Goal: Task Accomplishment & Management: Manage account settings

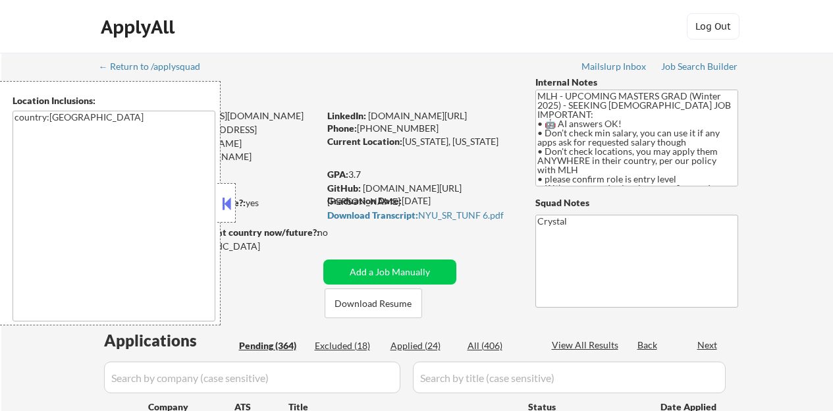
select select ""pending""
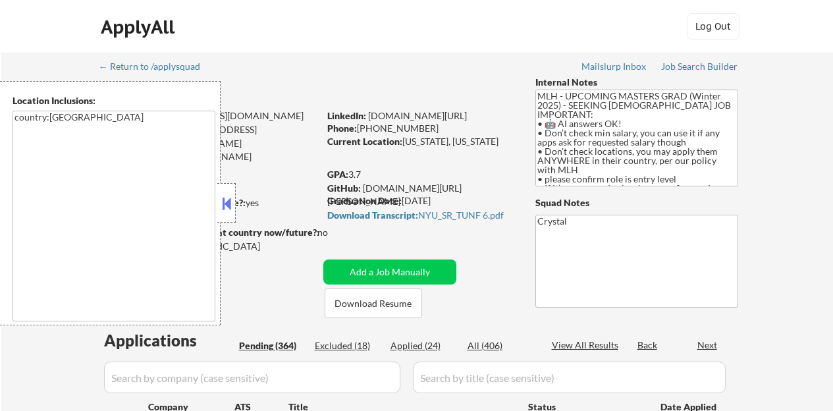
select select ""pending""
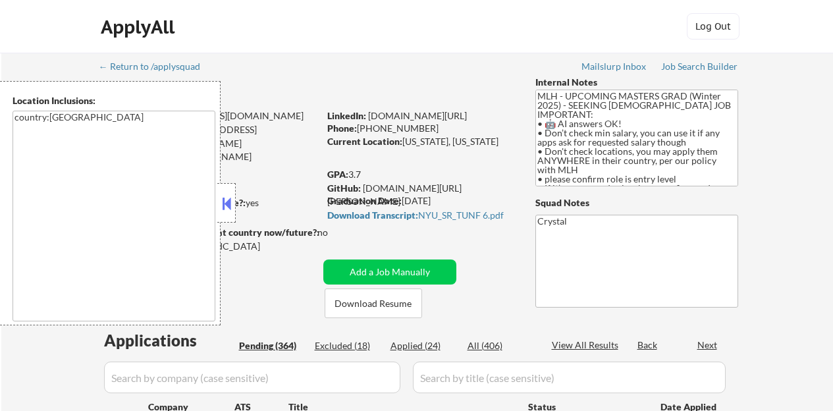
select select ""pending""
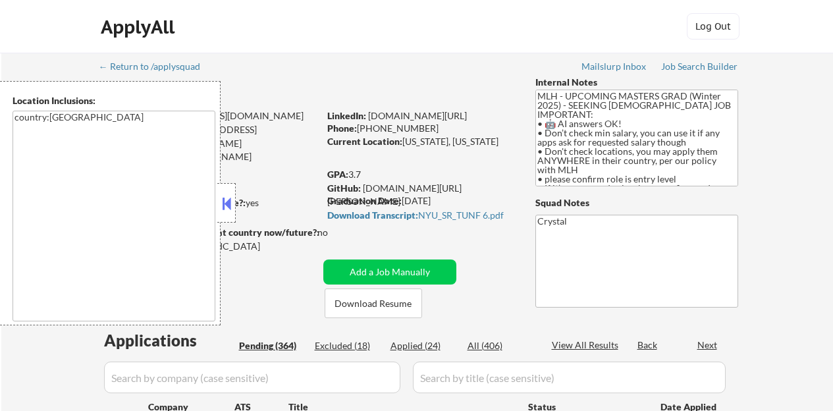
select select ""pending""
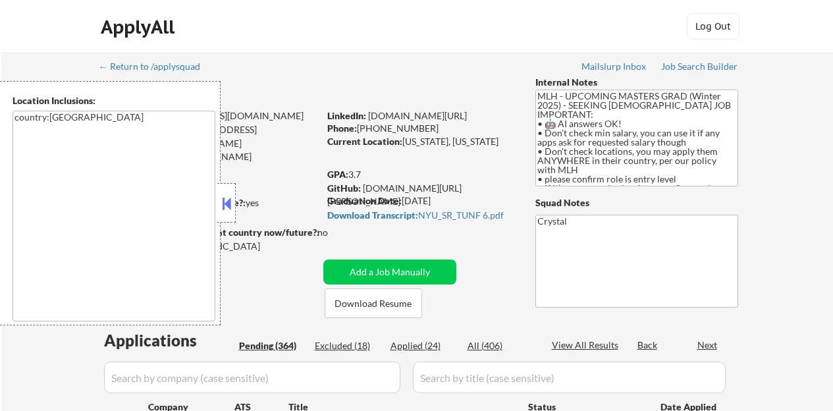
select select ""pending""
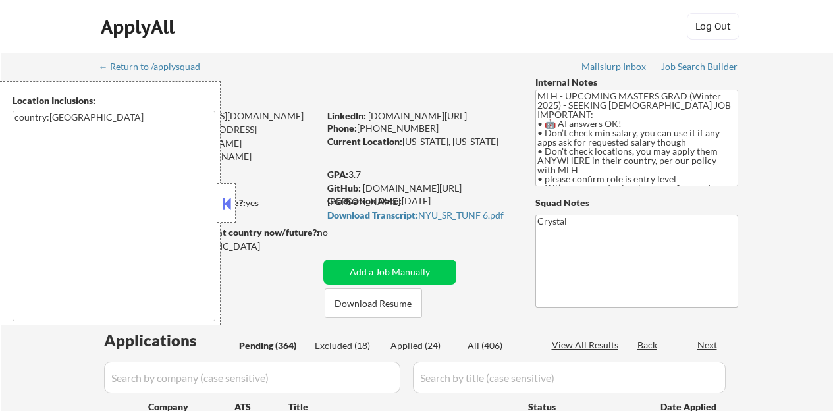
select select ""pending""
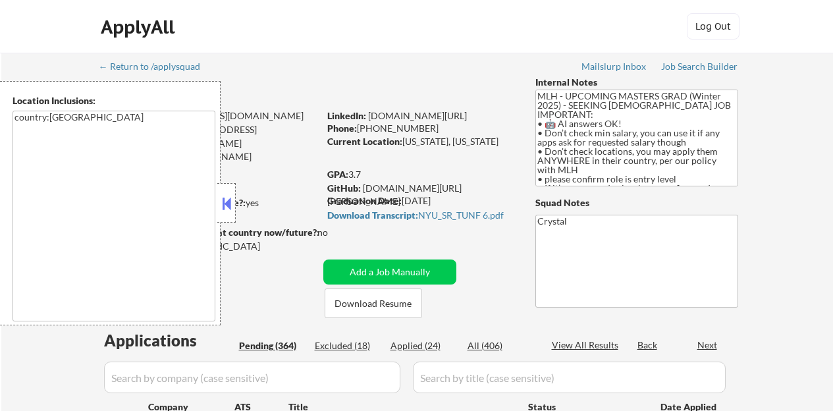
select select ""pending""
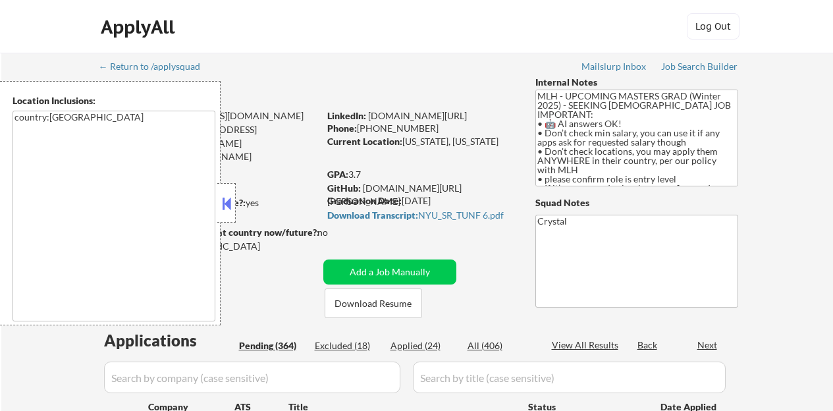
select select ""pending""
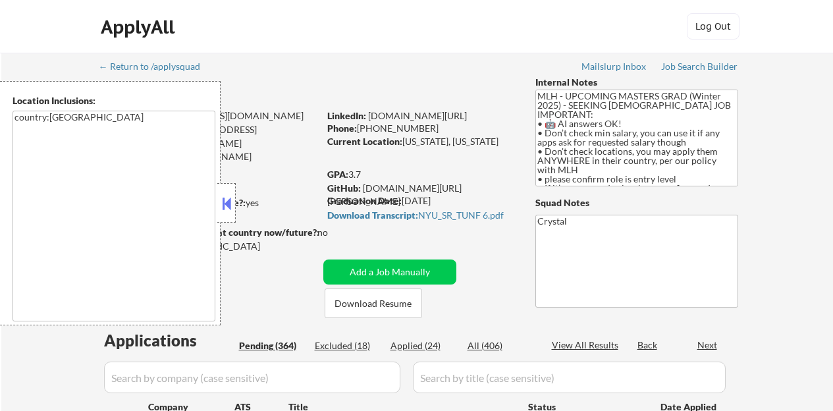
select select ""pending""
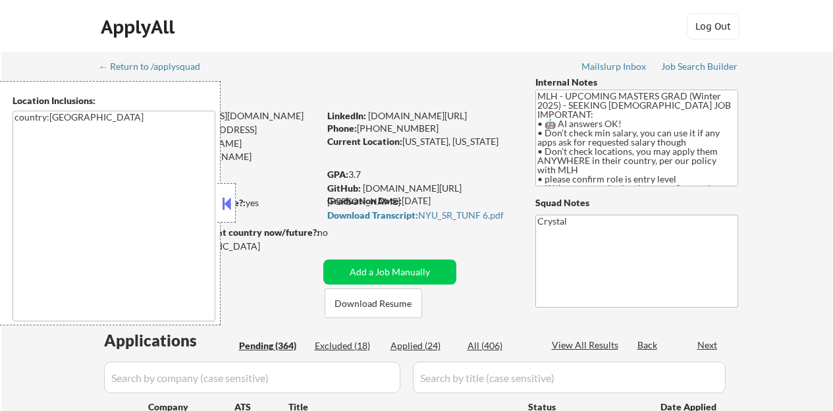
select select ""pending""
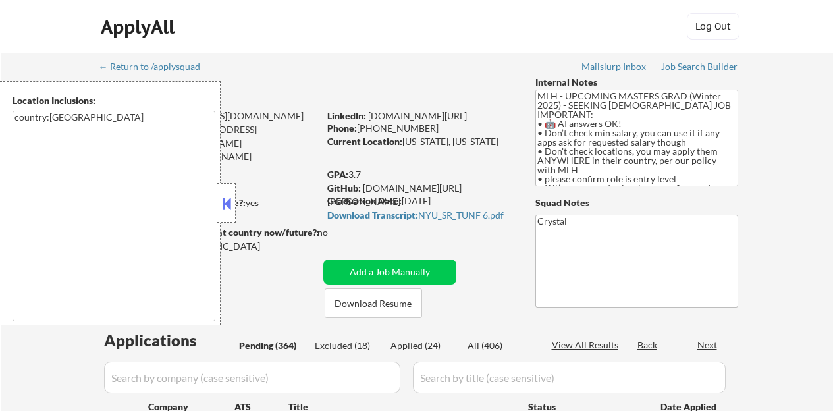
select select ""pending""
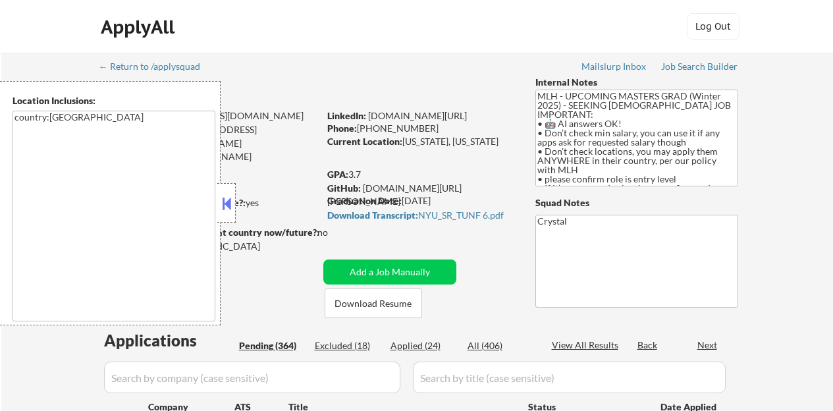
select select ""pending""
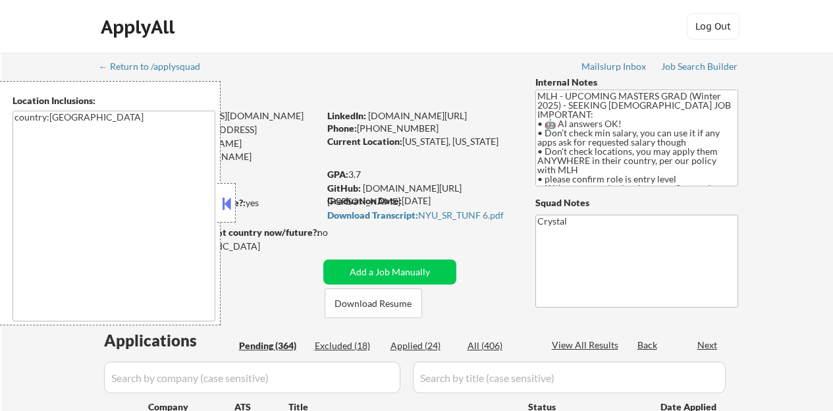
select select ""pending""
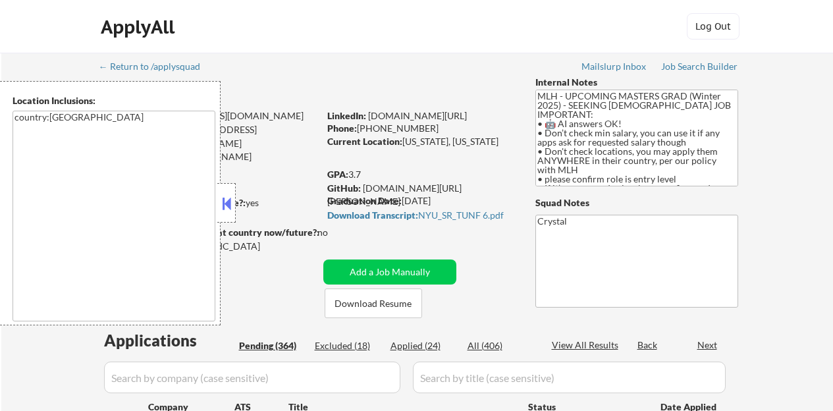
select select ""pending""
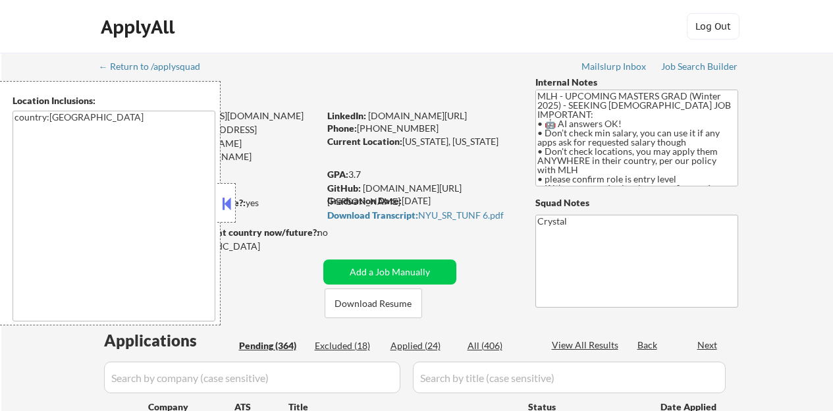
select select ""pending""
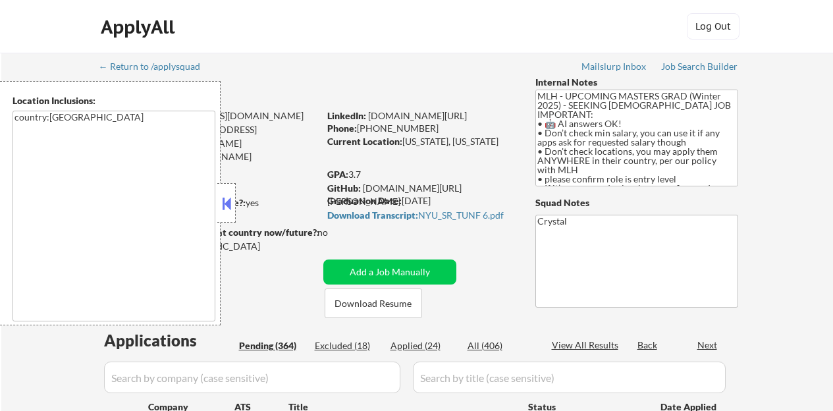
select select ""pending""
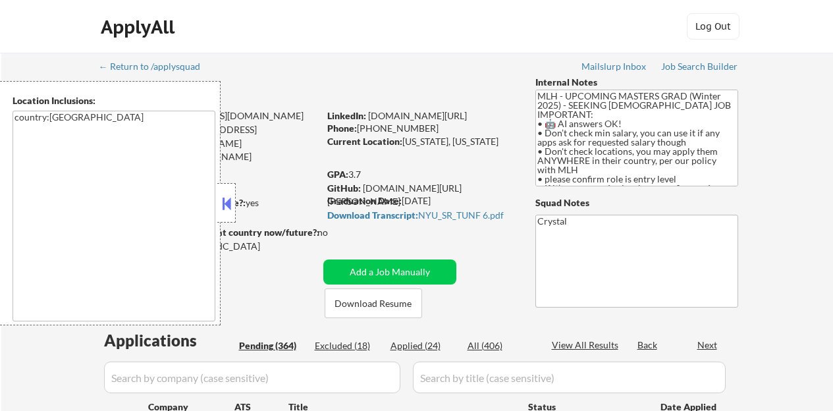
select select ""pending""
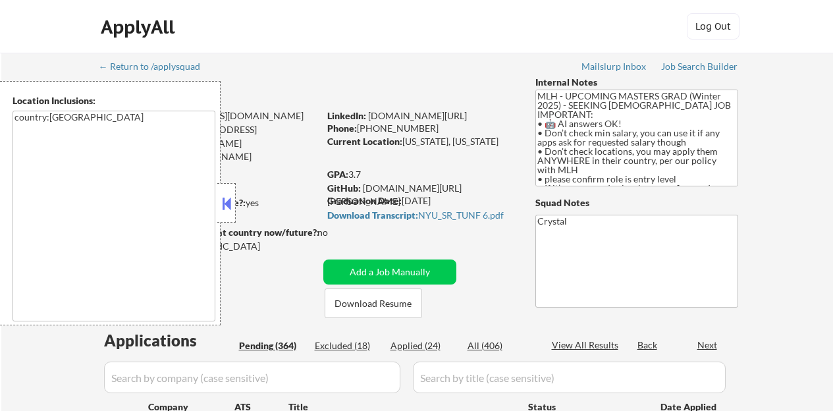
select select ""pending""
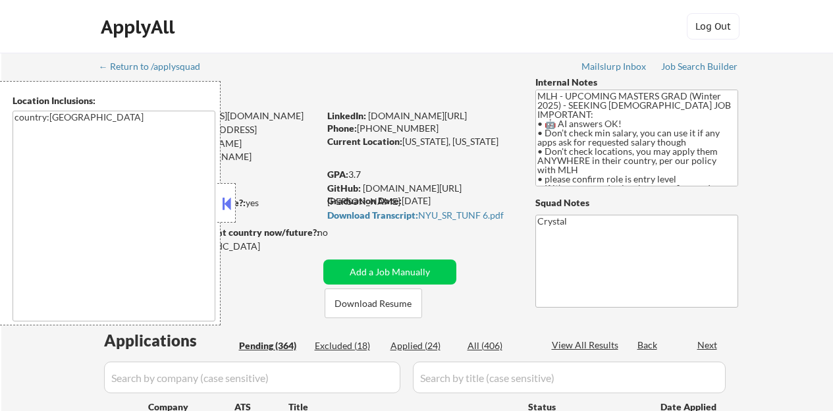
select select ""pending""
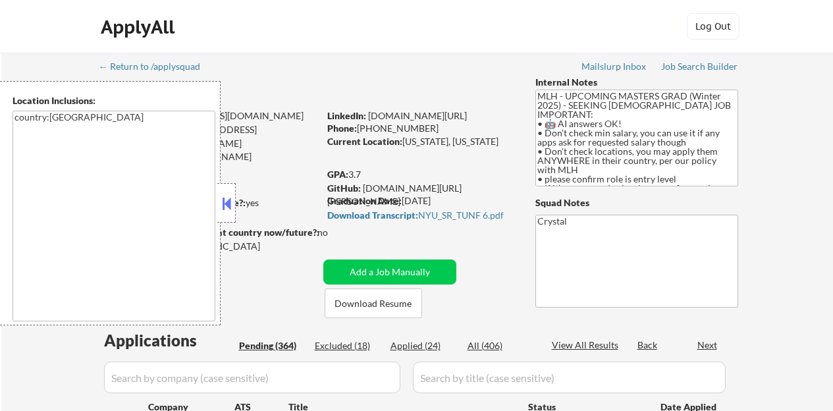
select select ""pending""
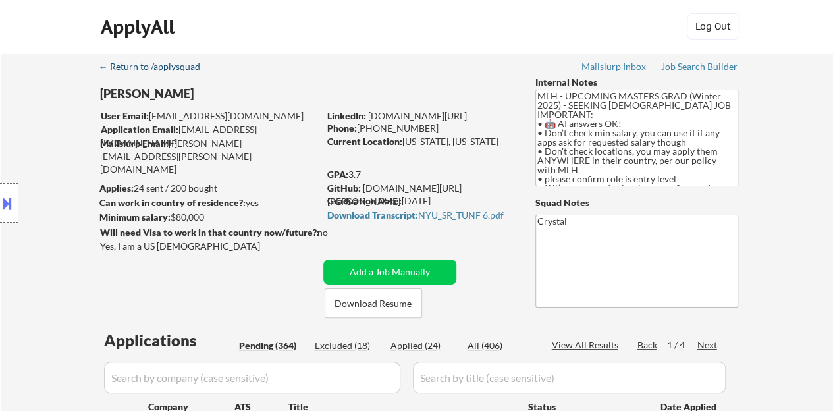
click at [128, 62] on div "← Return to /applysquad" at bounding box center [156, 66] width 114 height 9
select select ""pending""
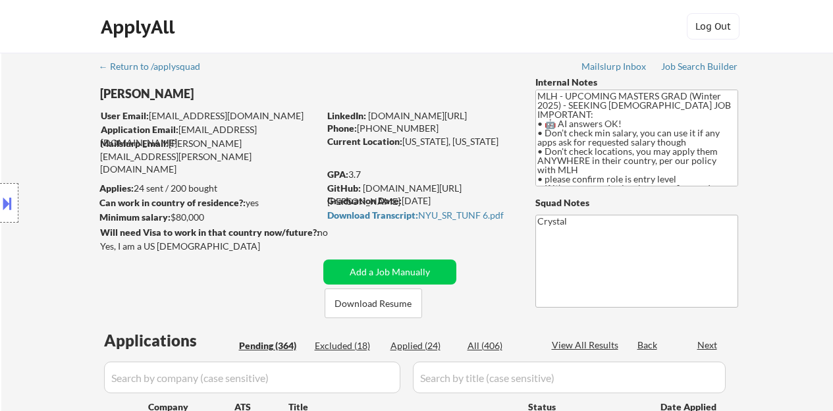
select select ""pending""
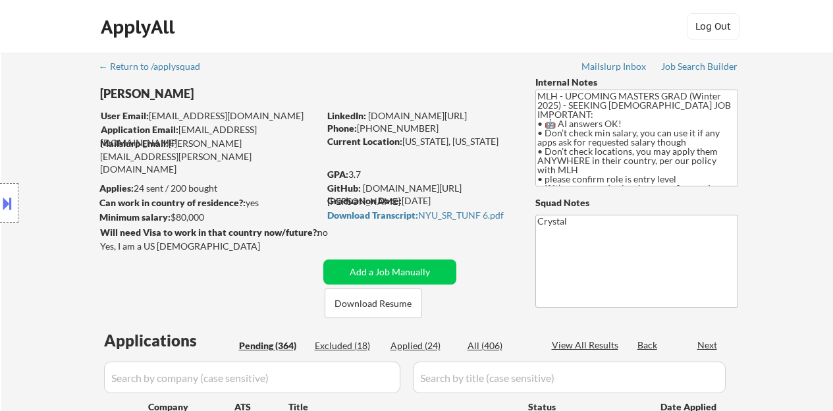
select select ""pending""
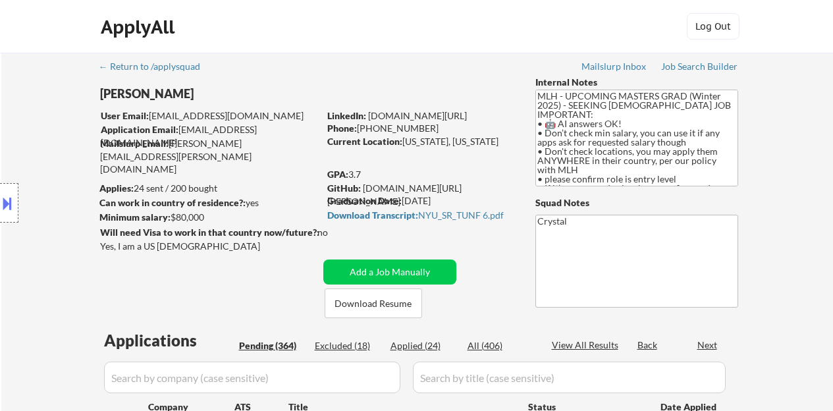
select select ""pending""
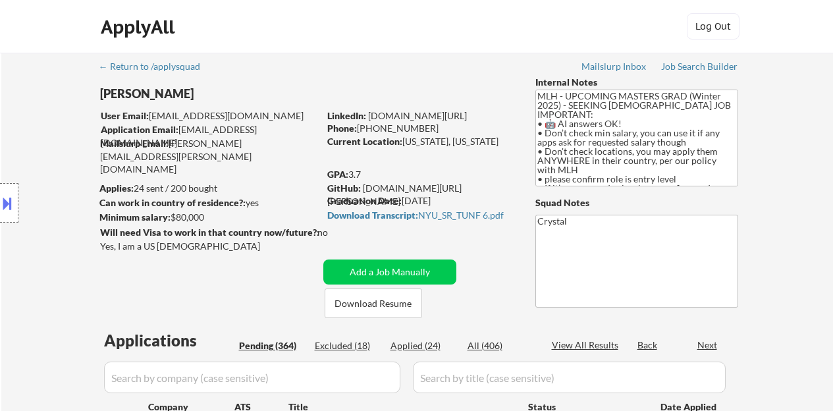
select select ""pending""
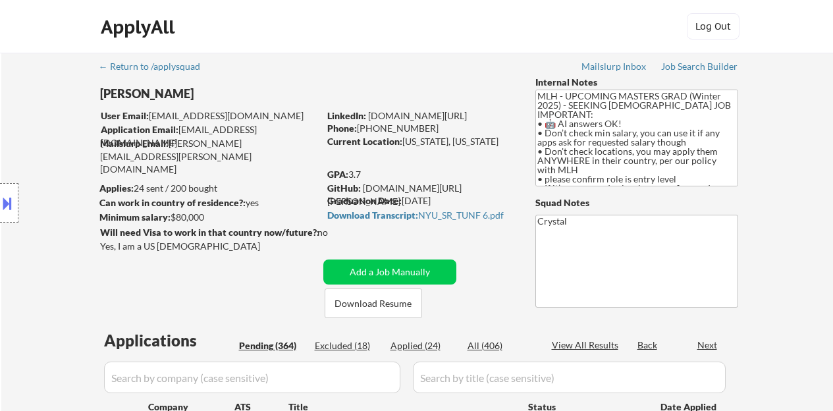
select select ""pending""
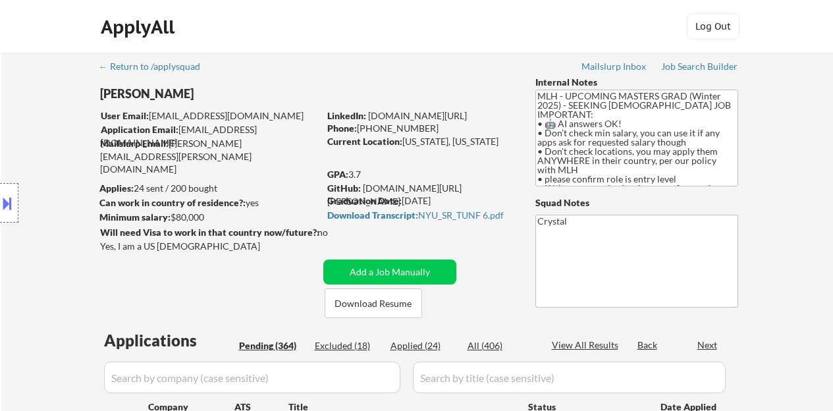
select select ""pending""
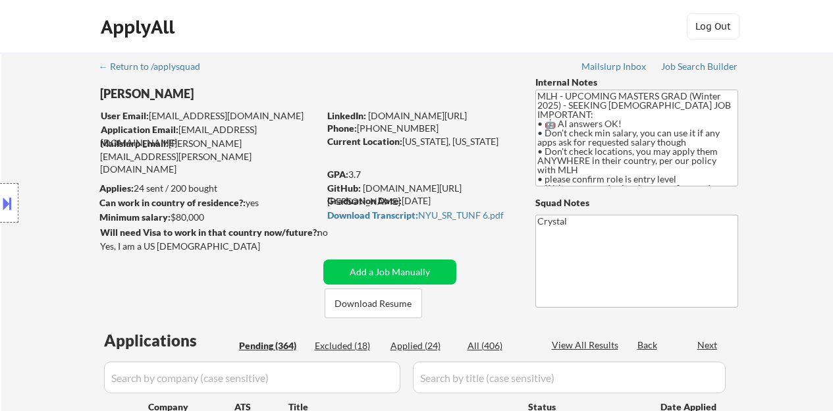
select select ""pending""
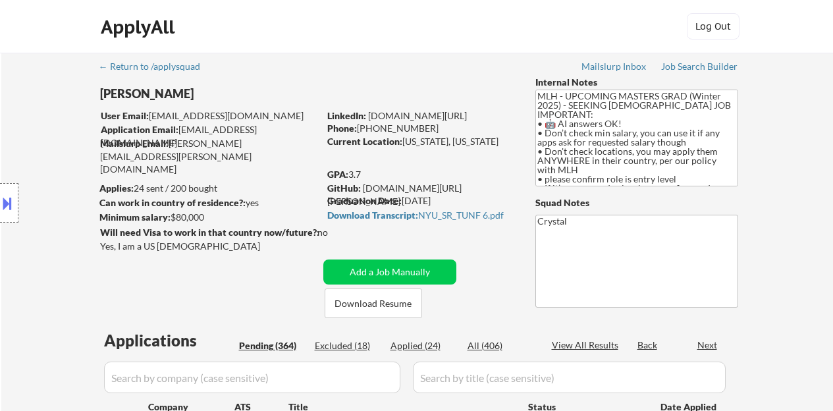
select select ""pending""
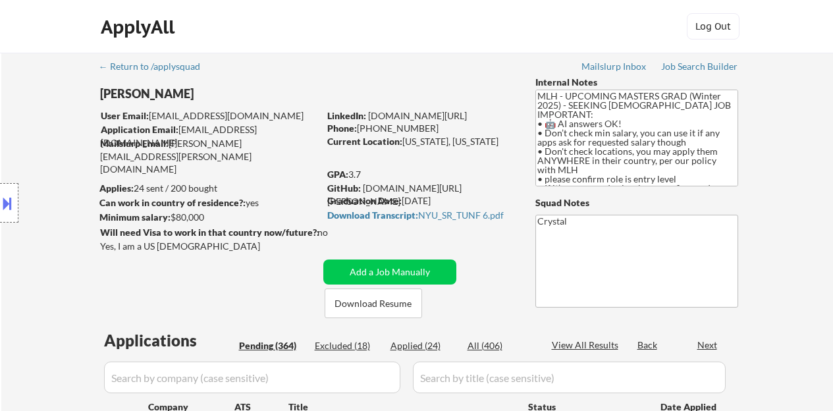
select select ""pending""
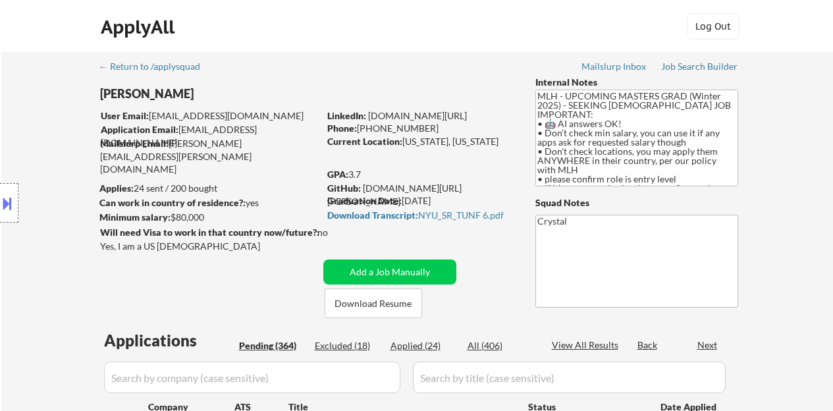
select select ""pending""
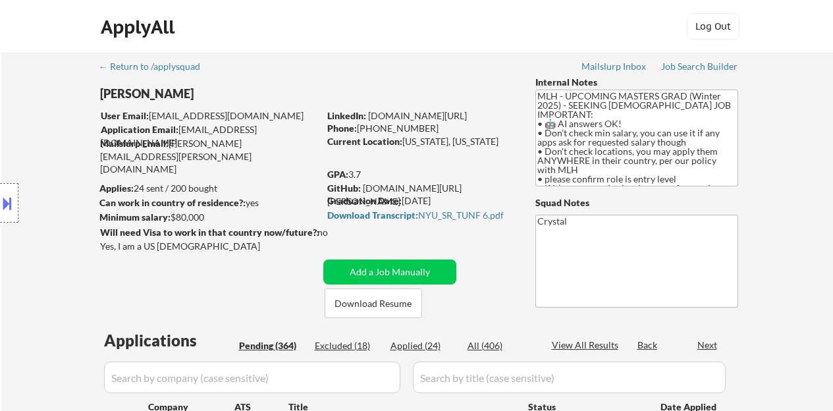
select select ""pending""
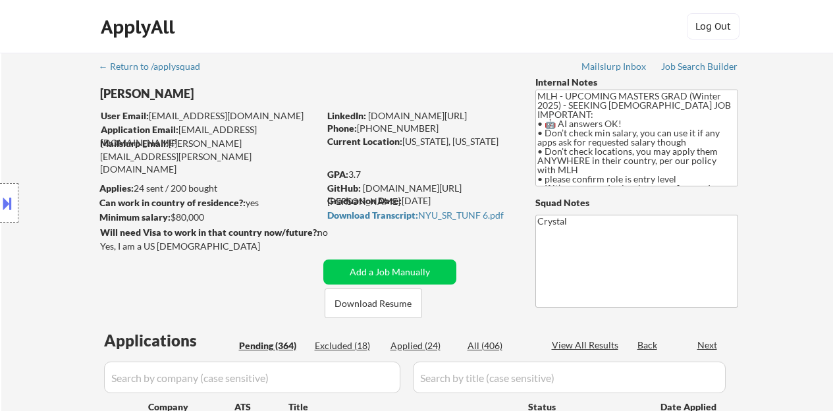
select select ""pending""
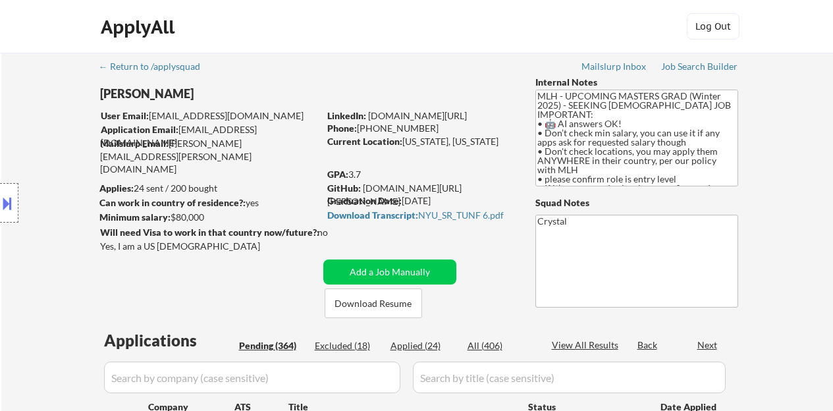
select select ""pending""
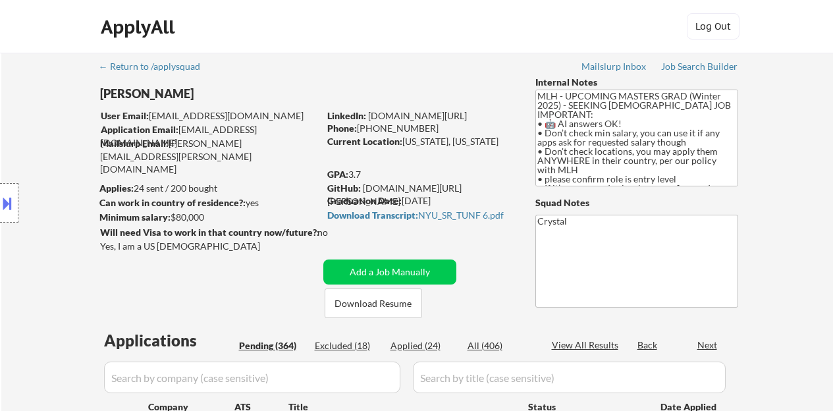
select select ""pending""
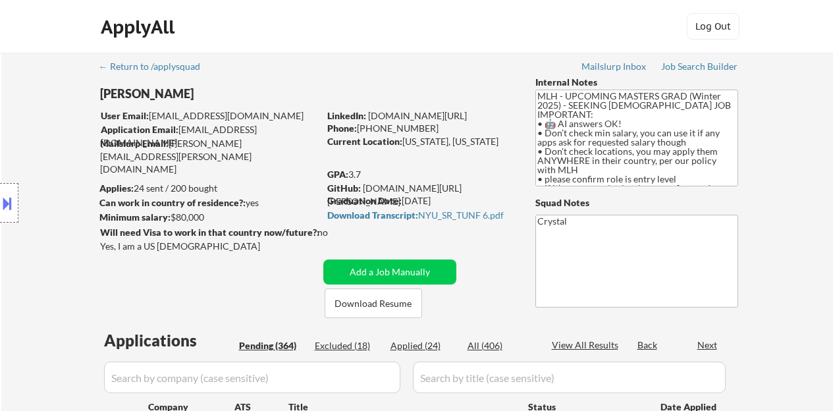
select select ""pending""
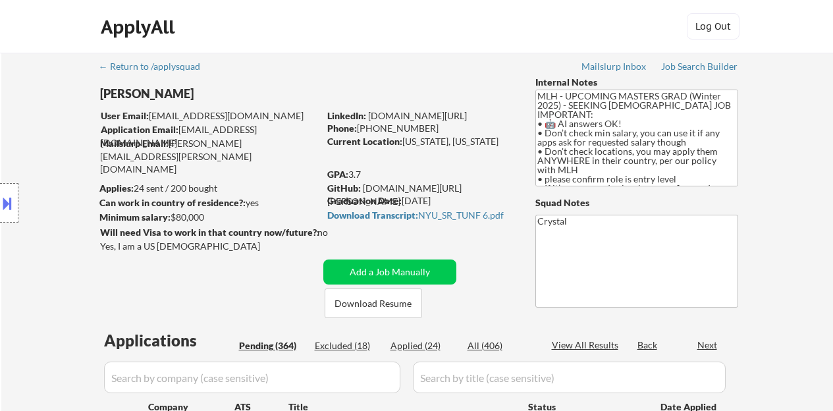
select select ""pending""
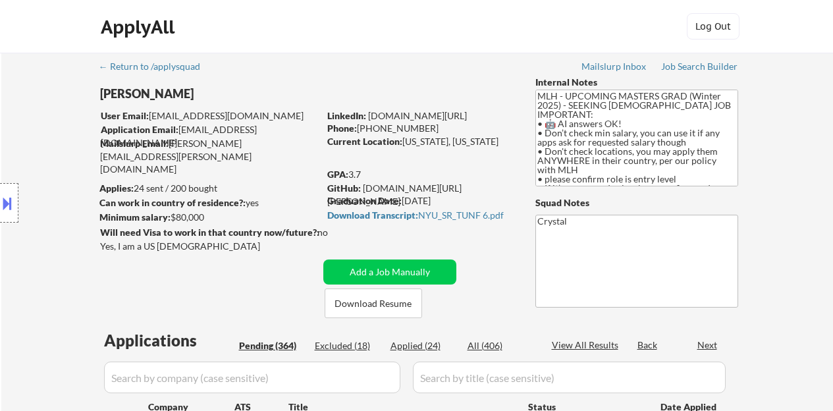
select select ""pending""
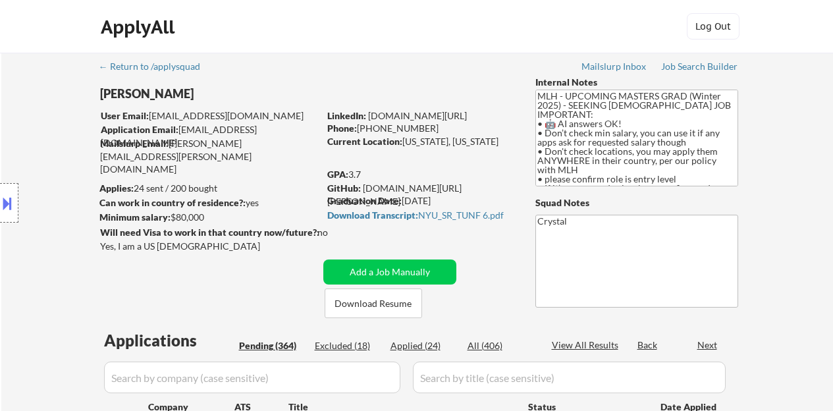
select select ""pending""
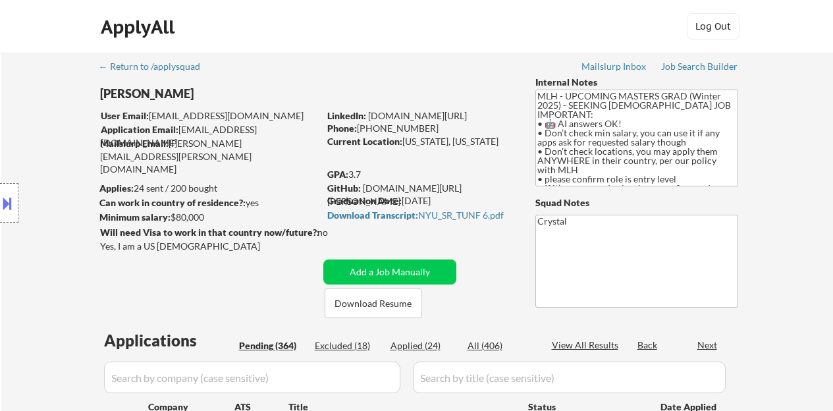
select select ""pending""
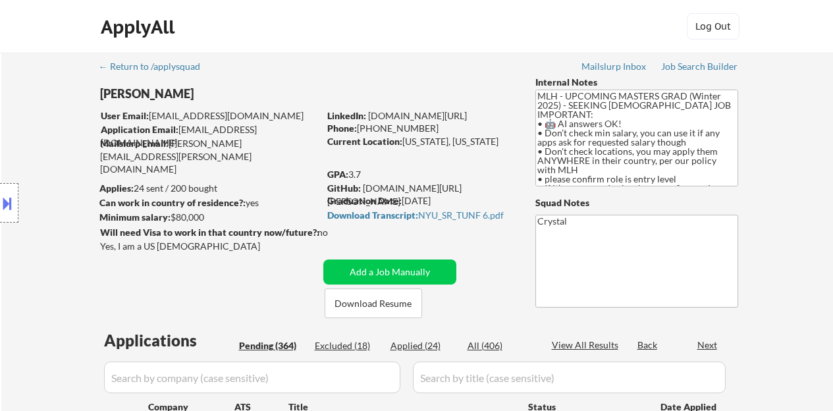
select select ""pending""
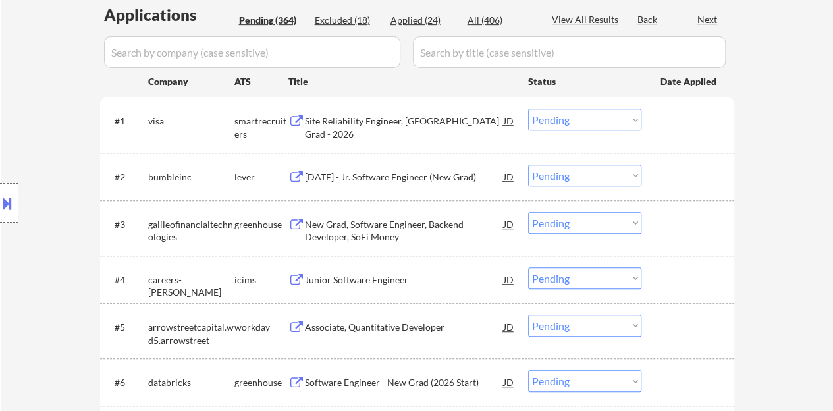
scroll to position [197, 0]
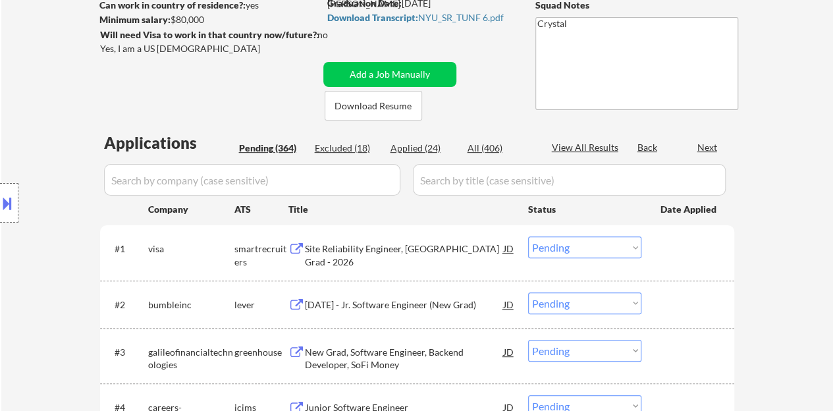
click at [278, 184] on input "input" at bounding box center [252, 180] width 296 height 32
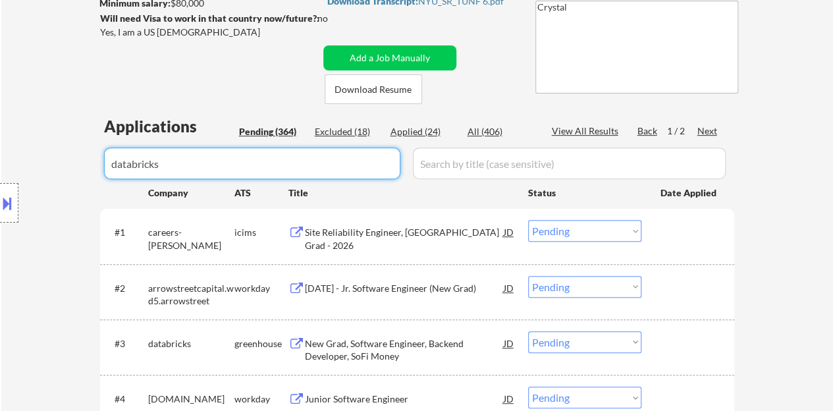
scroll to position [329, 0]
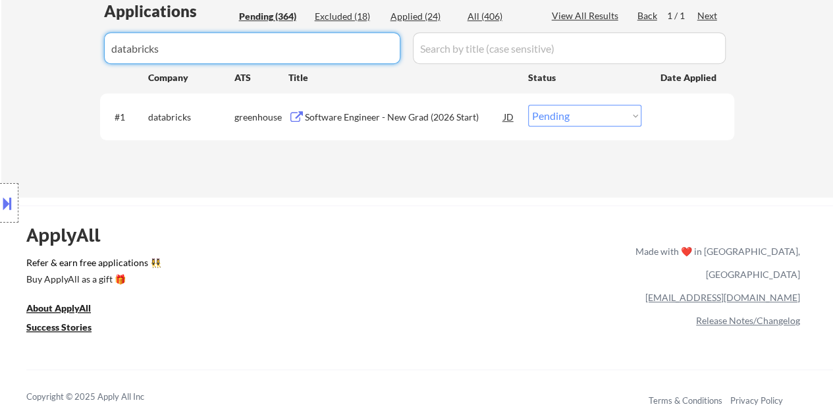
type input "databricks"
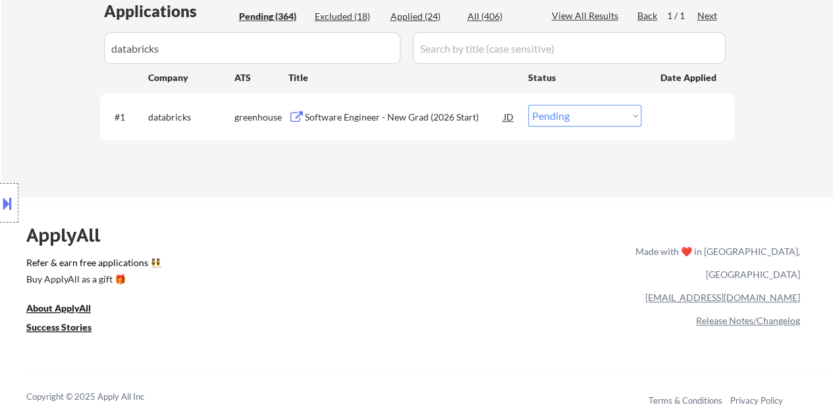
click at [587, 124] on select "Choose an option... Pending Applied Excluded (Questions) Excluded (Expired) Exc…" at bounding box center [584, 116] width 113 height 22
select select ""applied""
click at [528, 105] on select "Choose an option... Pending Applied Excluded (Questions) Excluded (Expired) Exc…" at bounding box center [584, 116] width 113 height 22
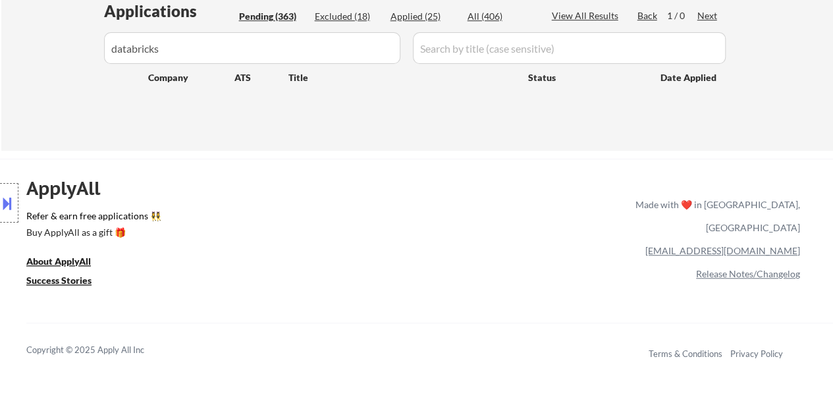
click at [367, 59] on input "input" at bounding box center [252, 48] width 296 height 32
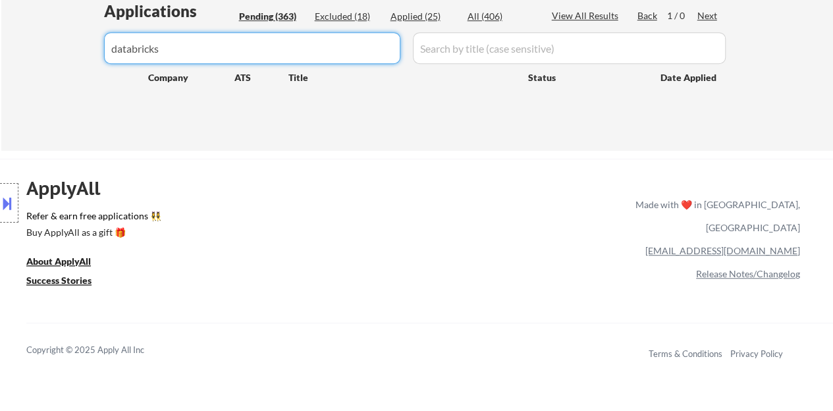
click at [367, 59] on input "input" at bounding box center [252, 48] width 296 height 32
select select ""pending""
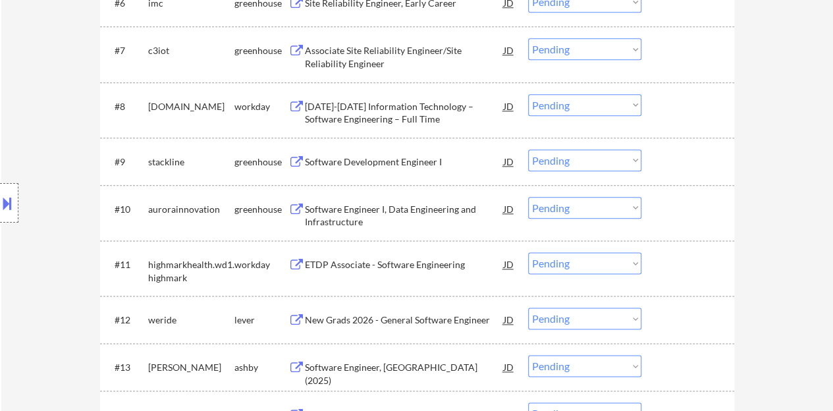
scroll to position [724, 0]
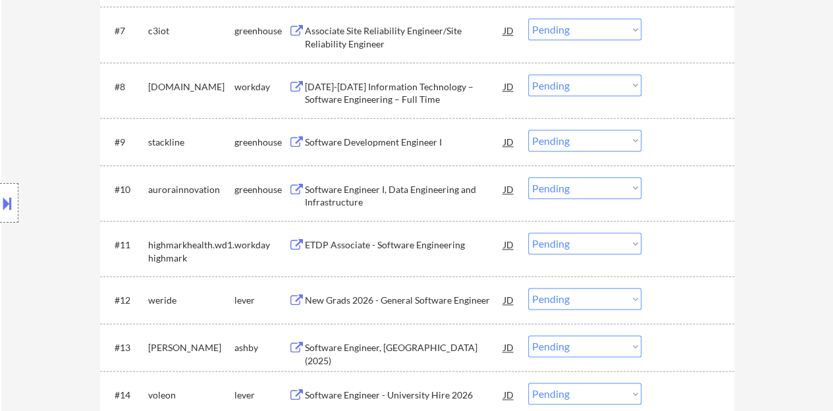
click at [391, 138] on div "Software Development Engineer I" at bounding box center [404, 142] width 199 height 13
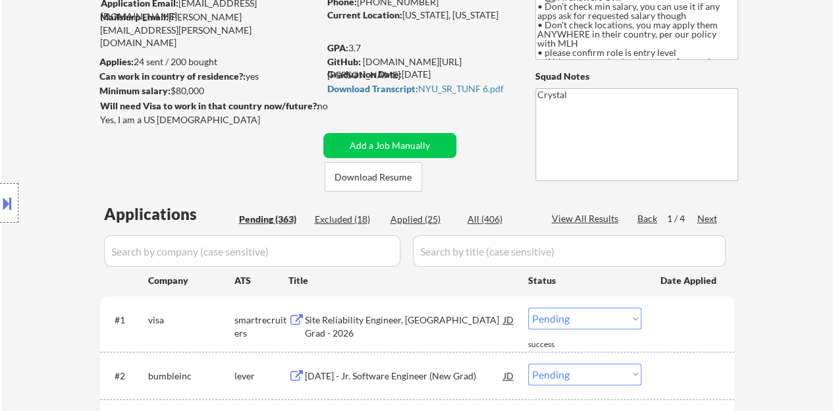
scroll to position [0, 0]
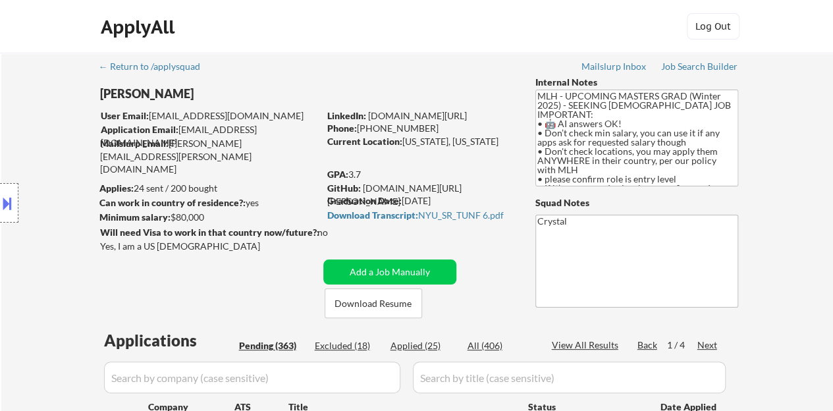
drag, startPoint x: 495, startPoint y: 113, endPoint x: 367, endPoint y: 114, distance: 128.4
click at [367, 114] on div "LinkedIn: www.linkedin.com/in/jtang243" at bounding box center [421, 115] width 188 height 13
copy link "www.linkedin.com/in/jtang243"
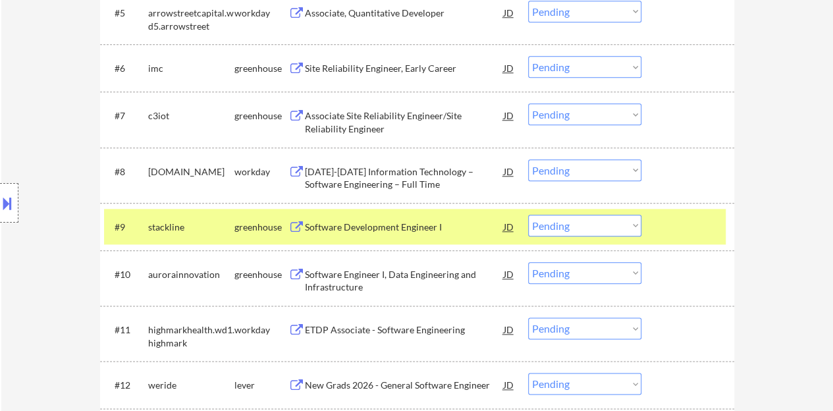
scroll to position [658, 0]
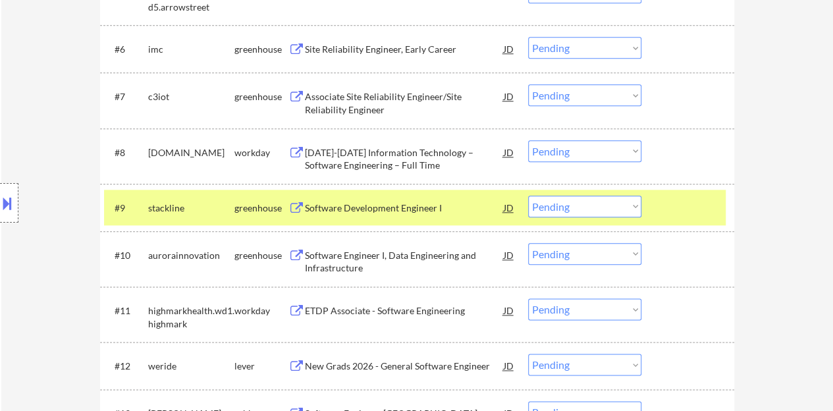
click at [553, 214] on select "Choose an option... Pending Applied Excluded (Questions) Excluded (Expired) Exc…" at bounding box center [584, 207] width 113 height 22
click at [528, 196] on select "Choose an option... Pending Applied Excluded (Questions) Excluded (Expired) Exc…" at bounding box center [584, 207] width 113 height 22
select select ""pending""
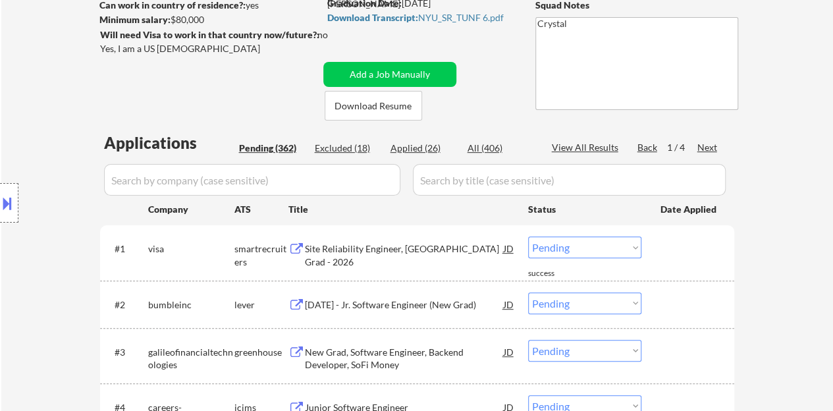
scroll to position [66, 0]
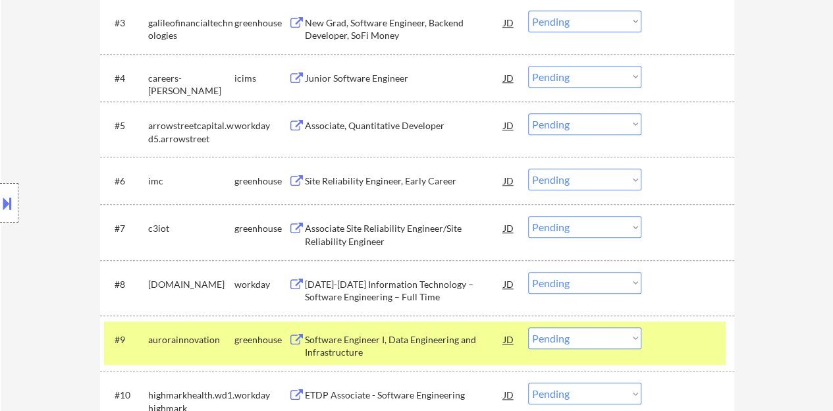
scroll to position [592, 0]
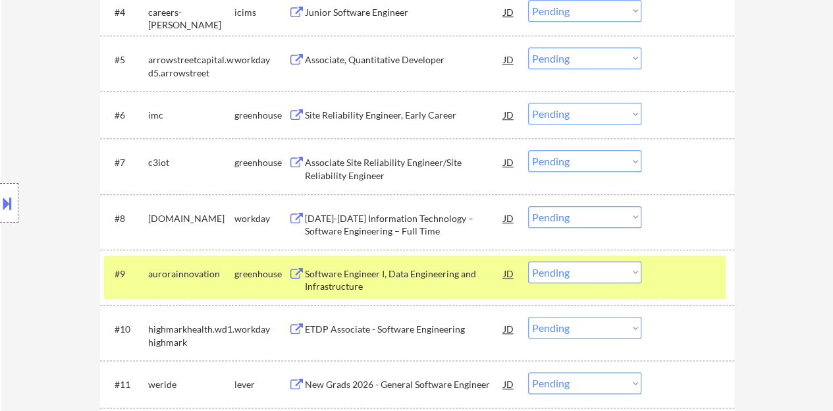
click at [674, 282] on div at bounding box center [689, 273] width 58 height 24
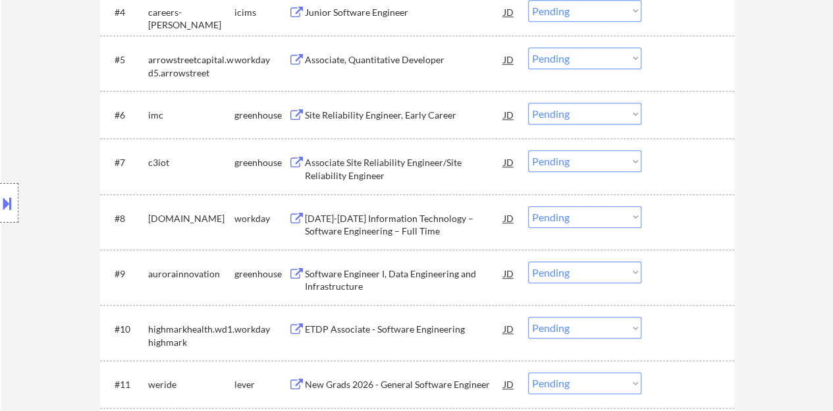
click at [371, 117] on div "Site Reliability Engineer, Early Career" at bounding box center [404, 115] width 199 height 13
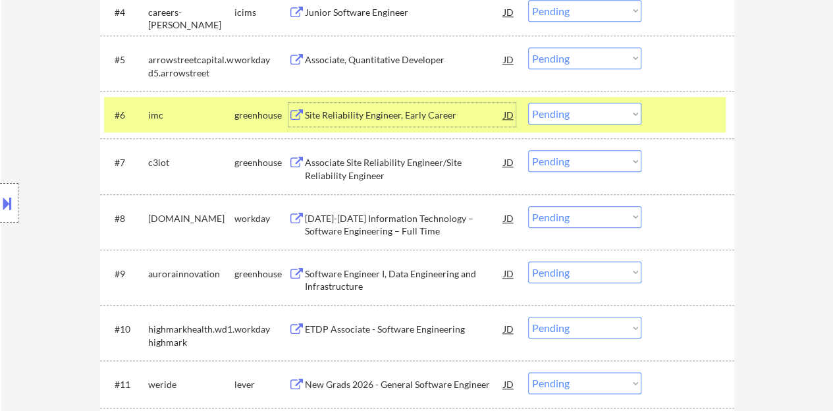
click at [573, 117] on select "Choose an option... Pending Applied Excluded (Questions) Excluded (Expired) Exc…" at bounding box center [584, 114] width 113 height 22
click at [528, 103] on select "Choose an option... Pending Applied Excluded (Questions) Excluded (Expired) Exc…" at bounding box center [584, 114] width 113 height 22
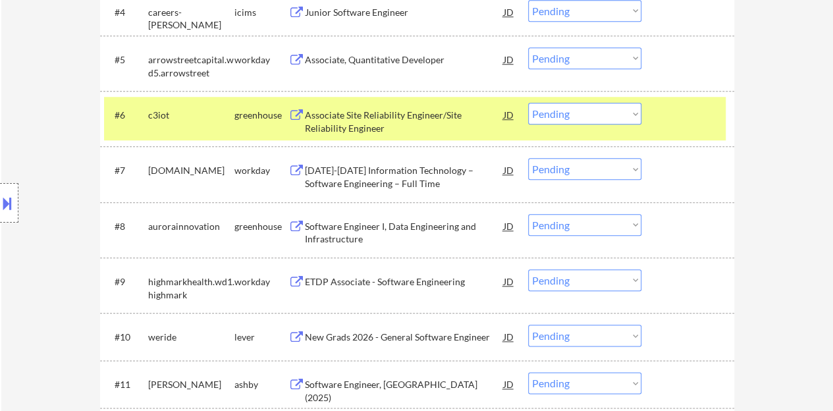
click at [444, 109] on div "Associate Site Reliability Engineer/Site Reliability Engineer" at bounding box center [404, 122] width 199 height 26
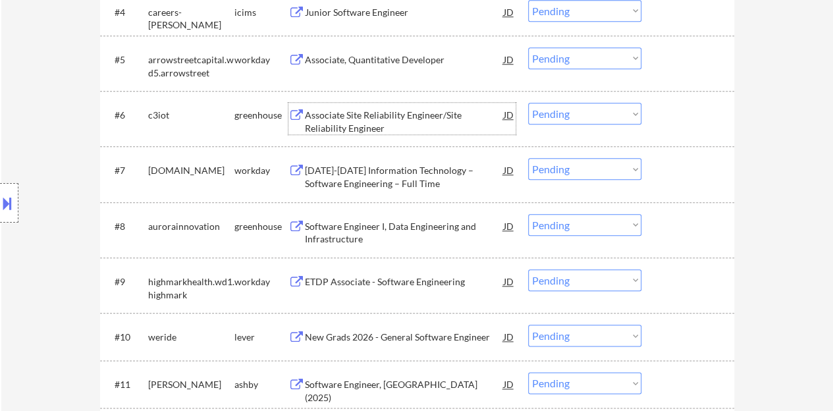
click at [704, 111] on div at bounding box center [689, 115] width 58 height 24
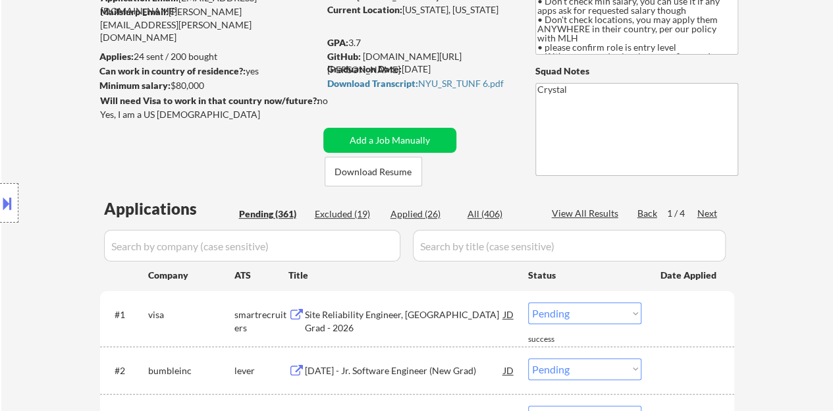
scroll to position [66, 0]
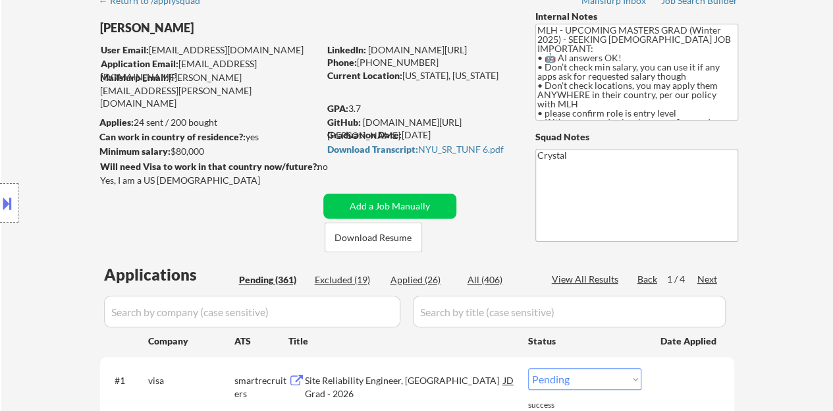
drag, startPoint x: 496, startPoint y: 46, endPoint x: 369, endPoint y: 48, distance: 127.1
click at [369, 48] on div "LinkedIn: www.linkedin.com/in/jtang243" at bounding box center [421, 49] width 188 height 13
copy link "www.linkedin.com/in/jtang243"
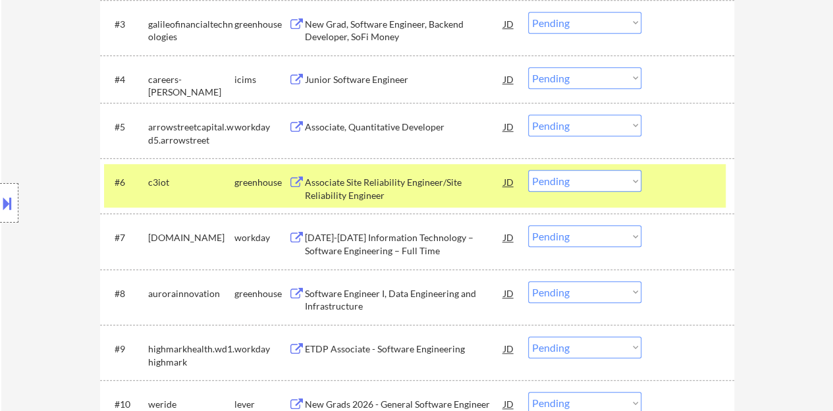
scroll to position [527, 0]
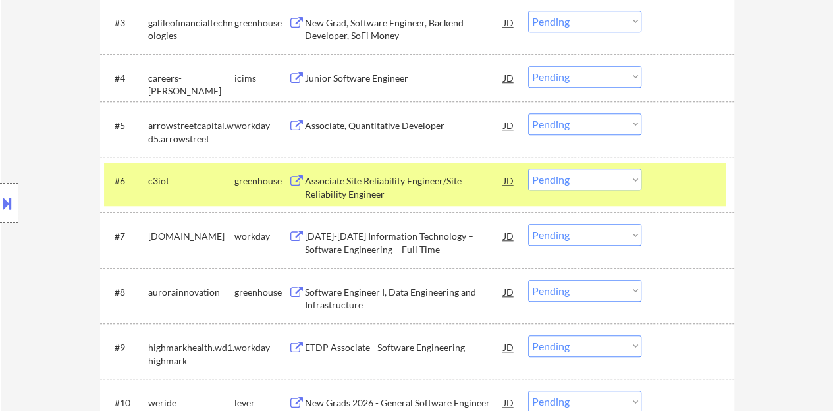
click at [554, 178] on select "Choose an option... Pending Applied Excluded (Questions) Excluded (Expired) Exc…" at bounding box center [584, 180] width 113 height 22
click at [528, 169] on select "Choose an option... Pending Applied Excluded (Questions) Excluded (Expired) Exc…" at bounding box center [584, 180] width 113 height 22
select select ""pending""
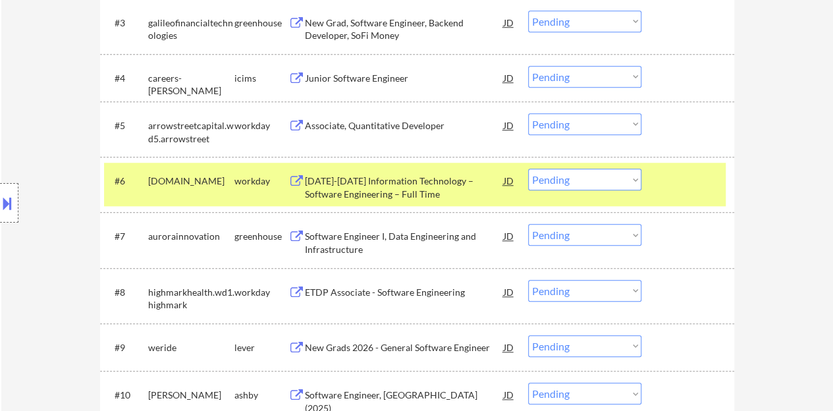
click at [705, 196] on div "#6 chevron.wd5.university workday 2025-2026 Information Technology – Software E…" at bounding box center [414, 184] width 621 height 43
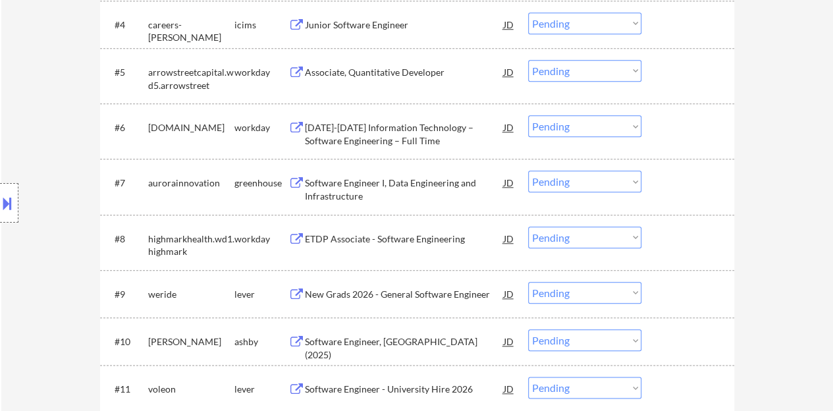
scroll to position [592, 0]
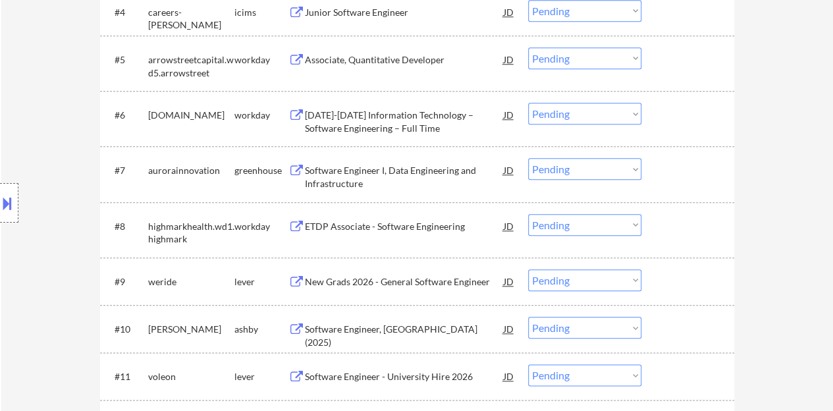
click at [421, 165] on div "Software Engineer I, Data Engineering and Infrastructure" at bounding box center [404, 177] width 199 height 26
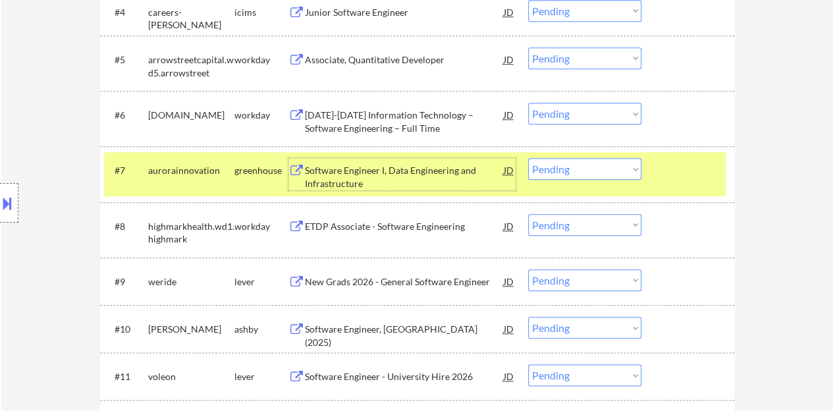
click at [533, 172] on select "Choose an option... Pending Applied Excluded (Questions) Excluded (Expired) Exc…" at bounding box center [584, 169] width 113 height 22
click at [528, 158] on select "Choose an option... Pending Applied Excluded (Questions) Excluded (Expired) Exc…" at bounding box center [584, 169] width 113 height 22
select select ""pending""
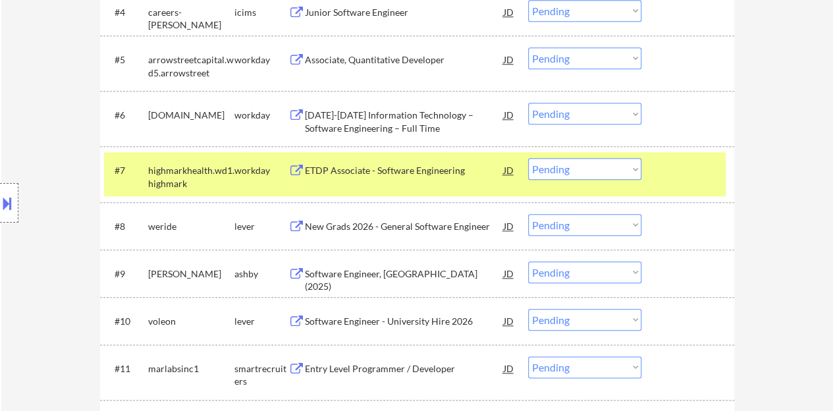
click at [671, 161] on div at bounding box center [689, 170] width 58 height 24
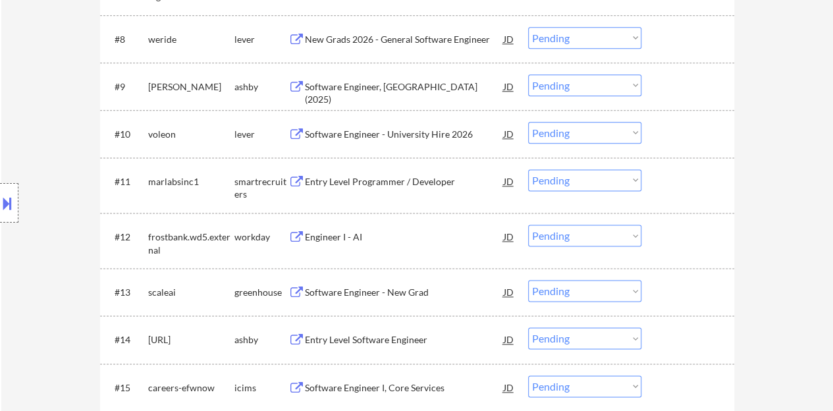
scroll to position [790, 0]
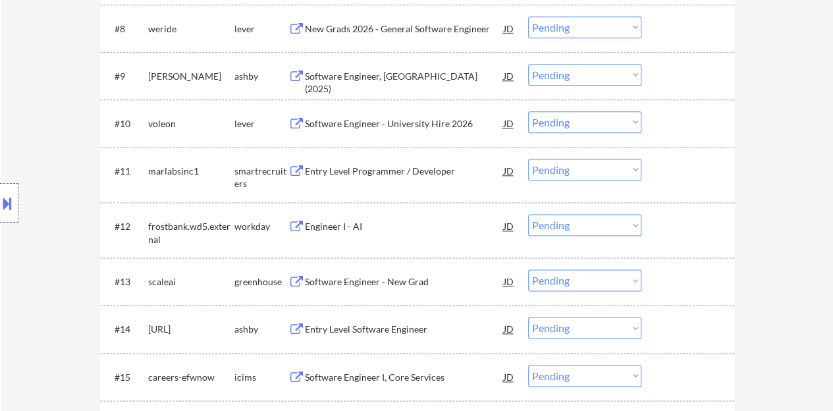
click at [434, 170] on div "Entry Level Programmer / Developer" at bounding box center [404, 171] width 199 height 13
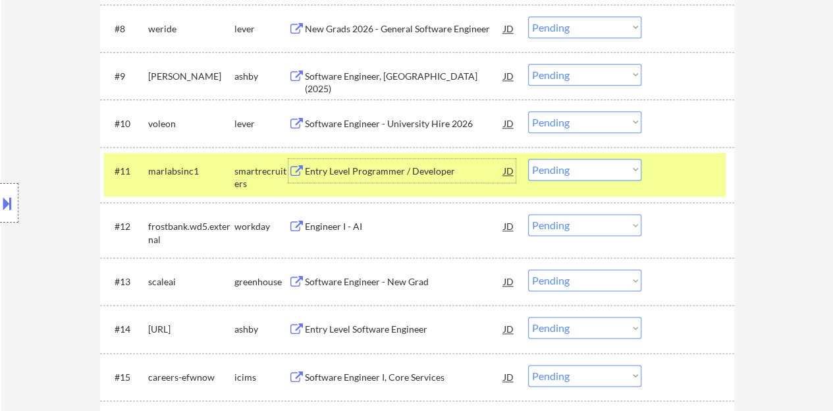
click at [571, 173] on select "Choose an option... Pending Applied Excluded (Questions) Excluded (Expired) Exc…" at bounding box center [584, 170] width 113 height 22
click at [528, 159] on select "Choose an option... Pending Applied Excluded (Questions) Excluded (Expired) Exc…" at bounding box center [584, 170] width 113 height 22
select select ""pending""
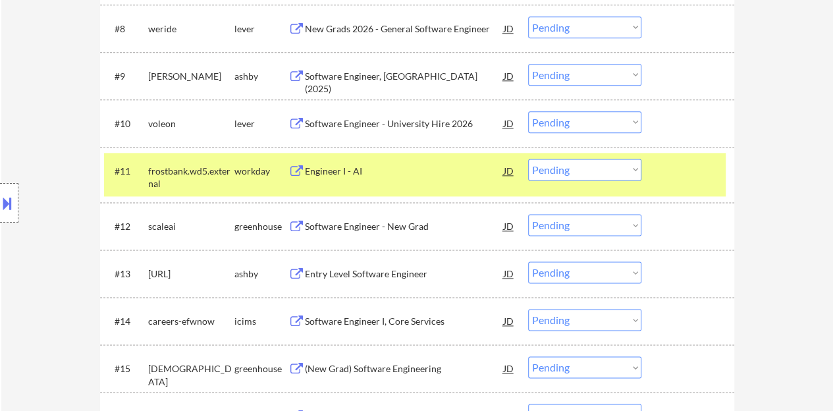
click at [673, 169] on div at bounding box center [689, 171] width 58 height 24
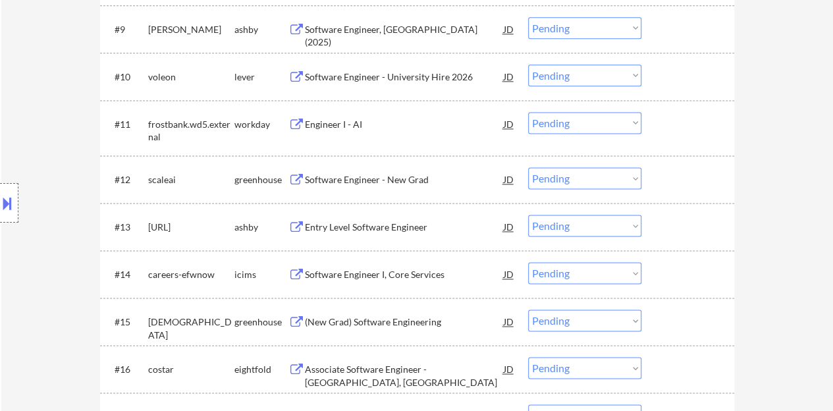
scroll to position [856, 0]
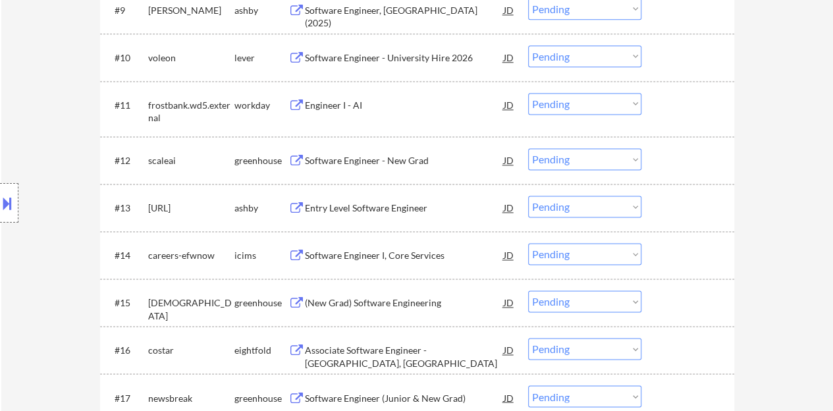
click at [374, 152] on div "Software Engineer - New Grad" at bounding box center [404, 160] width 199 height 24
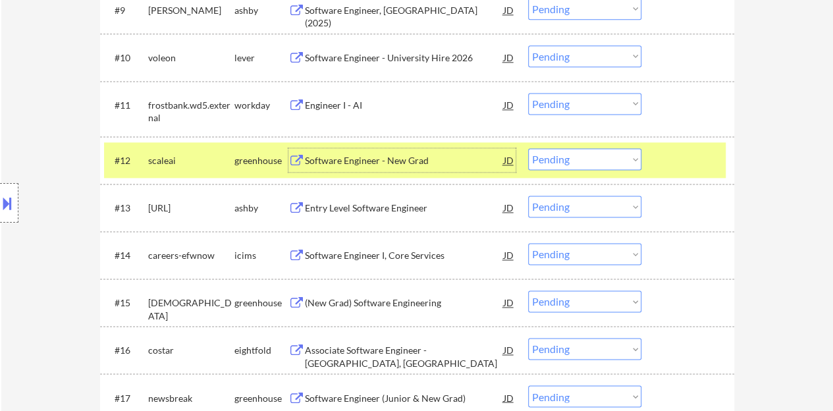
click at [582, 157] on select "Choose an option... Pending Applied Excluded (Questions) Excluded (Expired) Exc…" at bounding box center [584, 159] width 113 height 22
click at [528, 148] on select "Choose an option... Pending Applied Excluded (Questions) Excluded (Expired) Exc…" at bounding box center [584, 159] width 113 height 22
select select ""pending""
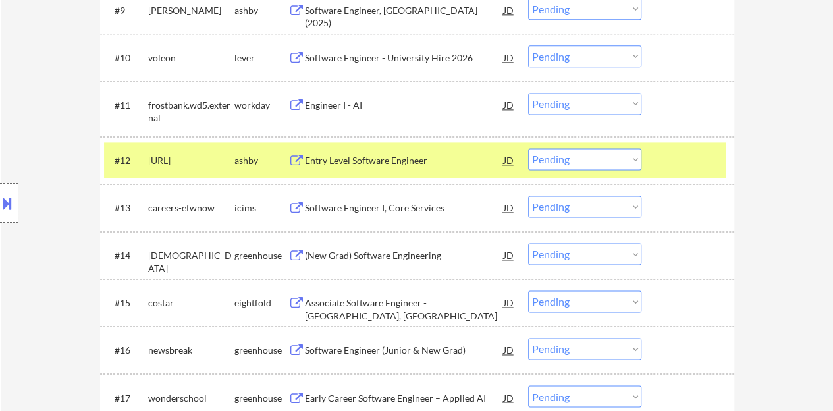
click at [419, 160] on div "Entry Level Software Engineer" at bounding box center [404, 160] width 199 height 13
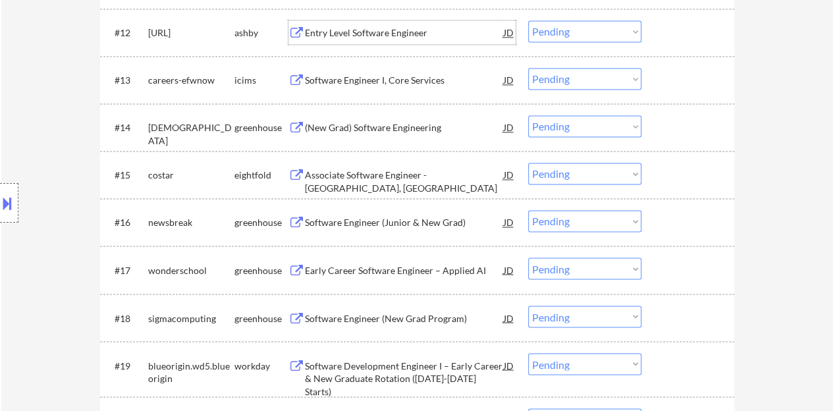
scroll to position [987, 0]
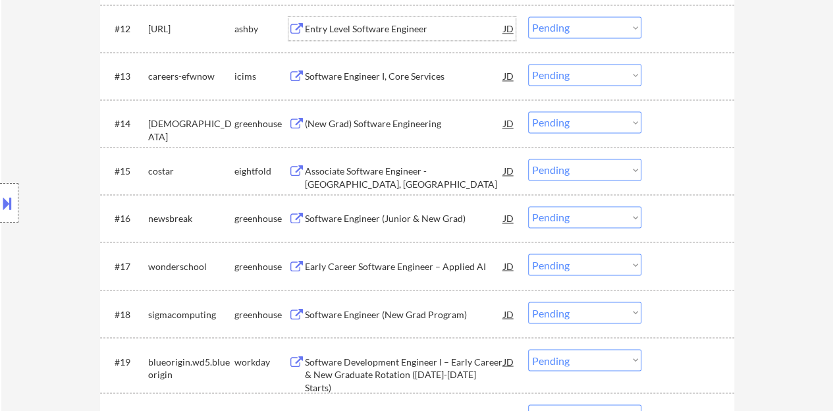
click at [392, 122] on div "(New Grad) Software Engineering" at bounding box center [404, 123] width 199 height 13
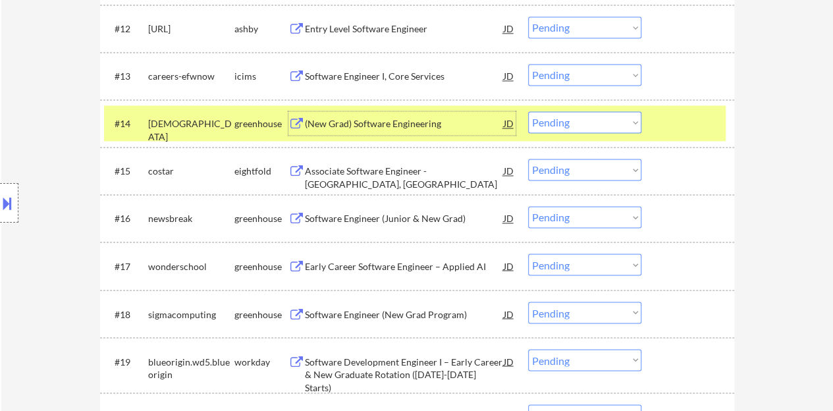
click at [542, 127] on select "Choose an option... Pending Applied Excluded (Questions) Excluded (Expired) Exc…" at bounding box center [584, 122] width 113 height 22
click at [528, 111] on select "Choose an option... Pending Applied Excluded (Questions) Excluded (Expired) Exc…" at bounding box center [584, 122] width 113 height 22
select select ""pending""
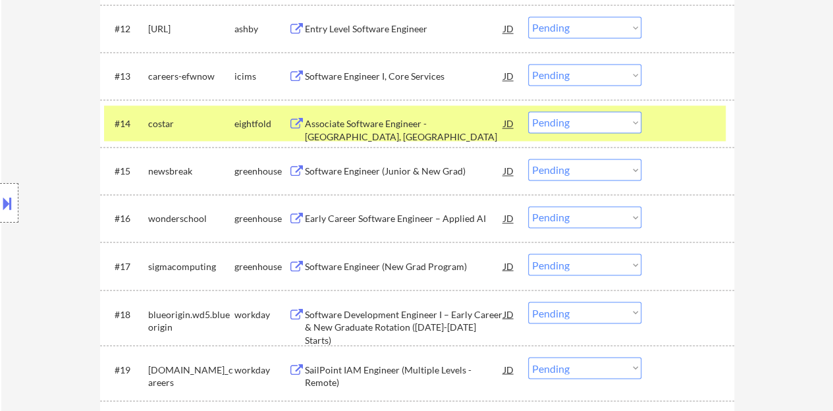
click at [682, 118] on div at bounding box center [689, 123] width 58 height 24
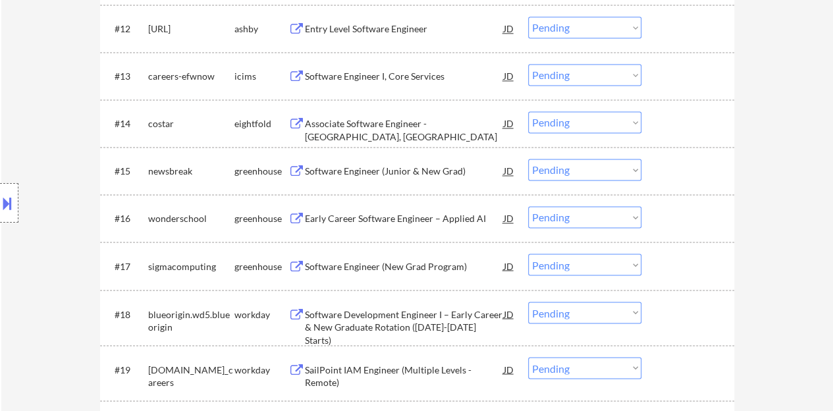
click at [428, 165] on div "Software Engineer (Junior & New Grad)" at bounding box center [404, 171] width 199 height 13
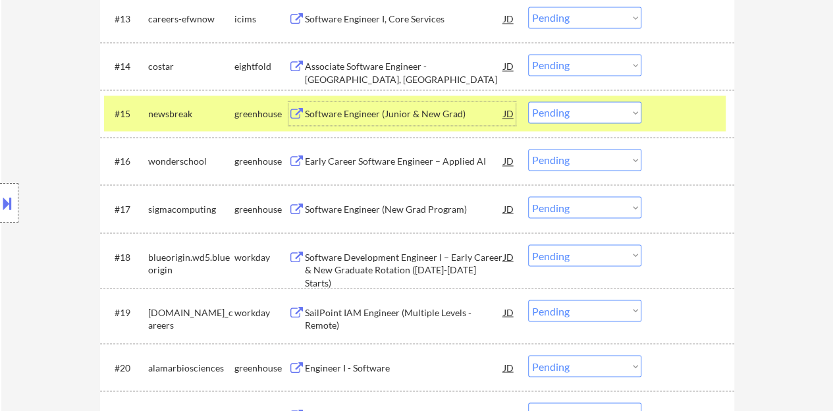
scroll to position [1053, 0]
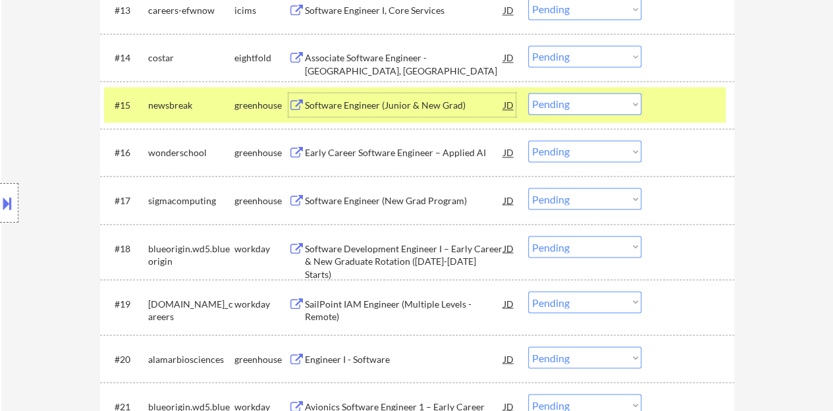
click at [717, 115] on div at bounding box center [689, 105] width 58 height 24
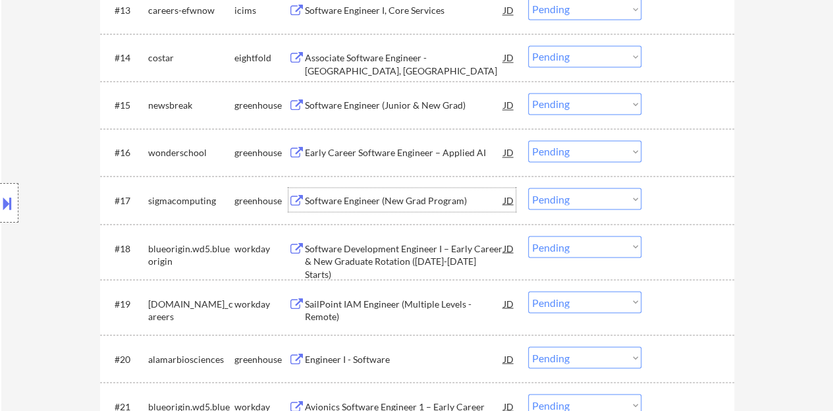
click at [424, 196] on div "Software Engineer (New Grad Program)" at bounding box center [404, 200] width 199 height 13
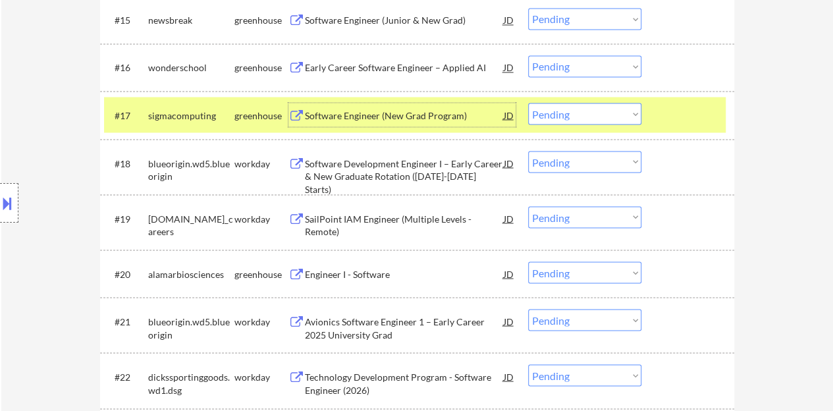
scroll to position [1119, 0]
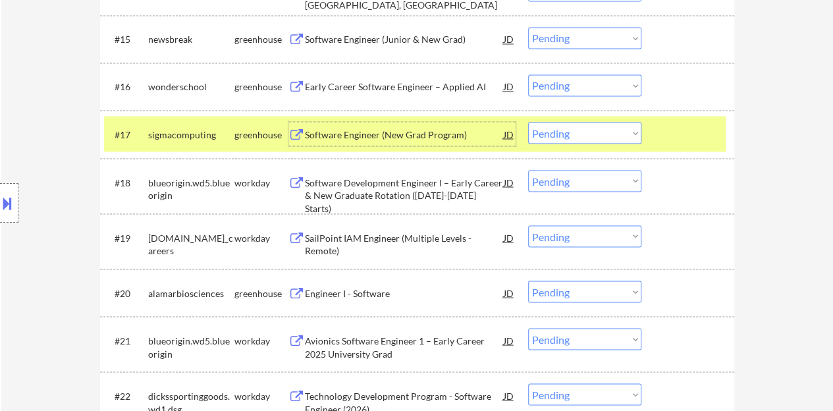
click at [558, 136] on select "Choose an option... Pending Applied Excluded (Questions) Excluded (Expired) Exc…" at bounding box center [584, 133] width 113 height 22
click at [528, 122] on select "Choose an option... Pending Applied Excluded (Questions) Excluded (Expired) Exc…" at bounding box center [584, 133] width 113 height 22
select select ""pending""
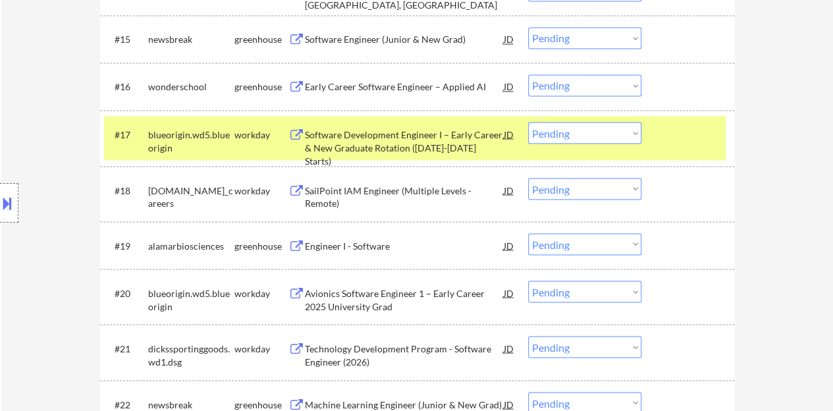
click at [681, 134] on div at bounding box center [689, 134] width 58 height 24
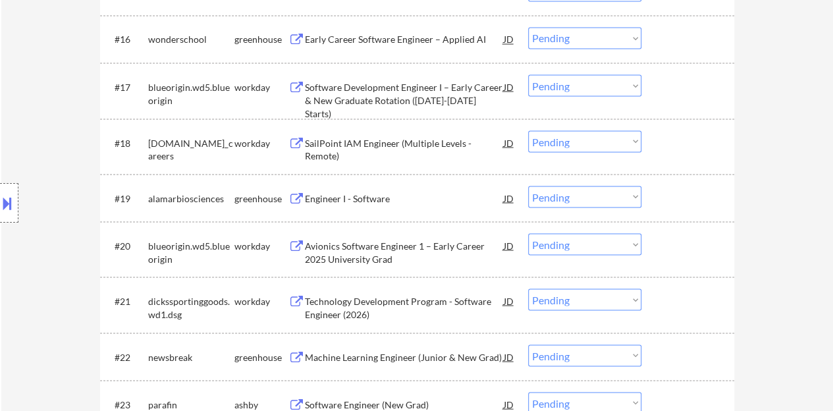
scroll to position [1185, 0]
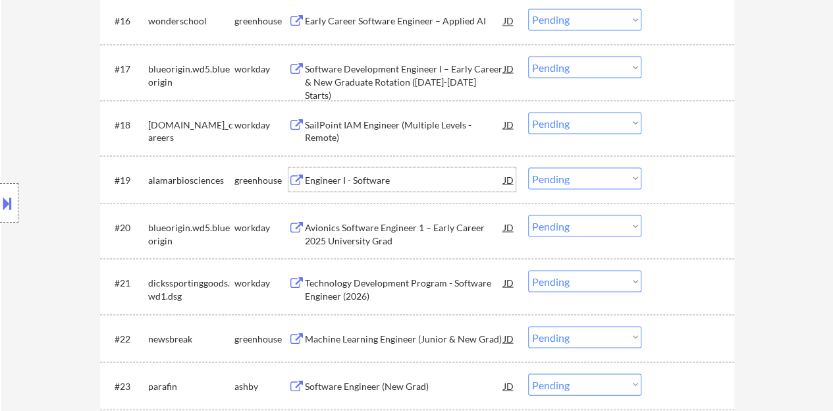
click at [379, 176] on div "Engineer I - Software" at bounding box center [404, 179] width 199 height 13
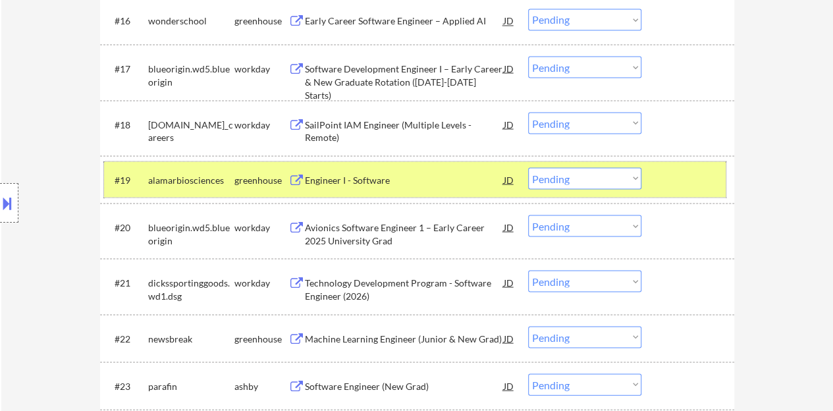
click at [598, 165] on div "#19 alamarbiosciences greenhouse Engineer I - Software JD Choose an option... P…" at bounding box center [414, 179] width 621 height 36
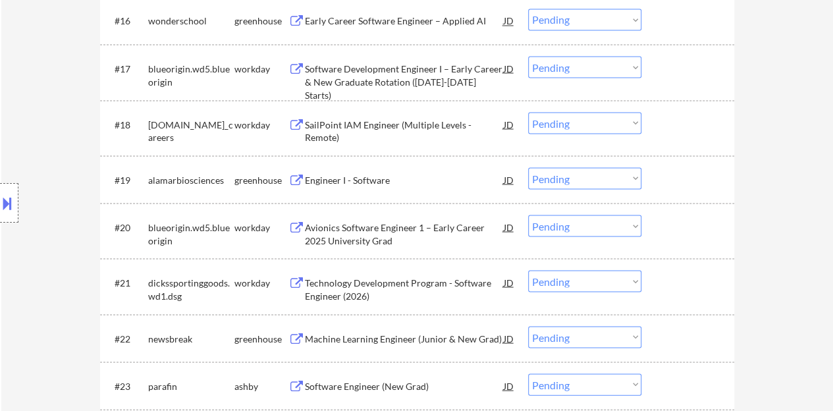
click at [600, 174] on select "Choose an option... Pending Applied Excluded (Questions) Excluded (Expired) Exc…" at bounding box center [584, 178] width 113 height 22
click at [528, 167] on select "Choose an option... Pending Applied Excluded (Questions) Excluded (Expired) Exc…" at bounding box center [584, 178] width 113 height 22
select select ""pending""
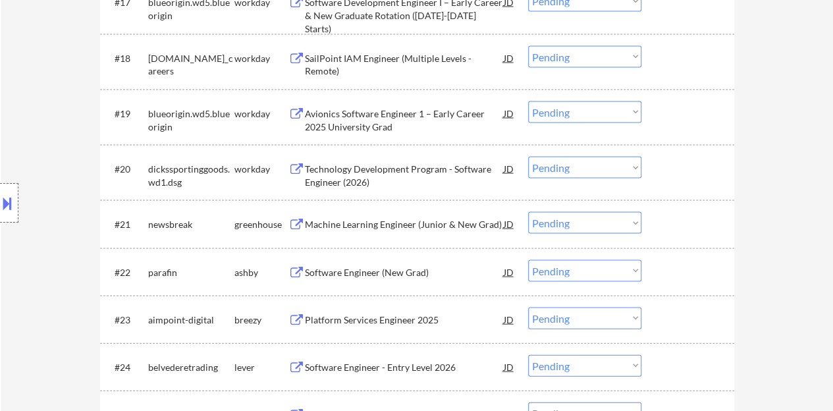
scroll to position [1317, 0]
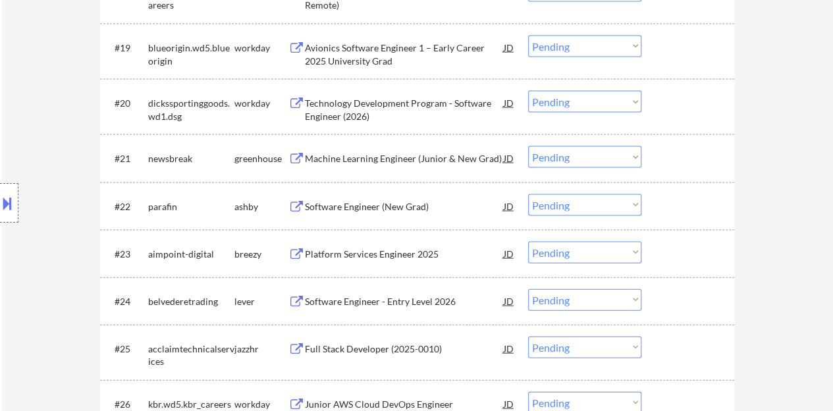
click at [382, 207] on div "Software Engineer (New Grad)" at bounding box center [404, 206] width 199 height 13
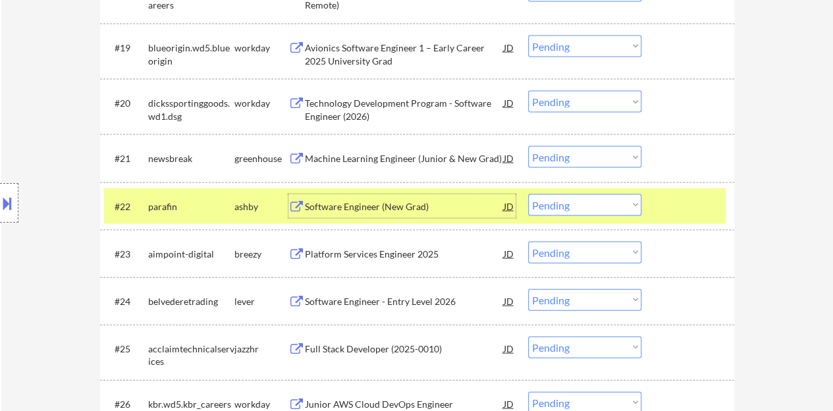
click at [552, 208] on select "Choose an option... Pending Applied Excluded (Questions) Excluded (Expired) Exc…" at bounding box center [584, 205] width 113 height 22
click at [528, 194] on select "Choose an option... Pending Applied Excluded (Questions) Excluded (Expired) Exc…" at bounding box center [584, 205] width 113 height 22
select select ""pending""
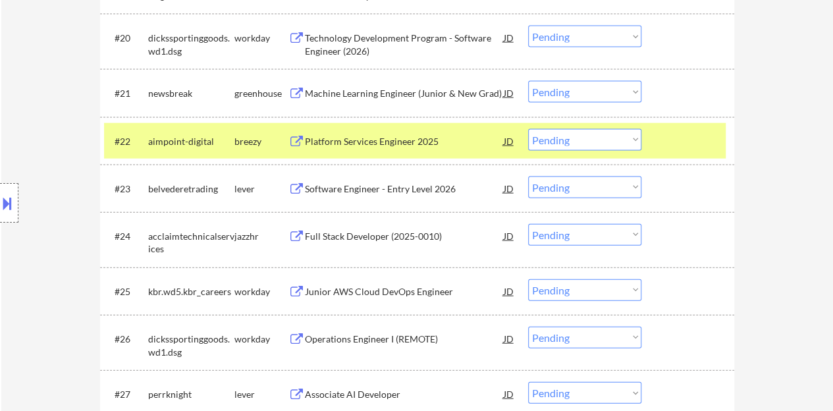
scroll to position [1382, 0]
click at [677, 149] on div at bounding box center [689, 140] width 58 height 24
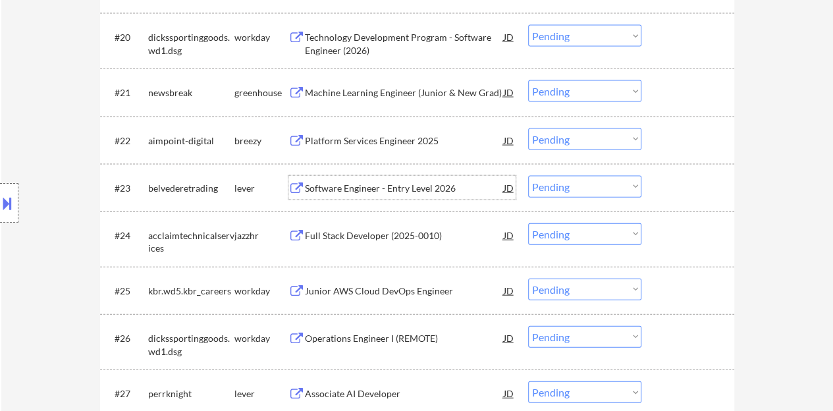
click at [404, 182] on div "Software Engineer - Entry Level 2026" at bounding box center [404, 188] width 199 height 13
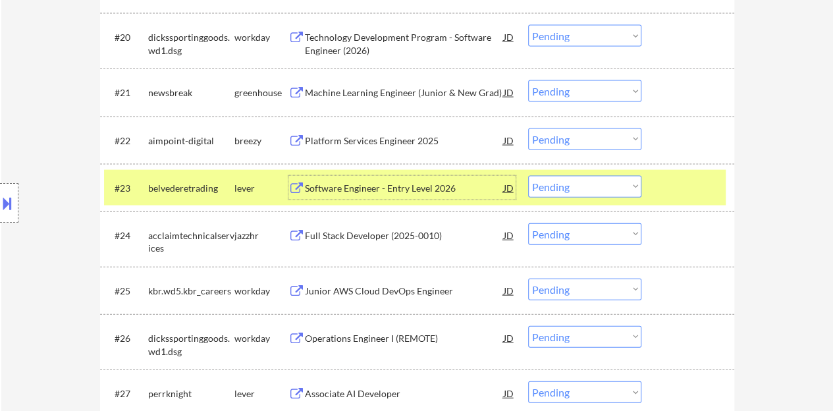
click at [590, 196] on select "Choose an option... Pending Applied Excluded (Questions) Excluded (Expired) Exc…" at bounding box center [584, 187] width 113 height 22
click at [528, 176] on select "Choose an option... Pending Applied Excluded (Questions) Excluded (Expired) Exc…" at bounding box center [584, 187] width 113 height 22
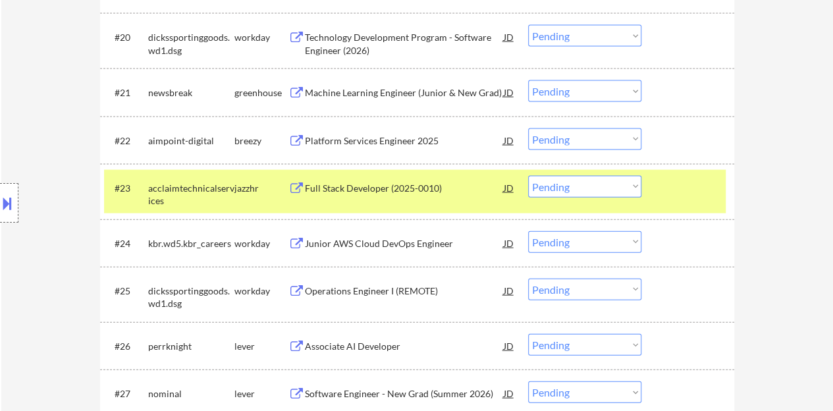
click at [343, 190] on div "Full Stack Developer (2025-0010)" at bounding box center [404, 188] width 199 height 13
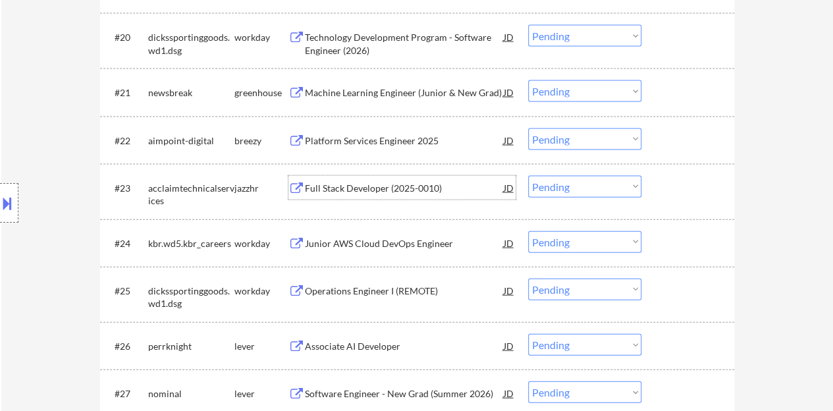
click at [685, 184] on div at bounding box center [689, 188] width 58 height 24
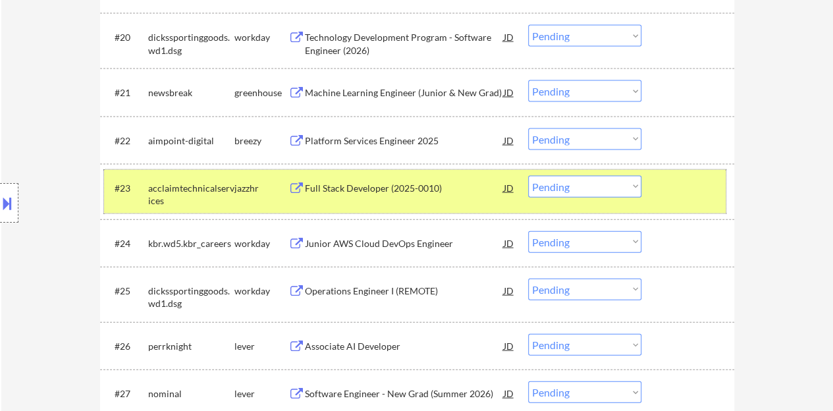
click at [617, 187] on select "Choose an option... Pending Applied Excluded (Questions) Excluded (Expired) Exc…" at bounding box center [584, 187] width 113 height 22
click at [528, 176] on select "Choose an option... Pending Applied Excluded (Questions) Excluded (Expired) Exc…" at bounding box center [584, 187] width 113 height 22
select select ""pending""
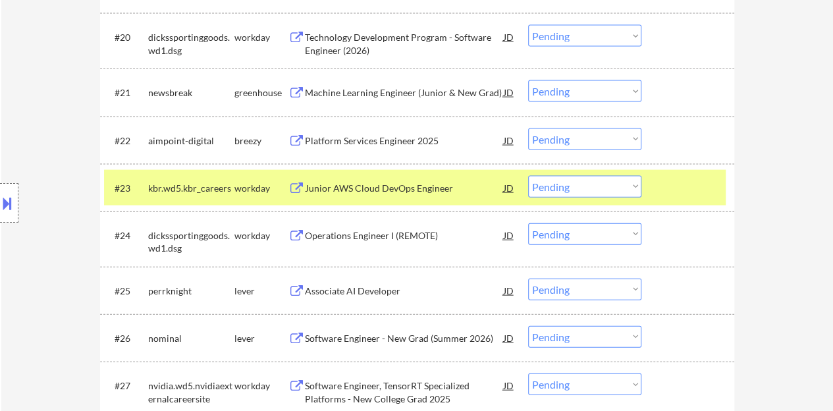
click at [661, 186] on div at bounding box center [689, 188] width 58 height 24
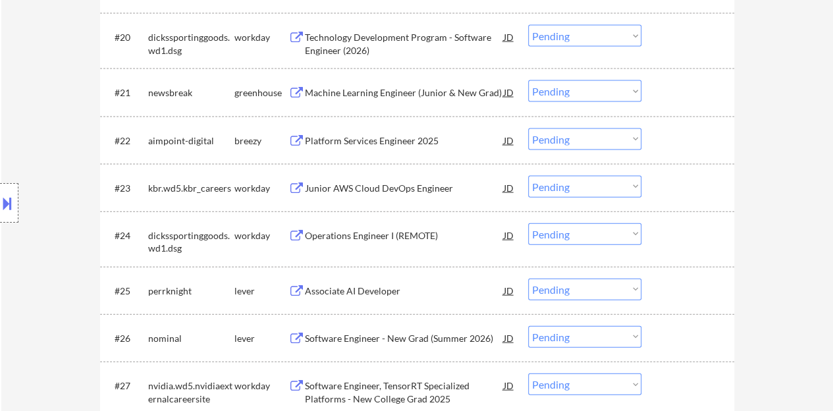
scroll to position [1448, 0]
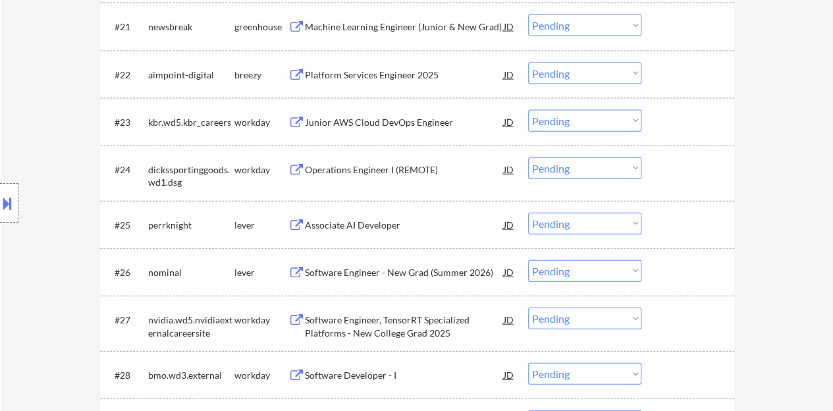
click at [377, 226] on div "Associate AI Developer" at bounding box center [404, 225] width 199 height 13
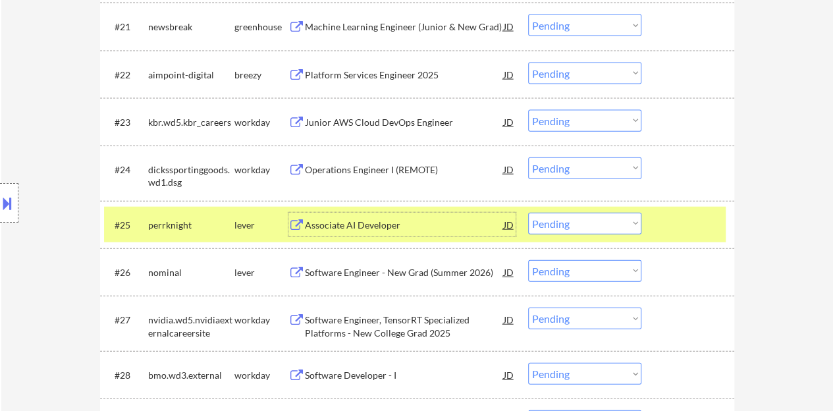
scroll to position [1514, 0]
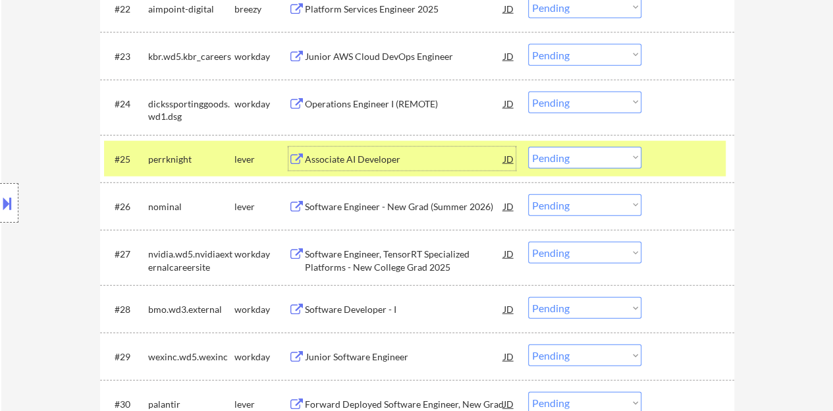
click at [564, 159] on select "Choose an option... Pending Applied Excluded (Questions) Excluded (Expired) Exc…" at bounding box center [584, 158] width 113 height 22
click at [683, 159] on div at bounding box center [689, 159] width 58 height 24
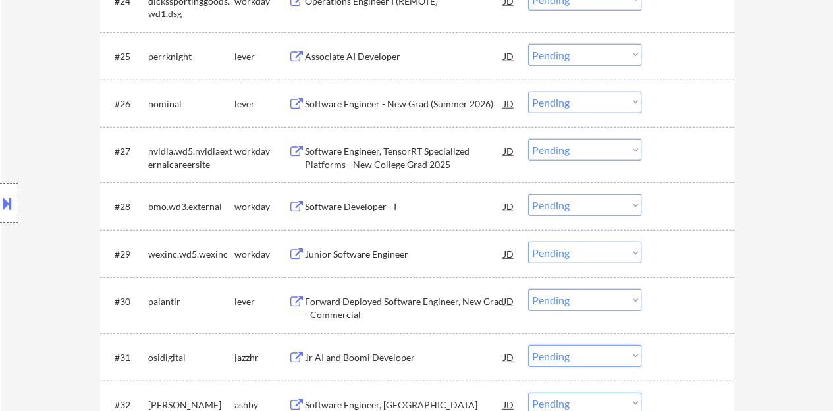
scroll to position [1646, 0]
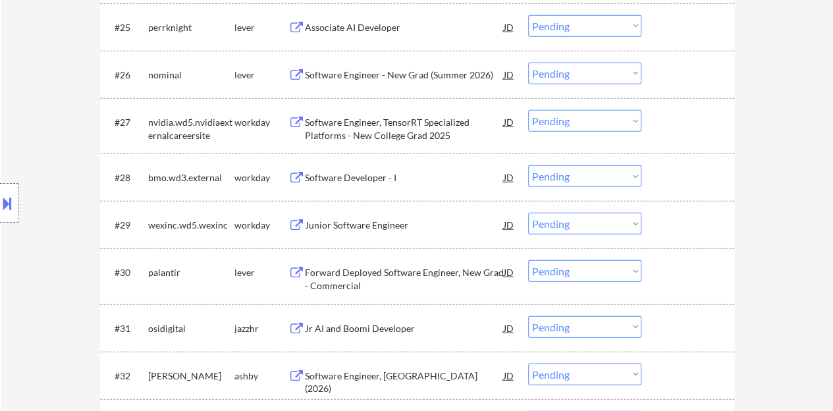
click at [333, 182] on div "Software Developer - I" at bounding box center [404, 177] width 199 height 13
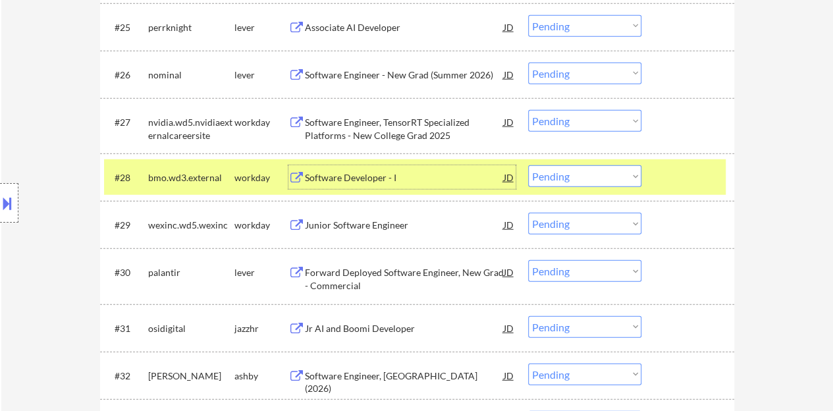
click at [555, 173] on select "Choose an option... Pending Applied Excluded (Questions) Excluded (Expired) Exc…" at bounding box center [584, 176] width 113 height 22
click at [528, 165] on select "Choose an option... Pending Applied Excluded (Questions) Excluded (Expired) Exc…" at bounding box center [584, 176] width 113 height 22
select select ""pending""
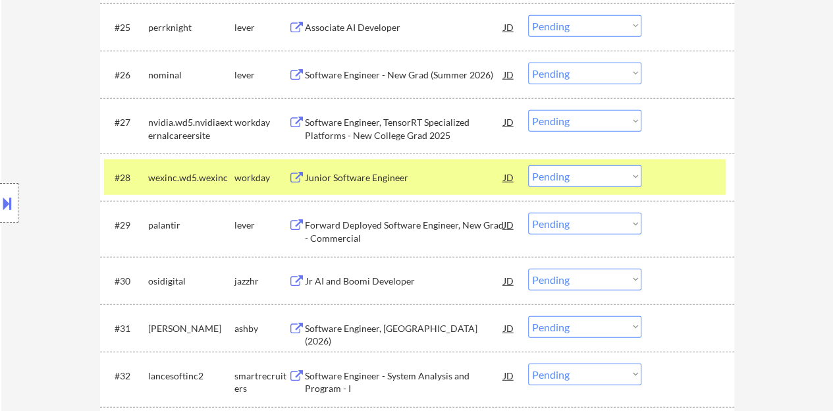
click at [371, 176] on div "Junior Software Engineer" at bounding box center [404, 177] width 199 height 13
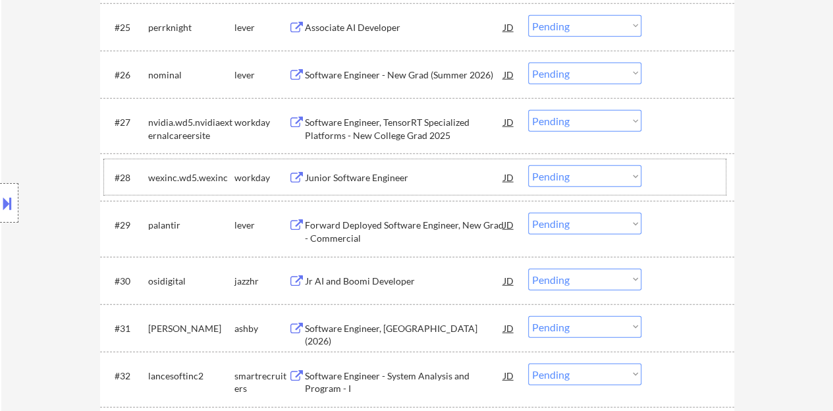
click at [674, 179] on div at bounding box center [689, 177] width 58 height 24
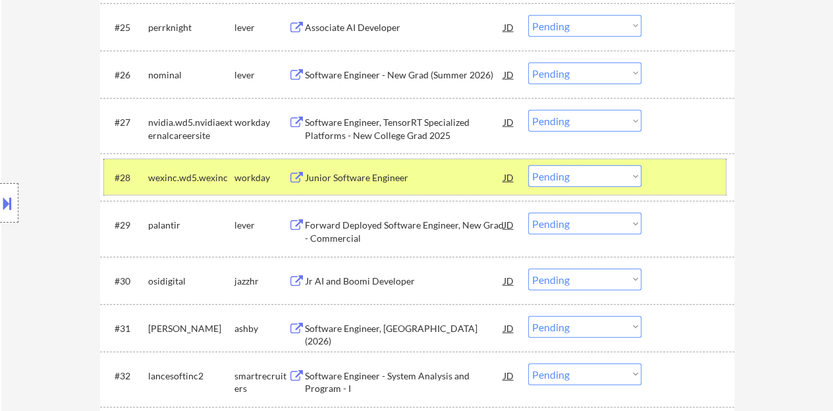
click at [550, 169] on select "Choose an option... Pending Applied Excluded (Questions) Excluded (Expired) Exc…" at bounding box center [584, 176] width 113 height 22
select select ""pending""
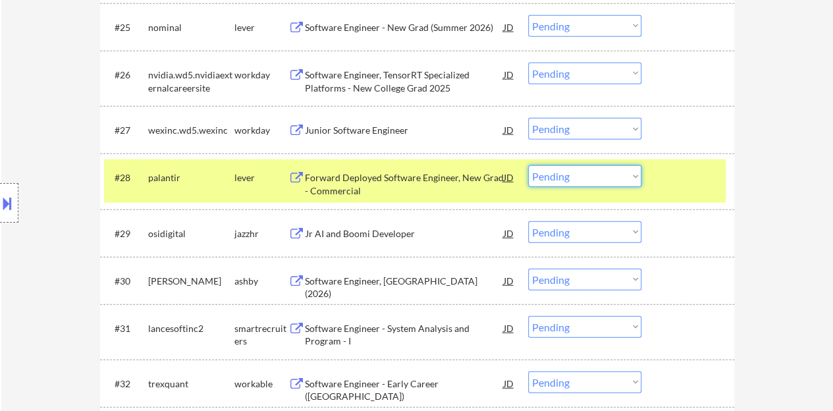
click at [703, 182] on div at bounding box center [689, 177] width 58 height 24
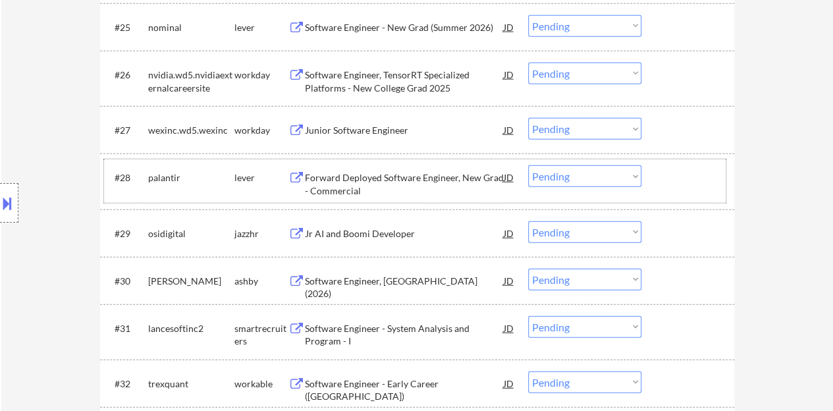
click at [557, 118] on select "Choose an option... Pending Applied Excluded (Questions) Excluded (Expired) Exc…" at bounding box center [584, 129] width 113 height 22
click at [528, 118] on select "Choose an option... Pending Applied Excluded (Questions) Excluded (Expired) Exc…" at bounding box center [584, 129] width 113 height 22
select select ""pending""
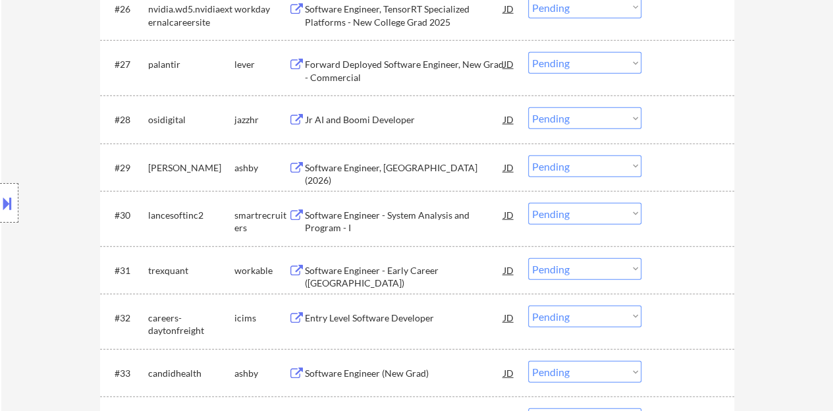
scroll to position [1777, 0]
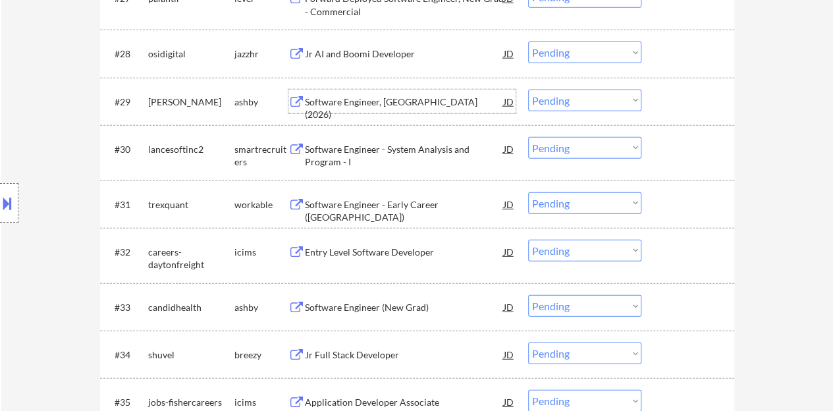
click at [438, 105] on div "Software Engineer, New Grad (2026)" at bounding box center [404, 108] width 199 height 26
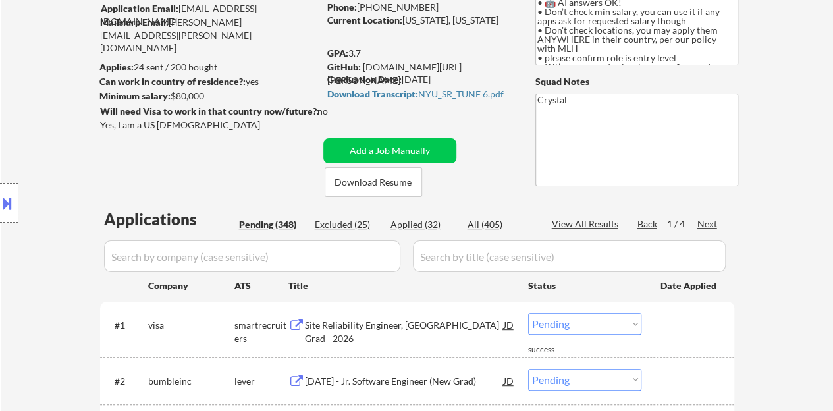
scroll to position [66, 0]
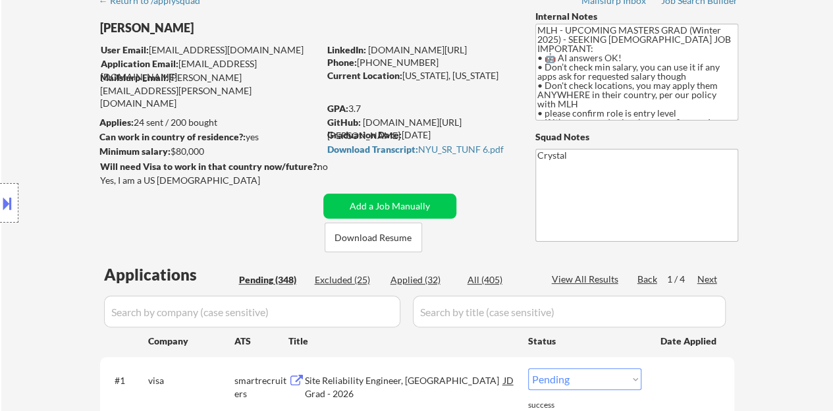
drag, startPoint x: 499, startPoint y: 49, endPoint x: 369, endPoint y: 49, distance: 130.3
click at [369, 49] on div "LinkedIn: www.linkedin.com/in/jtang243" at bounding box center [421, 49] width 188 height 13
copy link "www.linkedin.com/in/jtang243"
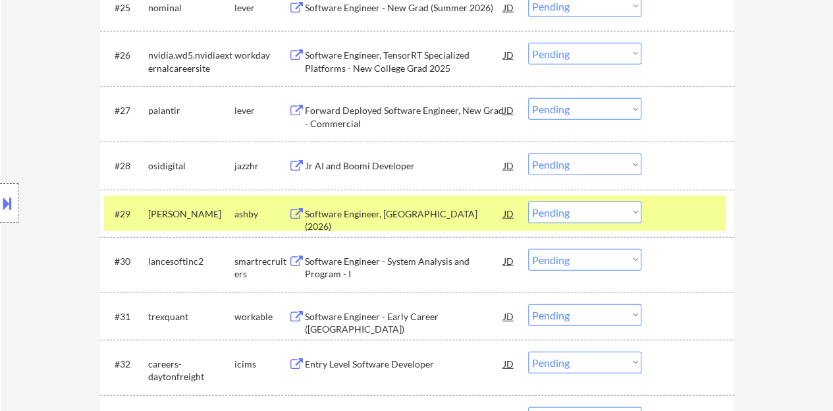
scroll to position [1646, 0]
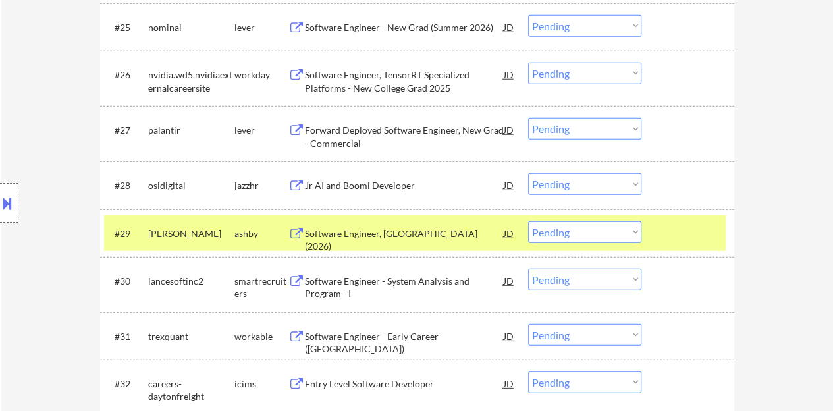
click at [668, 235] on div at bounding box center [689, 233] width 58 height 24
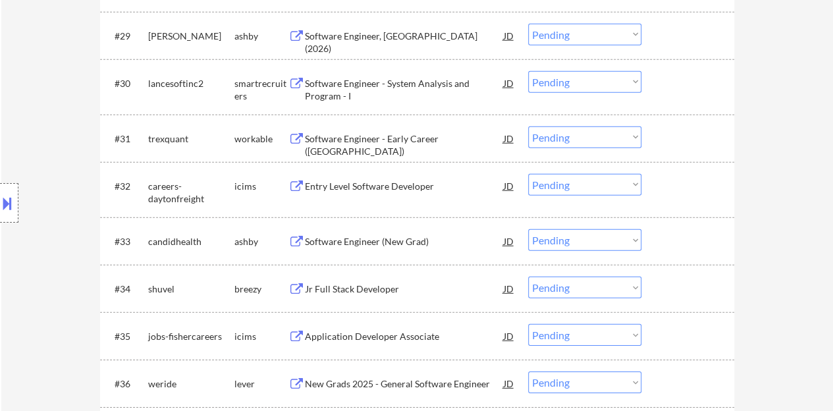
scroll to position [1909, 0]
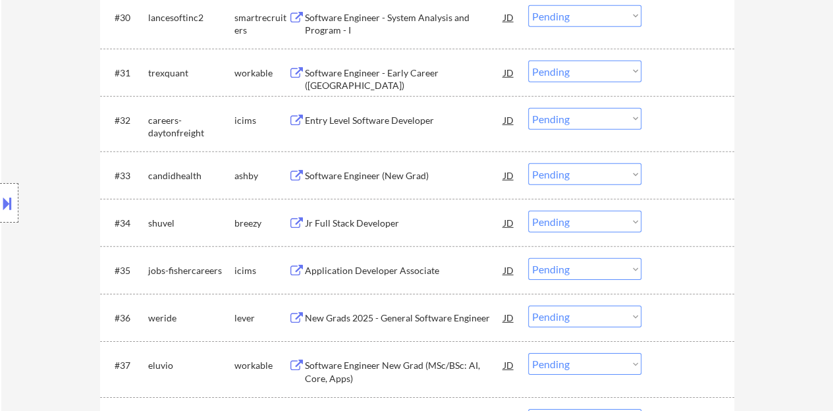
click at [378, 181] on div "Software Engineer (New Grad)" at bounding box center [404, 175] width 199 height 13
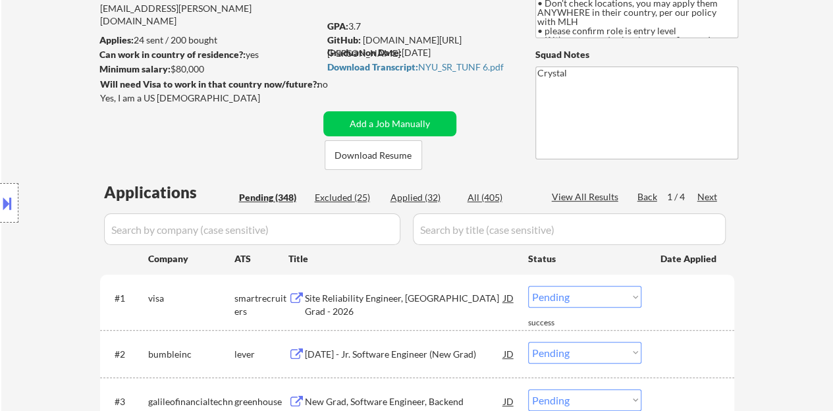
scroll to position [0, 0]
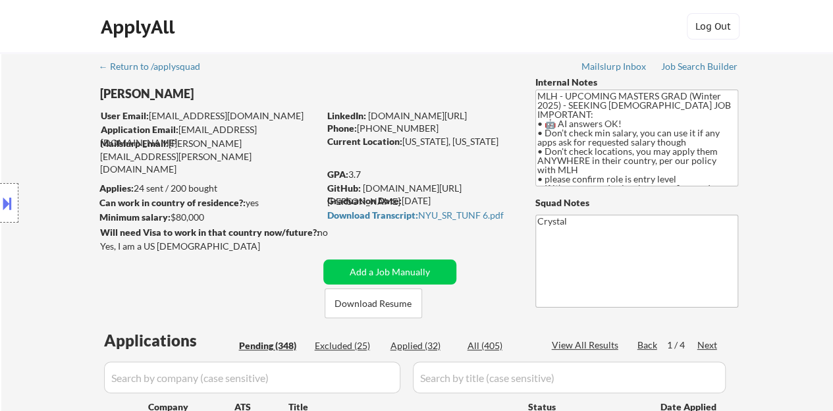
drag, startPoint x: 500, startPoint y: 115, endPoint x: 369, endPoint y: 115, distance: 131.7
click at [369, 115] on div "LinkedIn: www.linkedin.com/in/jtang243" at bounding box center [421, 115] width 188 height 13
copy link "www.linkedin.com/in/jtang243"
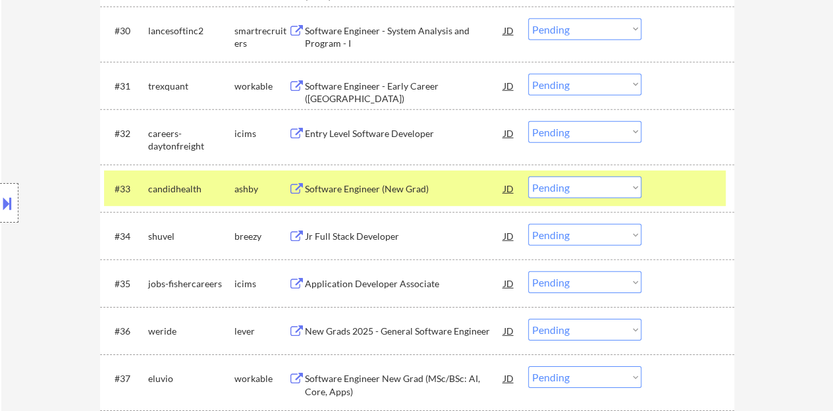
scroll to position [1975, 0]
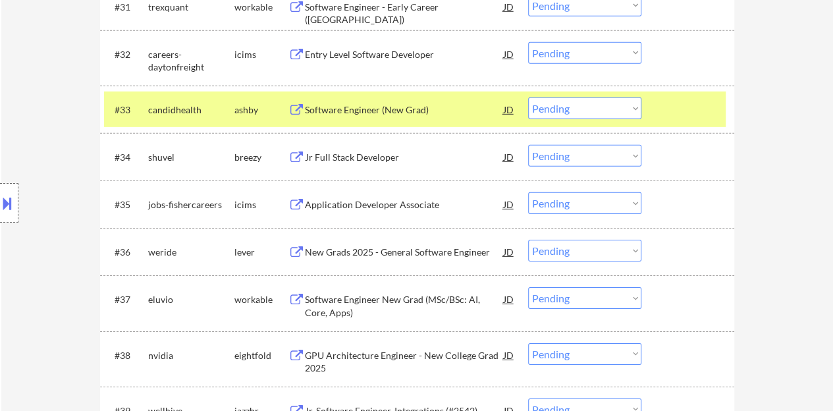
click at [681, 113] on div at bounding box center [689, 109] width 58 height 24
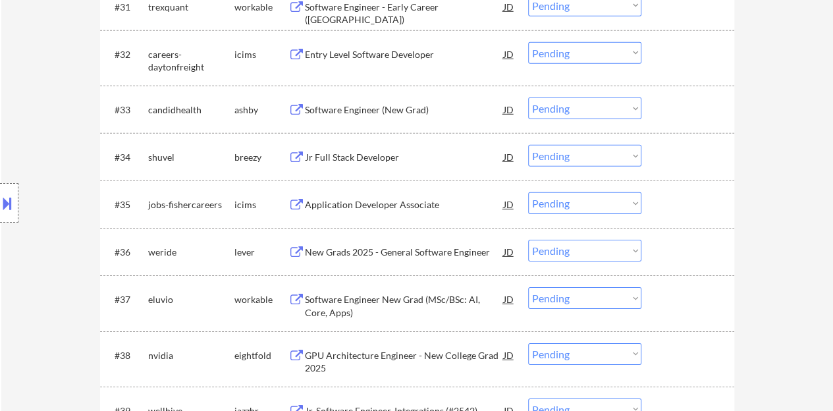
click at [340, 156] on div "Jr Full Stack Developer" at bounding box center [404, 157] width 199 height 13
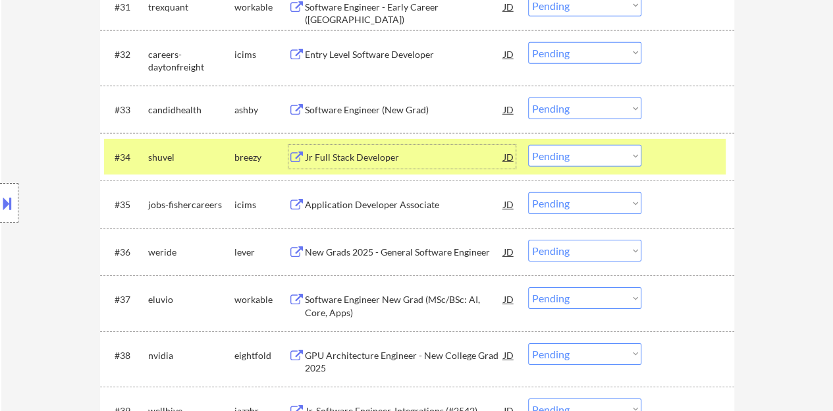
click at [595, 158] on select "Choose an option... Pending Applied Excluded (Questions) Excluded (Expired) Exc…" at bounding box center [584, 156] width 113 height 22
click at [528, 145] on select "Choose an option... Pending Applied Excluded (Questions) Excluded (Expired) Exc…" at bounding box center [584, 156] width 113 height 22
select select ""pending""
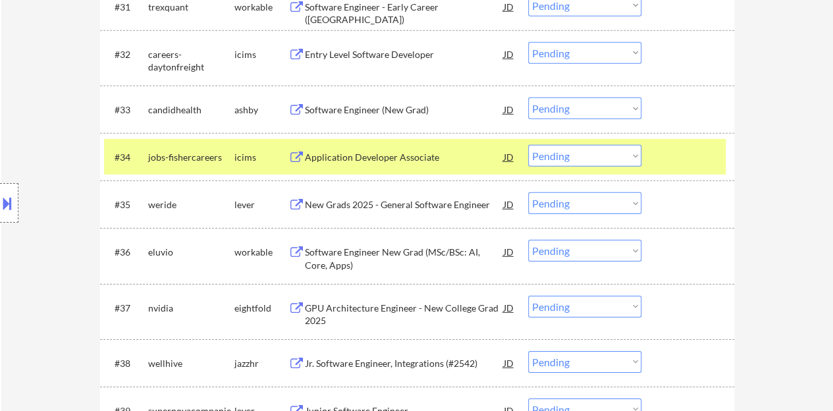
click at [679, 167] on div at bounding box center [689, 157] width 58 height 24
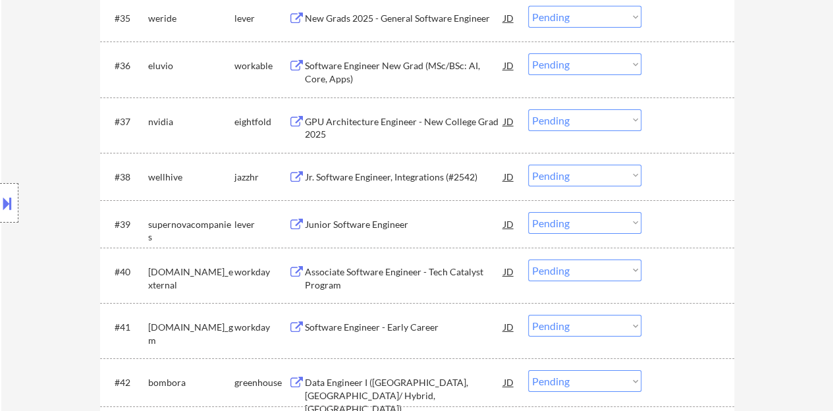
scroll to position [2172, 0]
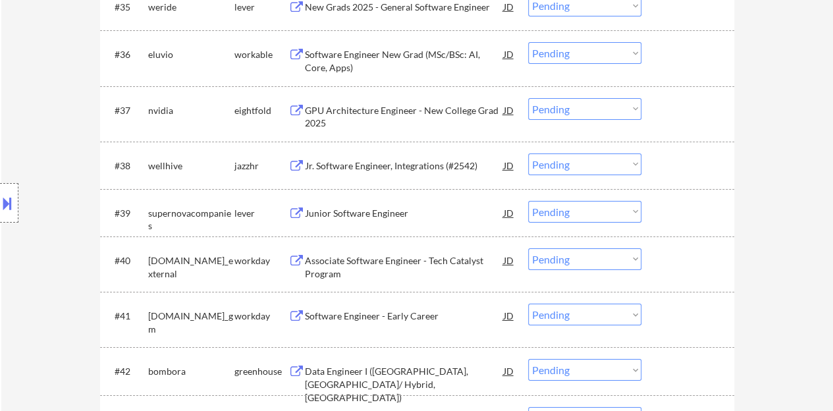
click at [377, 214] on div "Junior Software Engineer" at bounding box center [404, 213] width 199 height 13
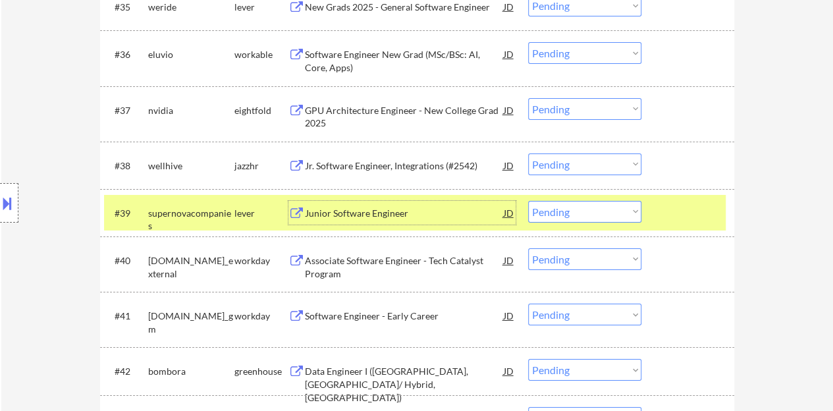
click at [557, 212] on select "Choose an option... Pending Applied Excluded (Questions) Excluded (Expired) Exc…" at bounding box center [584, 212] width 113 height 22
click at [528, 201] on select "Choose an option... Pending Applied Excluded (Questions) Excluded (Expired) Exc…" at bounding box center [584, 212] width 113 height 22
select select ""pending""
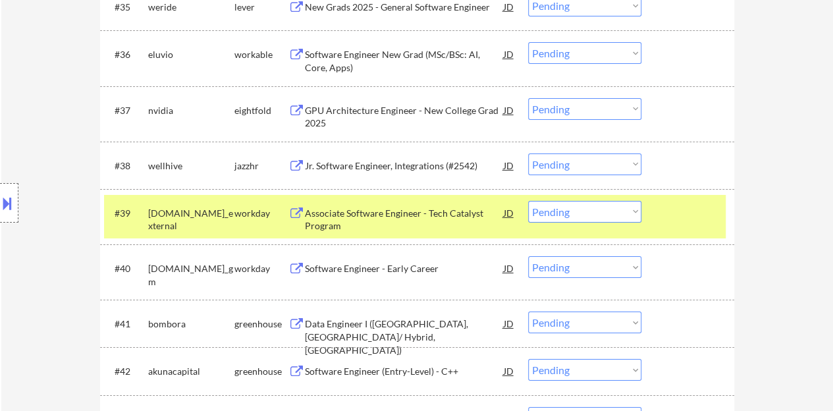
click at [666, 221] on div at bounding box center [689, 213] width 58 height 24
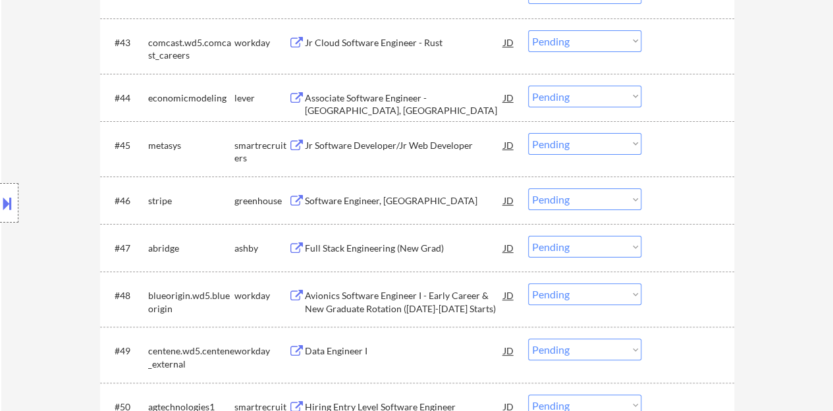
scroll to position [2567, 0]
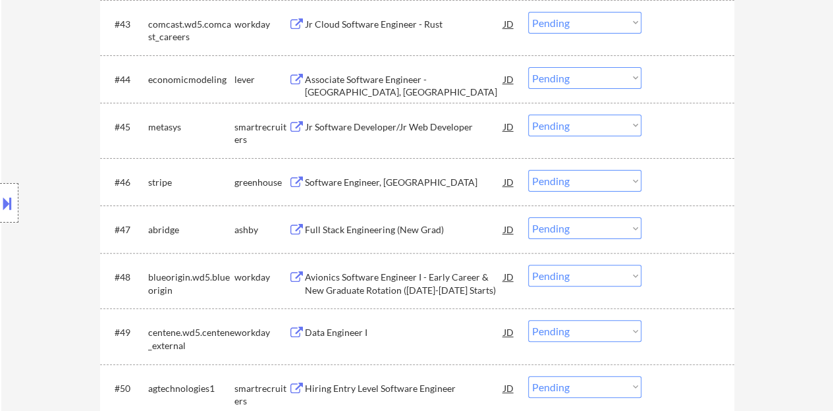
click at [387, 177] on div "Software Engineer, New Grad" at bounding box center [404, 182] width 199 height 13
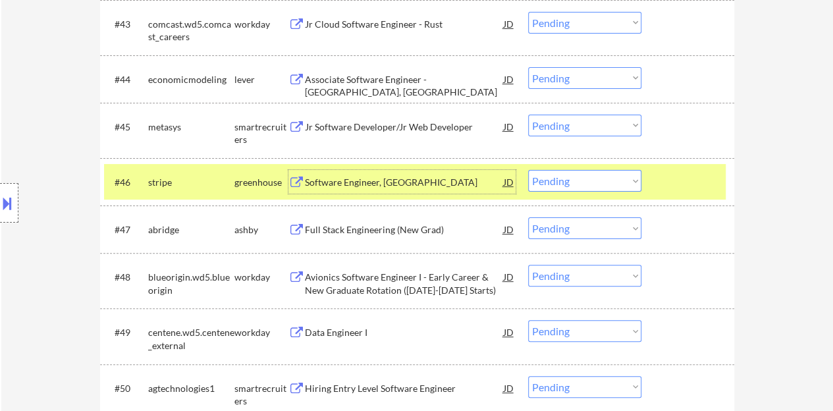
click at [598, 178] on select "Choose an option... Pending Applied Excluded (Questions) Excluded (Expired) Exc…" at bounding box center [584, 181] width 113 height 22
click at [528, 170] on select "Choose an option... Pending Applied Excluded (Questions) Excluded (Expired) Exc…" at bounding box center [584, 181] width 113 height 22
select select ""pending""
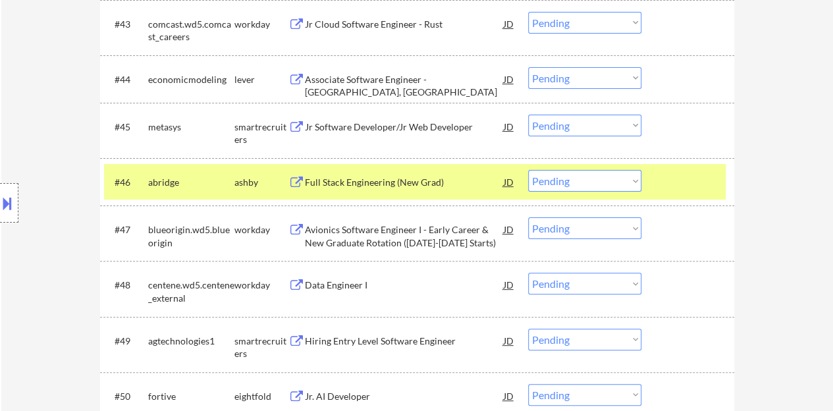
click at [403, 177] on div "Full Stack Engineering (New Grad)" at bounding box center [404, 182] width 199 height 13
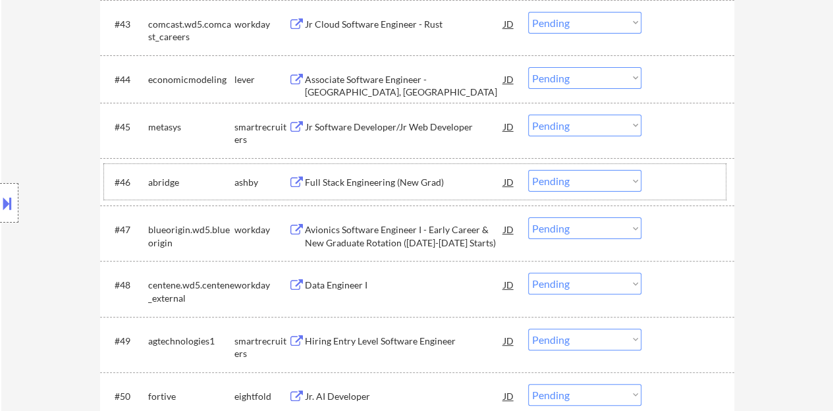
click at [679, 189] on div at bounding box center [689, 182] width 58 height 24
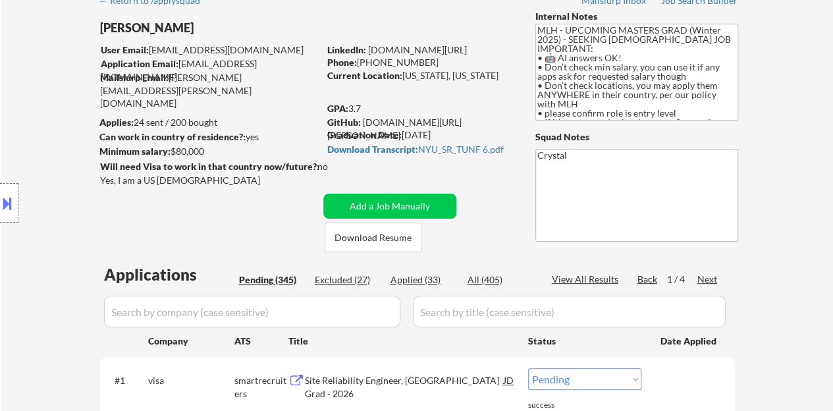
scroll to position [0, 0]
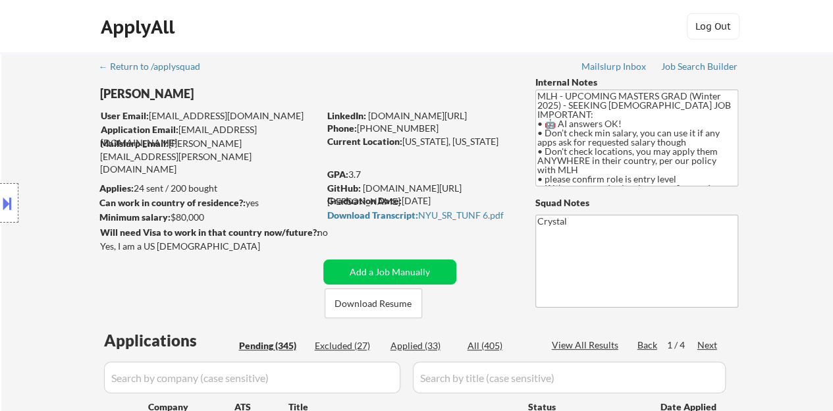
drag, startPoint x: 511, startPoint y: 109, endPoint x: 369, endPoint y: 117, distance: 142.4
click at [369, 117] on div "LinkedIn: www.linkedin.com/in/jtang243" at bounding box center [421, 115] width 188 height 13
copy link "www.linkedin.com/in/jtang243"
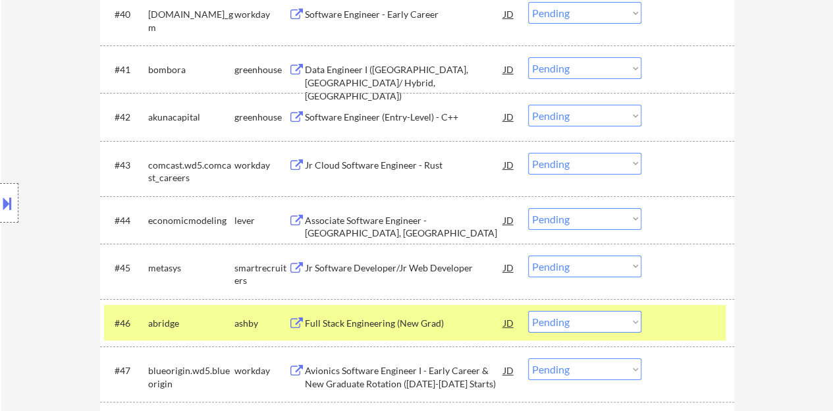
scroll to position [2502, 0]
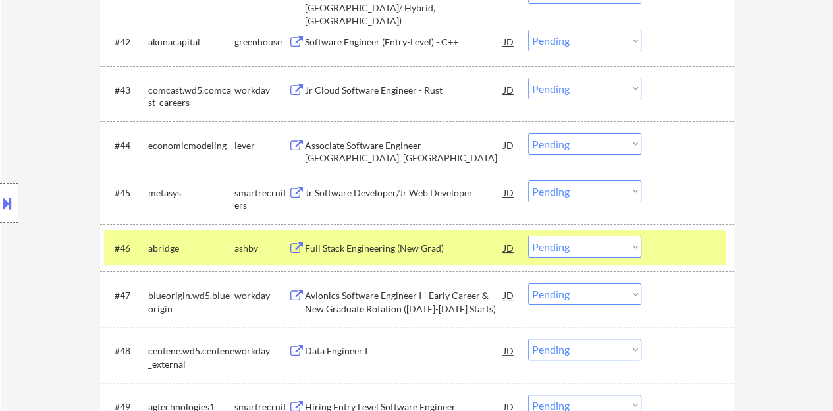
click at [683, 248] on div at bounding box center [689, 248] width 58 height 24
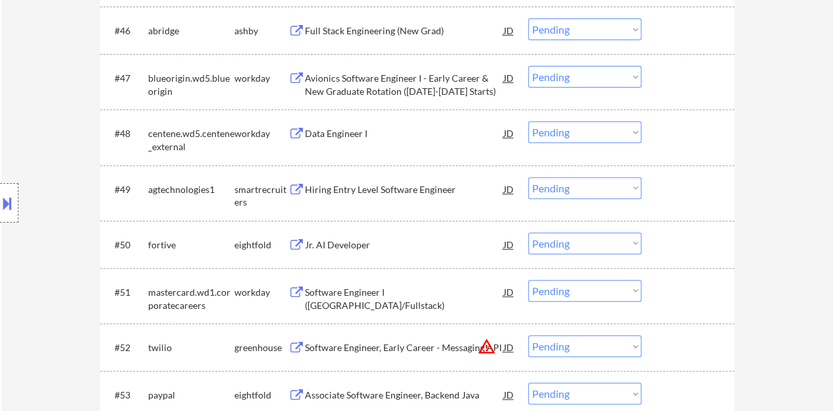
scroll to position [2699, 0]
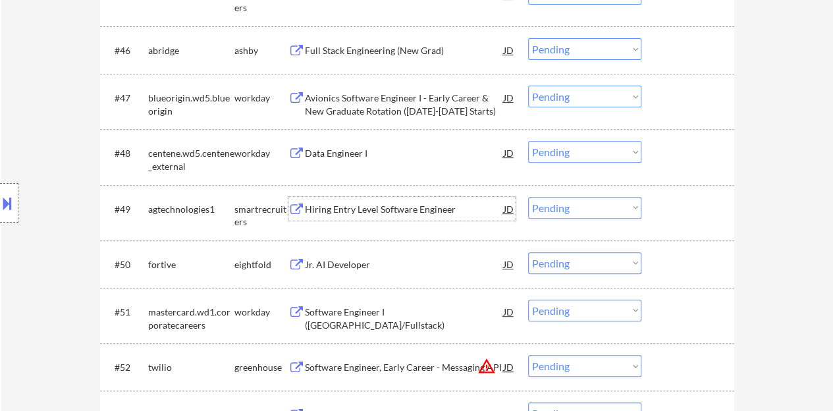
click at [354, 210] on div "Hiring Entry Level Software Engineer" at bounding box center [404, 209] width 199 height 13
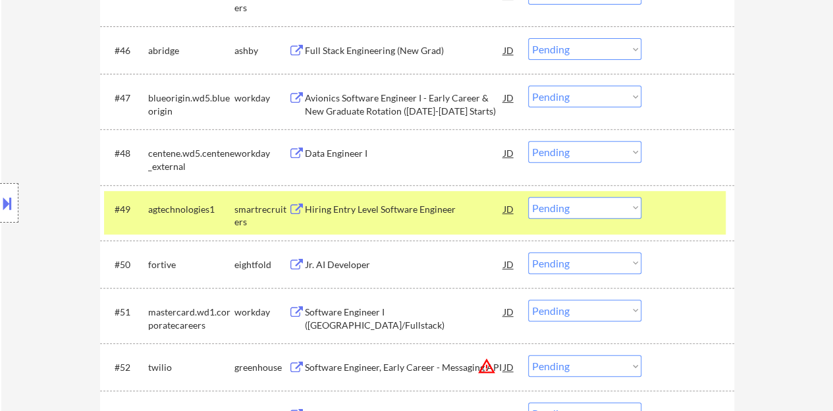
select select ""pending""
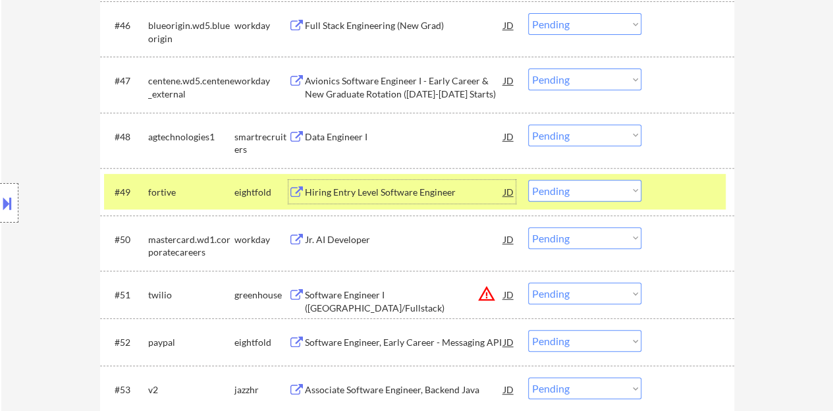
scroll to position [2765, 0]
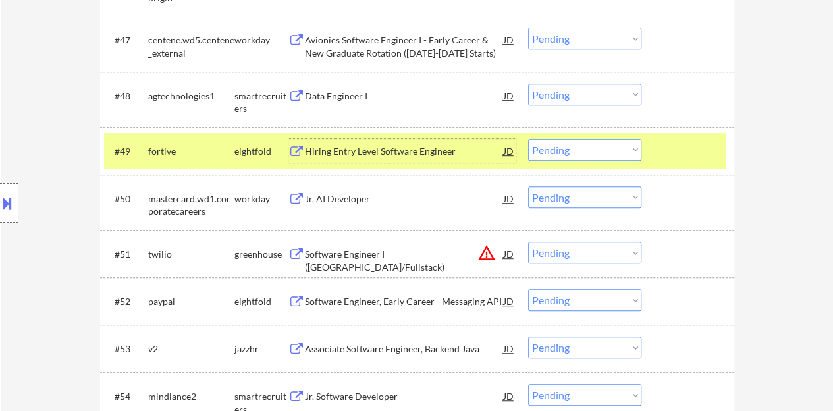
click at [691, 159] on div at bounding box center [689, 151] width 58 height 24
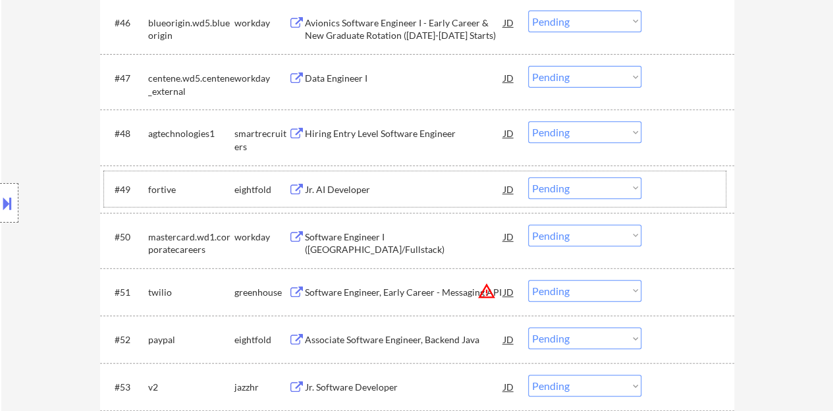
scroll to position [2699, 0]
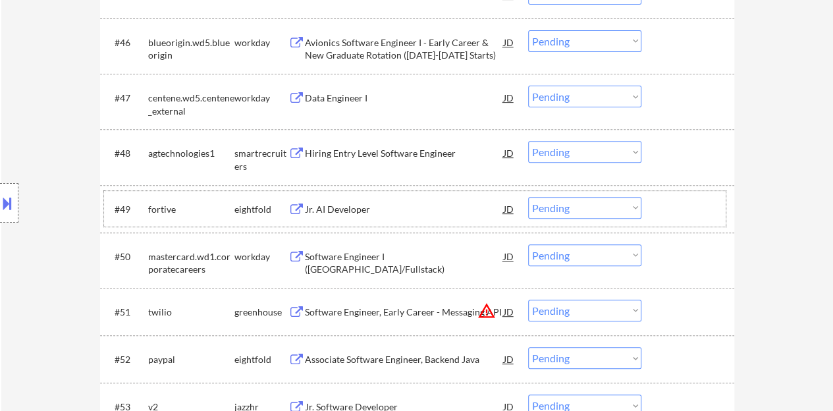
click at [544, 152] on select "Choose an option... Pending Applied Excluded (Questions) Excluded (Expired) Exc…" at bounding box center [584, 152] width 113 height 22
click at [528, 141] on select "Choose an option... Pending Applied Excluded (Questions) Excluded (Expired) Exc…" at bounding box center [584, 152] width 113 height 22
select select ""pending""
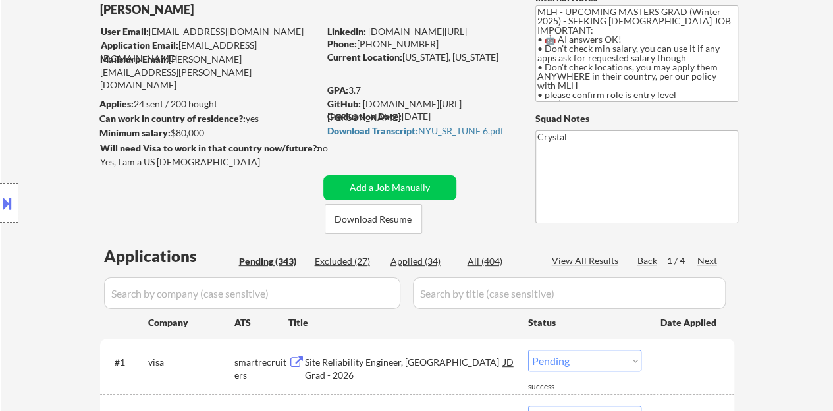
scroll to position [66, 0]
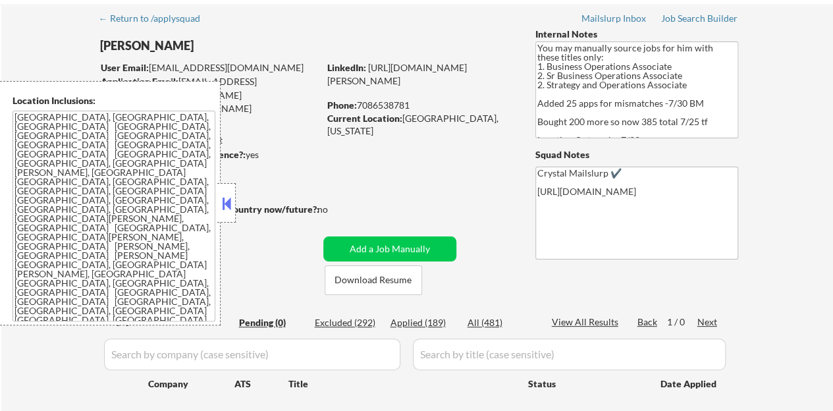
scroll to position [66, 0]
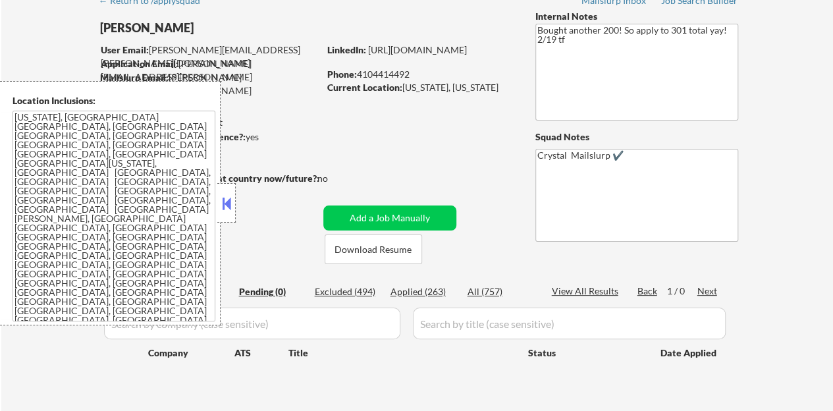
scroll to position [66, 0]
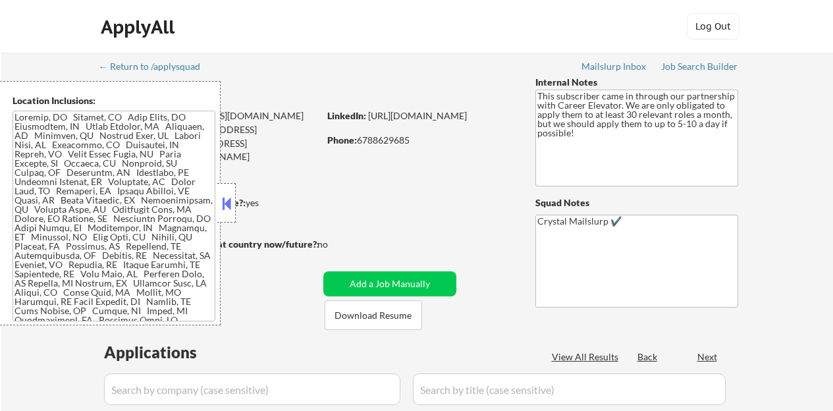
select select ""pending""
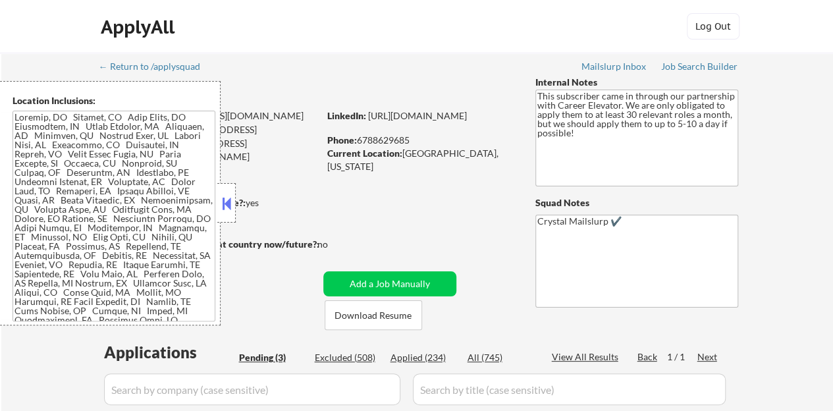
click at [224, 203] on button at bounding box center [226, 204] width 14 height 20
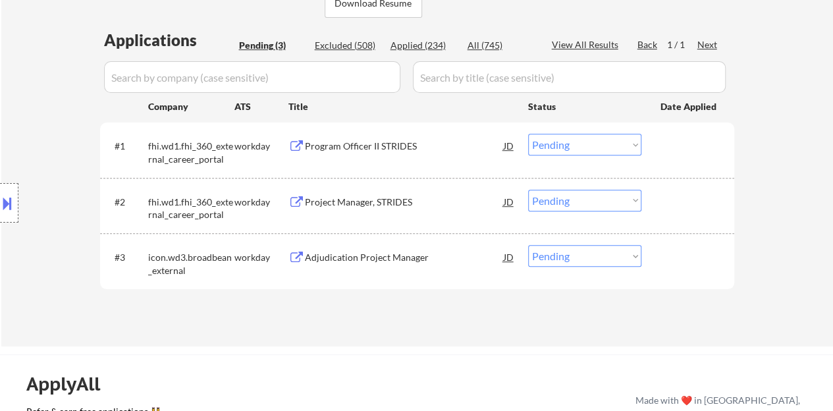
scroll to position [329, 0]
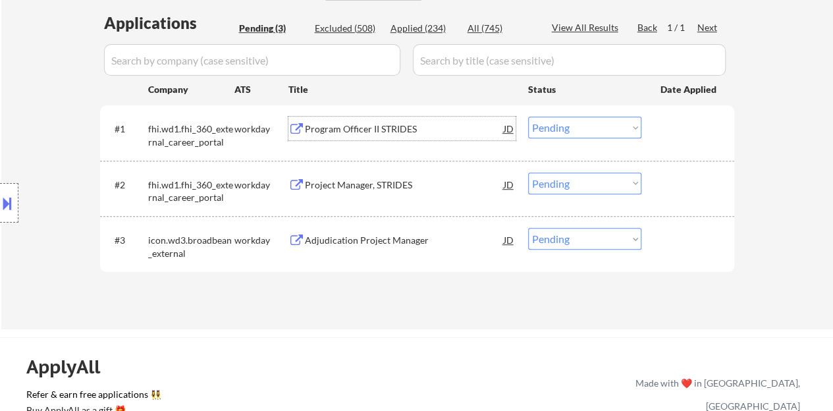
click at [349, 132] on div "Program Officer II STRIDES" at bounding box center [404, 128] width 199 height 13
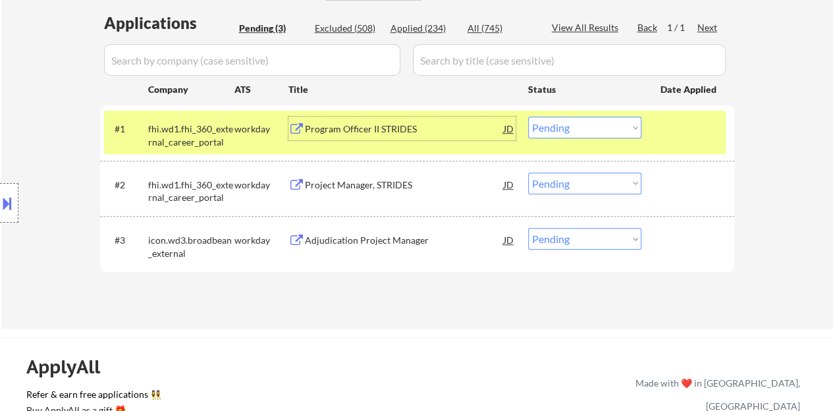
click at [596, 130] on select "Choose an option... Pending Applied Excluded (Questions) Excluded (Expired) Exc…" at bounding box center [584, 128] width 113 height 22
click at [528, 117] on select "Choose an option... Pending Applied Excluded (Questions) Excluded (Expired) Exc…" at bounding box center [584, 128] width 113 height 22
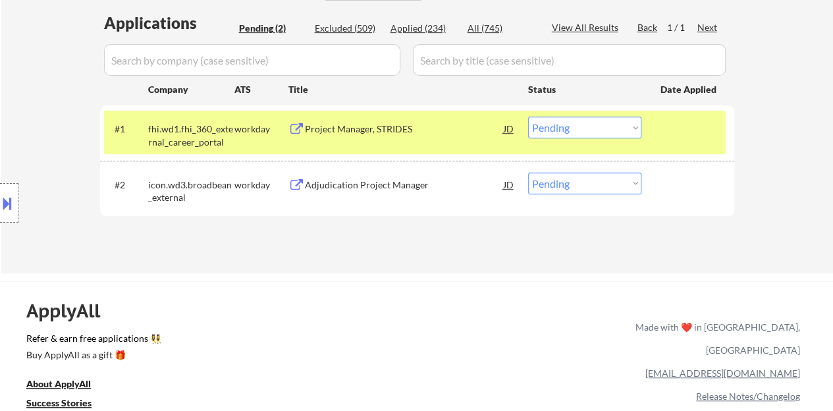
click at [395, 129] on div "Project Manager, STRIDES" at bounding box center [404, 128] width 199 height 13
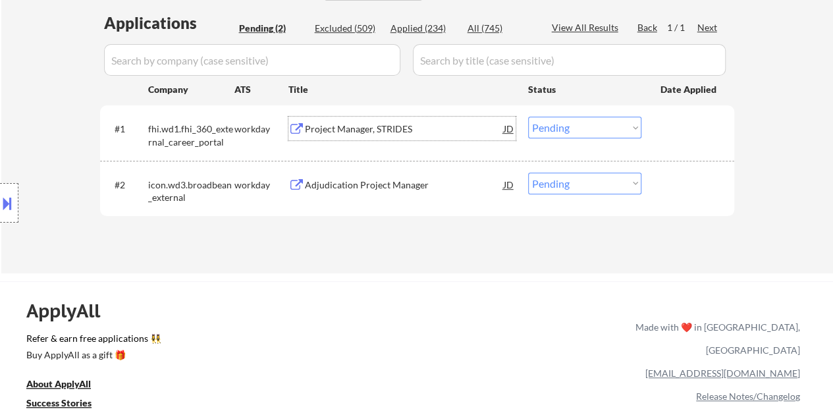
click at [702, 139] on div at bounding box center [689, 129] width 58 height 24
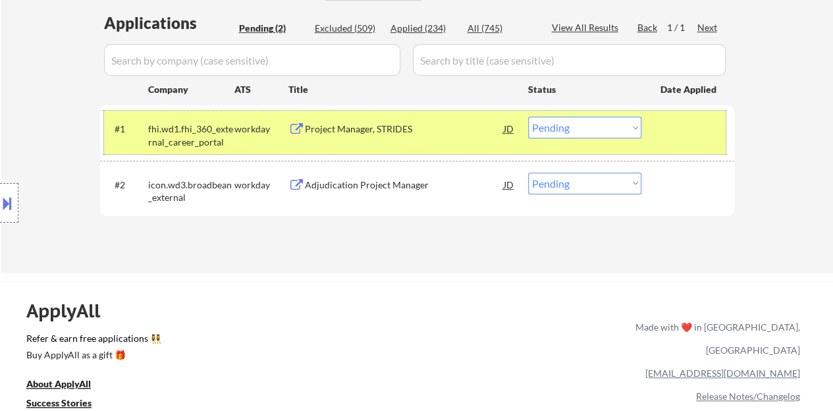
click at [533, 134] on select "Choose an option... Pending Applied Excluded (Questions) Excluded (Expired) Exc…" at bounding box center [584, 128] width 113 height 22
click at [528, 117] on select "Choose an option... Pending Applied Excluded (Questions) Excluded (Expired) Exc…" at bounding box center [584, 128] width 113 height 22
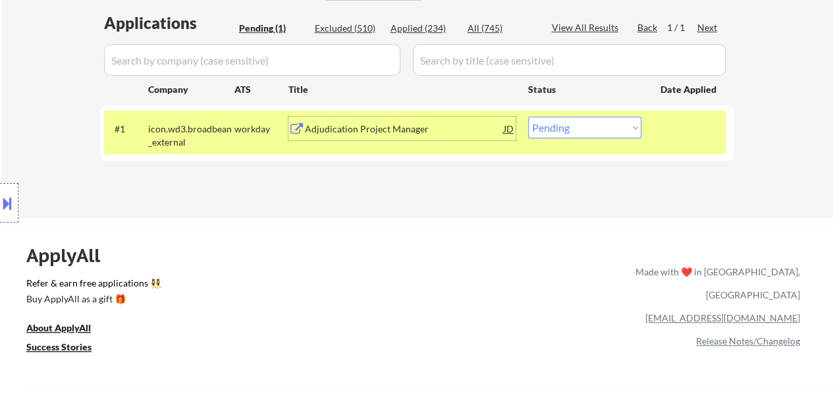
click at [324, 127] on div "Adjudication Project Manager" at bounding box center [404, 128] width 199 height 13
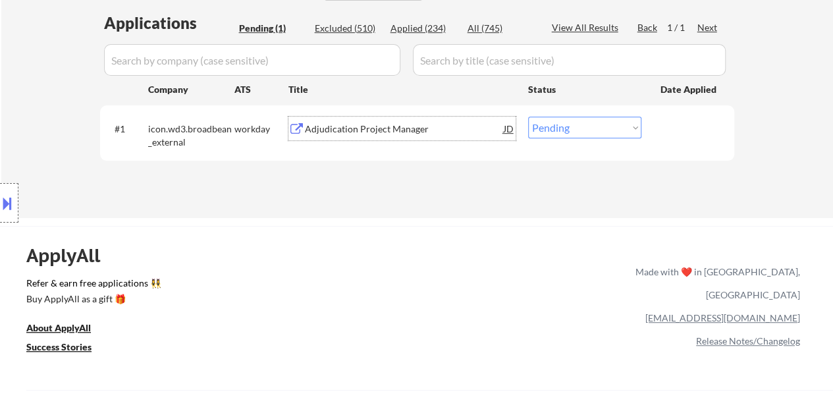
drag, startPoint x: 566, startPoint y: 140, endPoint x: 561, endPoint y: 132, distance: 10.0
click at [566, 139] on div "#1 icon.wd3.broadbean_external workday Adjudication Project Manager JD Choose a…" at bounding box center [414, 132] width 621 height 43
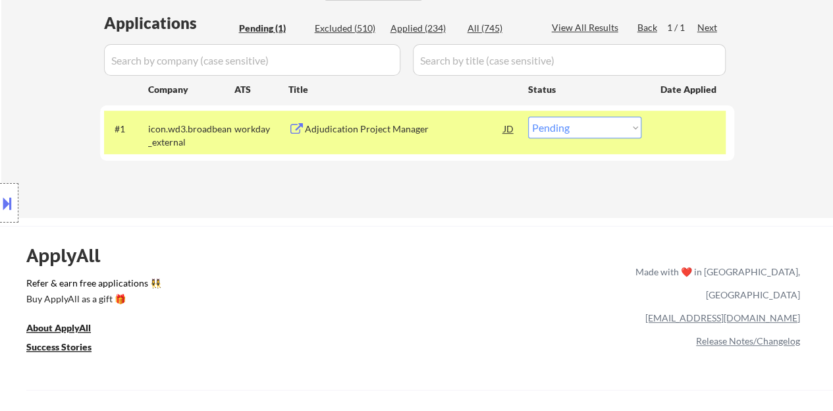
click at [561, 131] on select "Choose an option... Pending Applied Excluded (Questions) Excluded (Expired) Exc…" at bounding box center [584, 128] width 113 height 22
select select ""excluded__bad_match_""
click at [528, 117] on select "Choose an option... Pending Applied Excluded (Questions) Excluded (Expired) Exc…" at bounding box center [584, 128] width 113 height 22
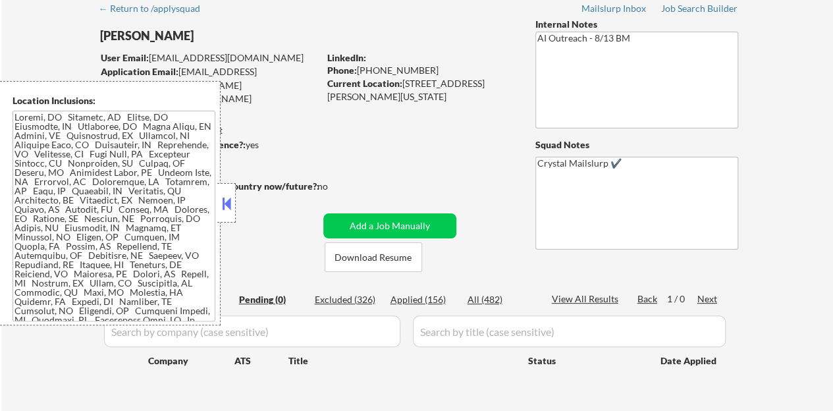
scroll to position [66, 0]
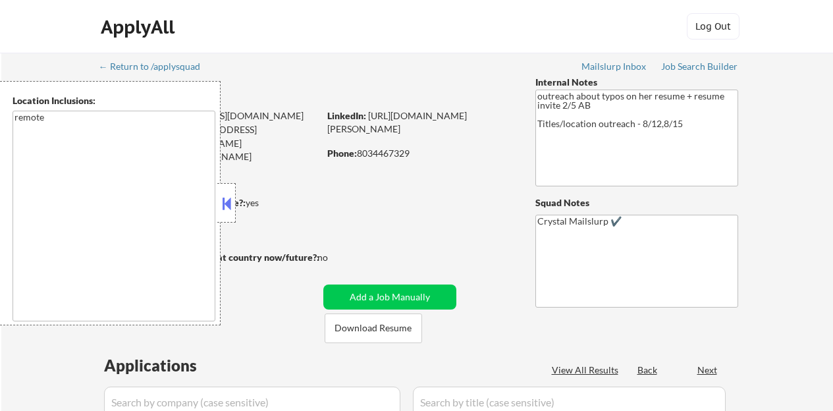
select select ""pending""
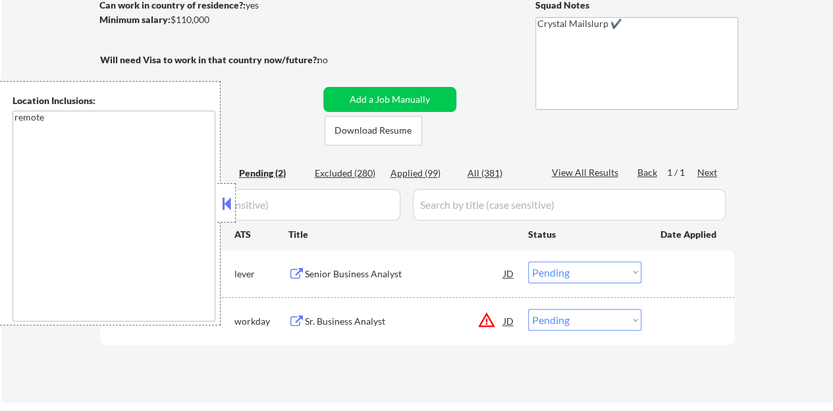
click at [232, 194] on button at bounding box center [226, 204] width 14 height 20
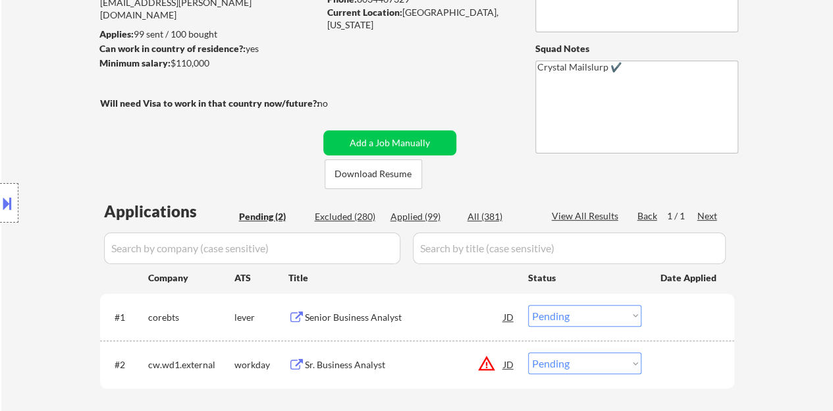
scroll to position [263, 0]
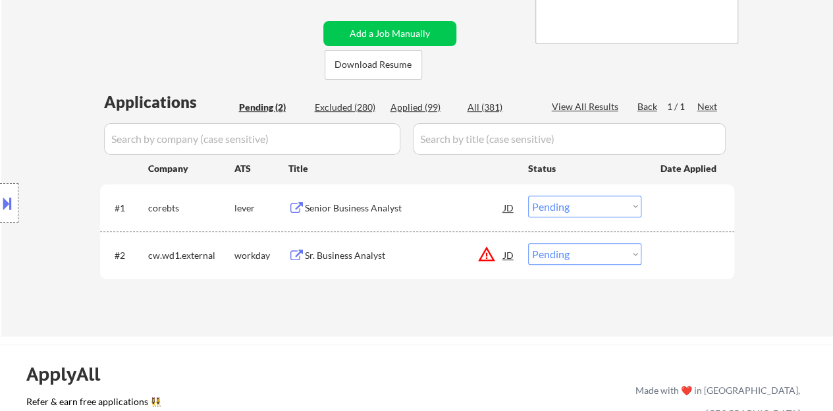
click at [359, 212] on div "Senior Business Analyst" at bounding box center [404, 207] width 199 height 13
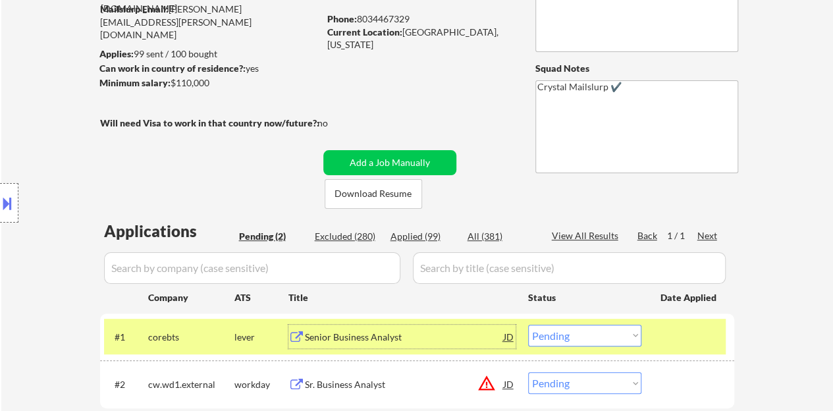
scroll to position [197, 0]
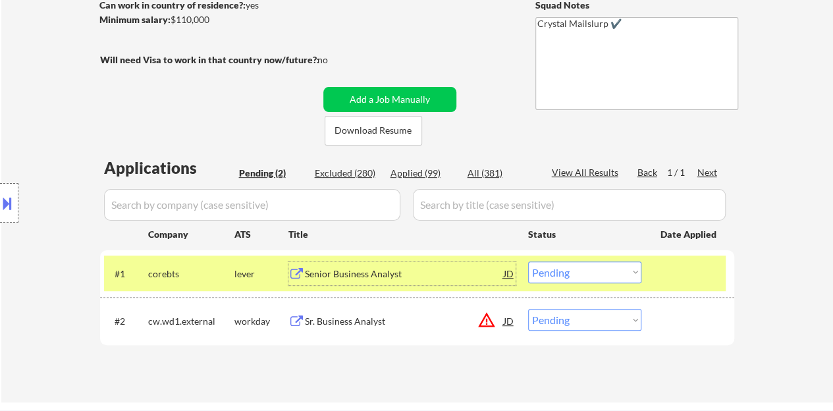
click at [598, 277] on select "Choose an option... Pending Applied Excluded (Questions) Excluded (Expired) Exc…" at bounding box center [584, 272] width 113 height 22
click at [528, 261] on select "Choose an option... Pending Applied Excluded (Questions) Excluded (Expired) Exc…" at bounding box center [584, 272] width 113 height 22
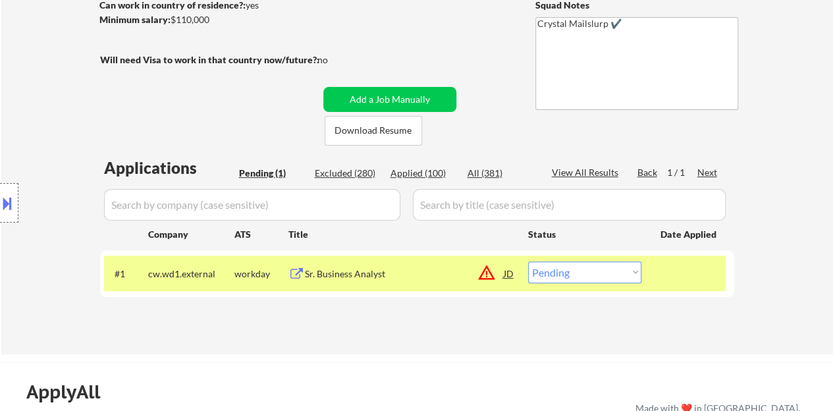
click at [512, 281] on div "JD" at bounding box center [508, 273] width 13 height 24
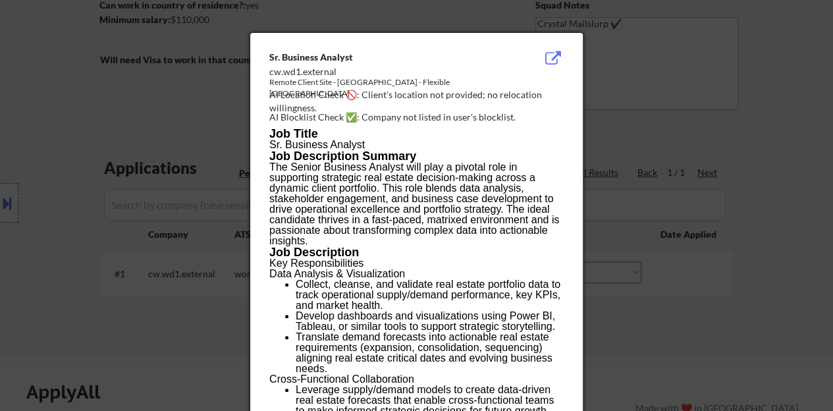
click at [192, 273] on div at bounding box center [416, 205] width 833 height 411
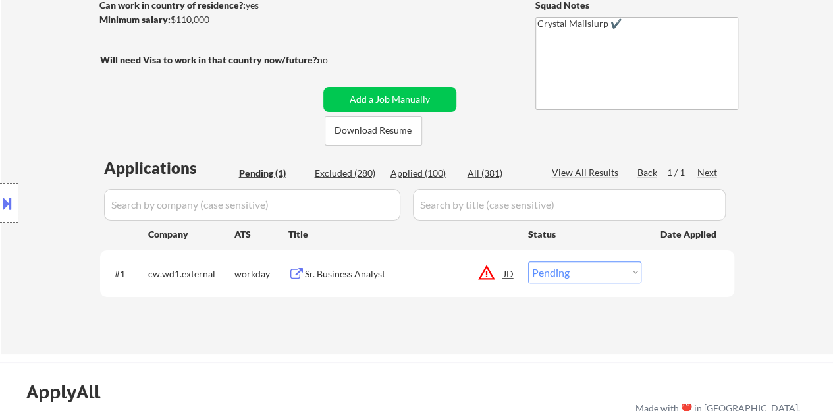
click at [0, 205] on button at bounding box center [7, 203] width 14 height 22
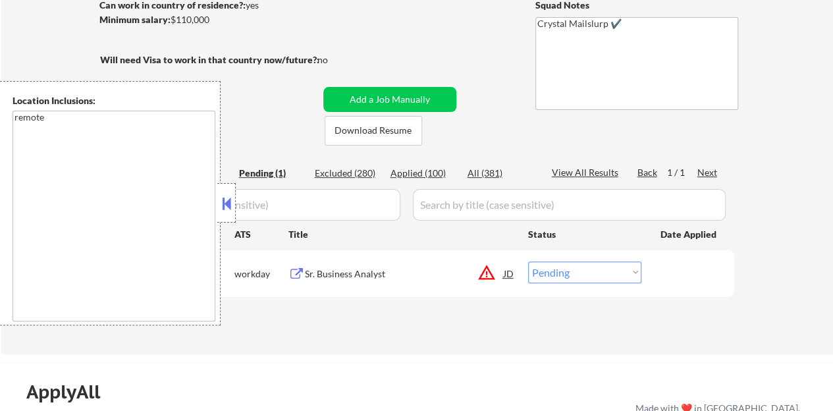
click at [232, 213] on button at bounding box center [226, 204] width 14 height 20
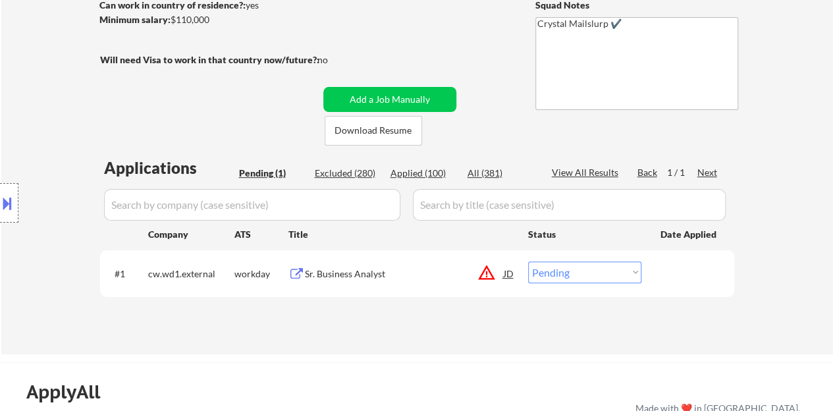
click at [357, 275] on div "Sr. Business Analyst" at bounding box center [404, 273] width 199 height 13
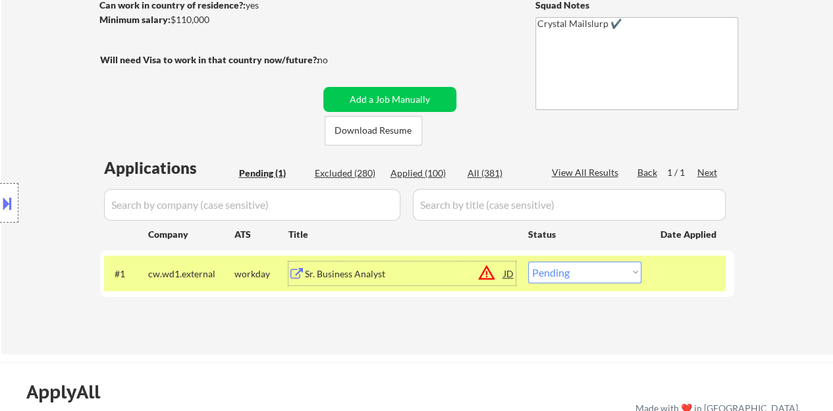
click at [567, 277] on select "Choose an option... Pending Applied Excluded (Questions) Excluded (Expired) Exc…" at bounding box center [584, 272] width 113 height 22
select select ""applied""
click at [528, 261] on select "Choose an option... Pending Applied Excluded (Questions) Excluded (Expired) Exc…" at bounding box center [584, 272] width 113 height 22
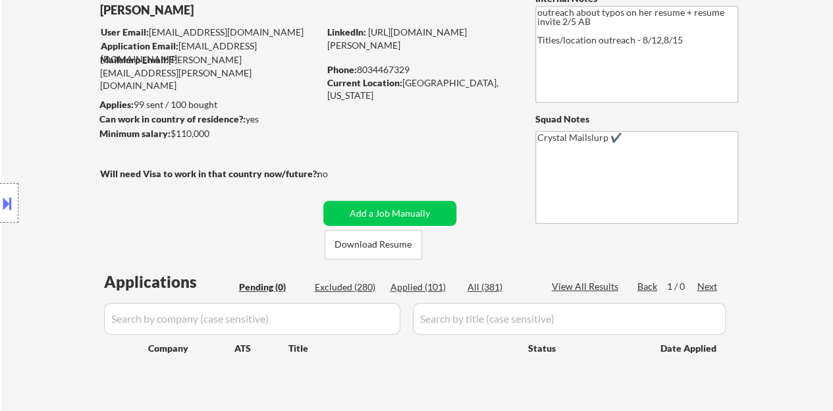
scroll to position [66, 0]
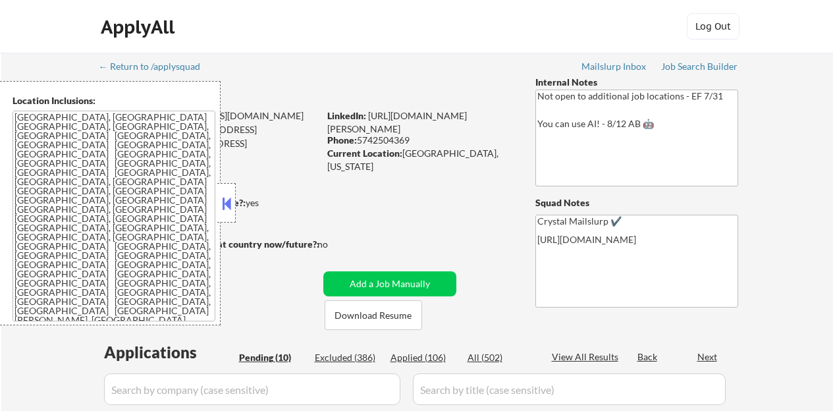
select select ""pending""
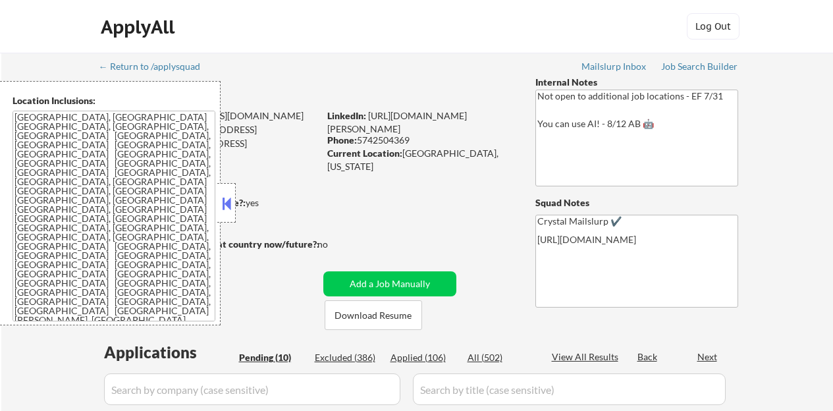
select select ""pending""
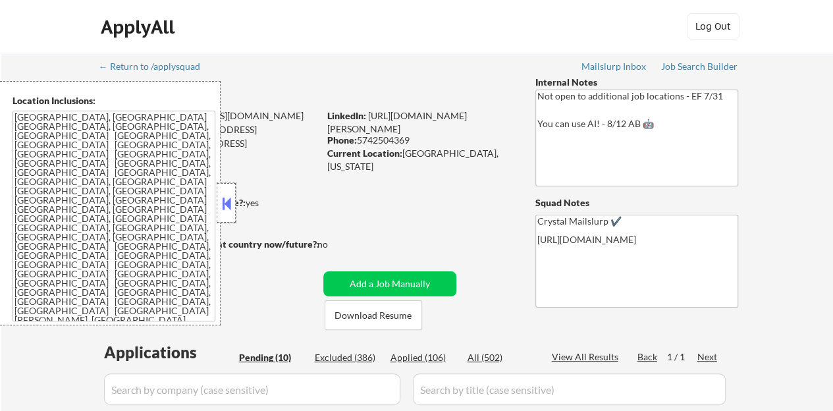
click at [231, 190] on div at bounding box center [226, 202] width 18 height 39
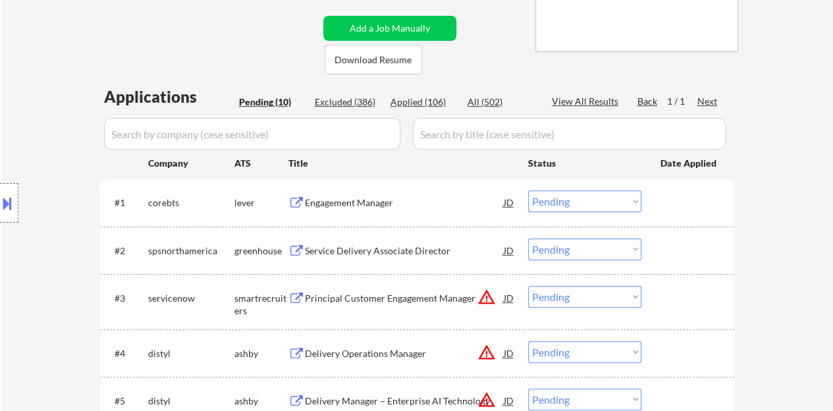
scroll to position [329, 0]
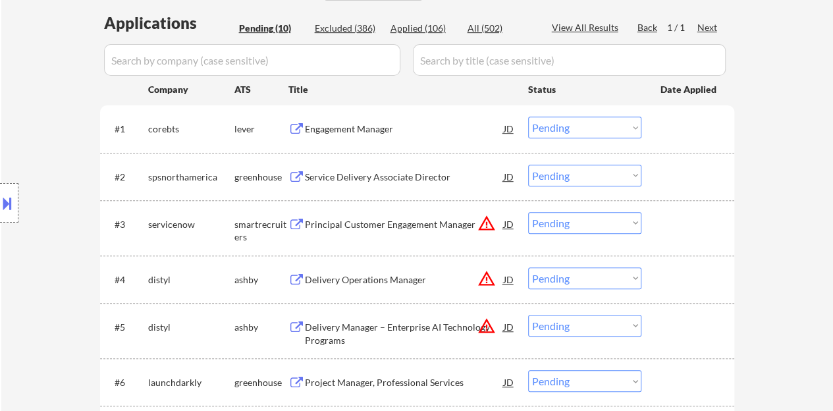
click at [363, 118] on div "Engagement Manager" at bounding box center [404, 129] width 199 height 24
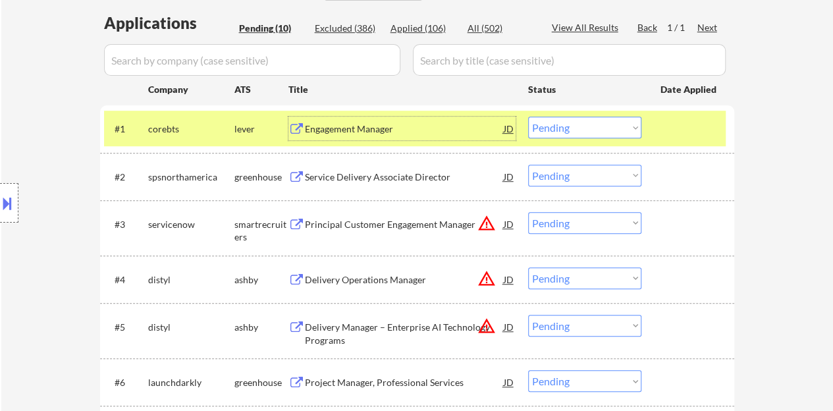
click at [548, 128] on select "Choose an option... Pending Applied Excluded (Questions) Excluded (Expired) Exc…" at bounding box center [584, 128] width 113 height 22
click at [528, 117] on select "Choose an option... Pending Applied Excluded (Questions) Excluded (Expired) Exc…" at bounding box center [584, 128] width 113 height 22
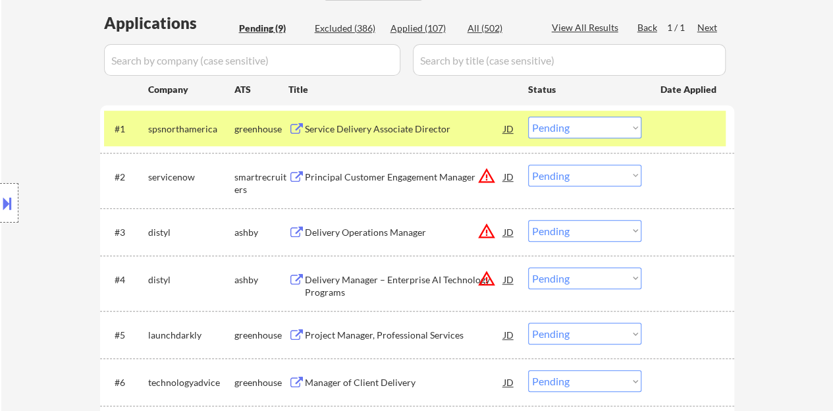
click at [410, 132] on div "Service Delivery Associate Director" at bounding box center [404, 128] width 199 height 13
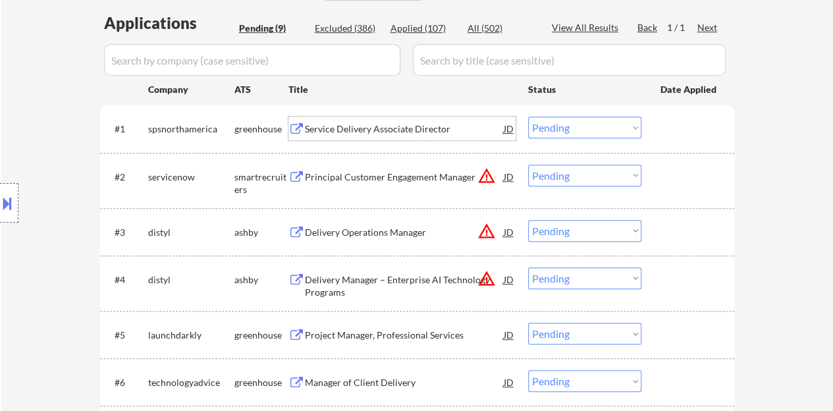
click at [674, 144] on div "#1 spsnorthamerica greenhouse Service Delivery Associate Director JD Choose an …" at bounding box center [414, 129] width 621 height 36
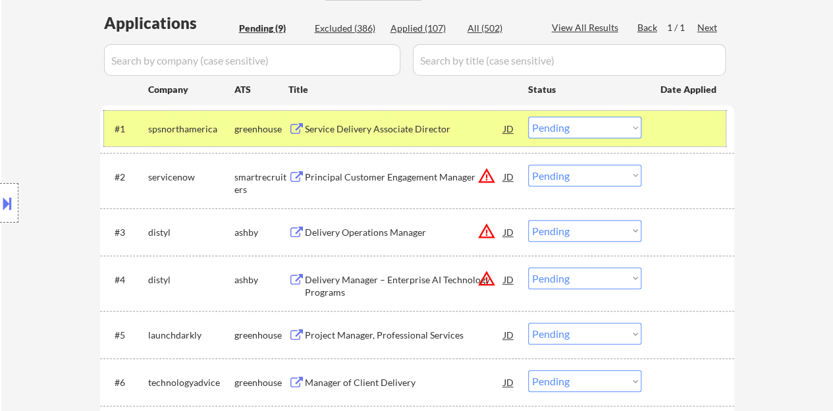
click at [543, 122] on select "Choose an option... Pending Applied Excluded (Questions) Excluded (Expired) Exc…" at bounding box center [584, 128] width 113 height 22
click at [528, 117] on select "Choose an option... Pending Applied Excluded (Questions) Excluded (Expired) Exc…" at bounding box center [584, 128] width 113 height 22
select select ""pending""
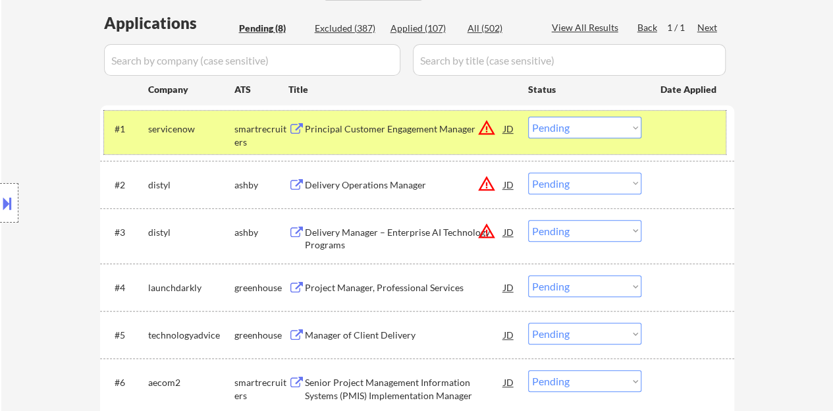
click at [684, 136] on div at bounding box center [689, 129] width 58 height 24
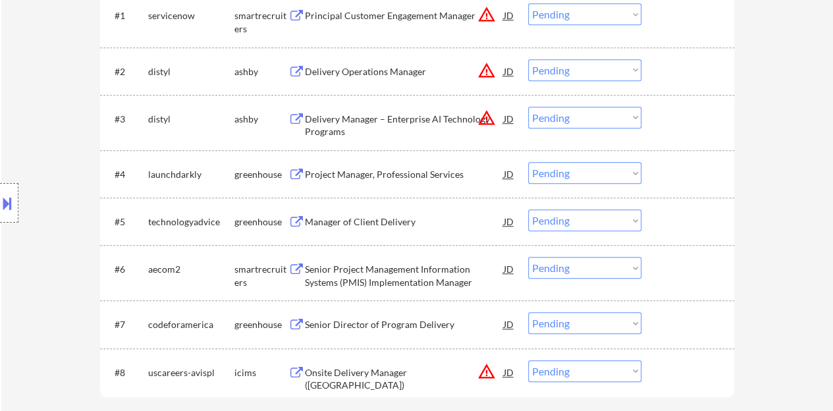
scroll to position [461, 0]
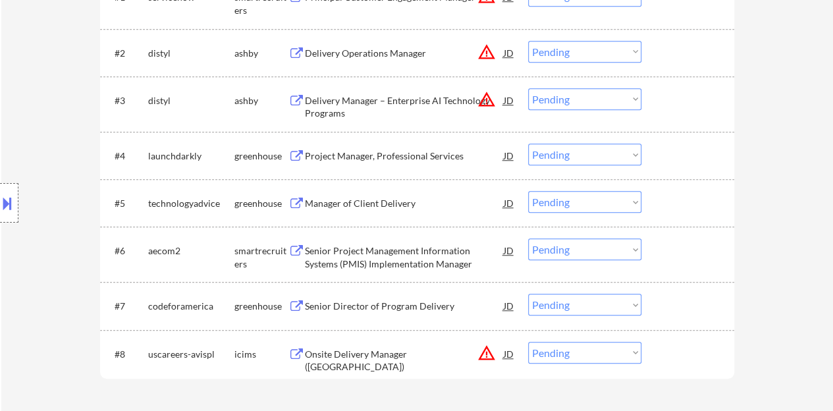
click at [370, 149] on div "Project Manager, Professional Services" at bounding box center [404, 155] width 199 height 13
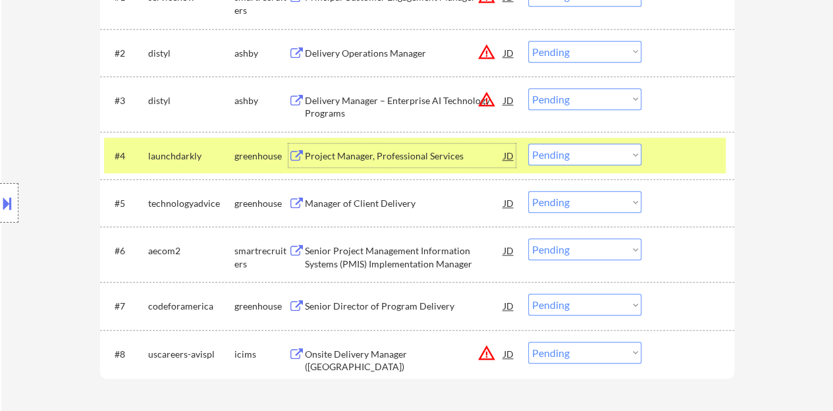
click at [569, 149] on select "Choose an option... Pending Applied Excluded (Questions) Excluded (Expired) Exc…" at bounding box center [584, 155] width 113 height 22
click at [528, 144] on select "Choose an option... Pending Applied Excluded (Questions) Excluded (Expired) Exc…" at bounding box center [584, 155] width 113 height 22
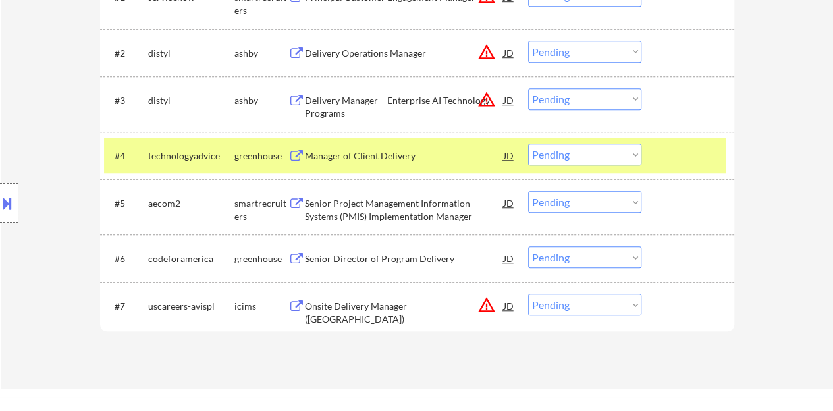
click at [384, 157] on div "Manager of Client Delivery" at bounding box center [404, 155] width 199 height 13
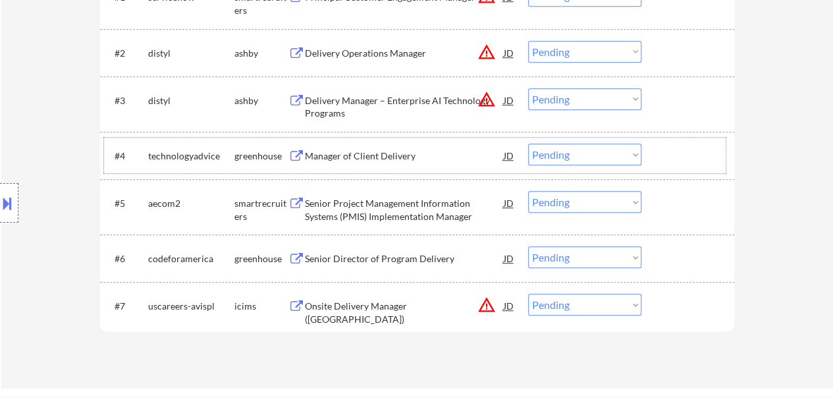
click at [678, 148] on div at bounding box center [689, 156] width 58 height 24
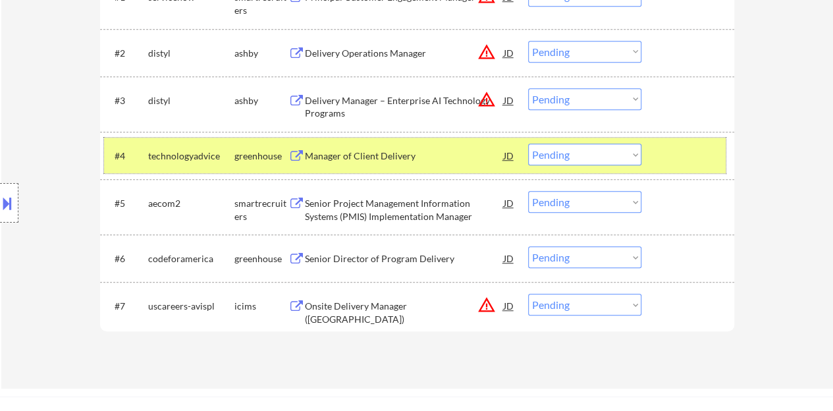
click at [557, 159] on select "Choose an option... Pending Applied Excluded (Questions) Excluded (Expired) Exc…" at bounding box center [584, 155] width 113 height 22
click at [528, 144] on select "Choose an option... Pending Applied Excluded (Questions) Excluded (Expired) Exc…" at bounding box center [584, 155] width 113 height 22
select select ""pending""
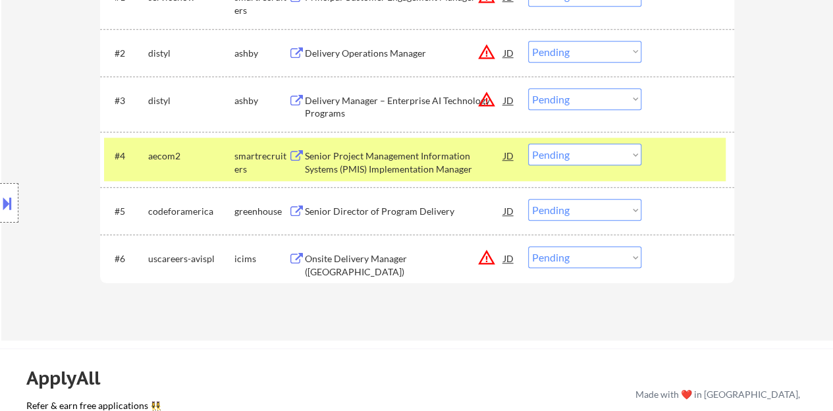
click at [666, 156] on div at bounding box center [689, 156] width 58 height 24
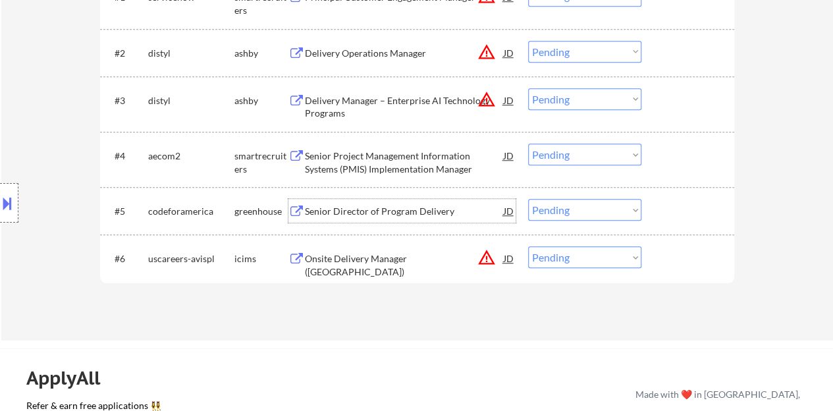
click at [419, 211] on div "Senior Director of Program Delivery" at bounding box center [404, 211] width 199 height 13
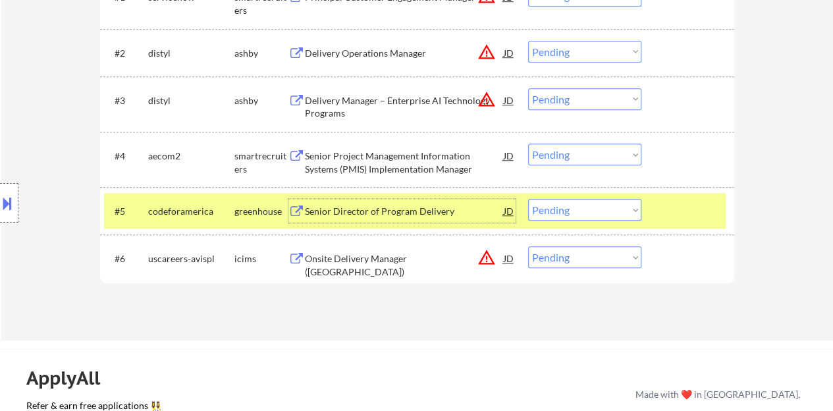
click at [621, 206] on select "Choose an option... Pending Applied Excluded (Questions) Excluded (Expired) Exc…" at bounding box center [584, 210] width 113 height 22
click at [528, 199] on select "Choose an option... Pending Applied Excluded (Questions) Excluded (Expired) Exc…" at bounding box center [584, 210] width 113 height 22
select select ""pending""
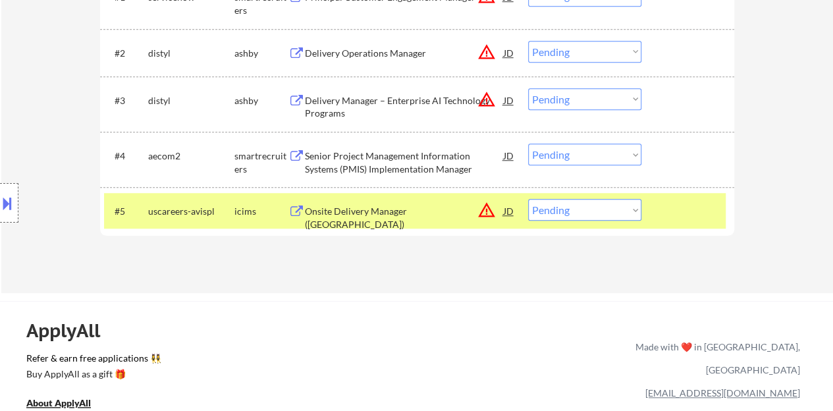
click at [662, 207] on div at bounding box center [689, 211] width 58 height 24
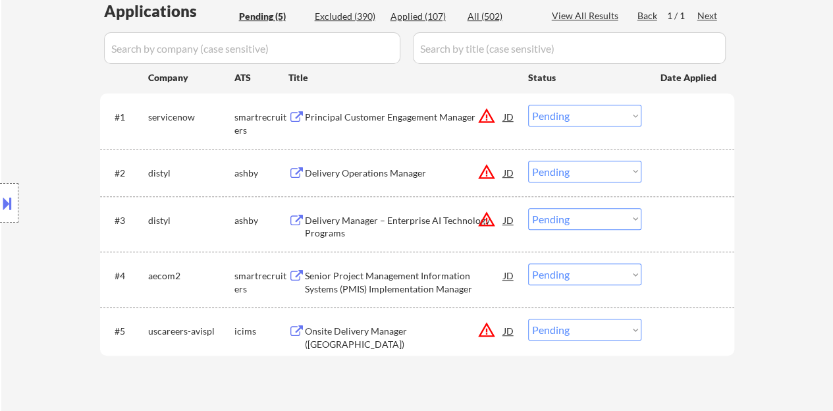
scroll to position [329, 0]
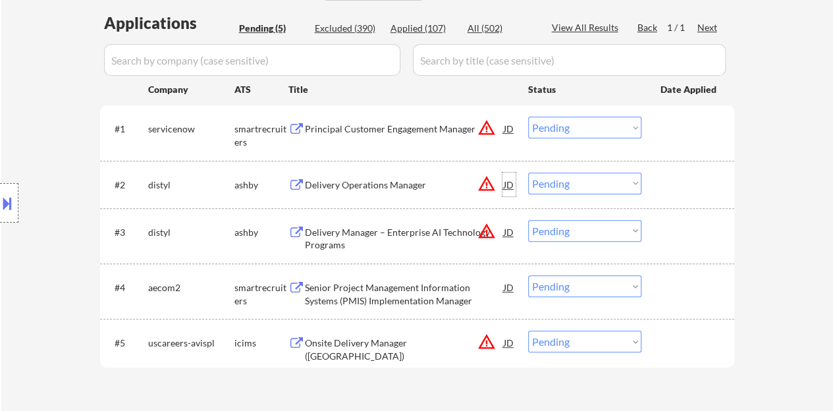
click at [510, 180] on div "JD" at bounding box center [508, 184] width 13 height 24
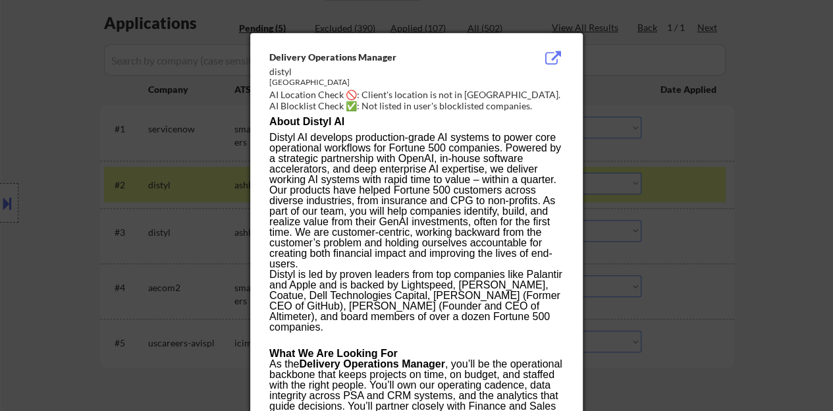
click at [126, 214] on div at bounding box center [416, 205] width 833 height 411
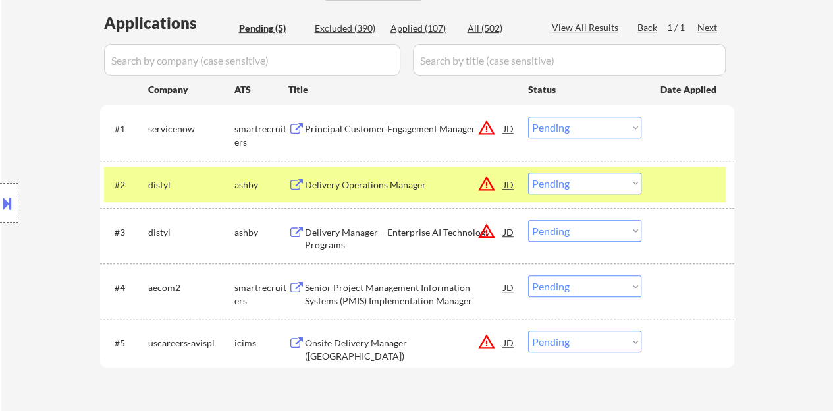
click at [0, 177] on div "Location Inclusions: Royal Oak, MI Ferndale, MI Oak Park, MI Southfield, MI Ber…" at bounding box center [118, 203] width 236 height 244
click at [4, 189] on div at bounding box center [9, 202] width 18 height 39
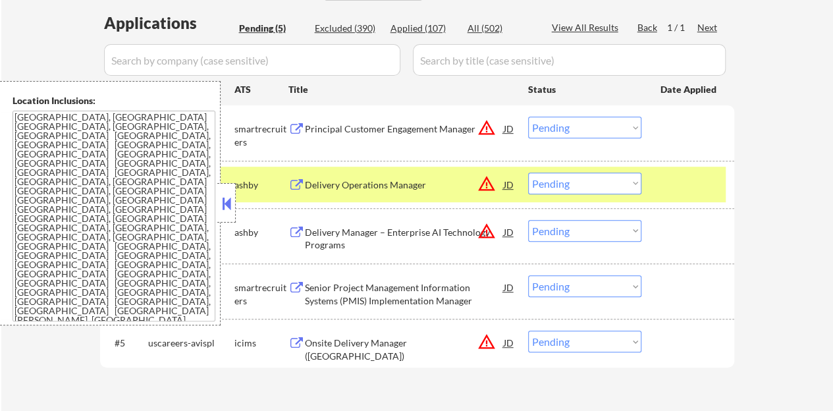
click at [223, 197] on button at bounding box center [226, 204] width 14 height 20
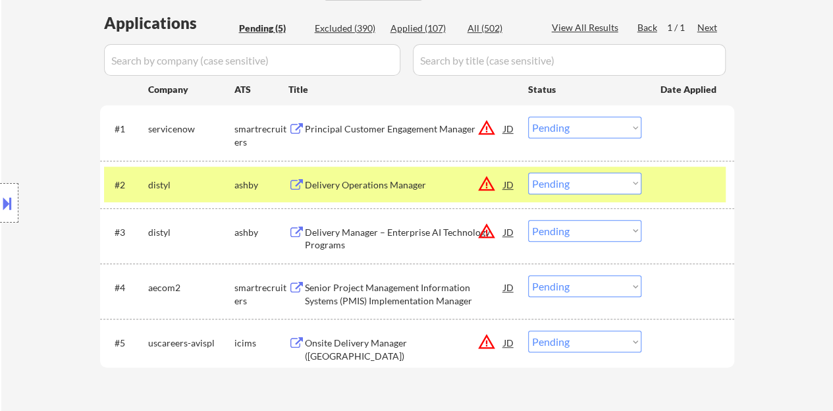
click at [356, 190] on div "Delivery Operations Manager" at bounding box center [404, 184] width 199 height 13
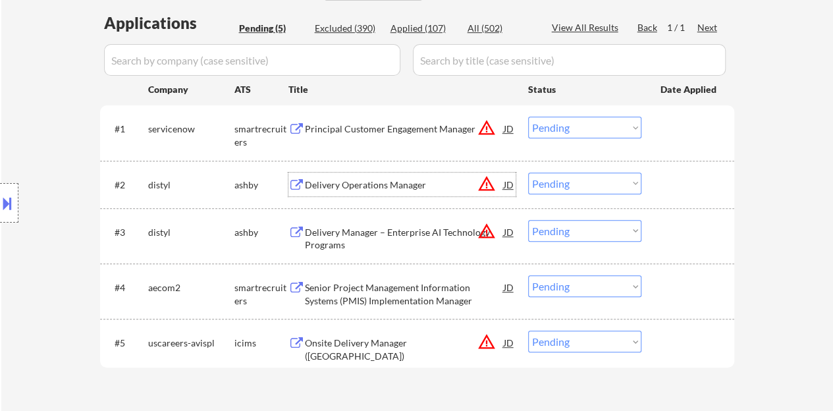
click at [691, 181] on div at bounding box center [689, 184] width 58 height 24
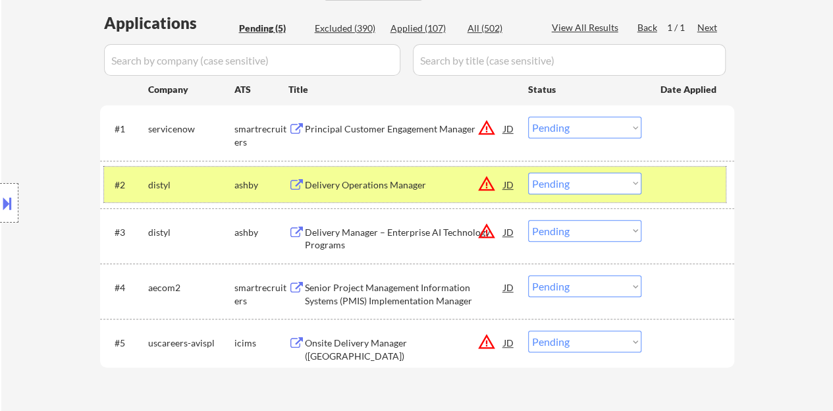
click at [9, 187] on div at bounding box center [9, 202] width 18 height 39
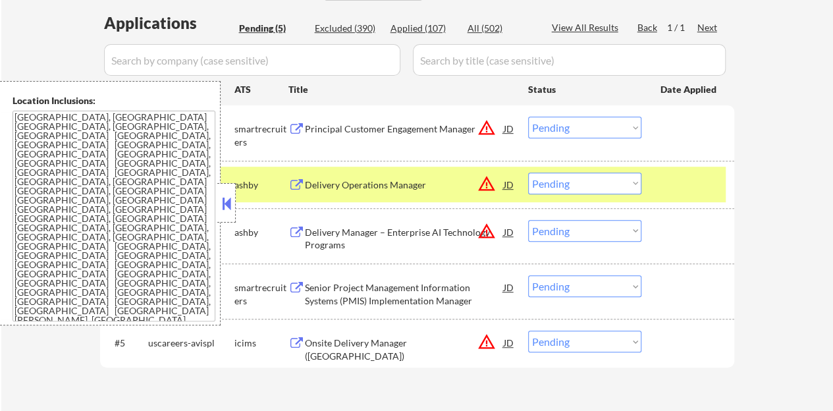
click at [226, 198] on button at bounding box center [226, 204] width 14 height 20
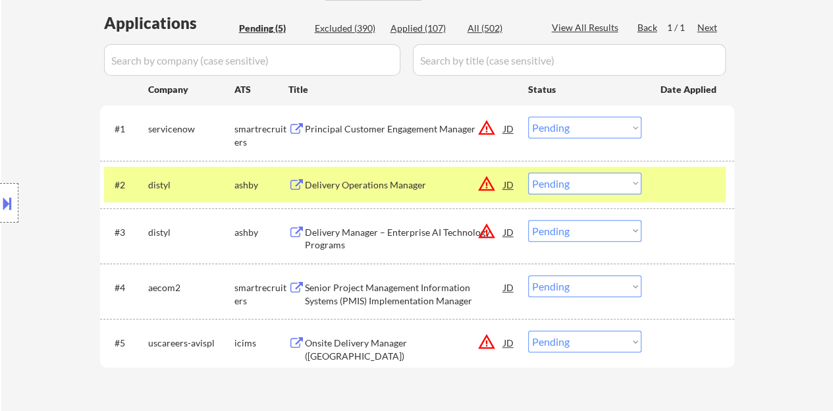
click at [558, 182] on select "Choose an option... Pending Applied Excluded (Questions) Excluded (Expired) Exc…" at bounding box center [584, 183] width 113 height 22
click at [528, 172] on select "Choose an option... Pending Applied Excluded (Questions) Excluded (Expired) Exc…" at bounding box center [584, 183] width 113 height 22
select select ""pending""
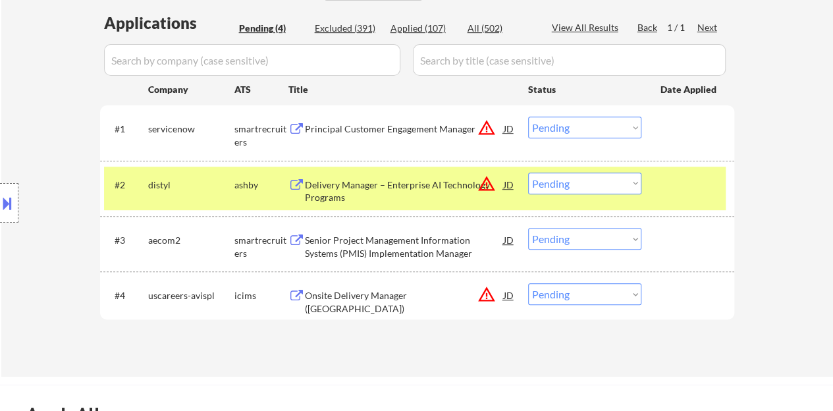
click at [677, 172] on div at bounding box center [689, 184] width 58 height 24
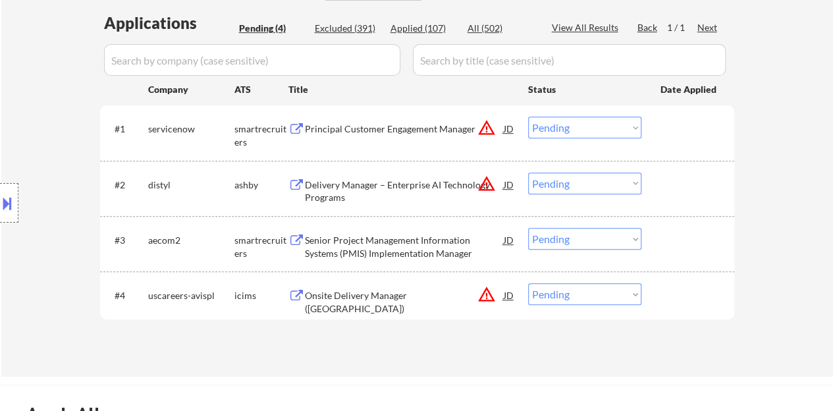
click at [509, 130] on div "JD" at bounding box center [508, 129] width 13 height 24
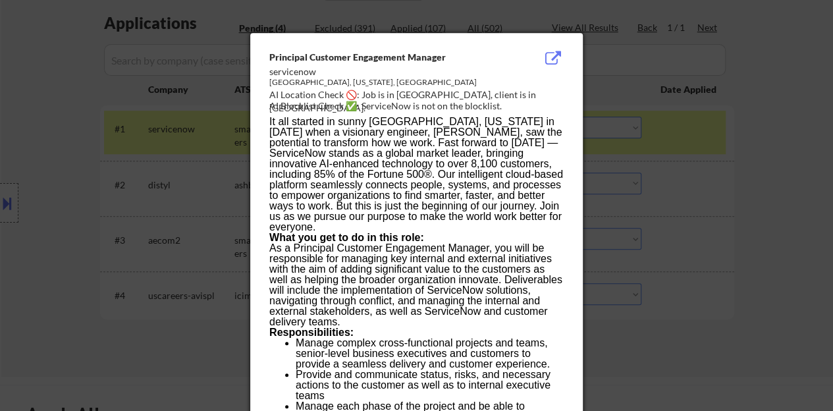
click at [647, 186] on div at bounding box center [416, 205] width 833 height 411
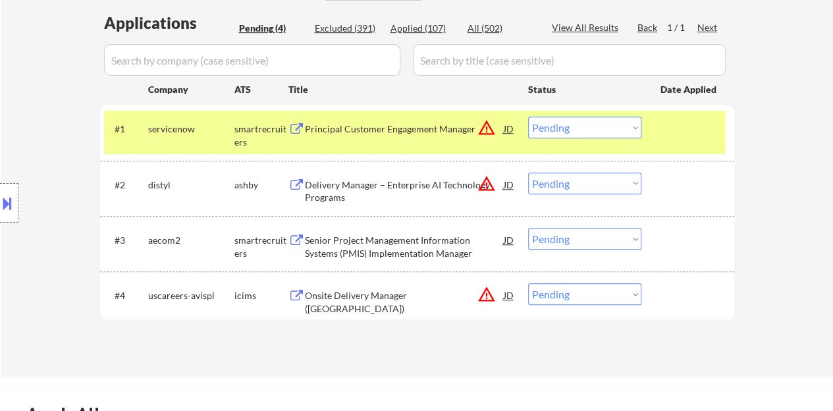
click at [460, 127] on div "Principal Customer Engagement Manager" at bounding box center [404, 128] width 199 height 13
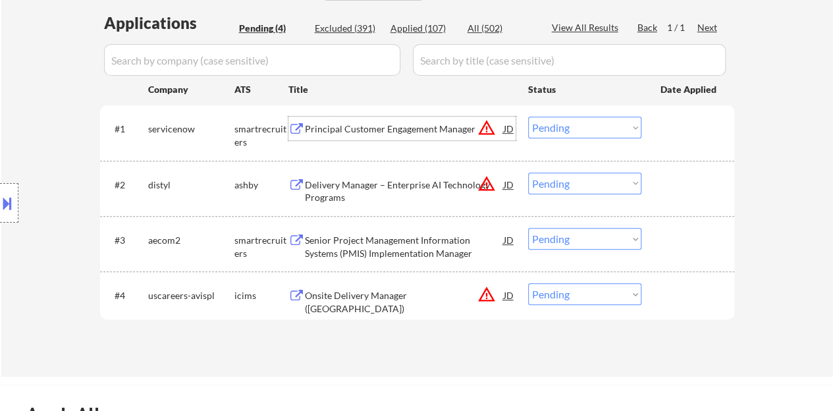
click at [699, 136] on div at bounding box center [689, 129] width 58 height 24
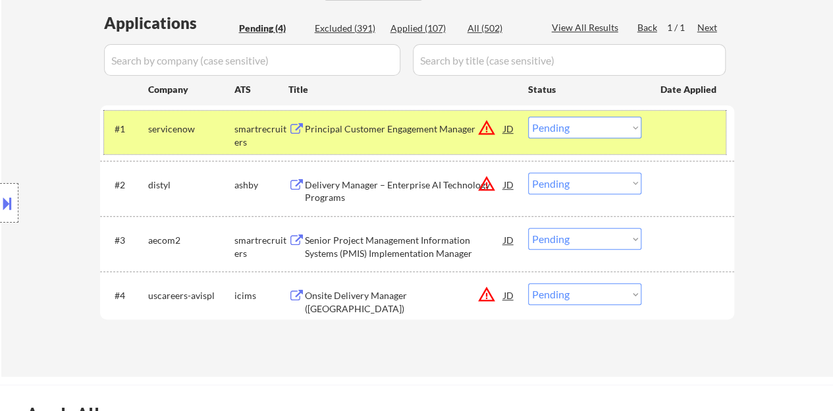
click at [572, 120] on select "Choose an option... Pending Applied Excluded (Questions) Excluded (Expired) Exc…" at bounding box center [584, 128] width 113 height 22
click at [528, 117] on select "Choose an option... Pending Applied Excluded (Questions) Excluded (Expired) Exc…" at bounding box center [584, 128] width 113 height 22
select select ""pending""
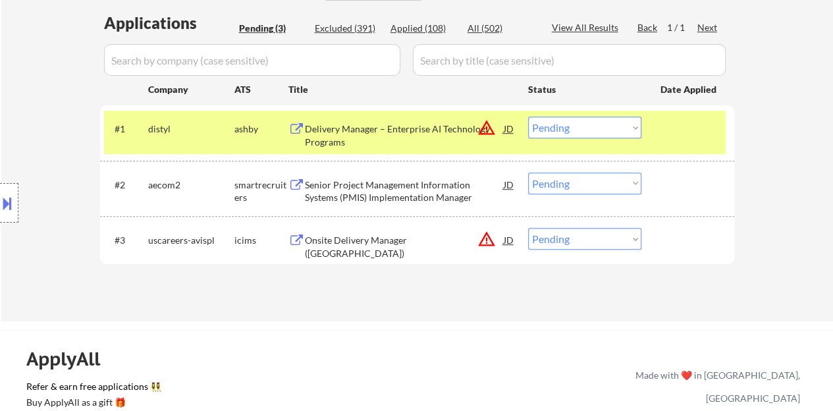
click at [668, 120] on div at bounding box center [689, 129] width 58 height 24
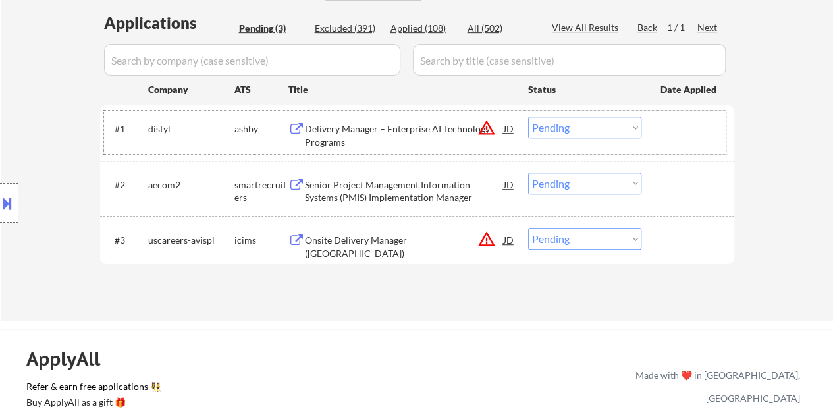
click at [371, 203] on div "Senior Project Management Information Systems (PMIS) Implementation Manager" at bounding box center [404, 191] width 199 height 26
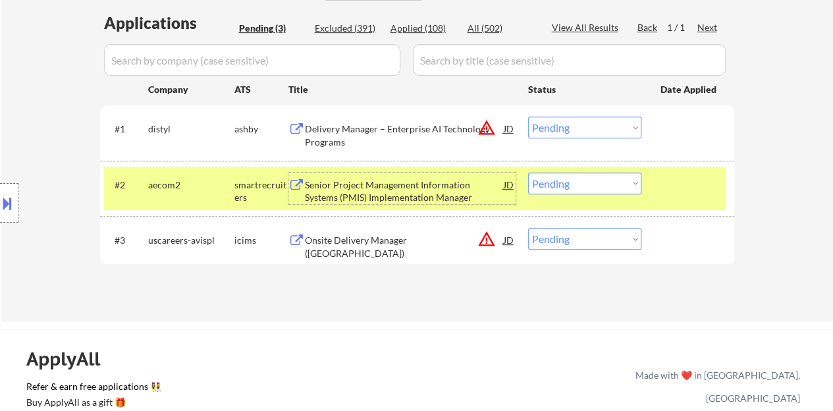
click at [570, 203] on div "#2 aecom2 smartrecruiters Senior Project Management Information Systems (PMIS) …" at bounding box center [414, 188] width 621 height 43
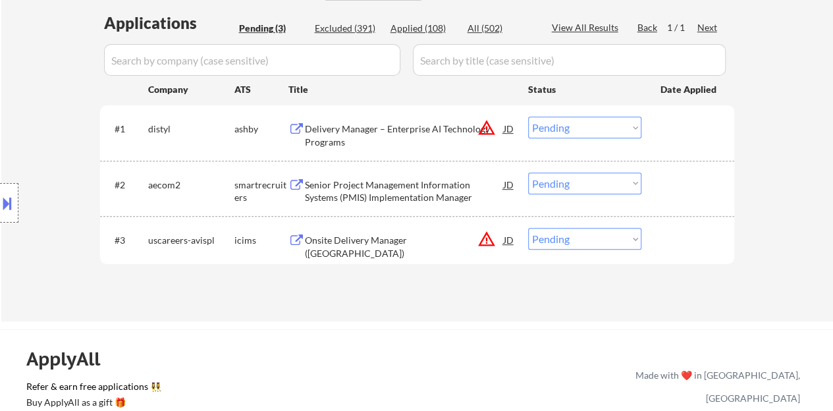
click at [564, 192] on select "Choose an option... Pending Applied Excluded (Questions) Excluded (Expired) Exc…" at bounding box center [584, 183] width 113 height 22
click at [528, 172] on select "Choose an option... Pending Applied Excluded (Questions) Excluded (Expired) Exc…" at bounding box center [584, 183] width 113 height 22
select select ""pending""
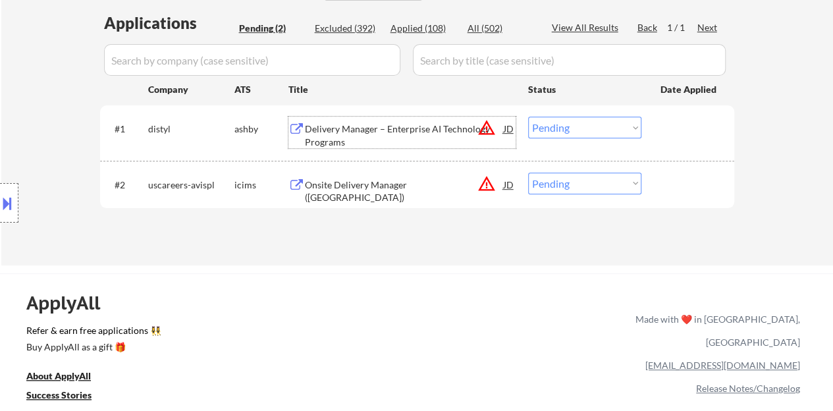
click at [366, 132] on div "Delivery Manager – Enterprise AI Technology Programs" at bounding box center [404, 135] width 199 height 26
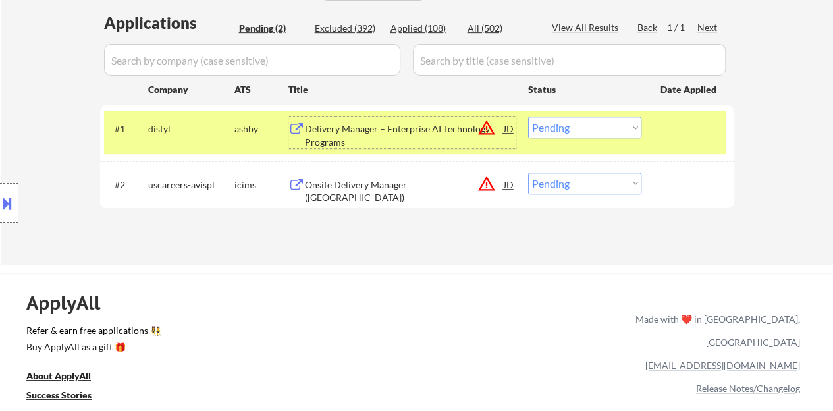
click at [591, 127] on select "Choose an option... Pending Applied Excluded (Questions) Excluded (Expired) Exc…" at bounding box center [584, 128] width 113 height 22
click at [528, 117] on select "Choose an option... Pending Applied Excluded (Questions) Excluded (Expired) Exc…" at bounding box center [584, 128] width 113 height 22
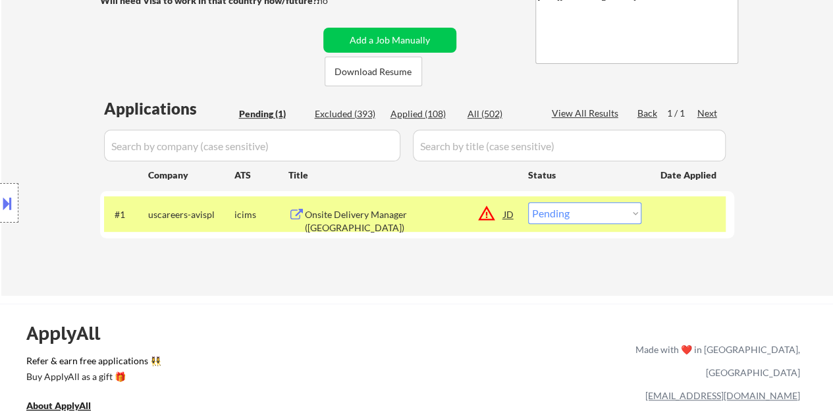
scroll to position [263, 0]
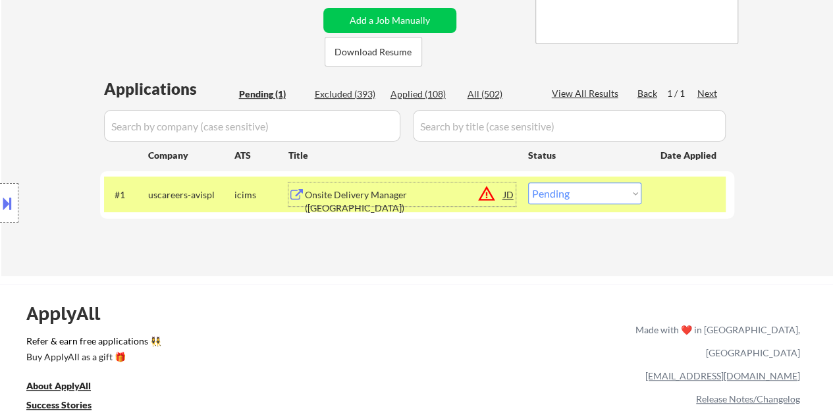
click at [379, 196] on div "Onsite Delivery Manager (West Coast)" at bounding box center [404, 201] width 199 height 26
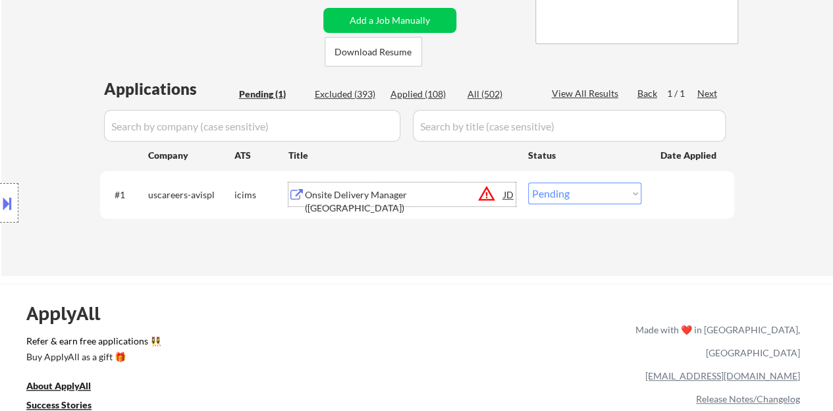
click at [590, 185] on select "Choose an option... Pending Applied Excluded (Questions) Excluded (Expired) Exc…" at bounding box center [584, 193] width 113 height 22
select select ""excluded__bad_match_""
click at [528, 182] on select "Choose an option... Pending Applied Excluded (Questions) Excluded (Expired) Exc…" at bounding box center [584, 193] width 113 height 22
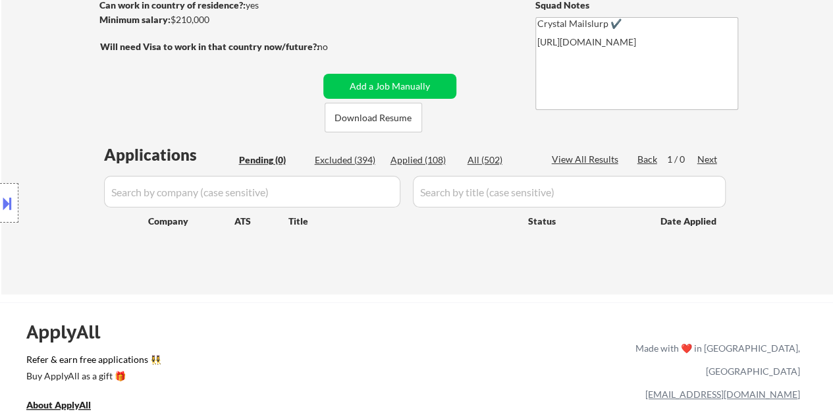
scroll to position [132, 0]
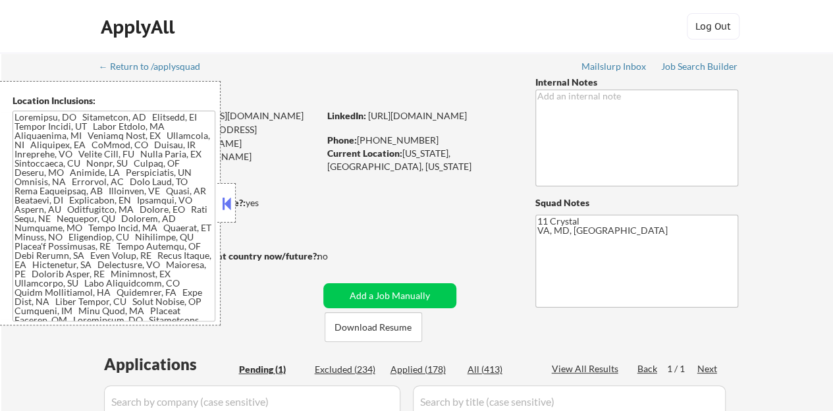
click at [230, 209] on button at bounding box center [226, 204] width 14 height 20
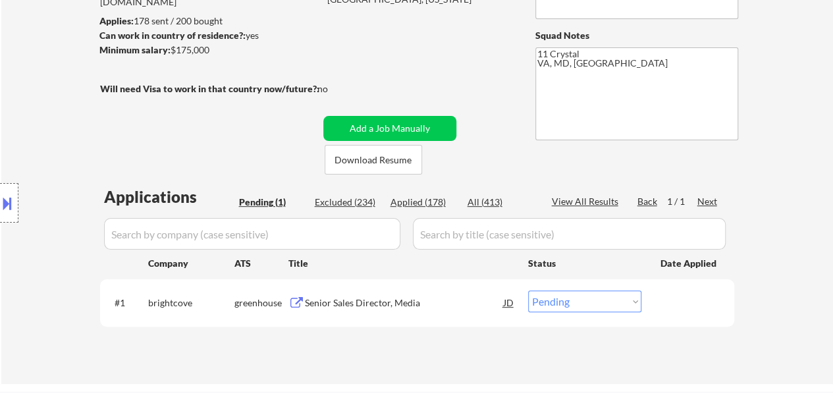
scroll to position [197, 0]
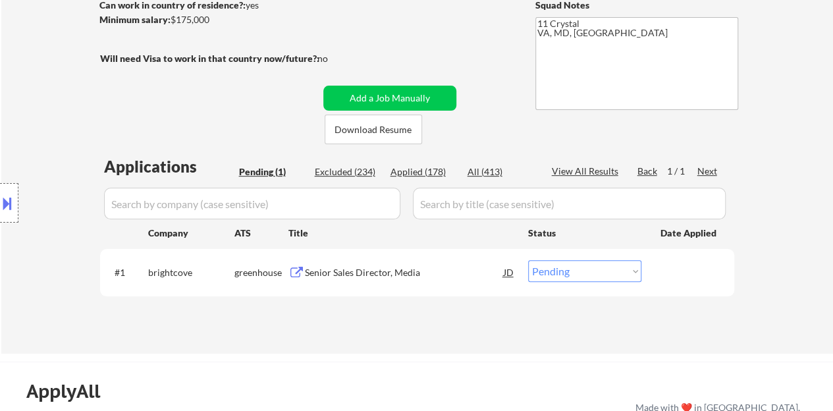
click at [365, 265] on div "Senior Sales Director, Media" at bounding box center [404, 272] width 199 height 24
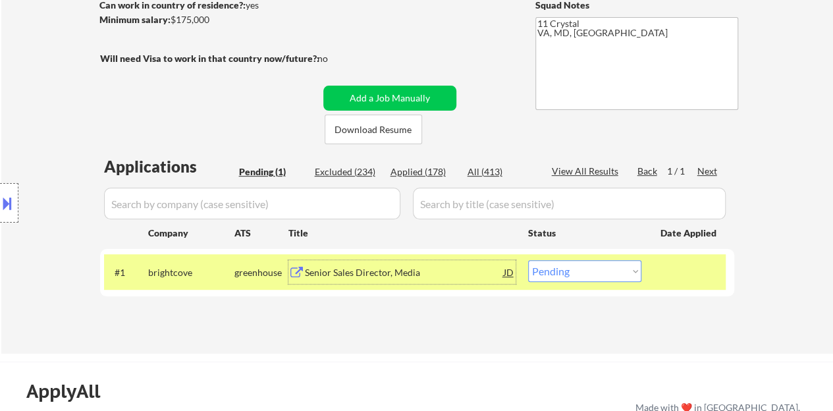
click at [589, 262] on select "Choose an option... Pending Applied Excluded (Questions) Excluded (Expired) Exc…" at bounding box center [584, 271] width 113 height 22
select select ""excluded__salary_""
click at [528, 260] on select "Choose an option... Pending Applied Excluded (Questions) Excluded (Expired) Exc…" at bounding box center [584, 271] width 113 height 22
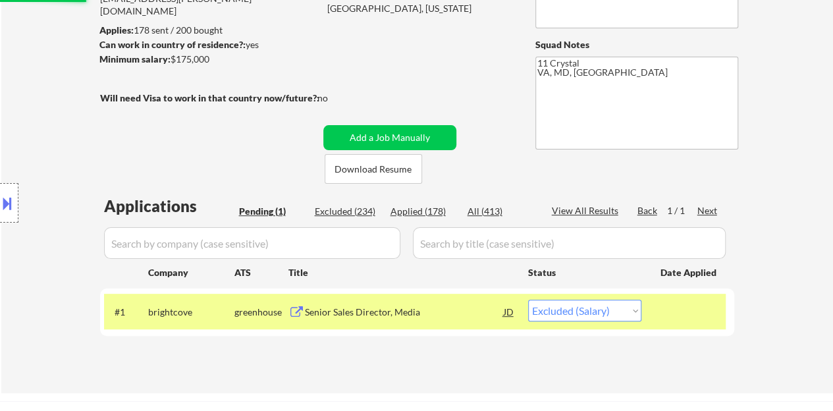
scroll to position [132, 0]
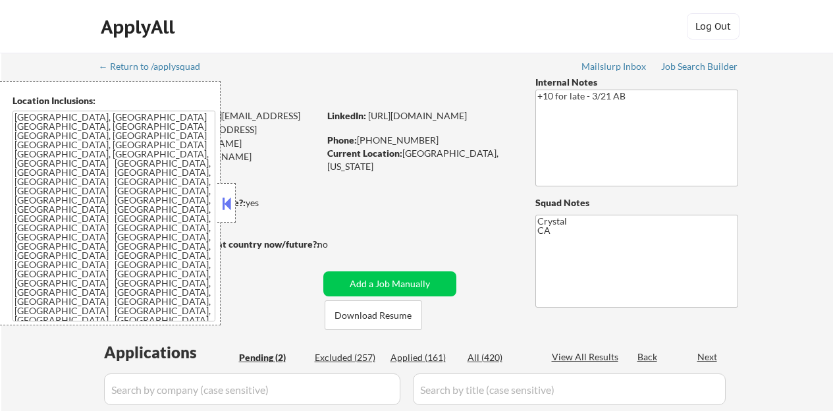
select select ""pending""
click at [226, 201] on button at bounding box center [226, 204] width 14 height 20
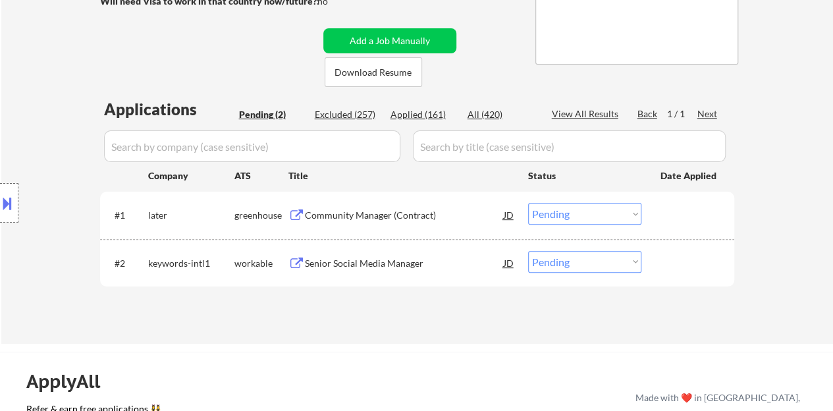
scroll to position [263, 0]
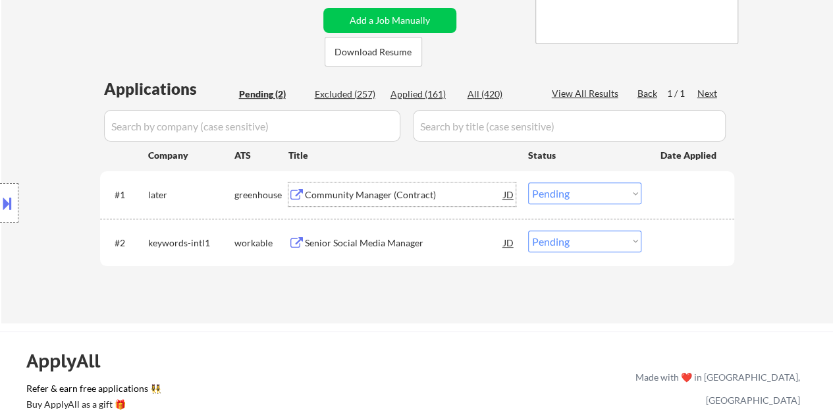
click at [363, 196] on div "Community Manager (Contract)" at bounding box center [404, 194] width 199 height 13
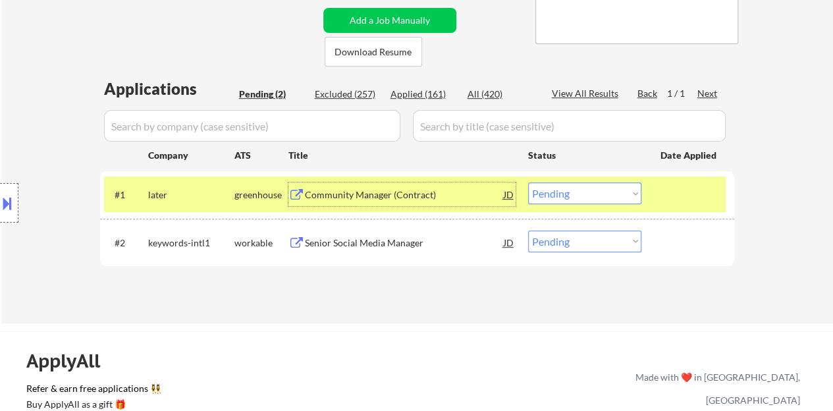
click at [550, 199] on select "Choose an option... Pending Applied Excluded (Questions) Excluded (Expired) Exc…" at bounding box center [584, 193] width 113 height 22
click at [528, 182] on select "Choose an option... Pending Applied Excluded (Questions) Excluded (Expired) Exc…" at bounding box center [584, 193] width 113 height 22
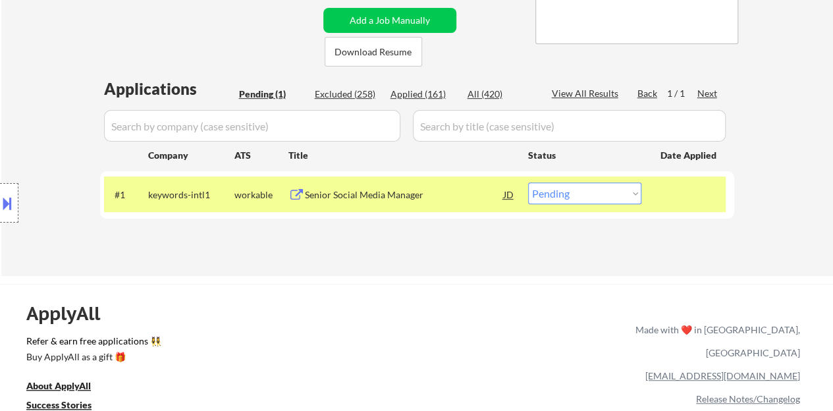
click at [508, 76] on div "← Return to /applysquad Mailslurp Inbox Job Search Builder [PERSON_NAME] User E…" at bounding box center [417, 27] width 657 height 476
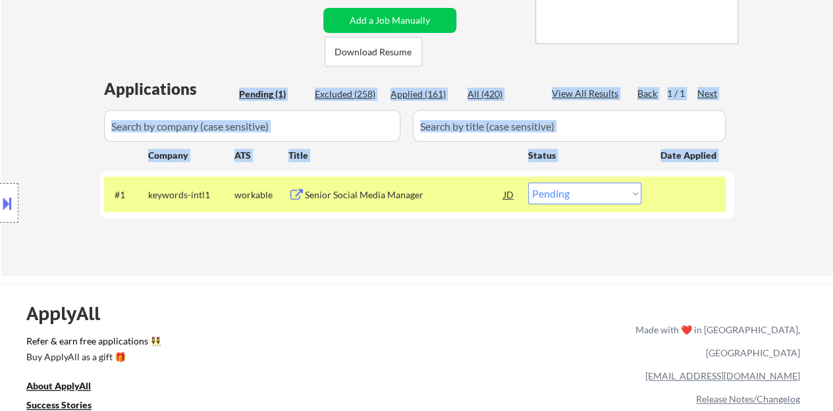
drag, startPoint x: 533, startPoint y: 84, endPoint x: 674, endPoint y: 273, distance: 236.1
click at [668, 265] on div "← Return to /applysquad Mailslurp Inbox Job Search Builder [PERSON_NAME] User E…" at bounding box center [416, 32] width 831 height 486
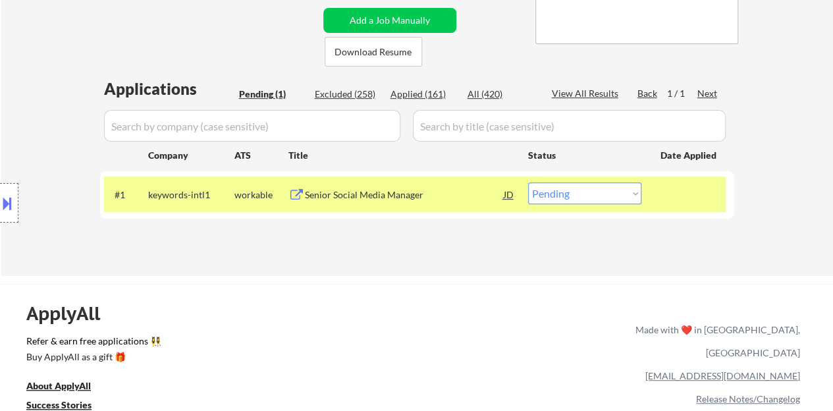
click at [675, 274] on div "← Return to /applysquad Mailslurp Inbox Job Search Builder [PERSON_NAME] User E…" at bounding box center [416, 32] width 831 height 486
click at [346, 184] on div "Senior Social Media Manager" at bounding box center [404, 194] width 199 height 24
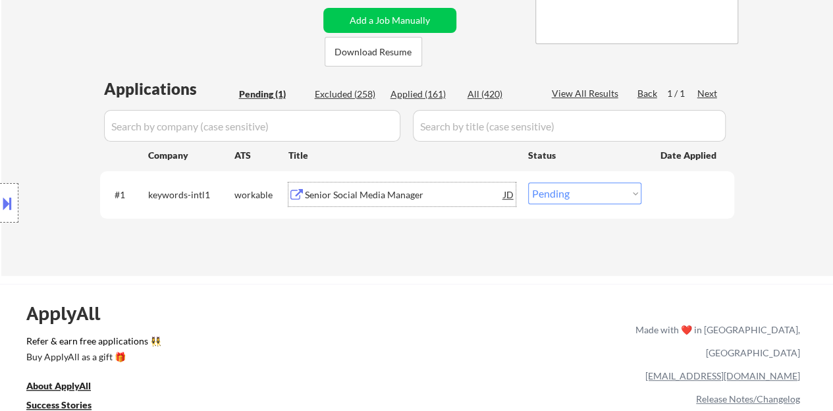
click at [580, 188] on select "Choose an option... Pending Applied Excluded (Questions) Excluded (Expired) Exc…" at bounding box center [584, 193] width 113 height 22
select select ""excluded""
click at [528, 182] on select "Choose an option... Pending Applied Excluded (Questions) Excluded (Expired) Exc…" at bounding box center [584, 193] width 113 height 22
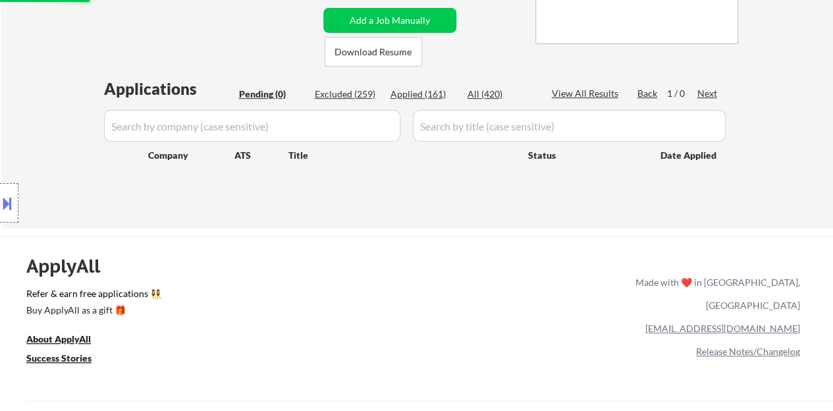
scroll to position [132, 0]
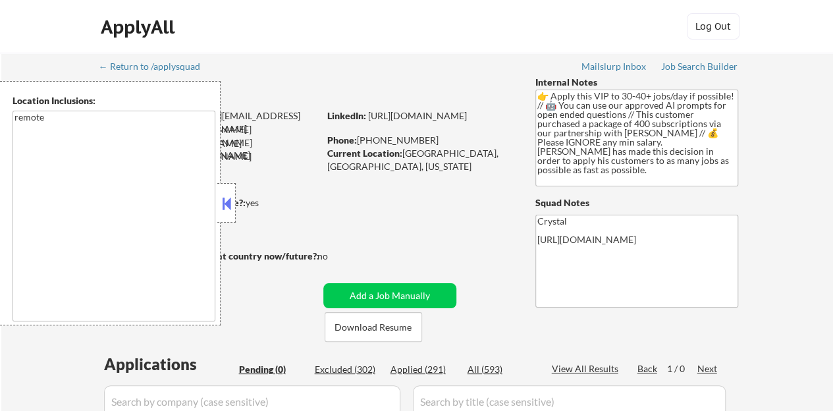
scroll to position [66, 0]
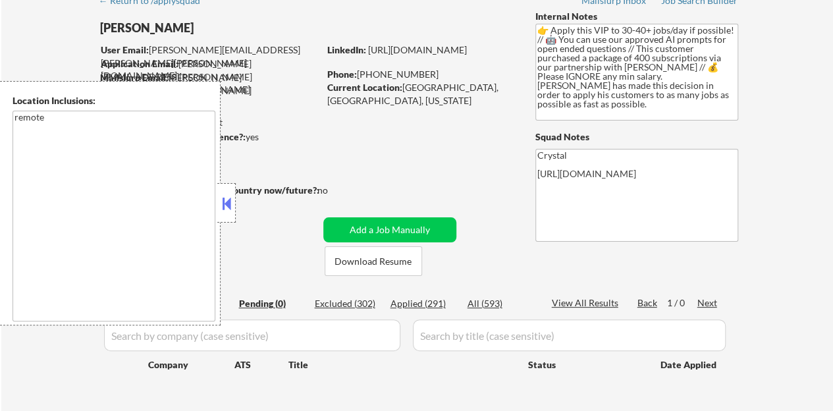
click at [226, 198] on button at bounding box center [226, 204] width 14 height 20
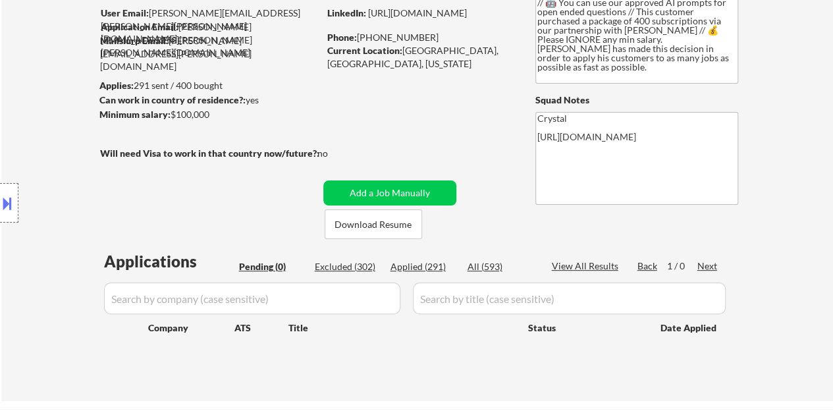
scroll to position [132, 0]
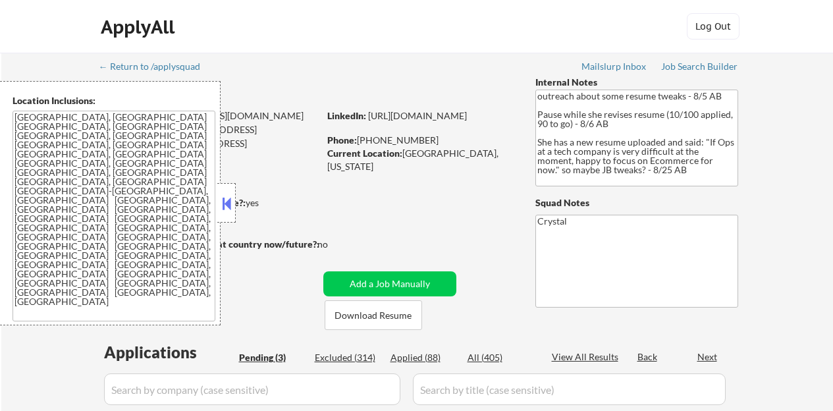
select select ""pending""
click at [225, 197] on button at bounding box center [226, 204] width 14 height 20
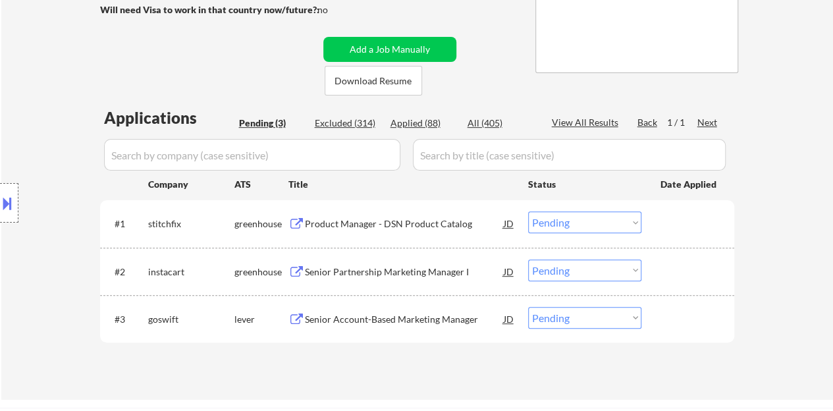
scroll to position [263, 0]
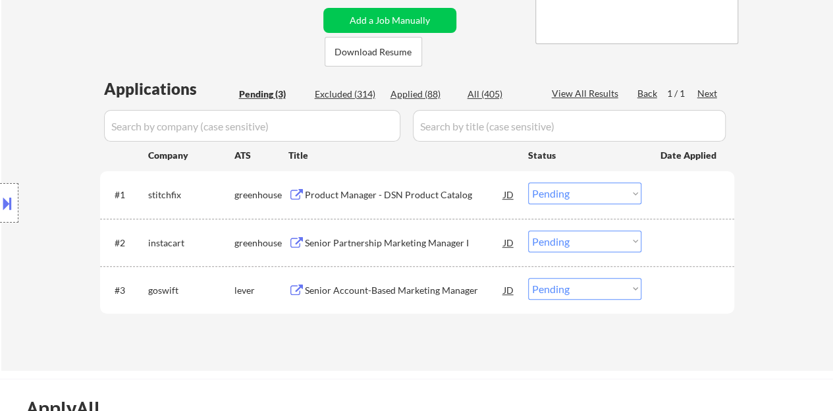
click at [427, 194] on div "Product Manager - DSN Product Catalog" at bounding box center [404, 194] width 199 height 13
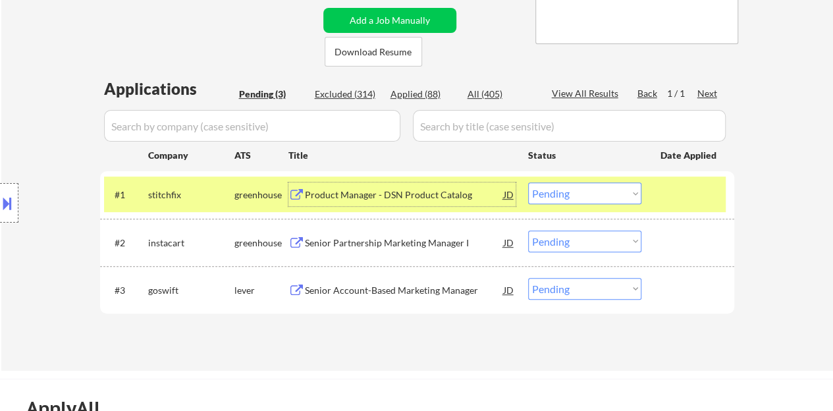
click at [611, 192] on select "Choose an option... Pending Applied Excluded (Questions) Excluded (Expired) Exc…" at bounding box center [584, 193] width 113 height 22
click at [528, 182] on select "Choose an option... Pending Applied Excluded (Questions) Excluded (Expired) Exc…" at bounding box center [584, 193] width 113 height 22
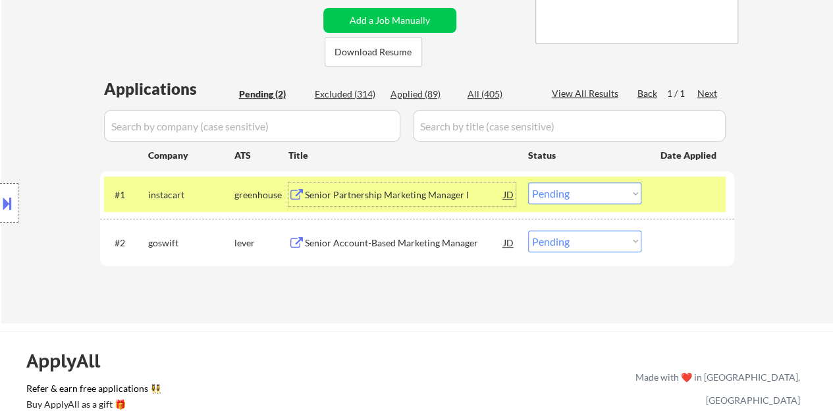
click at [400, 205] on div "Senior Partnership Marketing Manager I" at bounding box center [404, 194] width 199 height 24
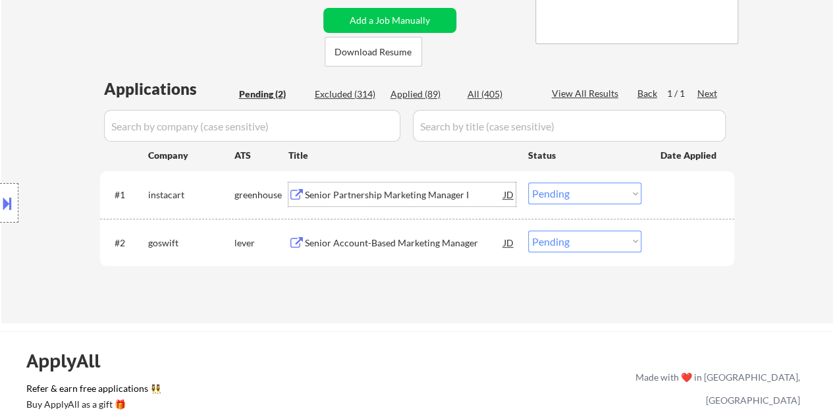
click at [569, 190] on select "Choose an option... Pending Applied Excluded (Questions) Excluded (Expired) Exc…" at bounding box center [584, 193] width 113 height 22
click at [528, 182] on select "Choose an option... Pending Applied Excluded (Questions) Excluded (Expired) Exc…" at bounding box center [584, 193] width 113 height 22
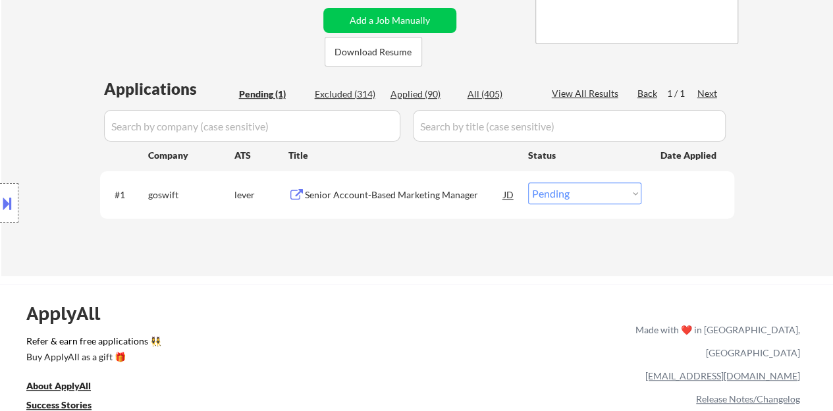
click at [357, 194] on div "Senior Account-Based Marketing Manager" at bounding box center [404, 194] width 199 height 13
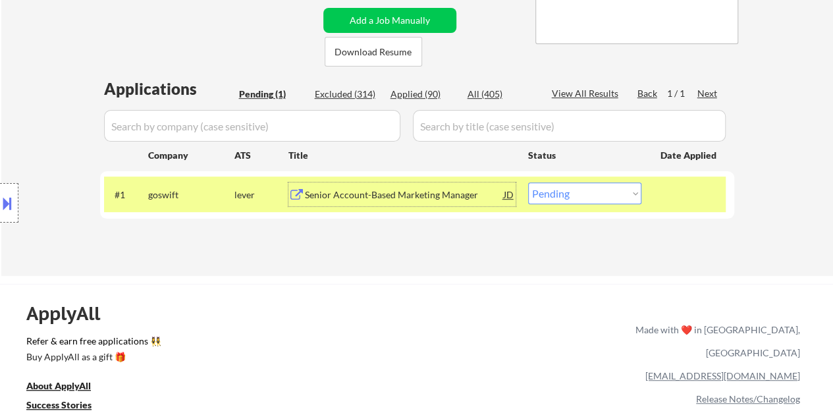
click at [570, 194] on select "Choose an option... Pending Applied Excluded (Questions) Excluded (Expired) Exc…" at bounding box center [584, 193] width 113 height 22
select select ""excluded__bad_match_""
click at [528, 182] on select "Choose an option... Pending Applied Excluded (Questions) Excluded (Expired) Exc…" at bounding box center [584, 193] width 113 height 22
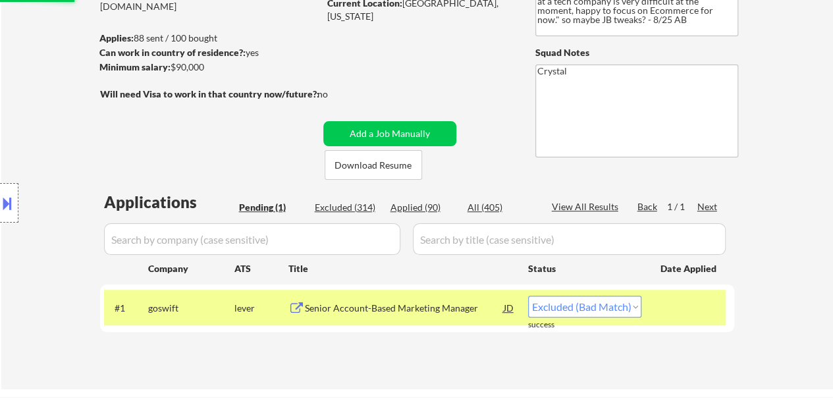
scroll to position [132, 0]
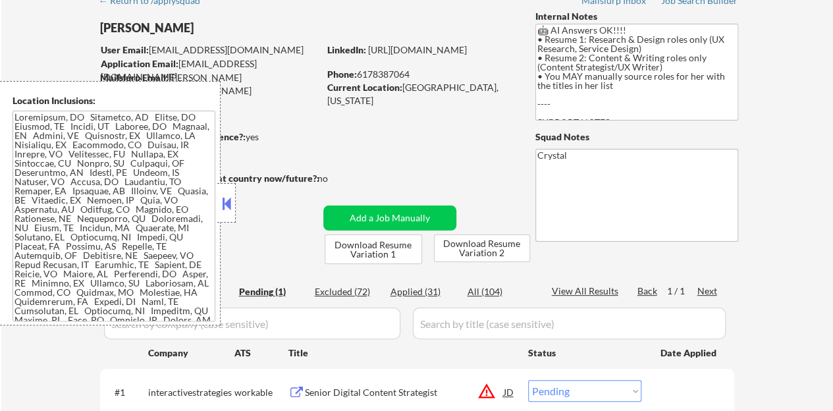
click at [224, 205] on button at bounding box center [226, 204] width 14 height 20
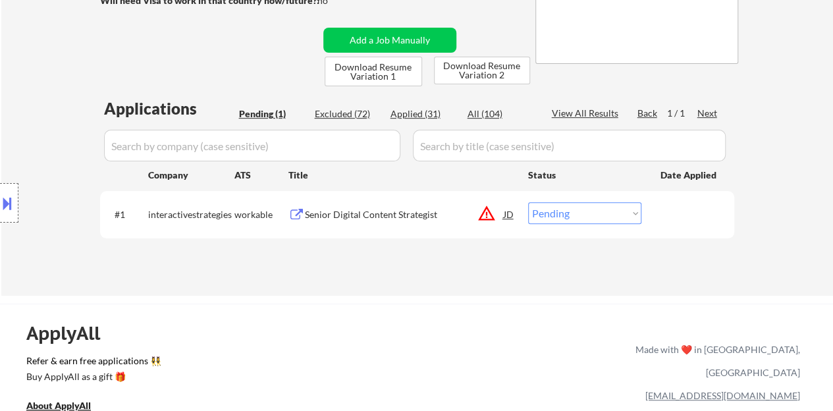
scroll to position [263, 0]
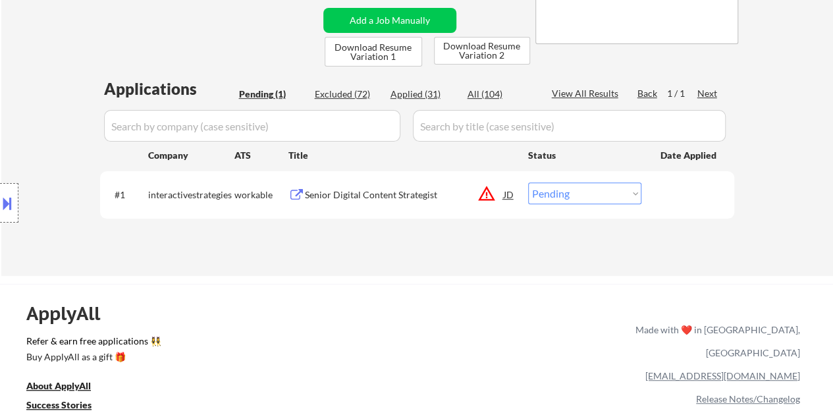
click at [504, 197] on div "JD" at bounding box center [508, 194] width 13 height 24
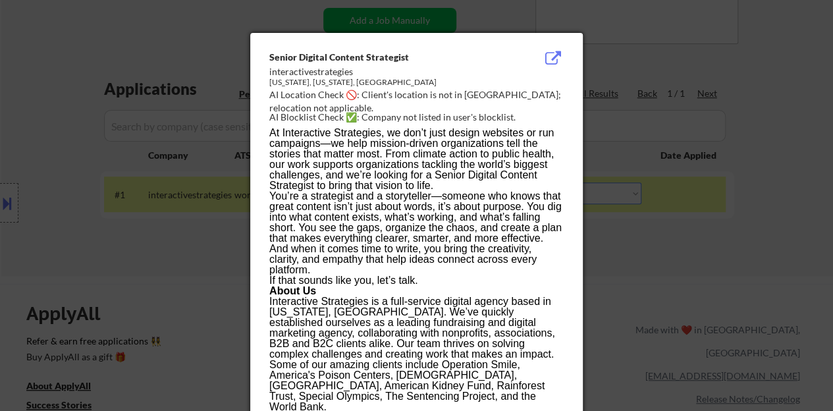
click at [270, 202] on p "You’re a strategist and a storyteller—someone who knows that great content isn’…" at bounding box center [416, 233] width 294 height 84
click at [230, 198] on div at bounding box center [416, 205] width 833 height 411
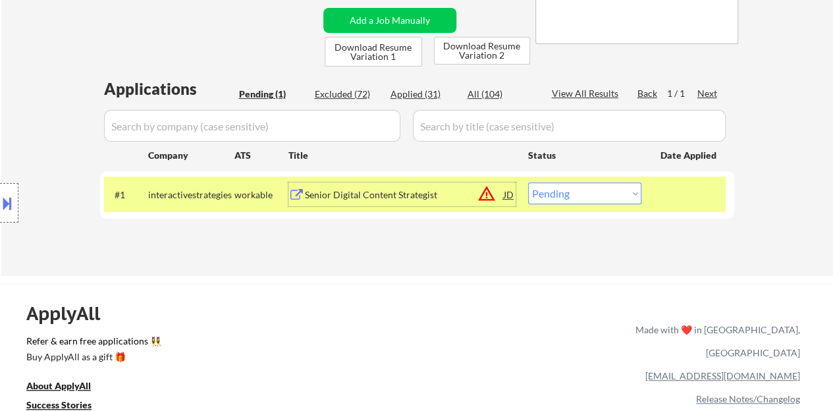
click at [352, 188] on div "Senior Digital Content Strategist" at bounding box center [404, 194] width 199 height 13
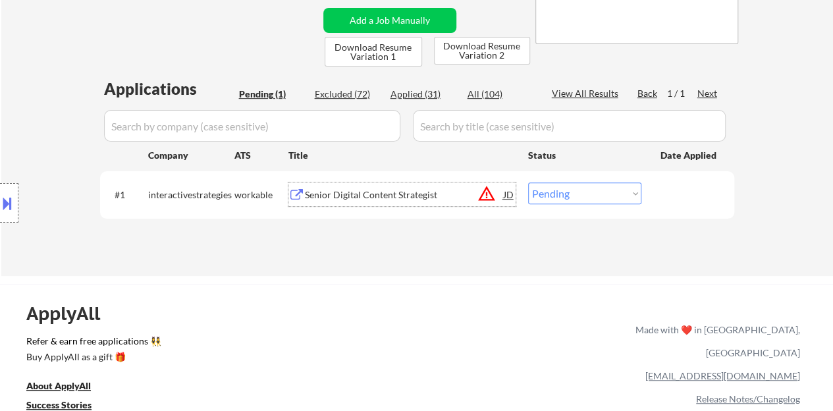
click at [579, 186] on select "Choose an option... Pending Applied Excluded (Questions) Excluded (Expired) Exc…" at bounding box center [584, 193] width 113 height 22
select select ""excluded__bad_match_""
click at [528, 182] on select "Choose an option... Pending Applied Excluded (Questions) Excluded (Expired) Exc…" at bounding box center [584, 193] width 113 height 22
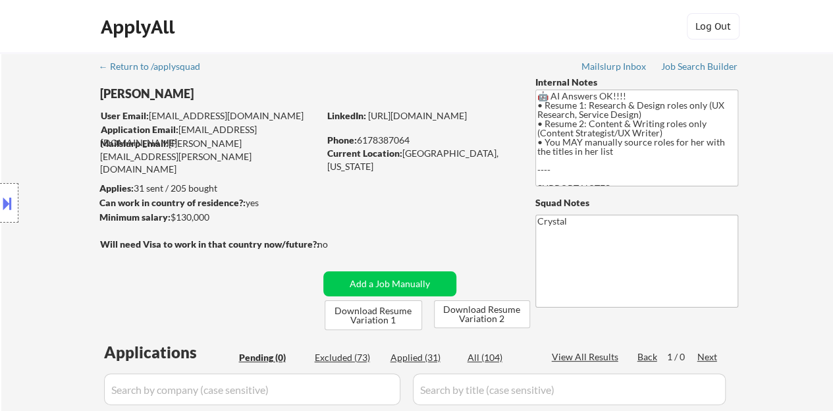
scroll to position [66, 0]
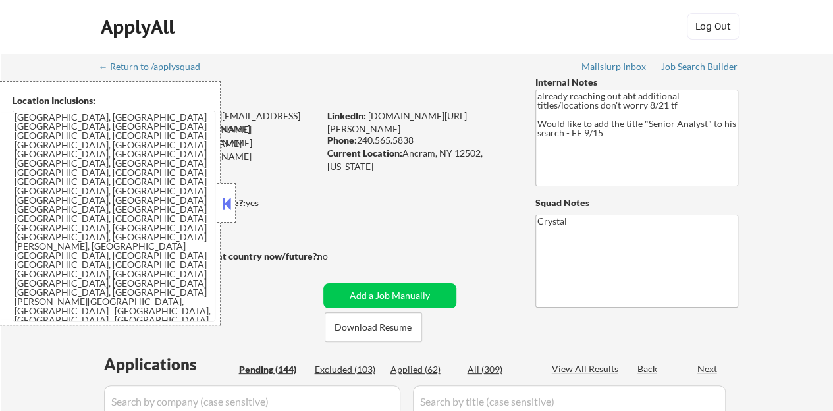
click at [223, 197] on button at bounding box center [226, 204] width 14 height 20
select select ""pending""
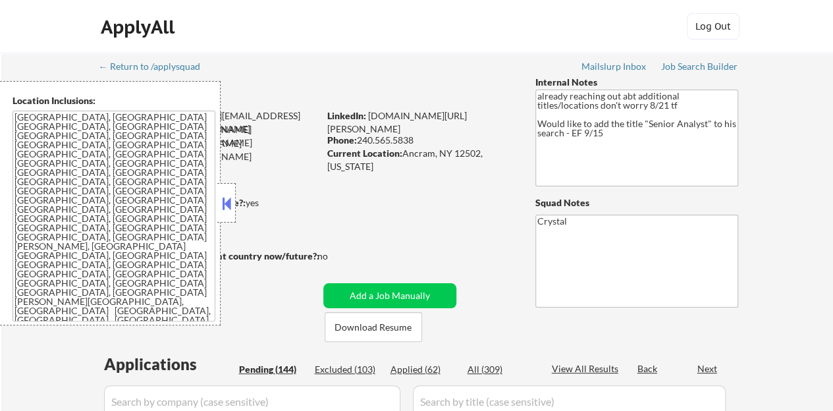
select select ""pending""
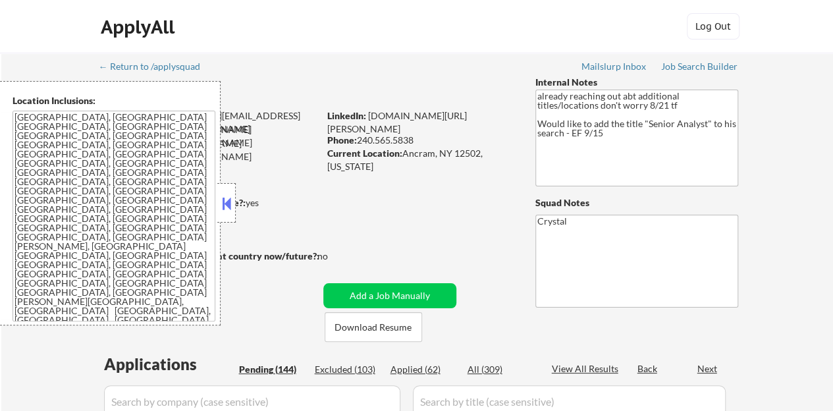
select select ""pending""
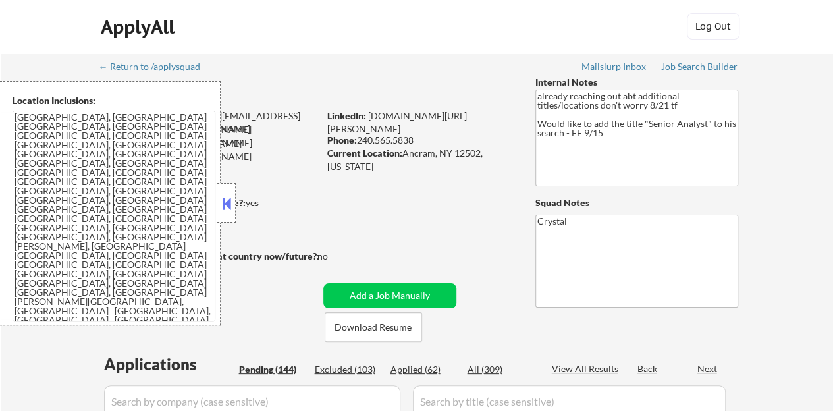
select select ""pending""
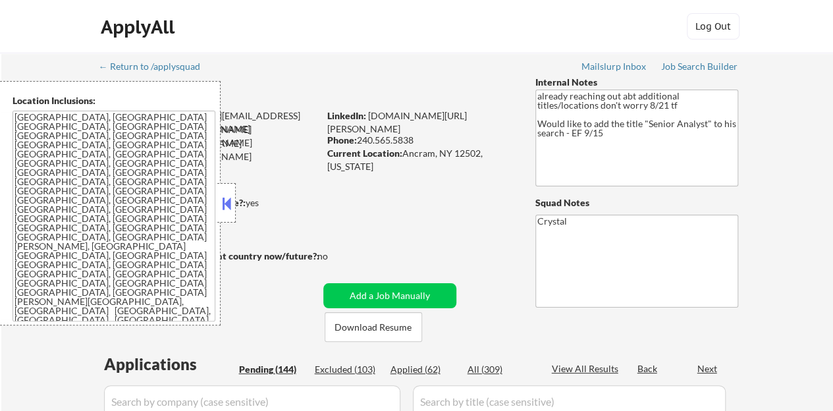
select select ""pending""
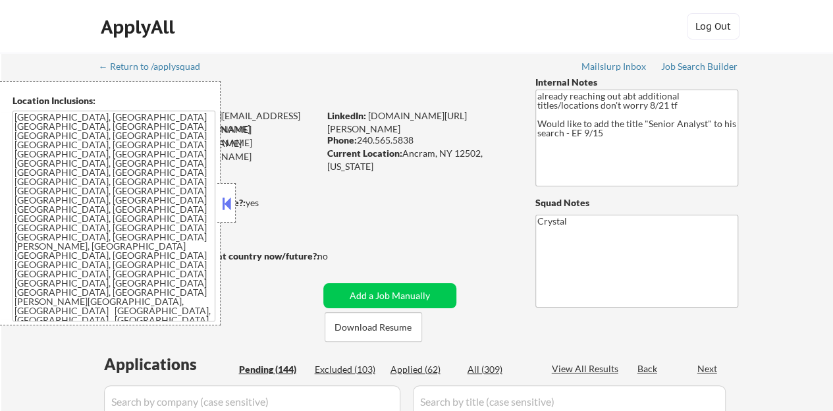
select select ""pending""
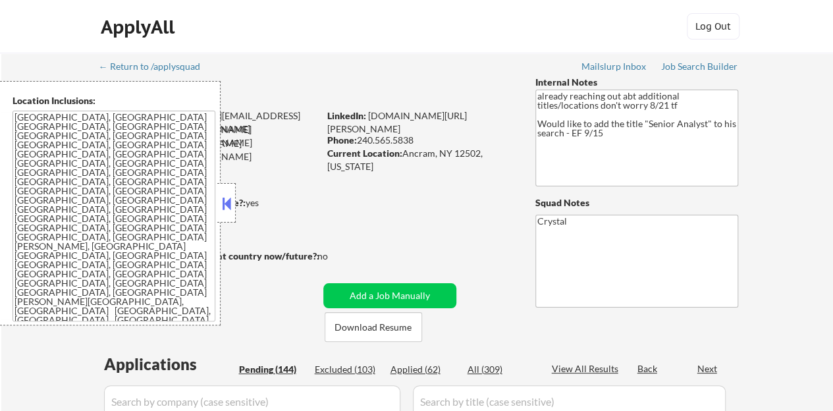
select select ""pending""
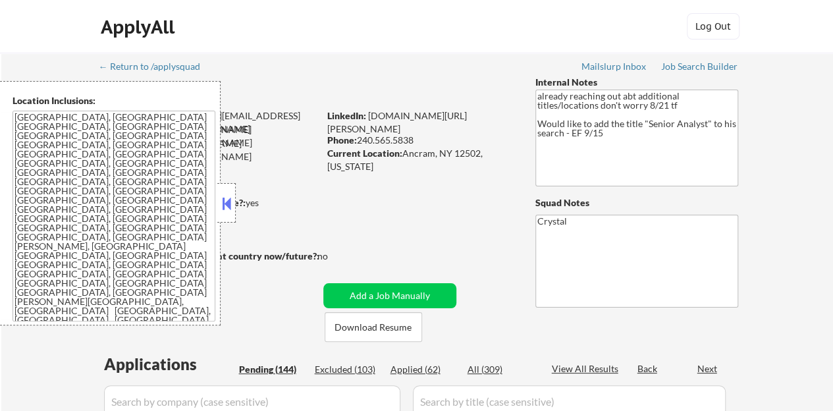
select select ""pending""
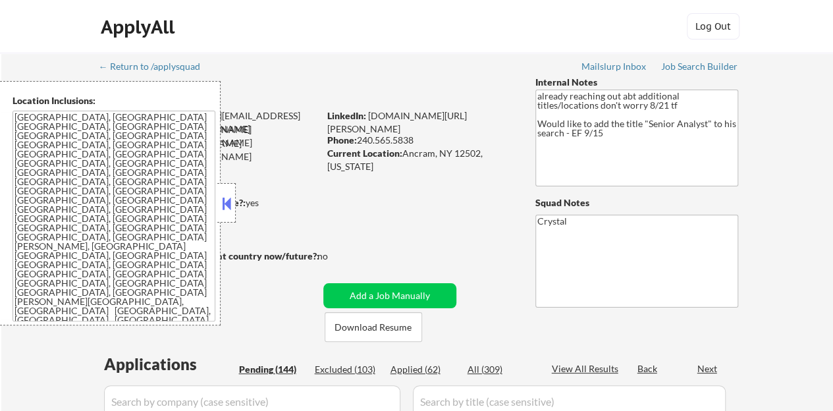
select select ""pending""
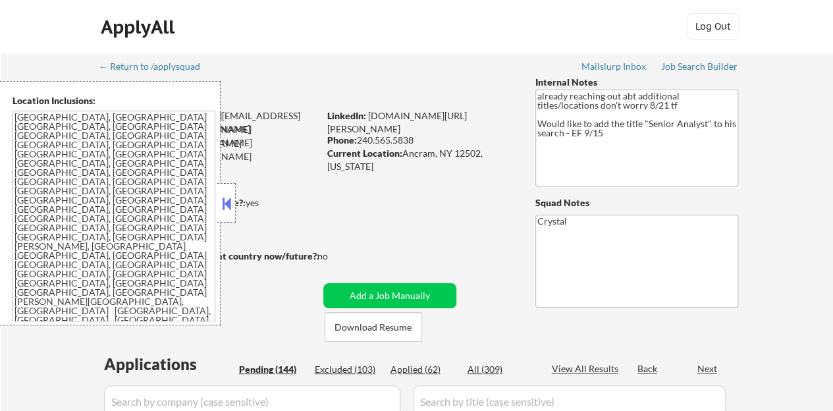
select select ""pending""
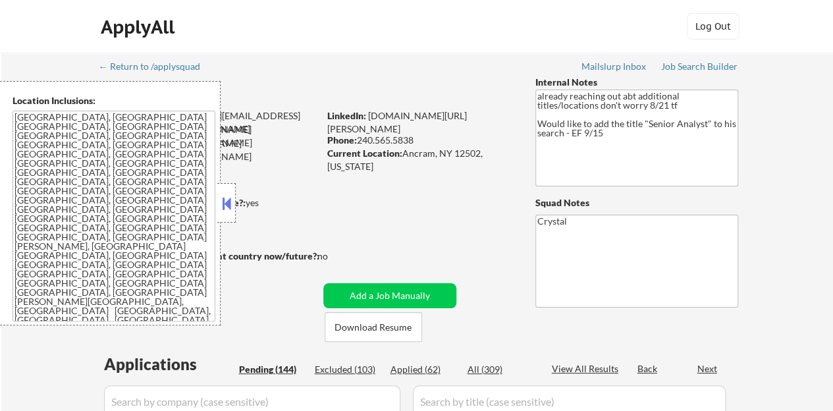
select select ""pending""
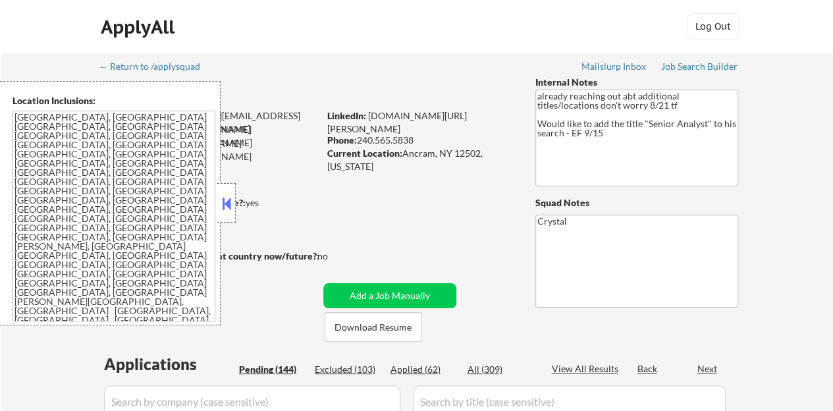
select select ""pending""
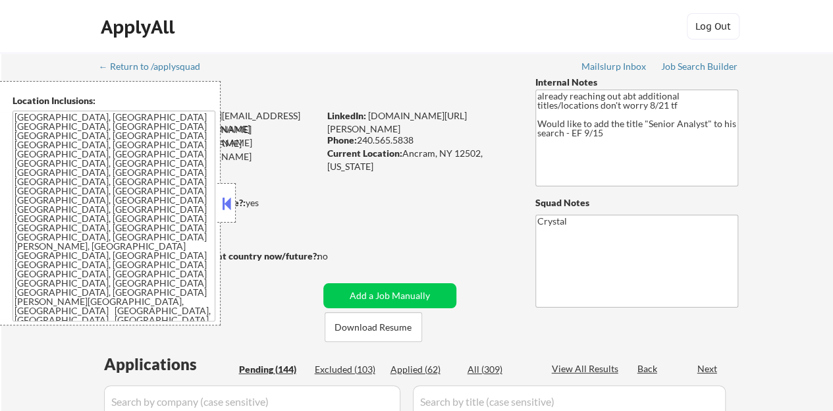
select select ""pending""
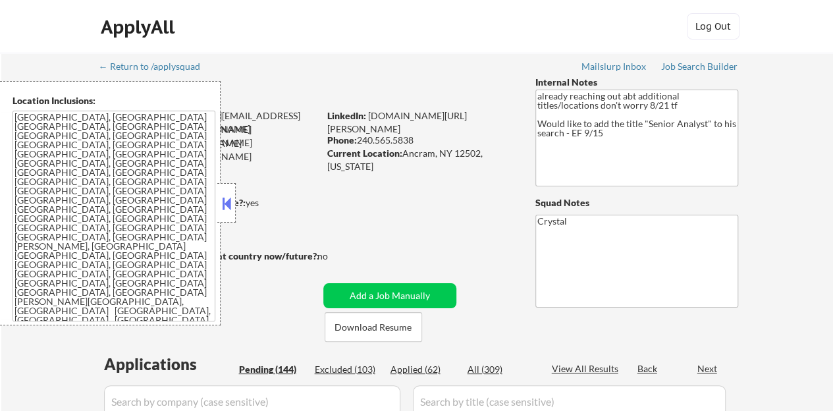
select select ""pending""
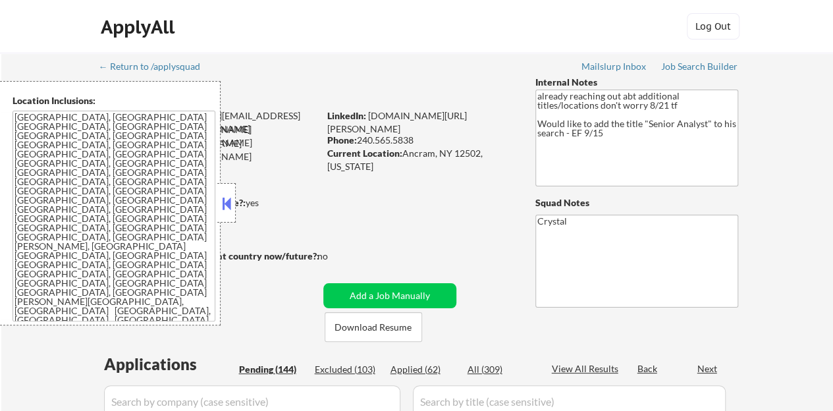
select select ""pending""
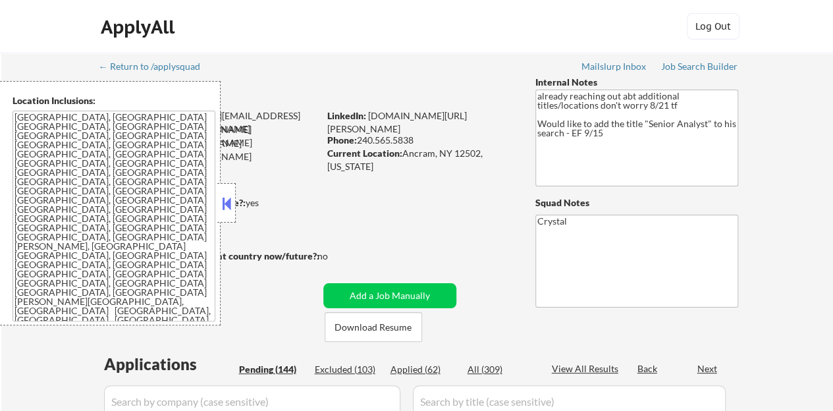
select select ""pending""
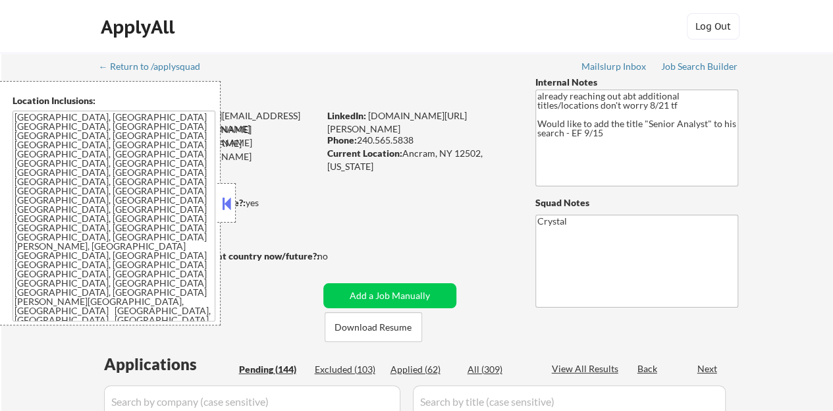
select select ""pending""
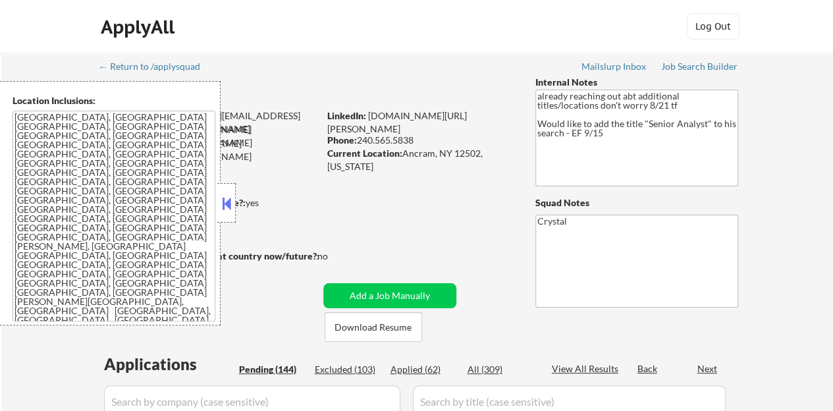
select select ""pending""
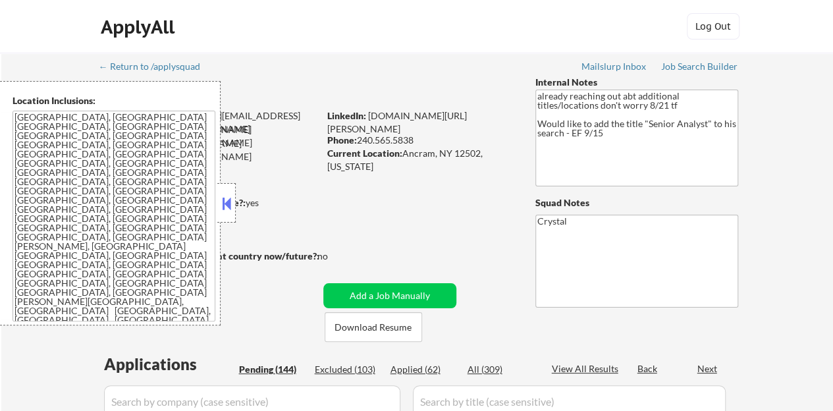
select select ""pending""
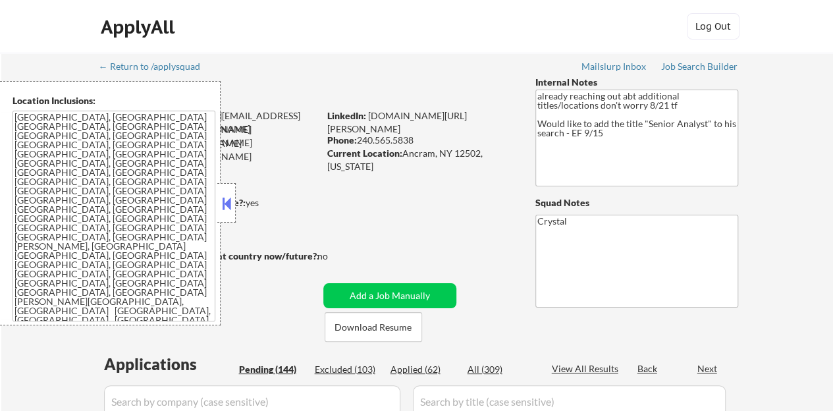
select select ""pending""
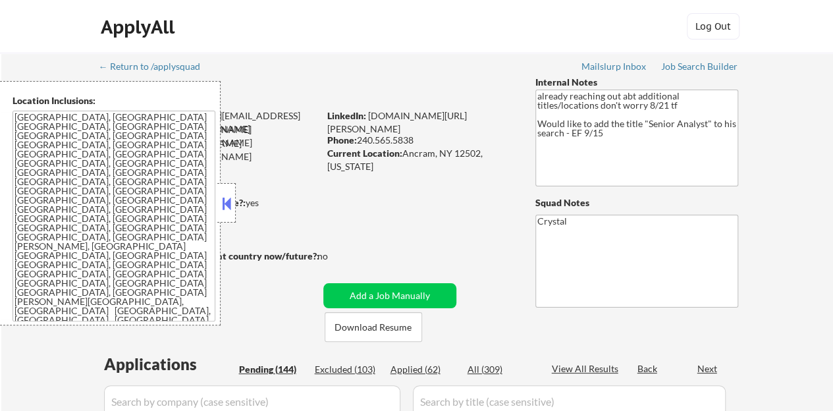
select select ""pending""
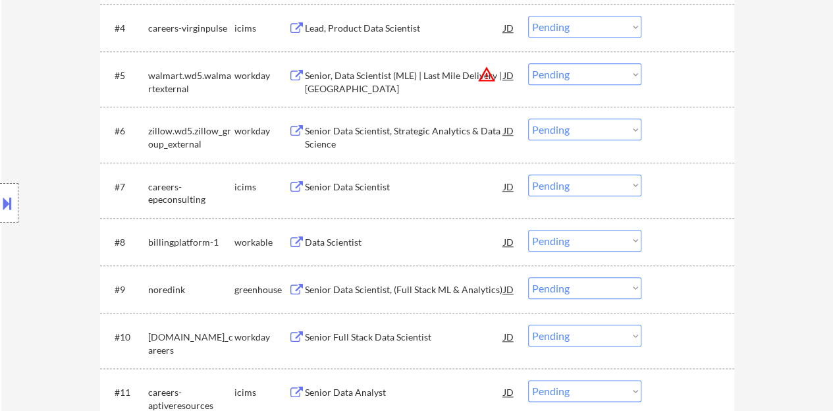
scroll to position [658, 0]
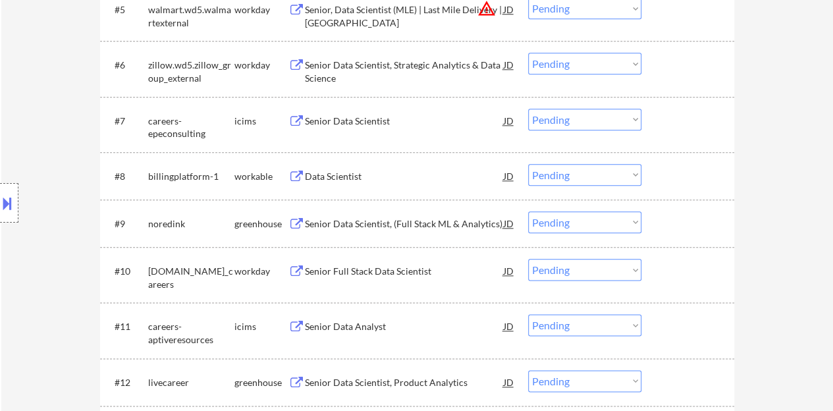
click at [319, 170] on div "Data Scientist" at bounding box center [404, 176] width 199 height 13
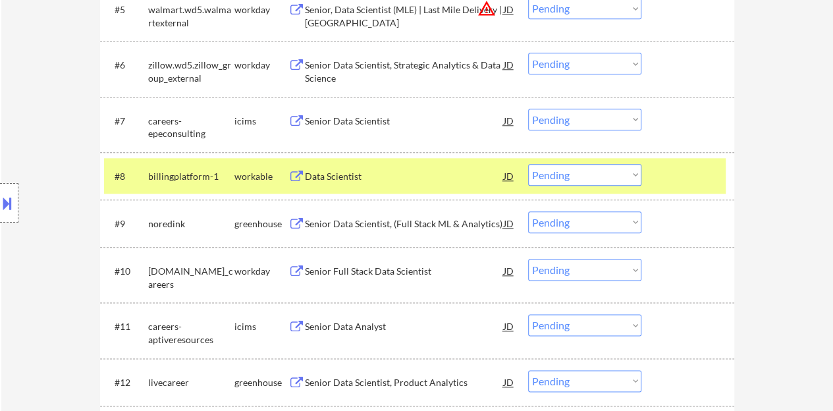
click at [0, 201] on button at bounding box center [7, 203] width 14 height 22
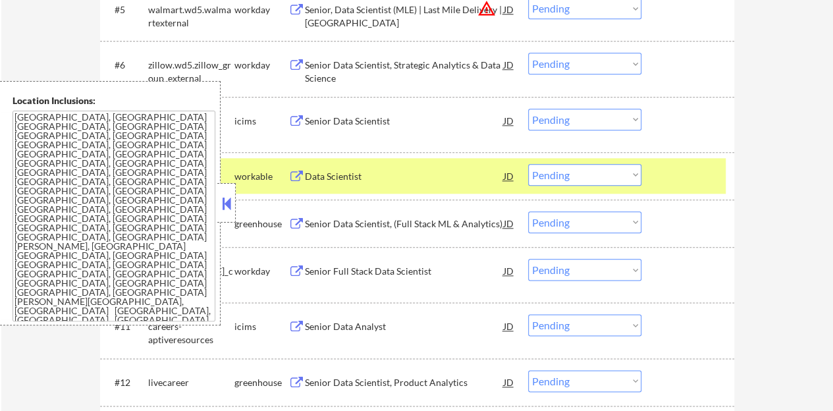
click at [224, 193] on div at bounding box center [226, 202] width 18 height 39
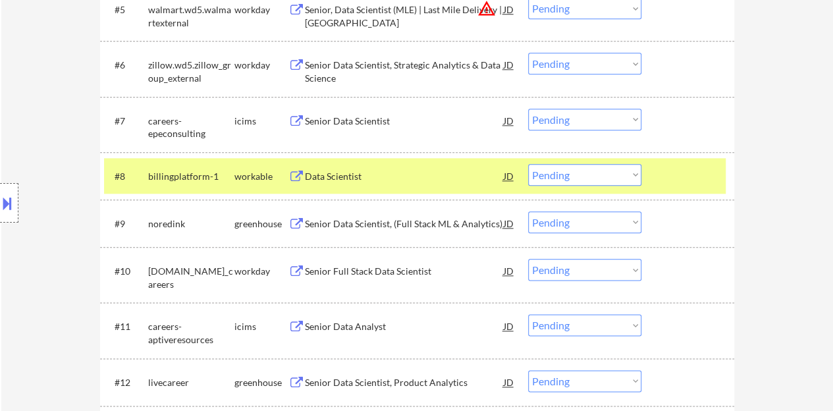
click at [585, 177] on select "Choose an option... Pending Applied Excluded (Questions) Excluded (Expired) Exc…" at bounding box center [584, 175] width 113 height 22
click at [528, 164] on select "Choose an option... Pending Applied Excluded (Questions) Excluded (Expired) Exc…" at bounding box center [584, 175] width 113 height 22
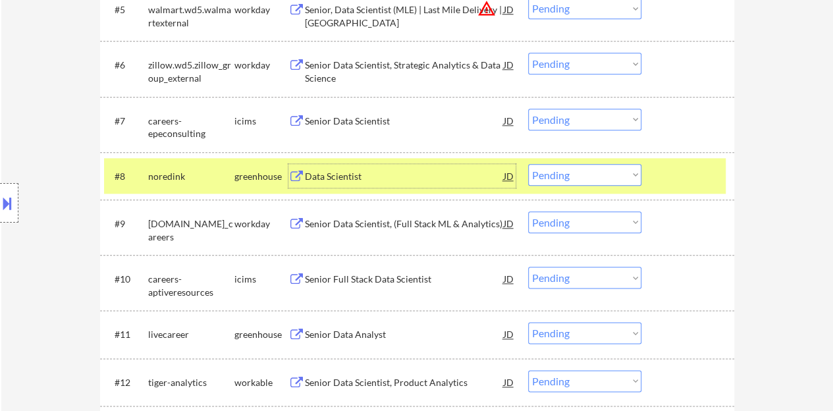
click at [345, 171] on div "Data Scientist" at bounding box center [404, 176] width 199 height 13
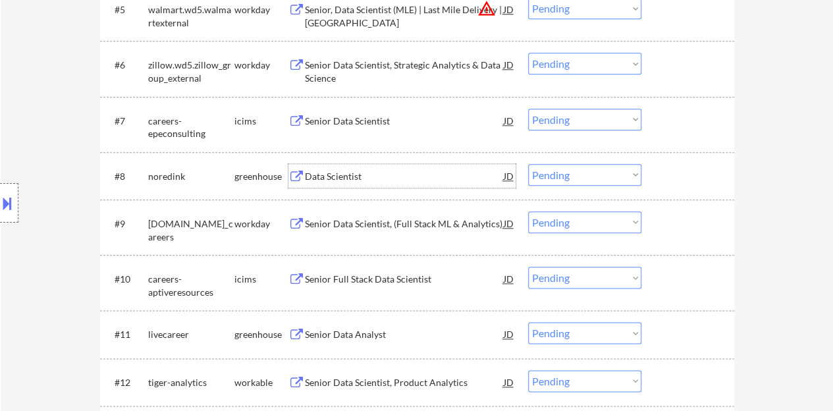
click at [697, 174] on div at bounding box center [689, 176] width 58 height 24
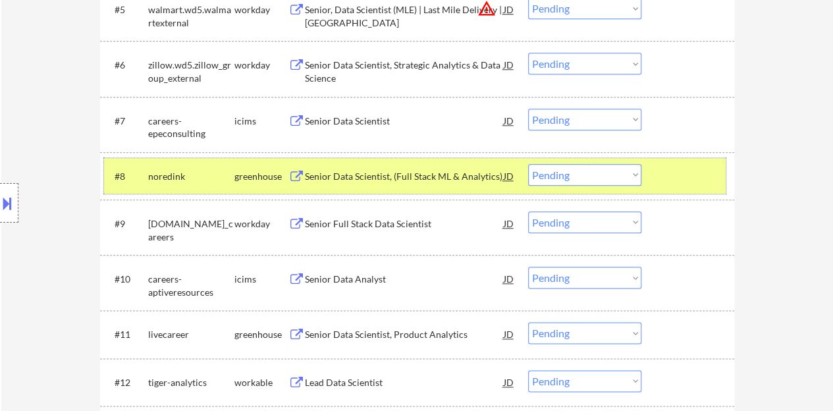
click at [585, 169] on select "Choose an option... Pending Applied Excluded (Questions) Excluded (Expired) Exc…" at bounding box center [584, 175] width 113 height 22
click at [528, 164] on select "Choose an option... Pending Applied Excluded (Questions) Excluded (Expired) Exc…" at bounding box center [584, 175] width 113 height 22
select select ""pending""
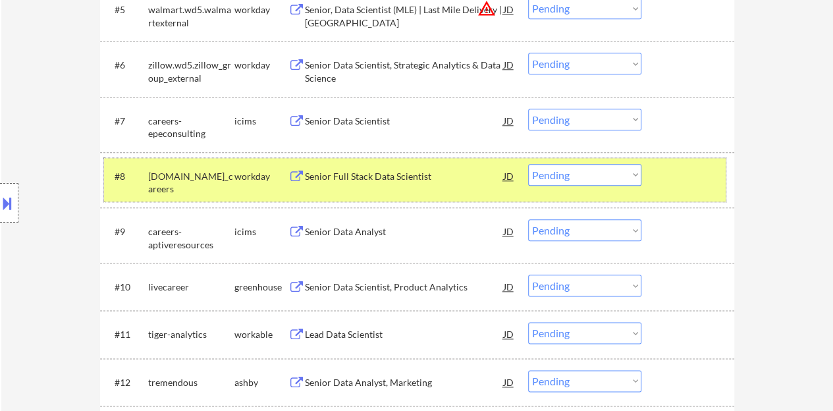
click at [683, 172] on div at bounding box center [689, 176] width 58 height 24
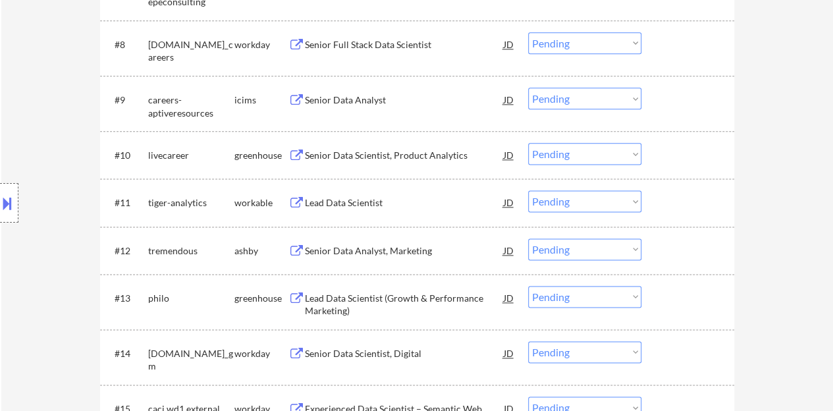
scroll to position [856, 0]
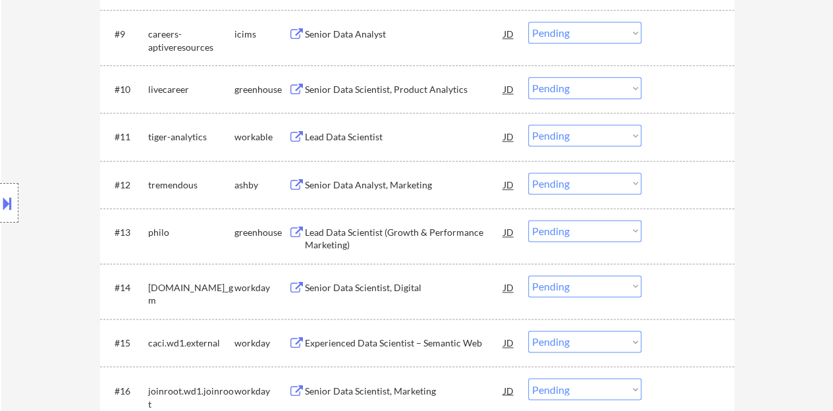
click at [384, 183] on div "Senior Data Analyst, Marketing" at bounding box center [404, 184] width 199 height 13
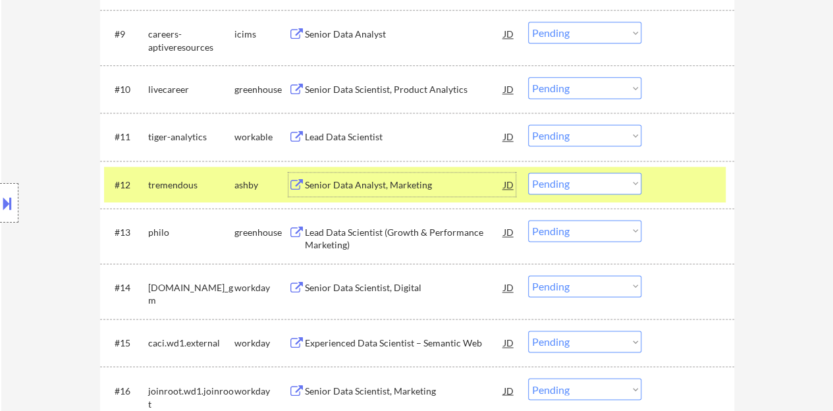
click at [587, 174] on select "Choose an option... Pending Applied Excluded (Questions) Excluded (Expired) Exc…" at bounding box center [584, 183] width 113 height 22
click at [528, 172] on select "Choose an option... Pending Applied Excluded (Questions) Excluded (Expired) Exc…" at bounding box center [584, 183] width 113 height 22
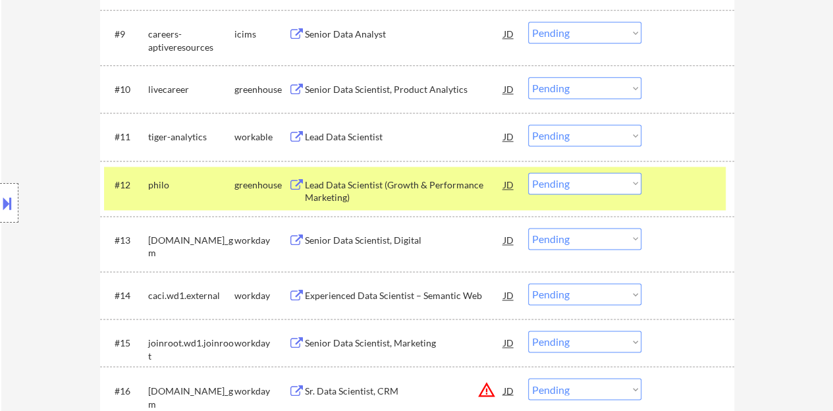
click at [444, 177] on div "Lead Data Scientist (Growth & Performance Marketing)" at bounding box center [404, 188] width 199 height 32
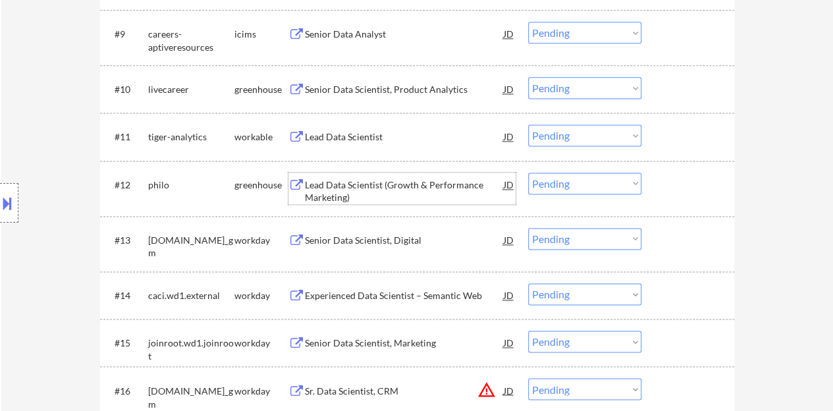
click at [710, 189] on div at bounding box center [689, 184] width 58 height 24
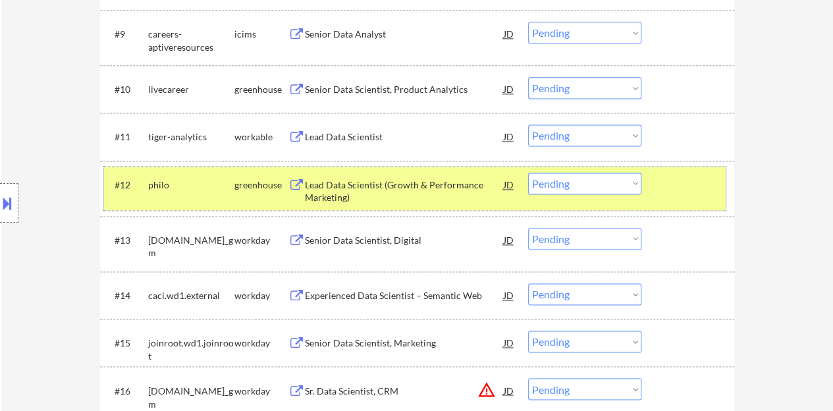
click at [557, 190] on select "Choose an option... Pending Applied Excluded (Questions) Excluded (Expired) Exc…" at bounding box center [584, 183] width 113 height 22
click at [528, 172] on select "Choose an option... Pending Applied Excluded (Questions) Excluded (Expired) Exc…" at bounding box center [584, 183] width 113 height 22
select select ""pending""
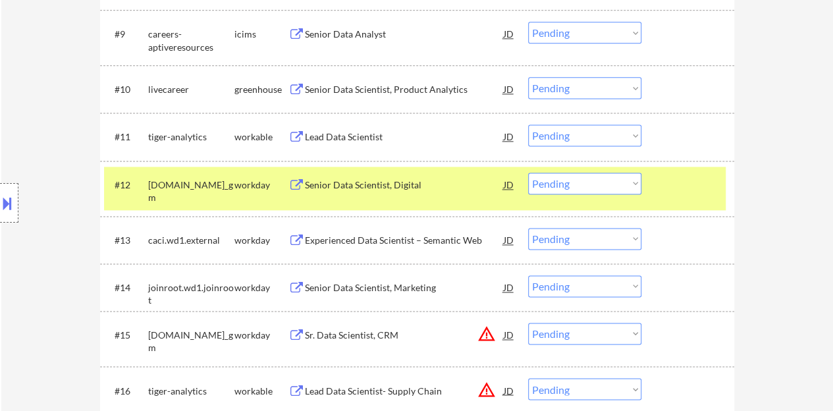
click at [662, 174] on div at bounding box center [689, 184] width 58 height 24
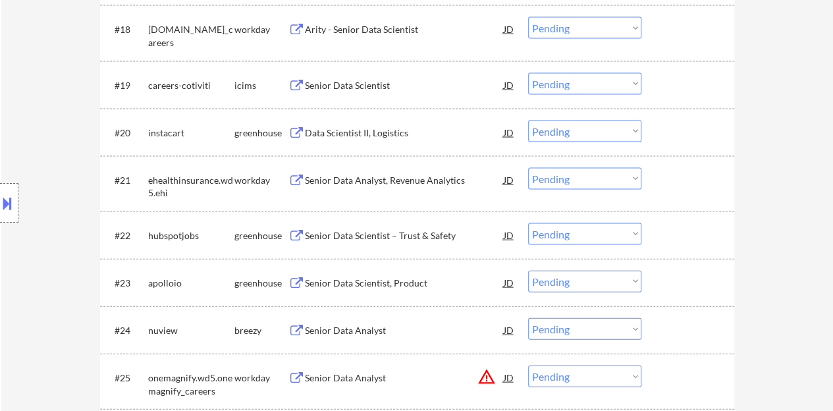
scroll to position [1317, 0]
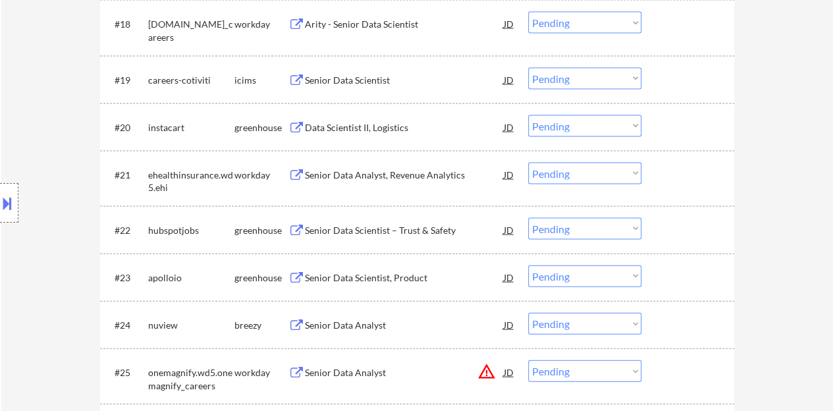
click at [373, 123] on div "Data Scientist II, Logistics" at bounding box center [404, 127] width 199 height 13
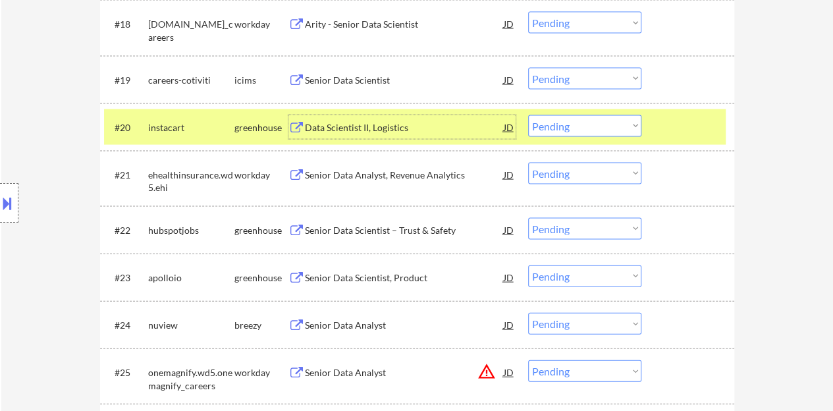
click at [573, 123] on select "Choose an option... Pending Applied Excluded (Questions) Excluded (Expired) Exc…" at bounding box center [584, 126] width 113 height 22
click at [528, 115] on select "Choose an option... Pending Applied Excluded (Questions) Excluded (Expired) Exc…" at bounding box center [584, 126] width 113 height 22
select select ""pending""
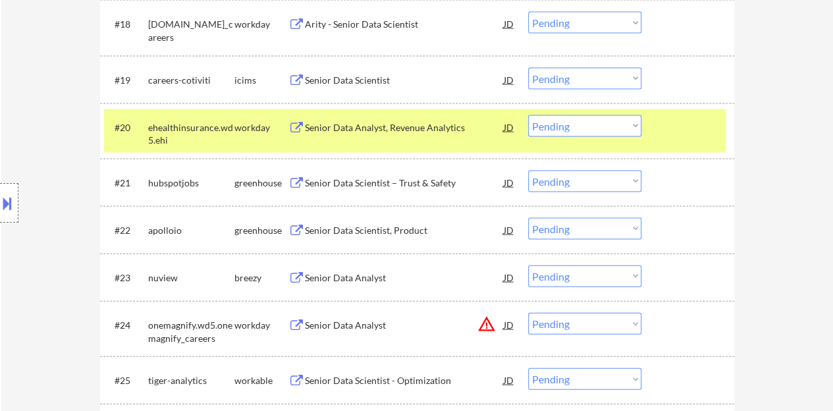
click at [696, 131] on div at bounding box center [689, 127] width 58 height 24
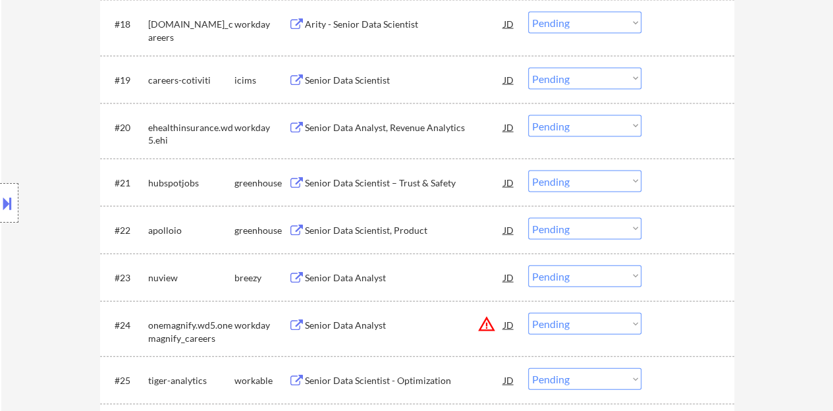
click at [392, 184] on div "Senior Data Scientist – Trust & Safety" at bounding box center [404, 182] width 199 height 13
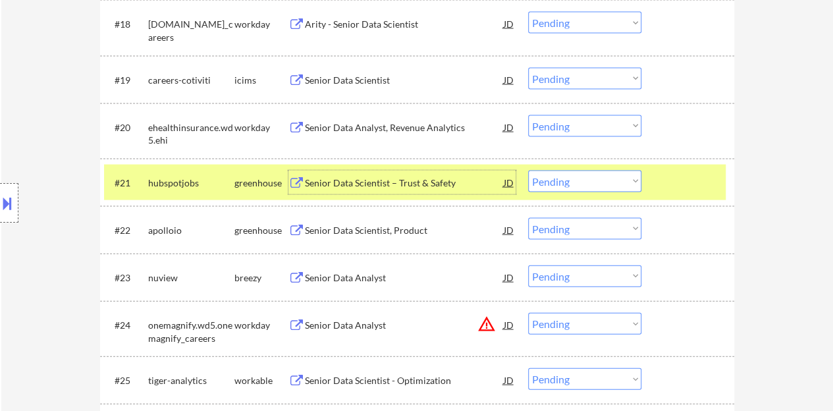
click at [591, 161] on div "#21 hubspotjobs greenhouse Senior Data Scientist – Trust & Safety JD Choose an …" at bounding box center [417, 182] width 634 height 47
click at [610, 177] on select "Choose an option... Pending Applied Excluded (Questions) Excluded (Expired) Exc…" at bounding box center [584, 182] width 113 height 22
click at [528, 171] on select "Choose an option... Pending Applied Excluded (Questions) Excluded (Expired) Exc…" at bounding box center [584, 182] width 113 height 22
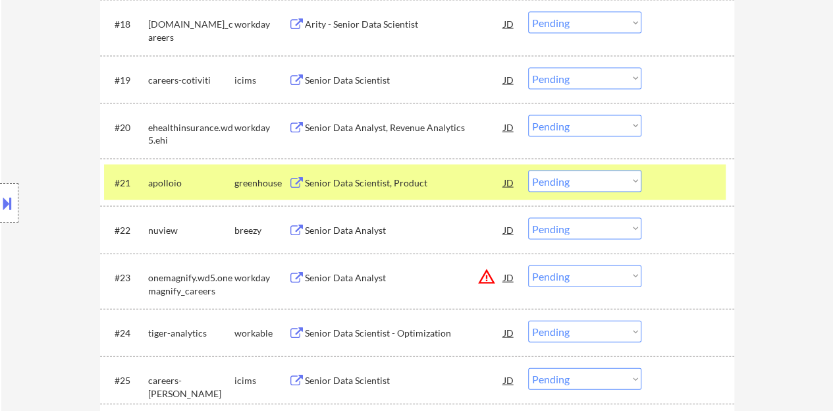
click at [379, 178] on div "Senior Data Scientist, Product" at bounding box center [404, 182] width 199 height 13
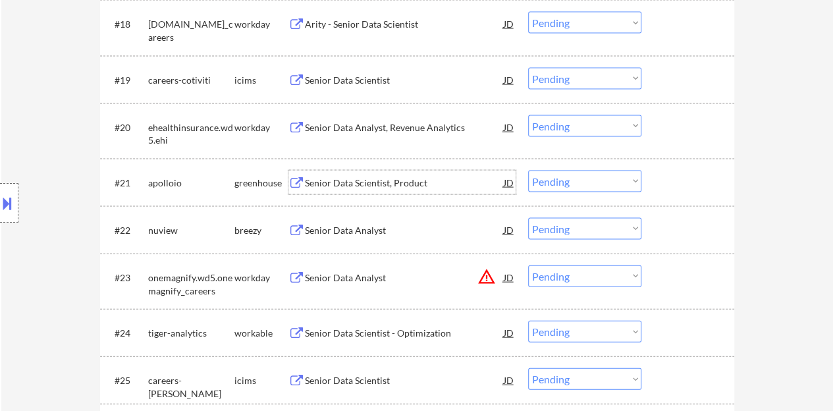
click at [670, 184] on div at bounding box center [689, 183] width 58 height 24
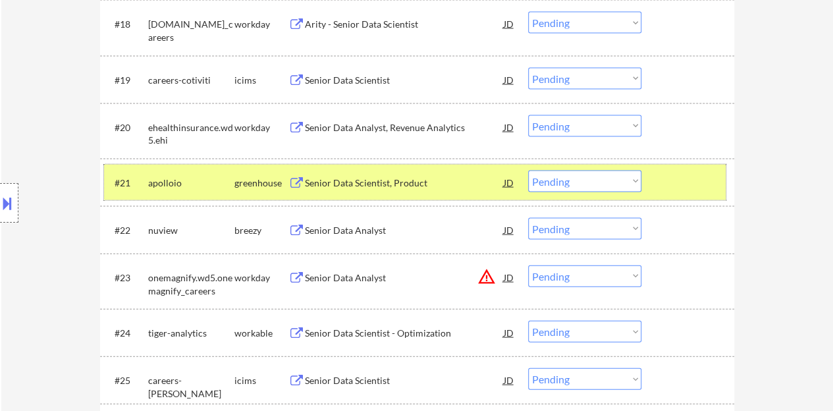
click at [583, 181] on select "Choose an option... Pending Applied Excluded (Questions) Excluded (Expired) Exc…" at bounding box center [584, 182] width 113 height 22
click at [528, 171] on select "Choose an option... Pending Applied Excluded (Questions) Excluded (Expired) Exc…" at bounding box center [584, 182] width 113 height 22
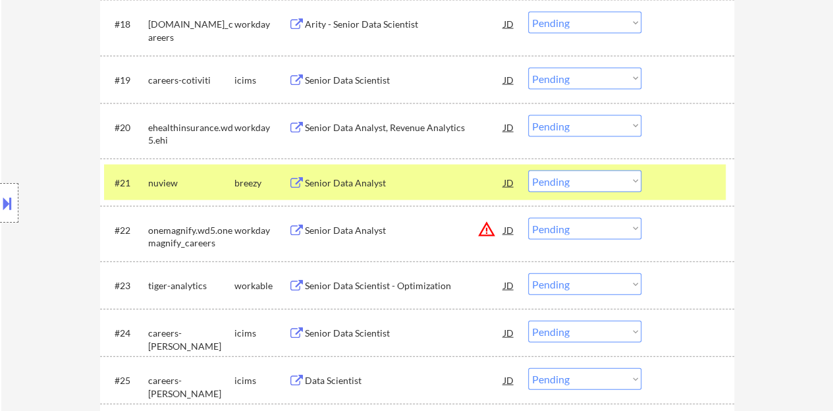
click at [341, 183] on div "Senior Data Analyst" at bounding box center [404, 182] width 199 height 13
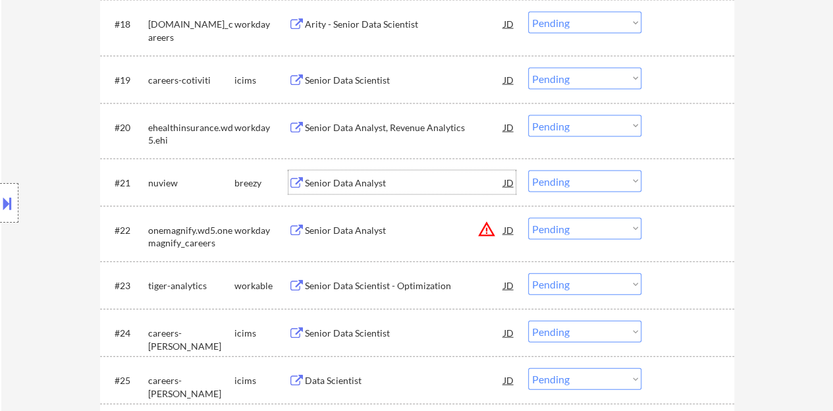
click at [694, 176] on div at bounding box center [689, 183] width 58 height 24
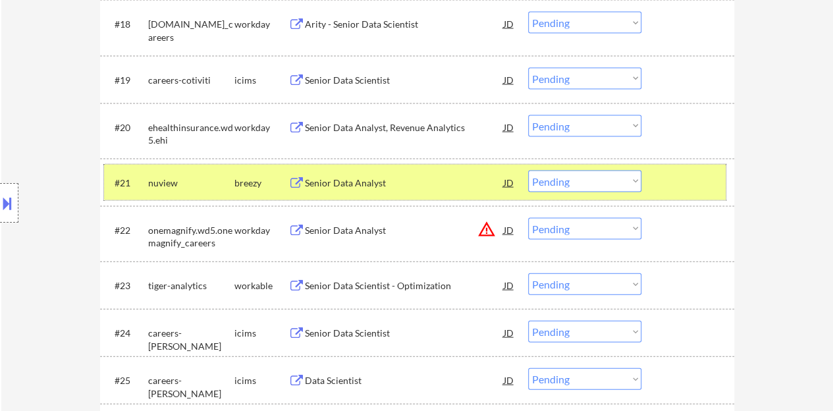
click at [629, 179] on select "Choose an option... Pending Applied Excluded (Questions) Excluded (Expired) Exc…" at bounding box center [584, 182] width 113 height 22
click at [528, 171] on select "Choose an option... Pending Applied Excluded (Questions) Excluded (Expired) Exc…" at bounding box center [584, 182] width 113 height 22
select select ""pending""
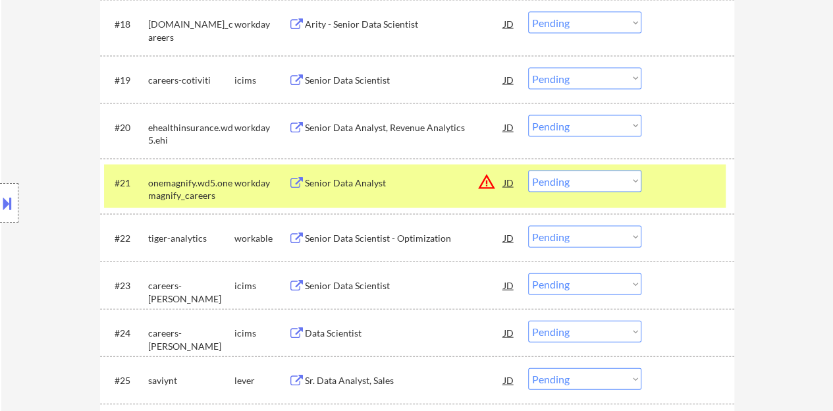
click at [683, 177] on div at bounding box center [689, 183] width 58 height 24
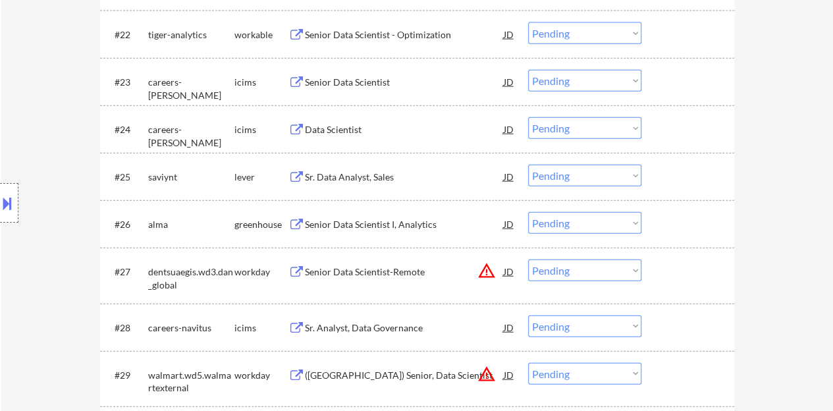
scroll to position [1580, 0]
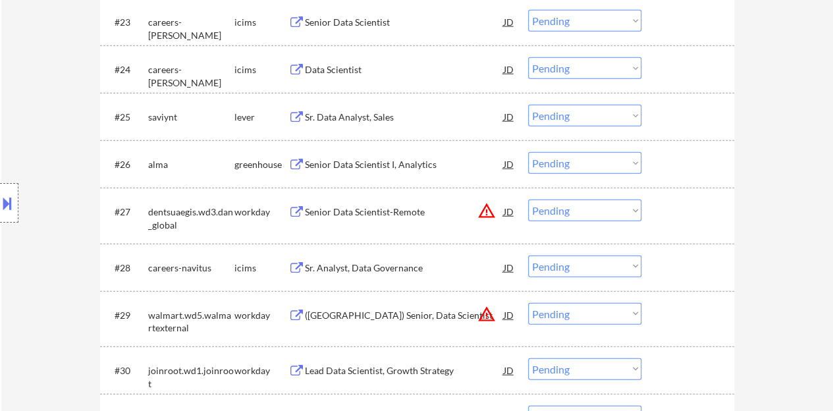
click at [345, 118] on div "Sr. Data Analyst, Sales" at bounding box center [404, 117] width 199 height 13
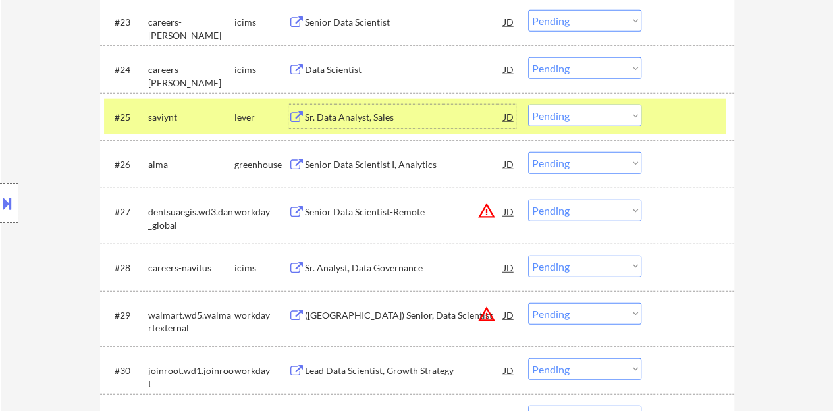
click at [609, 118] on select "Choose an option... Pending Applied Excluded (Questions) Excluded (Expired) Exc…" at bounding box center [584, 116] width 113 height 22
click at [528, 105] on select "Choose an option... Pending Applied Excluded (Questions) Excluded (Expired) Exc…" at bounding box center [584, 116] width 113 height 22
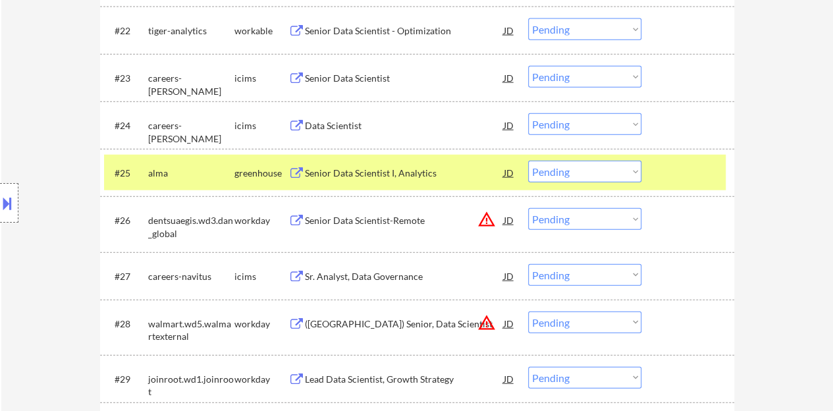
scroll to position [1514, 0]
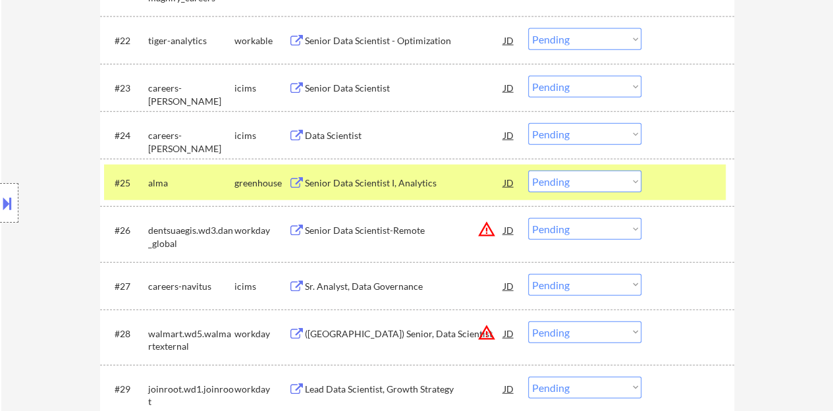
click at [309, 188] on div "Senior Data Scientist I, Analytics" at bounding box center [404, 182] width 199 height 13
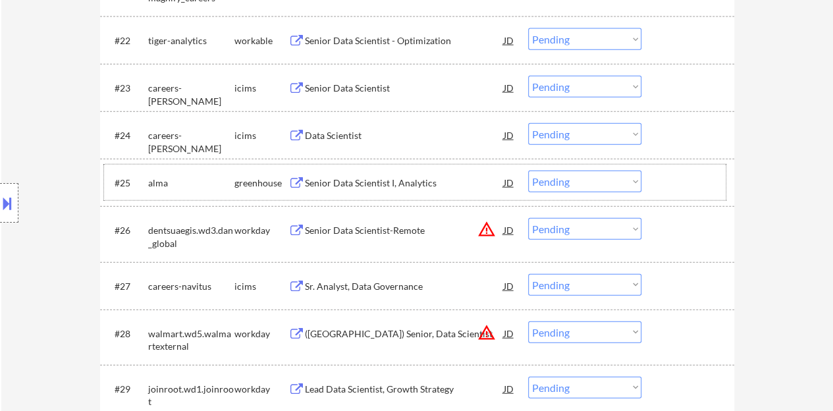
click at [683, 180] on div at bounding box center [689, 183] width 58 height 24
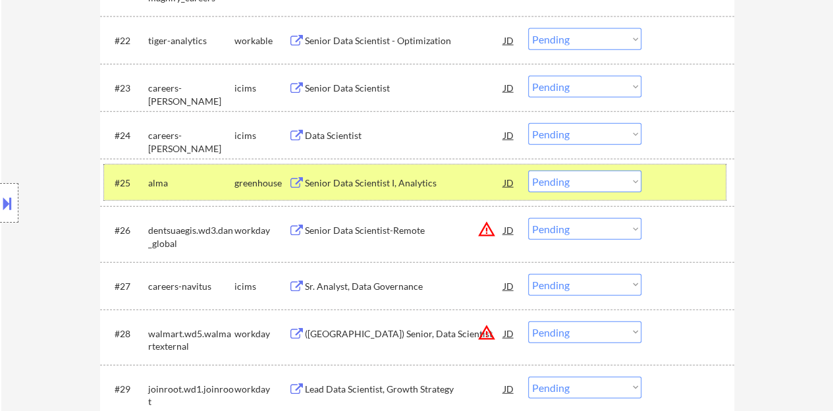
click at [558, 181] on select "Choose an option... Pending Applied Excluded (Questions) Excluded (Expired) Exc…" at bounding box center [584, 182] width 113 height 22
click at [528, 171] on select "Choose an option... Pending Applied Excluded (Questions) Excluded (Expired) Exc…" at bounding box center [584, 182] width 113 height 22
select select ""pending""
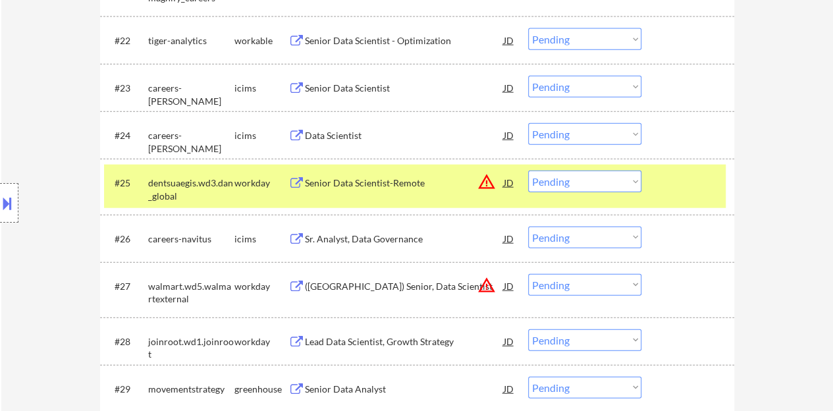
click at [666, 174] on div at bounding box center [689, 183] width 58 height 24
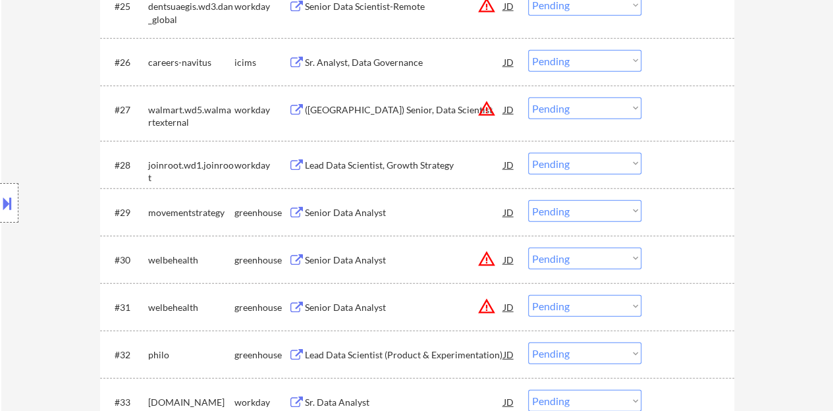
scroll to position [1712, 0]
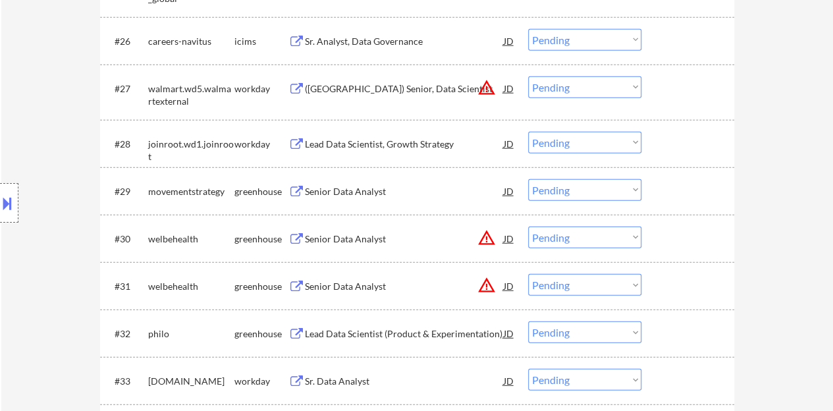
click at [359, 188] on div "Senior Data Analyst" at bounding box center [404, 191] width 199 height 13
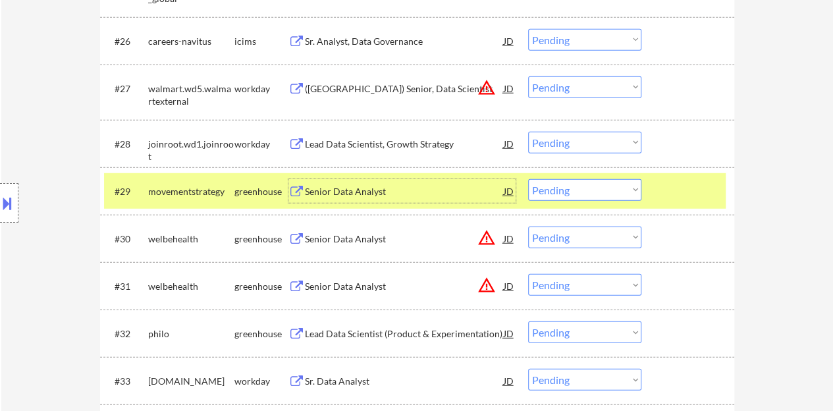
drag, startPoint x: 562, startPoint y: 188, endPoint x: 558, endPoint y: 199, distance: 12.7
click at [562, 188] on select "Choose an option... Pending Applied Excluded (Questions) Excluded (Expired) Exc…" at bounding box center [584, 190] width 113 height 22
click at [528, 179] on select "Choose an option... Pending Applied Excluded (Questions) Excluded (Expired) Exc…" at bounding box center [584, 190] width 113 height 22
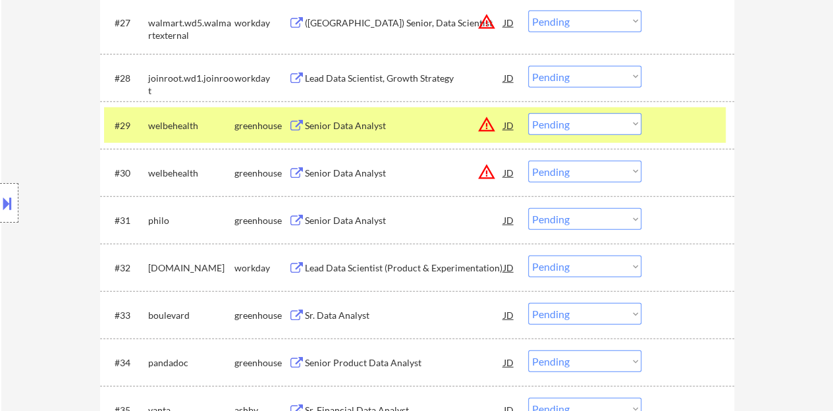
click at [675, 124] on div at bounding box center [689, 125] width 58 height 24
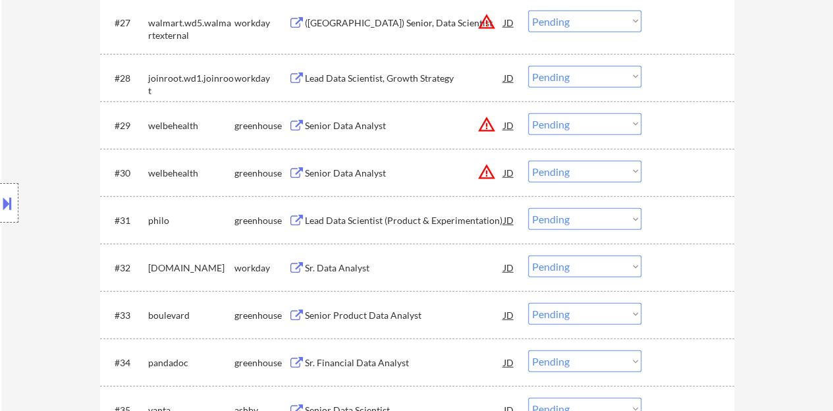
click at [506, 124] on div "JD" at bounding box center [508, 125] width 13 height 24
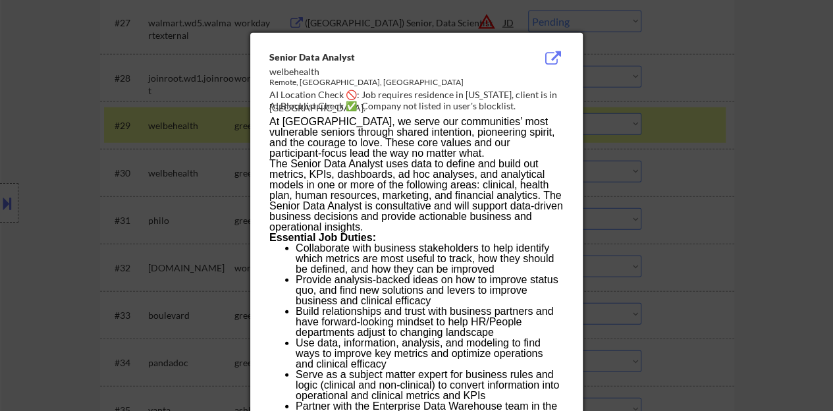
click at [63, 184] on div at bounding box center [416, 205] width 833 height 411
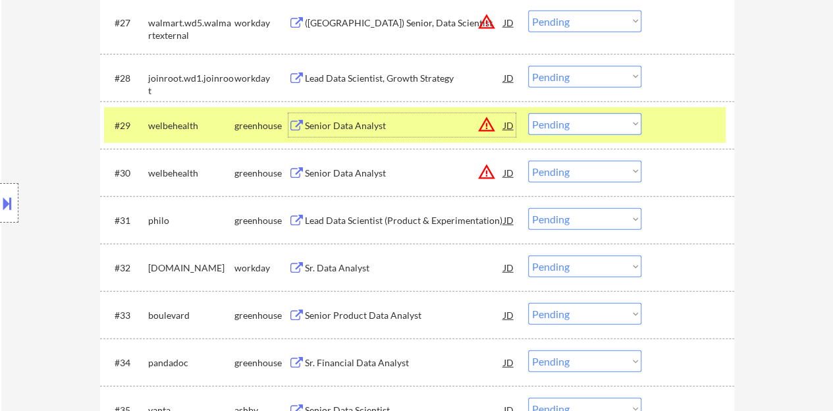
click at [354, 122] on div "Senior Data Analyst" at bounding box center [404, 125] width 199 height 13
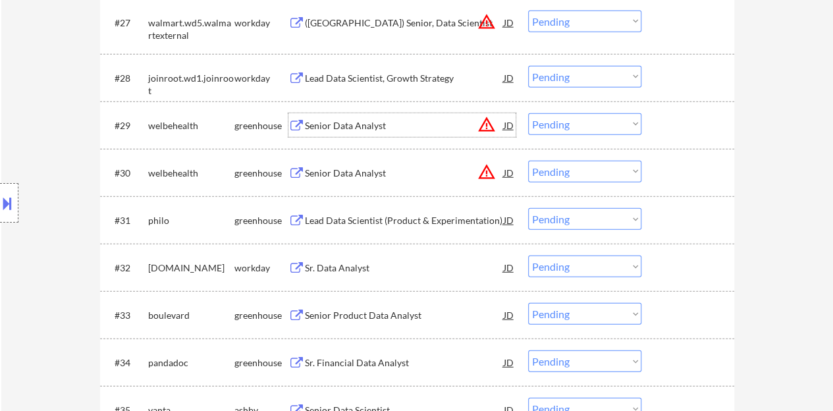
click at [557, 126] on select "Choose an option... Pending Applied Excluded (Questions) Excluded (Expired) Exc…" at bounding box center [584, 124] width 113 height 22
click at [528, 113] on select "Choose an option... Pending Applied Excluded (Questions) Excluded (Expired) Exc…" at bounding box center [584, 124] width 113 height 22
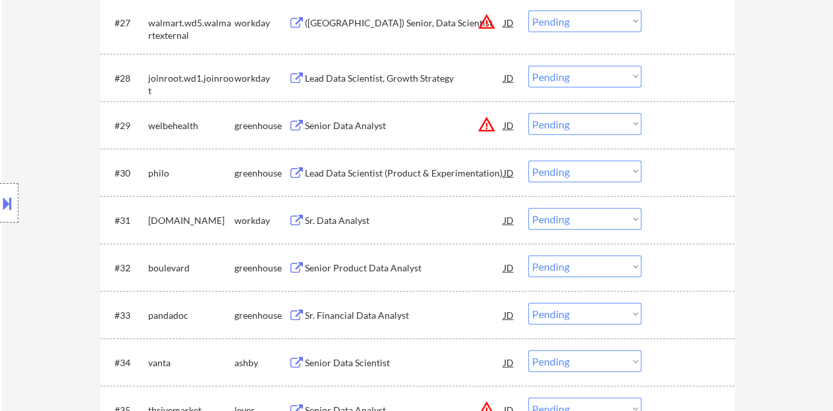
click at [508, 126] on div "JD" at bounding box center [508, 125] width 13 height 24
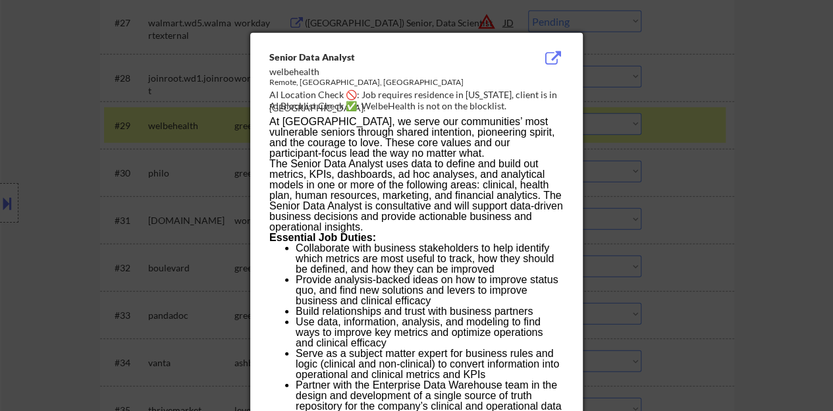
click at [181, 165] on div at bounding box center [416, 205] width 833 height 411
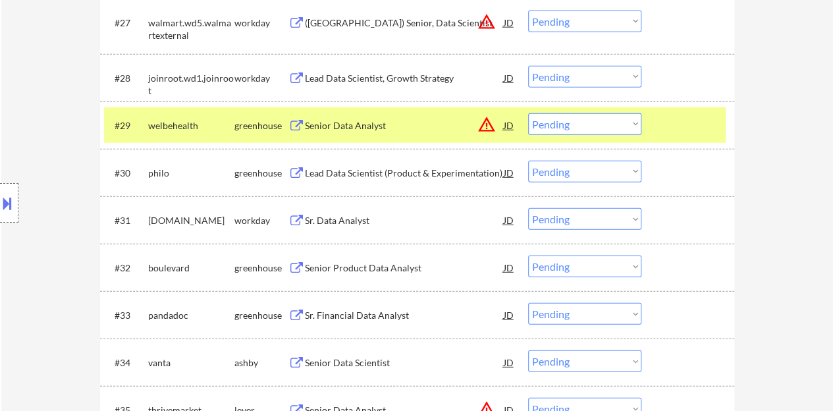
click at [573, 124] on select "Choose an option... Pending Applied Excluded (Questions) Excluded (Expired) Exc…" at bounding box center [584, 124] width 113 height 22
click at [528, 113] on select "Choose an option... Pending Applied Excluded (Questions) Excluded (Expired) Exc…" at bounding box center [584, 124] width 113 height 22
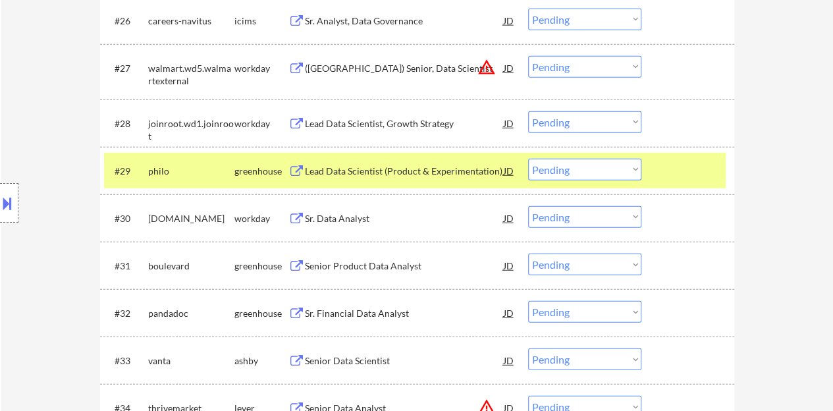
scroll to position [1712, 0]
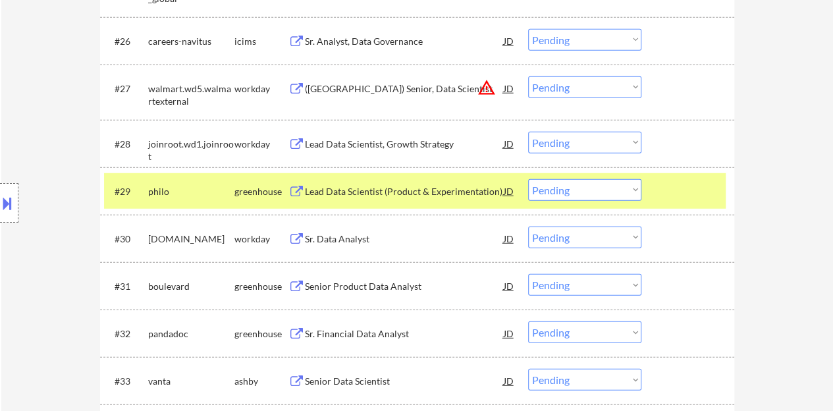
click at [433, 182] on div "Lead Data Scientist (Product & Experimentation)" at bounding box center [404, 191] width 199 height 24
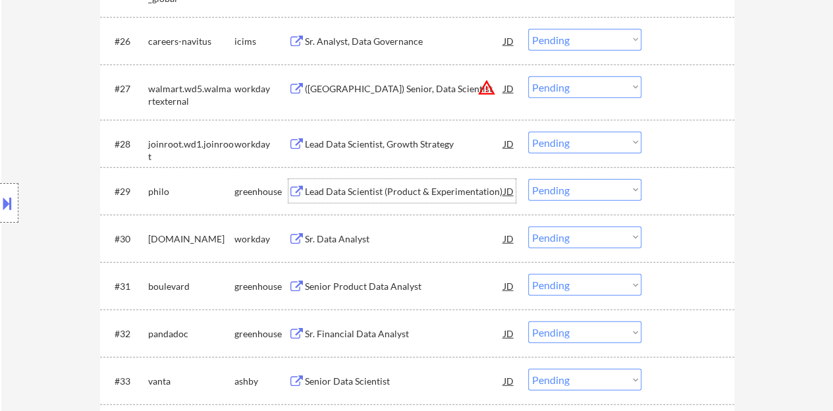
click at [682, 180] on div at bounding box center [689, 191] width 58 height 24
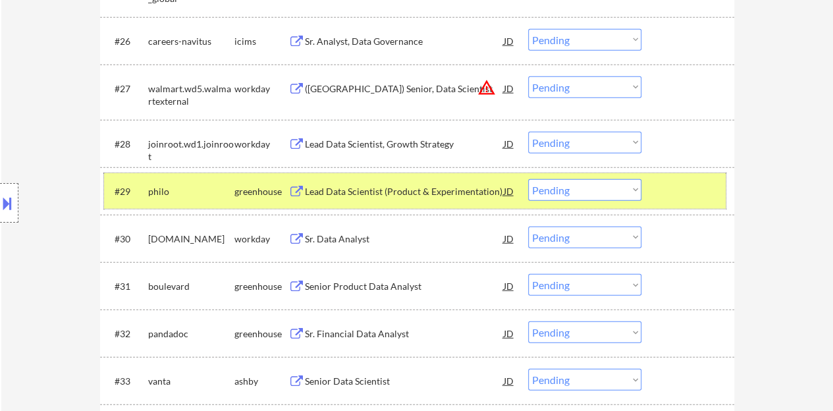
click at [565, 195] on select "Choose an option... Pending Applied Excluded (Questions) Excluded (Expired) Exc…" at bounding box center [584, 190] width 113 height 22
click at [528, 179] on select "Choose an option... Pending Applied Excluded (Questions) Excluded (Expired) Exc…" at bounding box center [584, 190] width 113 height 22
select select ""pending""
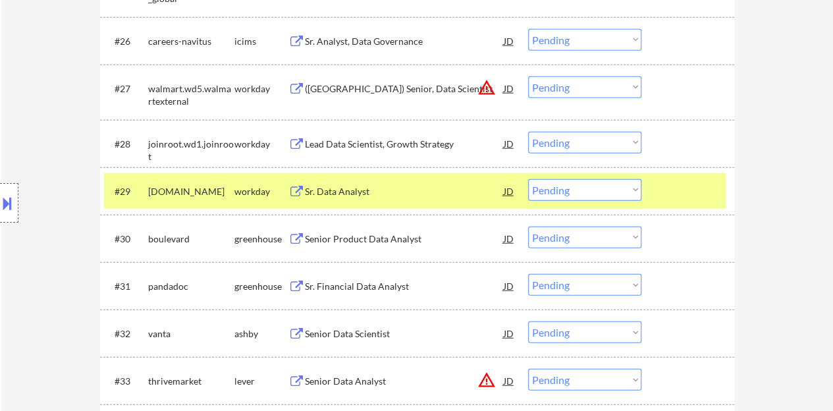
click at [703, 194] on div at bounding box center [689, 191] width 58 height 24
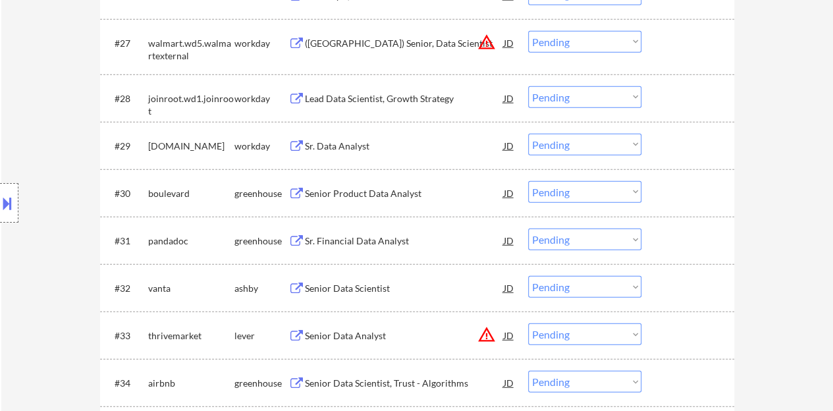
scroll to position [1777, 0]
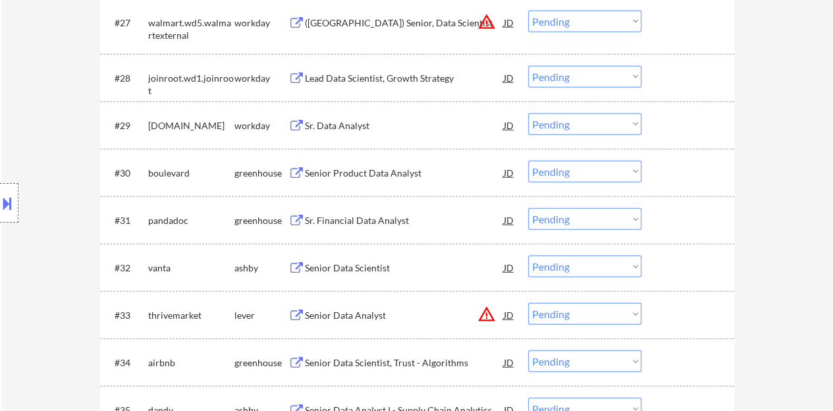
click at [382, 174] on div "Senior Product Data Analyst" at bounding box center [404, 173] width 199 height 13
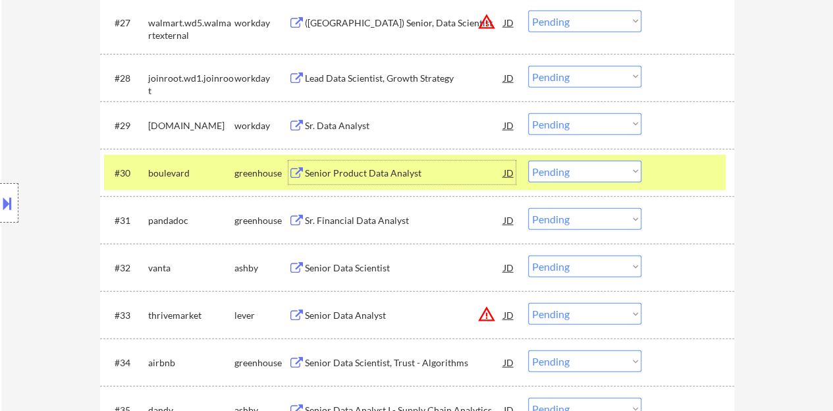
drag, startPoint x: 542, startPoint y: 169, endPoint x: 545, endPoint y: 180, distance: 11.7
click at [542, 169] on select "Choose an option... Pending Applied Excluded (Questions) Excluded (Expired) Exc…" at bounding box center [584, 172] width 113 height 22
click at [528, 161] on select "Choose an option... Pending Applied Excluded (Questions) Excluded (Expired) Exc…" at bounding box center [584, 172] width 113 height 22
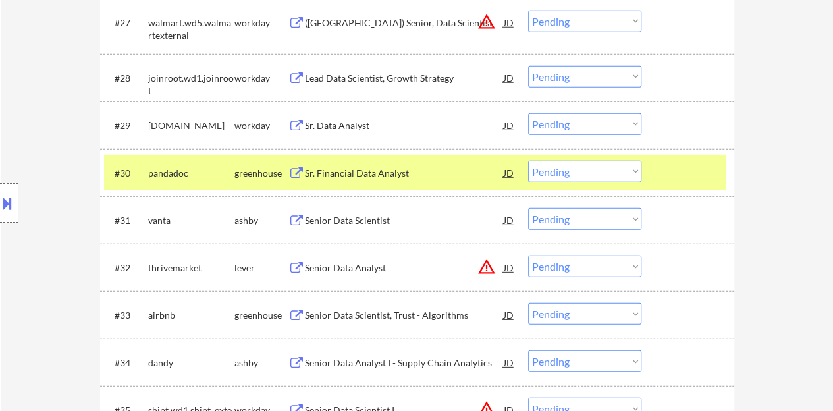
click at [354, 171] on div "Sr. Financial Data Analyst" at bounding box center [404, 173] width 199 height 13
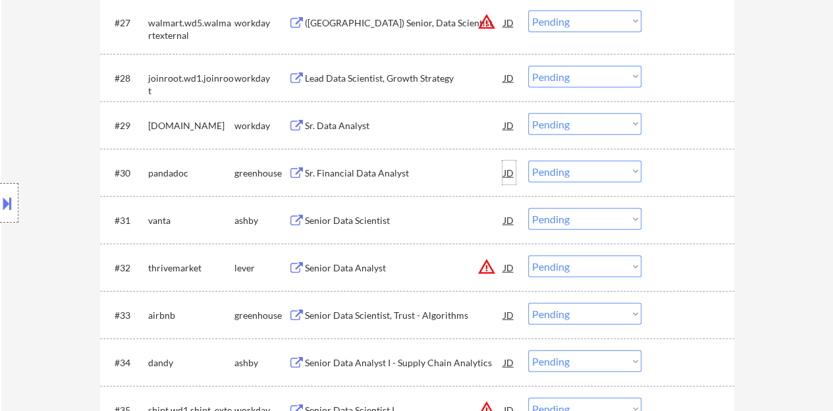
click at [507, 173] on div "JD" at bounding box center [508, 173] width 13 height 24
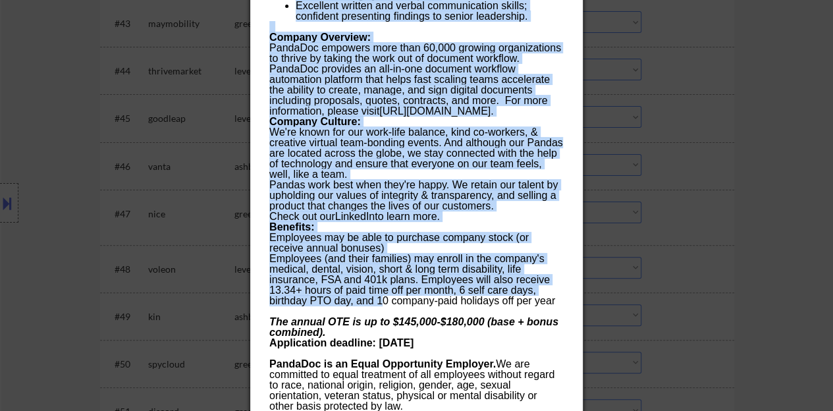
scroll to position [2765, 0]
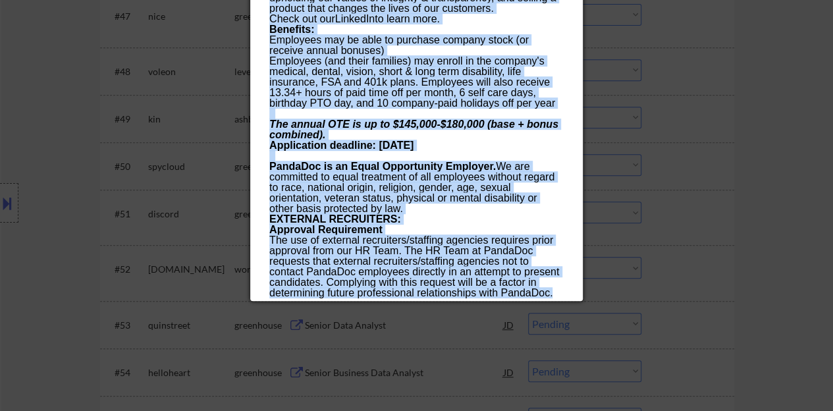
drag, startPoint x: 268, startPoint y: 54, endPoint x: 555, endPoint y: 295, distance: 374.7
copy div "Sr. Financial Data Analyst pandadoc Remote (USA) AI Location Check ✅: Client's …"
click at [626, 157] on div at bounding box center [416, 205] width 833 height 411
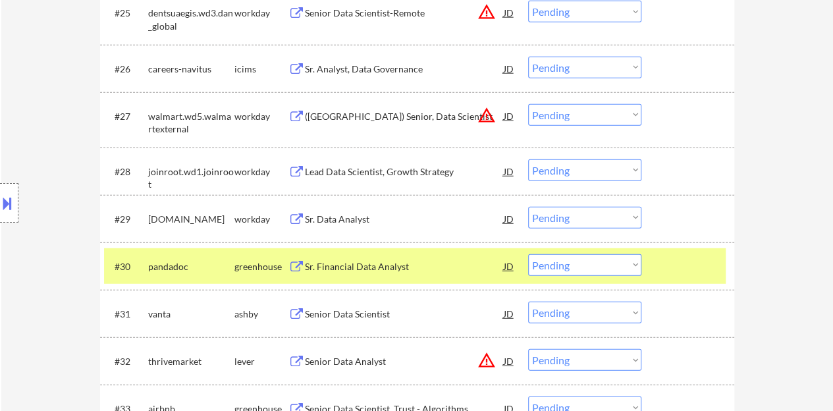
scroll to position [1712, 0]
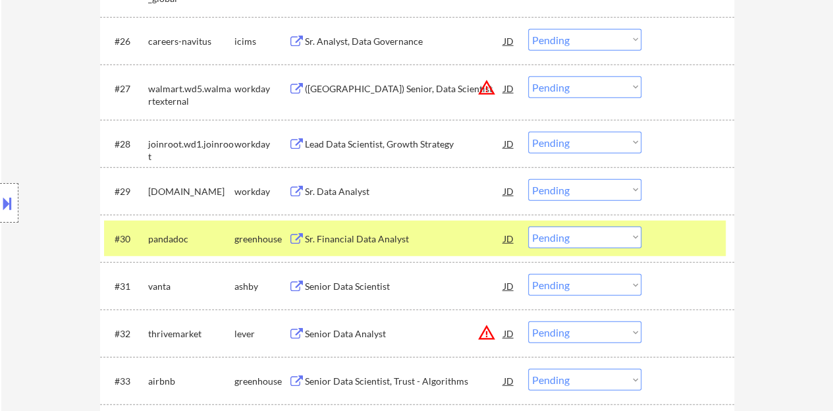
click at [565, 238] on select "Choose an option... Pending Applied Excluded (Questions) Excluded (Expired) Exc…" at bounding box center [584, 237] width 113 height 22
click at [528, 226] on select "Choose an option... Pending Applied Excluded (Questions) Excluded (Expired) Exc…" at bounding box center [584, 237] width 113 height 22
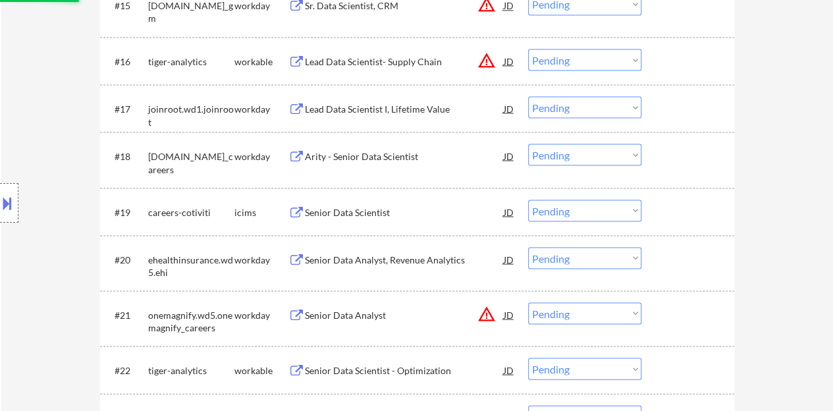
scroll to position [922, 0]
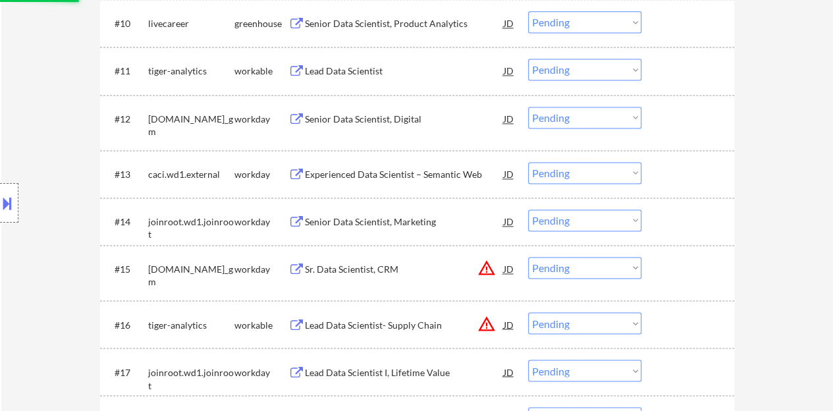
select select ""pending""
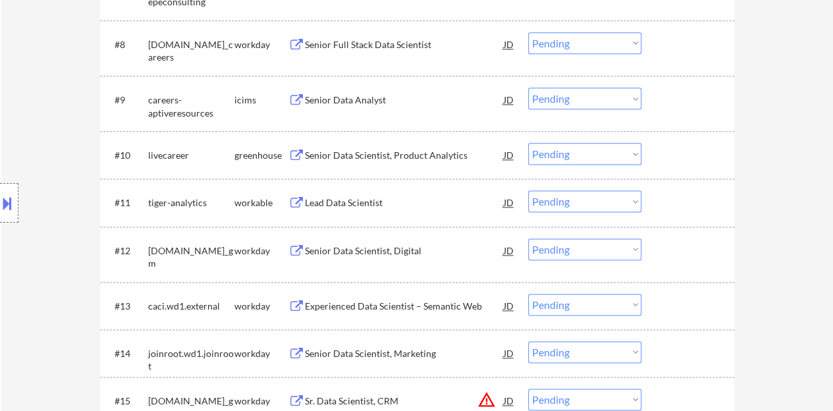
scroll to position [724, 0]
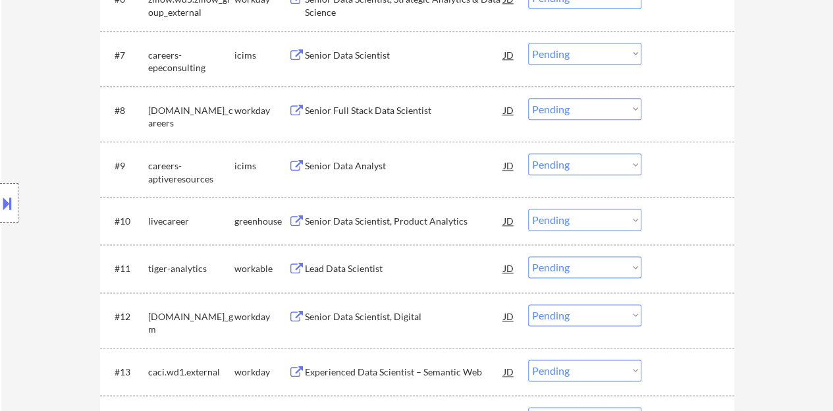
click at [352, 223] on div "Senior Data Scientist, Product Analytics" at bounding box center [404, 221] width 199 height 13
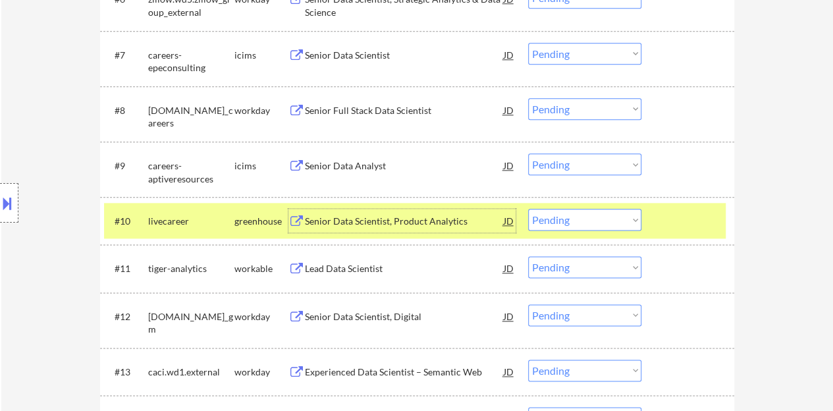
click at [570, 223] on select "Choose an option... Pending Applied Excluded (Questions) Excluded (Expired) Exc…" at bounding box center [584, 220] width 113 height 22
click at [528, 209] on select "Choose an option... Pending Applied Excluded (Questions) Excluded (Expired) Exc…" at bounding box center [584, 220] width 113 height 22
select select ""pending""
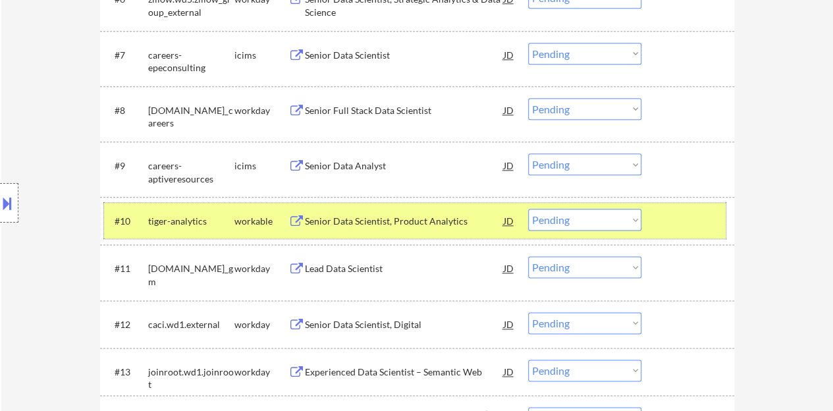
click at [669, 210] on div at bounding box center [689, 221] width 58 height 24
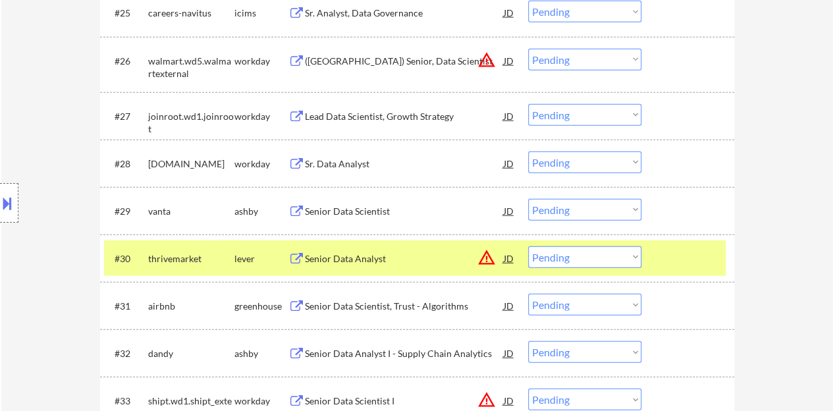
scroll to position [1712, 0]
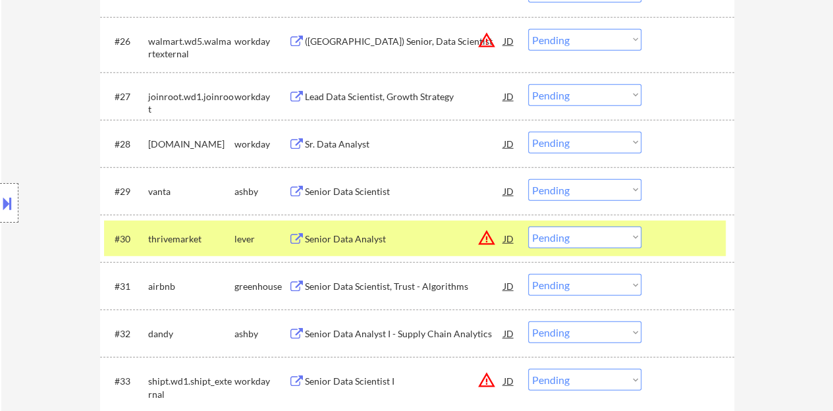
click at [679, 240] on div at bounding box center [689, 238] width 58 height 24
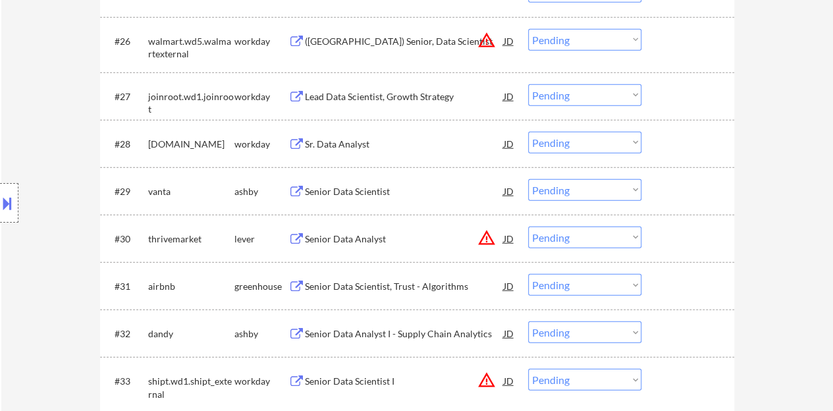
click at [362, 184] on div "Senior Data Scientist" at bounding box center [404, 191] width 199 height 24
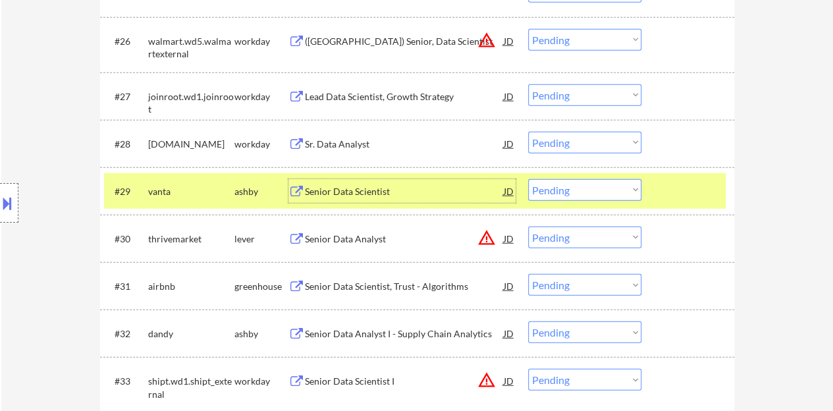
click at [610, 187] on select "Choose an option... Pending Applied Excluded (Questions) Excluded (Expired) Exc…" at bounding box center [584, 190] width 113 height 22
click at [528, 179] on select "Choose an option... Pending Applied Excluded (Questions) Excluded (Expired) Exc…" at bounding box center [584, 190] width 113 height 22
select select ""pending""
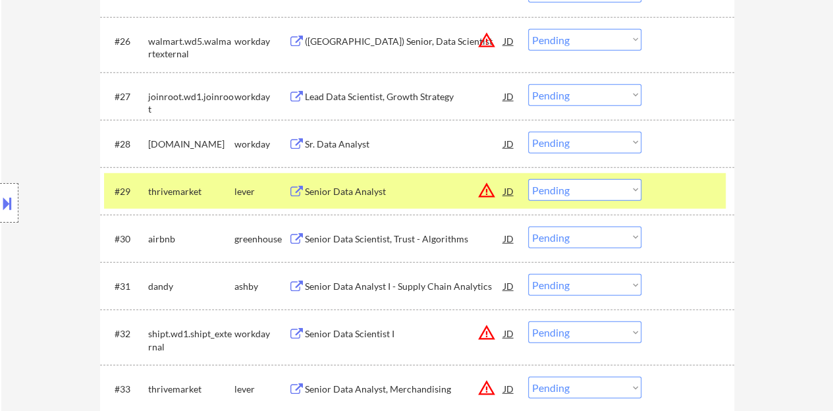
scroll to position [1777, 0]
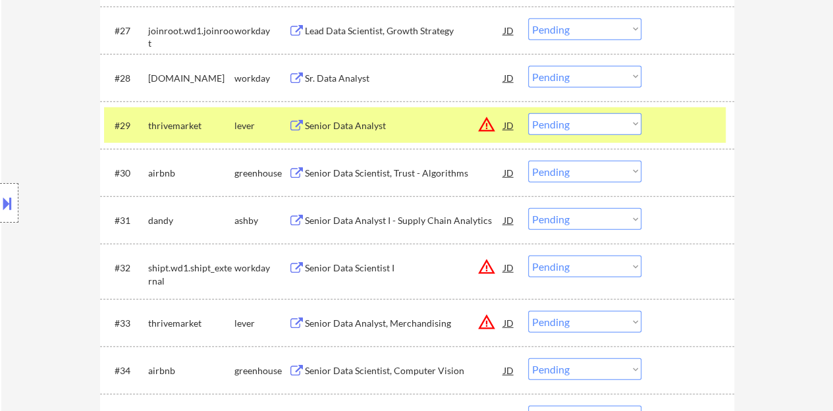
click at [676, 113] on div at bounding box center [689, 125] width 58 height 24
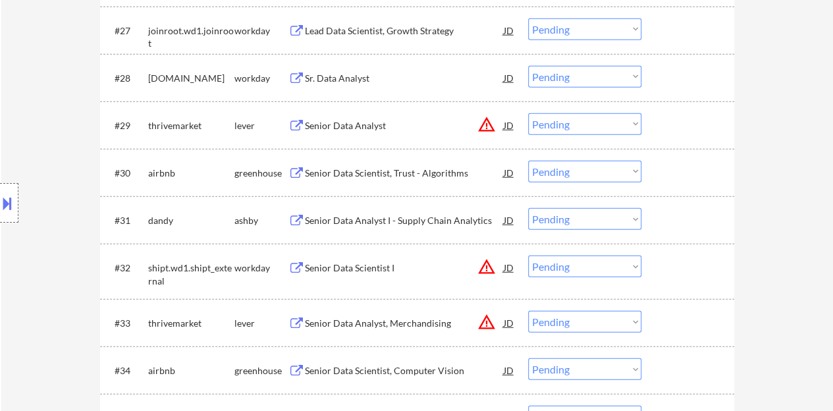
click at [390, 176] on div "Senior Data Scientist, Trust - Algorithms" at bounding box center [404, 173] width 199 height 13
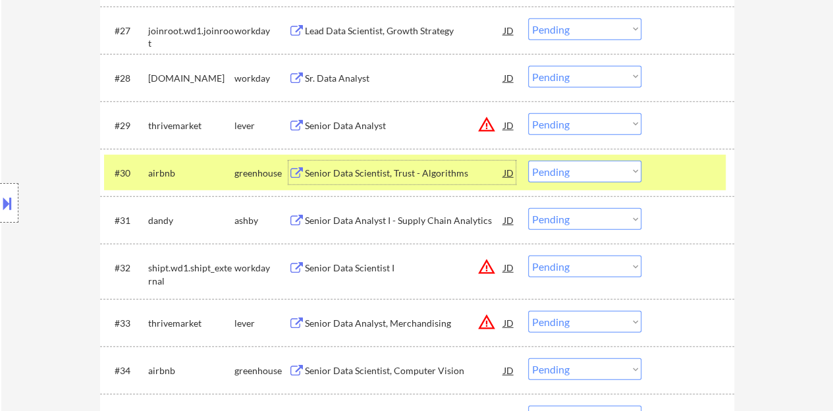
click at [590, 167] on select "Choose an option... Pending Applied Excluded (Questions) Excluded (Expired) Exc…" at bounding box center [584, 172] width 113 height 22
click at [528, 161] on select "Choose an option... Pending Applied Excluded (Questions) Excluded (Expired) Exc…" at bounding box center [584, 172] width 113 height 22
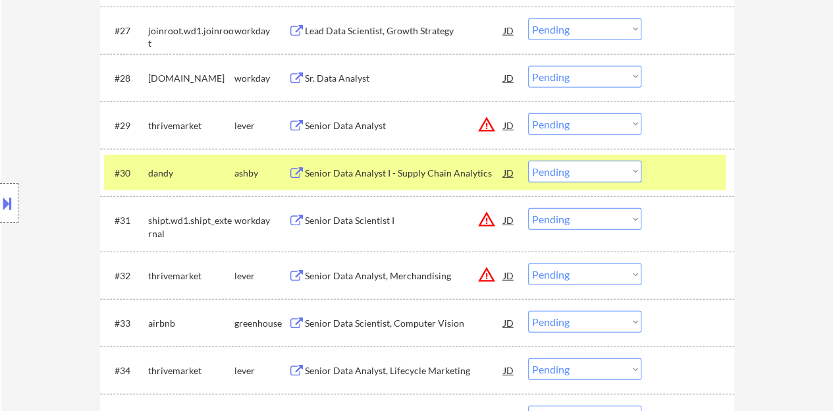
click at [438, 171] on div "Senior Data Analyst I - Supply Chain Analytics" at bounding box center [404, 173] width 199 height 13
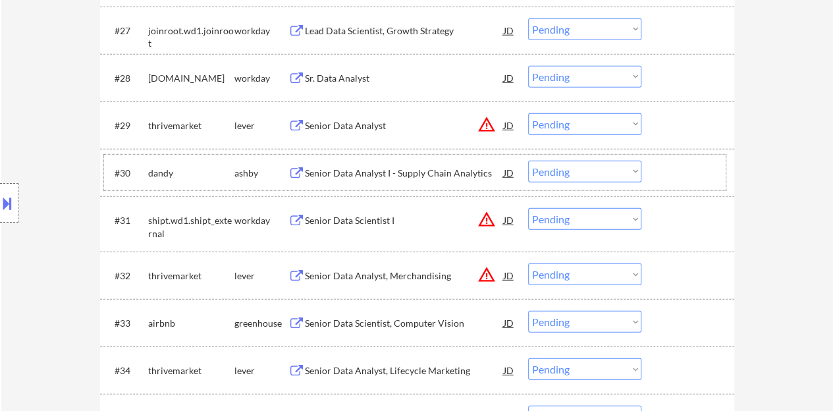
click at [681, 173] on div at bounding box center [689, 173] width 58 height 24
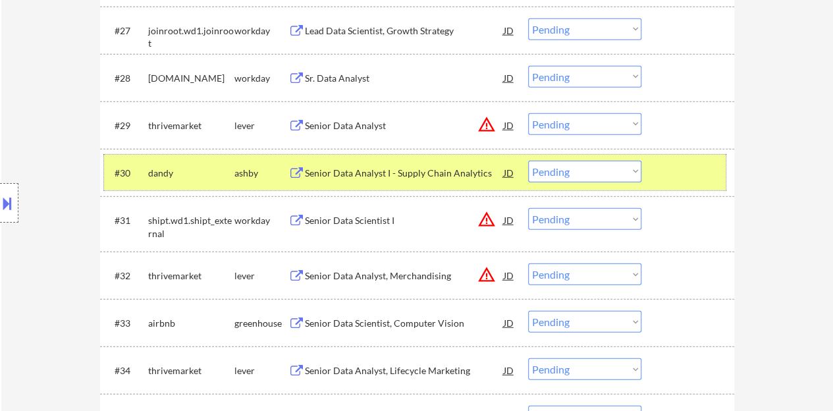
click at [565, 171] on select "Choose an option... Pending Applied Excluded (Questions) Excluded (Expired) Exc…" at bounding box center [584, 172] width 113 height 22
click at [528, 161] on select "Choose an option... Pending Applied Excluded (Questions) Excluded (Expired) Exc…" at bounding box center [584, 172] width 113 height 22
select select ""pending""
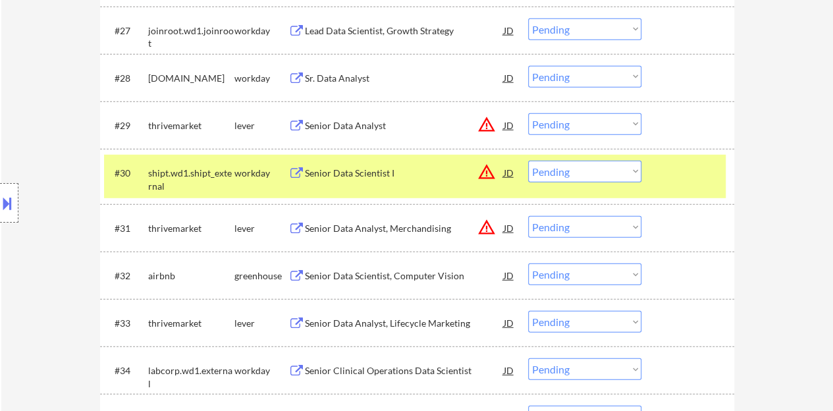
click at [670, 185] on div "#30 shipt.wd1.shipt_external workday Senior Data Scientist I JD warning_amber C…" at bounding box center [414, 176] width 621 height 43
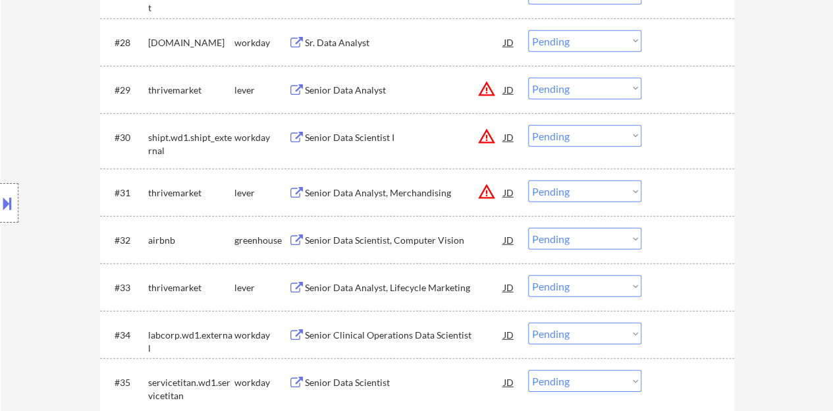
scroll to position [1843, 0]
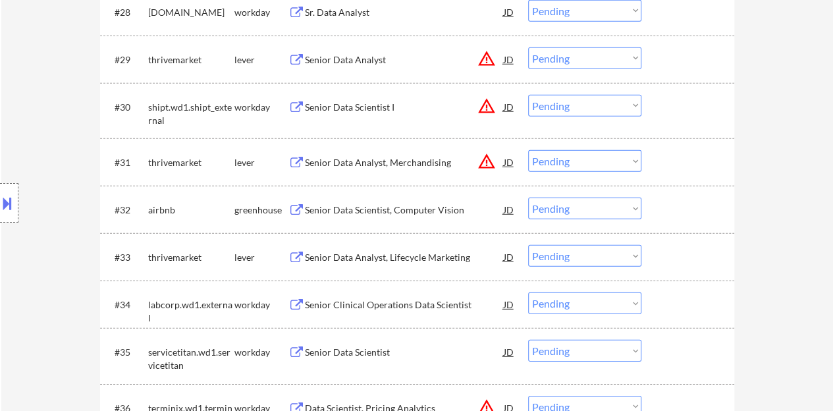
click at [361, 203] on div "Senior Data Scientist, Computer Vision" at bounding box center [404, 209] width 199 height 13
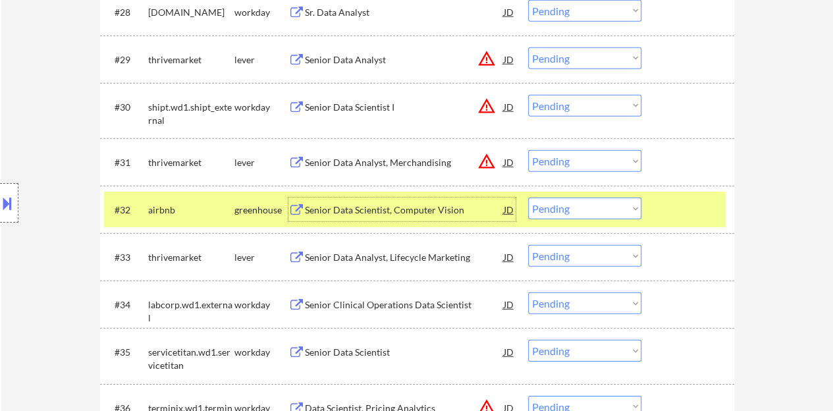
click at [600, 213] on select "Choose an option... Pending Applied Excluded (Questions) Excluded (Expired) Exc…" at bounding box center [584, 208] width 113 height 22
click at [528, 197] on select "Choose an option... Pending Applied Excluded (Questions) Excluded (Expired) Exc…" at bounding box center [584, 208] width 113 height 22
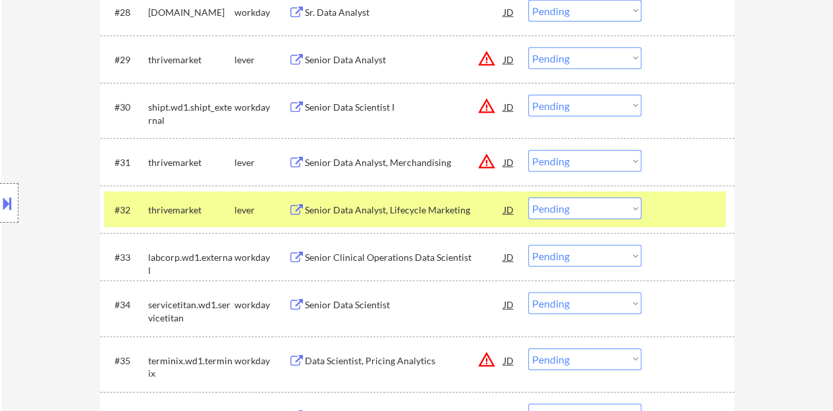
click at [369, 217] on div "Senior Data Analyst, Lifecycle Marketing" at bounding box center [404, 209] width 199 height 24
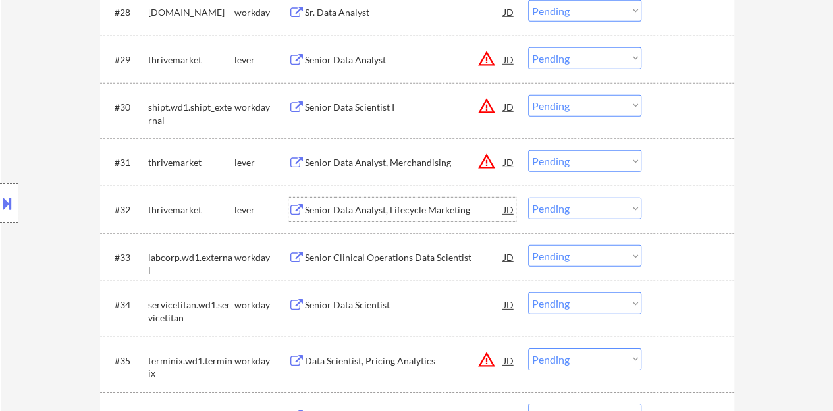
click at [685, 205] on div at bounding box center [689, 209] width 58 height 24
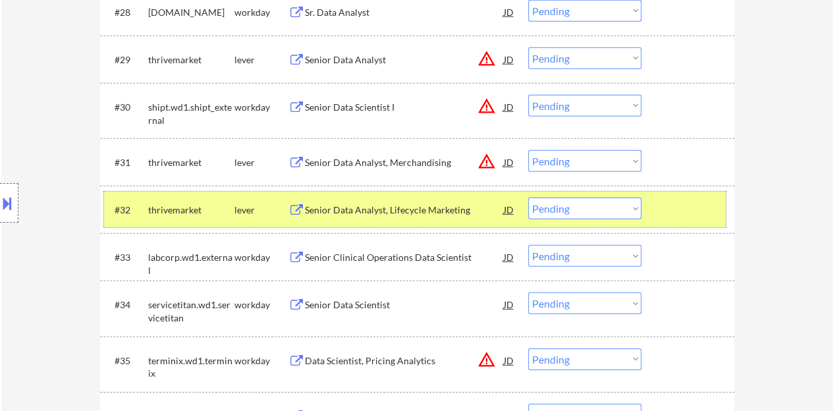
click at [571, 219] on select "Choose an option... Pending Applied Excluded (Questions) Excluded (Expired) Exc…" at bounding box center [584, 208] width 113 height 22
click at [528, 197] on select "Choose an option... Pending Applied Excluded (Questions) Excluded (Expired) Exc…" at bounding box center [584, 208] width 113 height 22
select select ""pending""
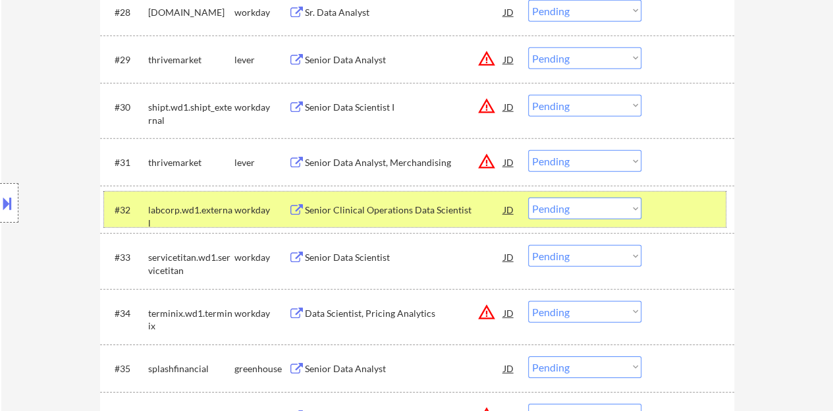
click at [683, 213] on div at bounding box center [689, 209] width 58 height 24
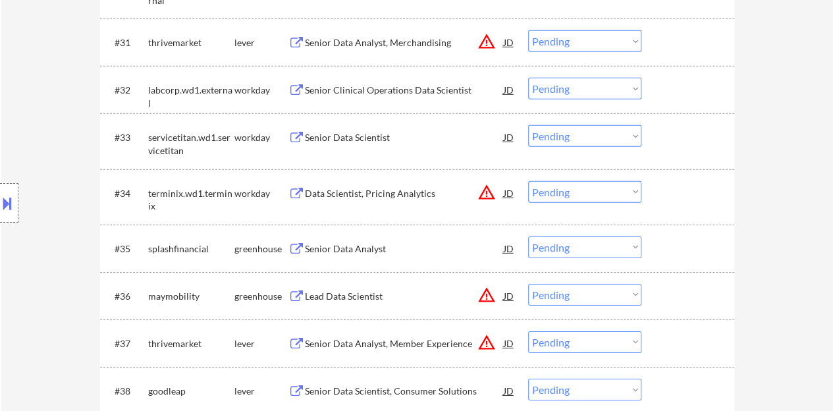
scroll to position [1975, 0]
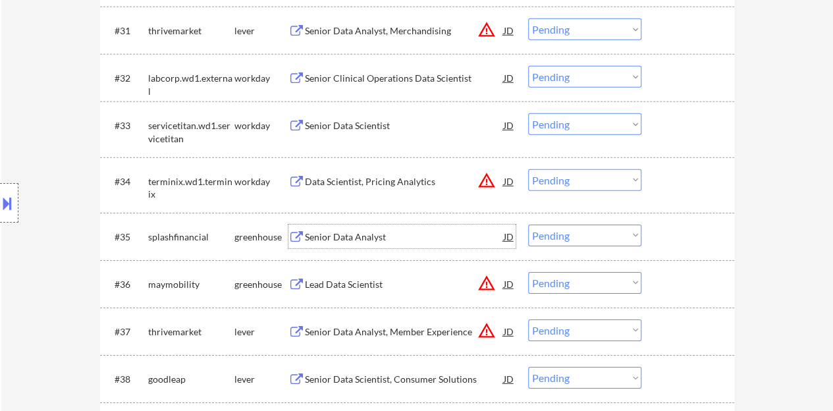
click at [344, 238] on div "Senior Data Analyst" at bounding box center [404, 236] width 199 height 13
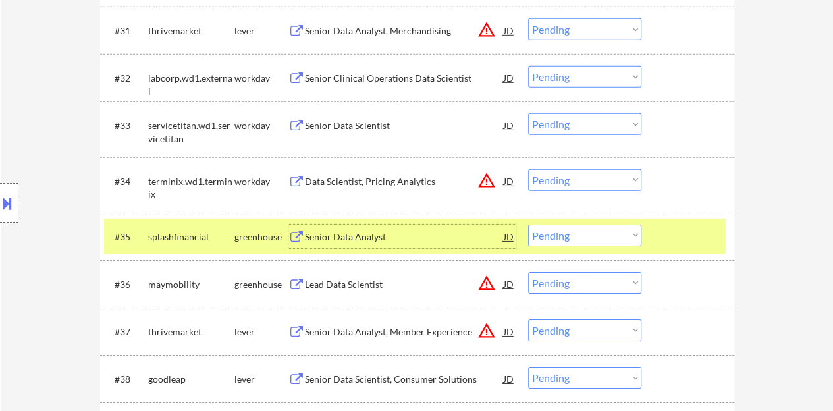
click at [572, 244] on select "Choose an option... Pending Applied Excluded (Questions) Excluded (Expired) Exc…" at bounding box center [584, 235] width 113 height 22
click at [528, 224] on select "Choose an option... Pending Applied Excluded (Questions) Excluded (Expired) Exc…" at bounding box center [584, 235] width 113 height 22
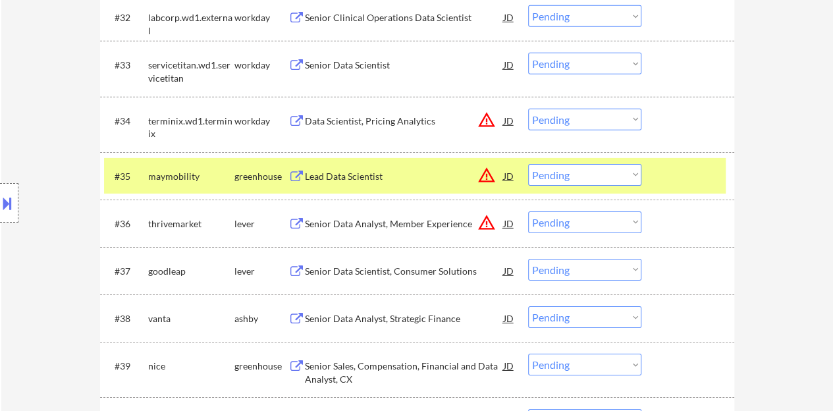
scroll to position [2041, 0]
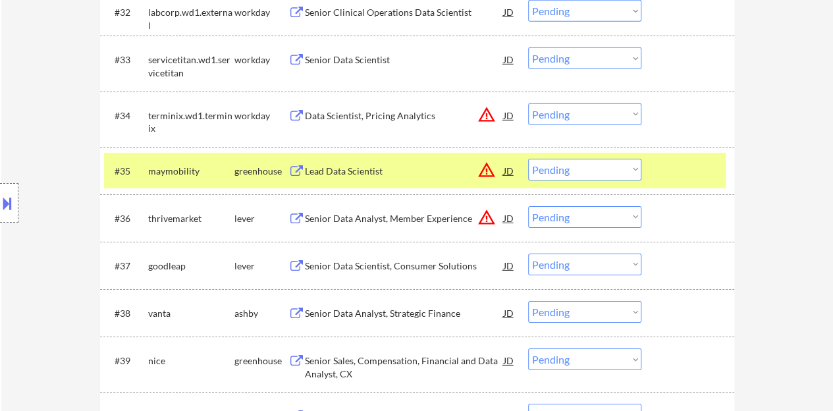
click at [507, 169] on div "JD" at bounding box center [508, 171] width 13 height 24
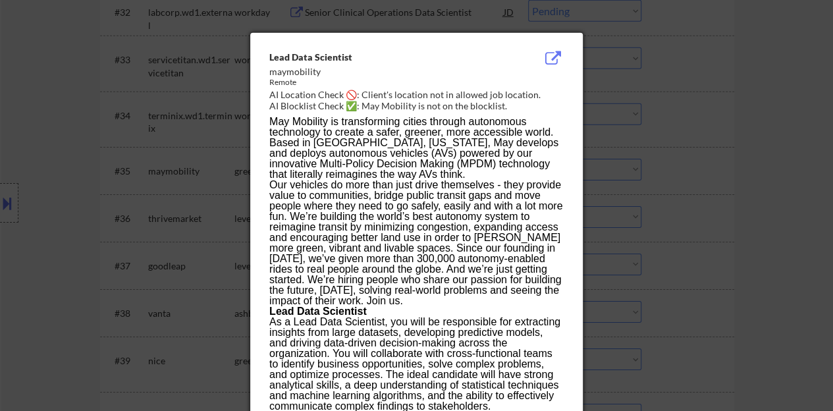
click at [219, 221] on div at bounding box center [416, 205] width 833 height 411
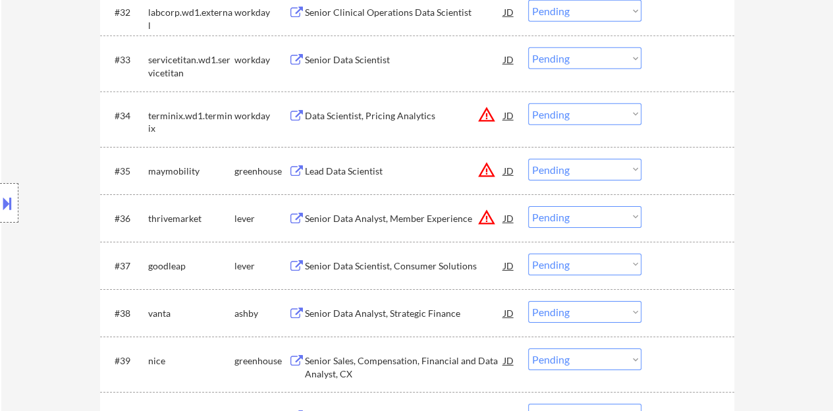
click at [344, 170] on div "Lead Data Scientist" at bounding box center [404, 171] width 199 height 13
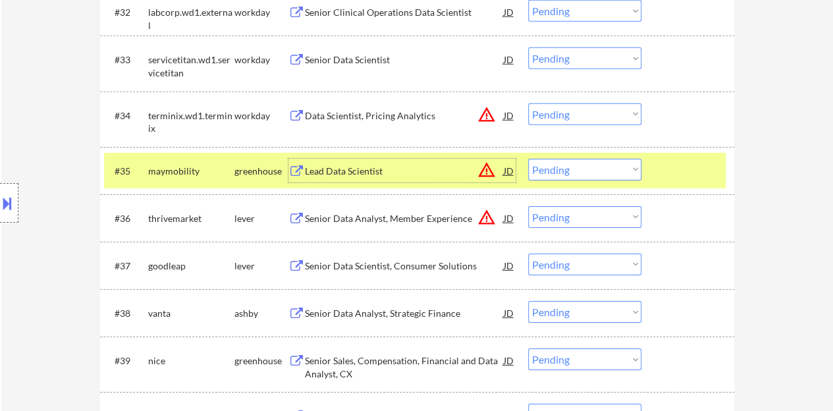
click at [578, 165] on select "Choose an option... Pending Applied Excluded (Questions) Excluded (Expired) Exc…" at bounding box center [584, 170] width 113 height 22
click at [528, 159] on select "Choose an option... Pending Applied Excluded (Questions) Excluded (Expired) Exc…" at bounding box center [584, 170] width 113 height 22
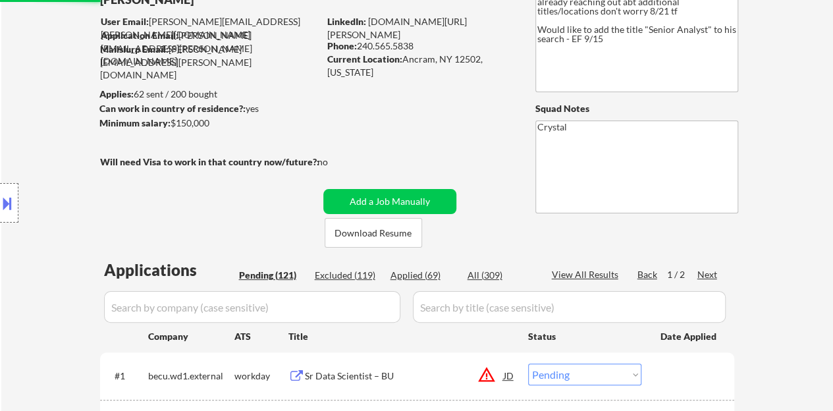
select select ""pending""
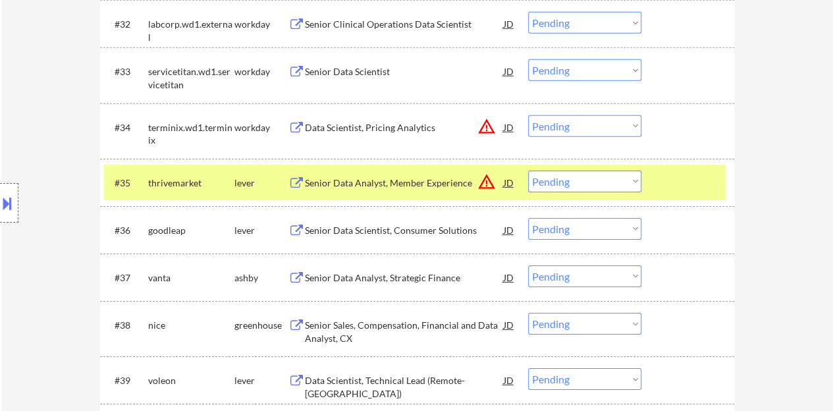
scroll to position [2016, 0]
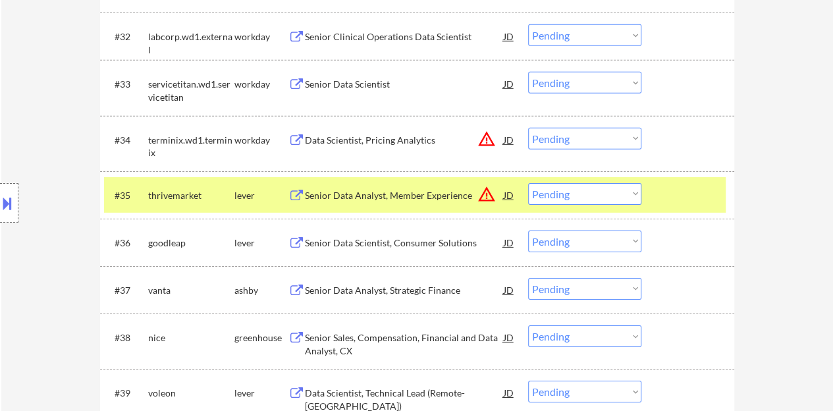
click at [671, 203] on div at bounding box center [689, 195] width 58 height 24
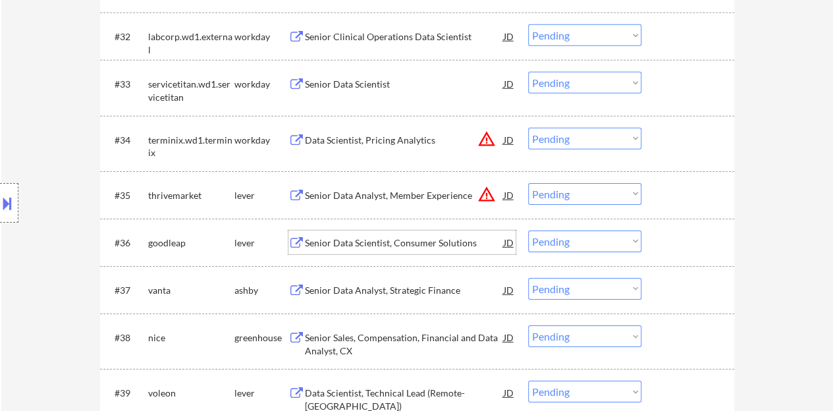
click at [426, 245] on div "Senior Data Scientist, Consumer Solutions" at bounding box center [404, 242] width 199 height 13
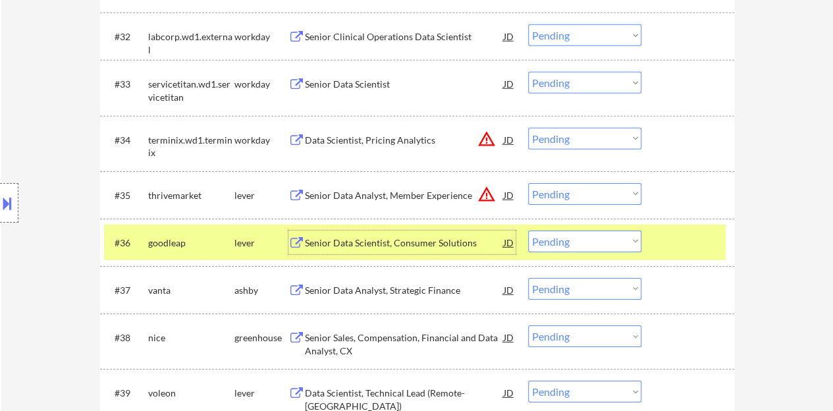
click at [639, 237] on select "Choose an option... Pending Applied Excluded (Questions) Excluded (Expired) Exc…" at bounding box center [584, 241] width 113 height 22
click at [528, 230] on select "Choose an option... Pending Applied Excluded (Questions) Excluded (Expired) Exc…" at bounding box center [584, 241] width 113 height 22
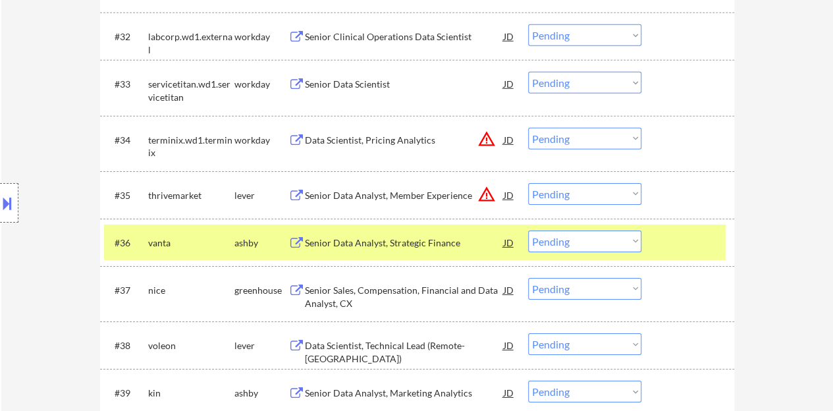
scroll to position [2082, 0]
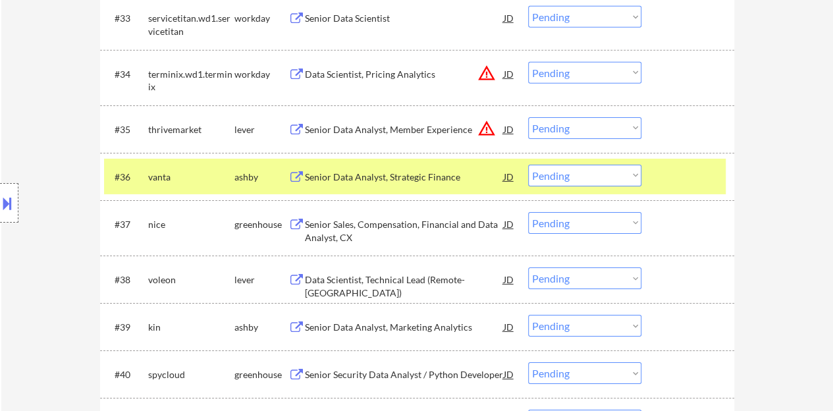
click at [428, 176] on div "Senior Data Analyst, Strategic Finance" at bounding box center [404, 177] width 199 height 13
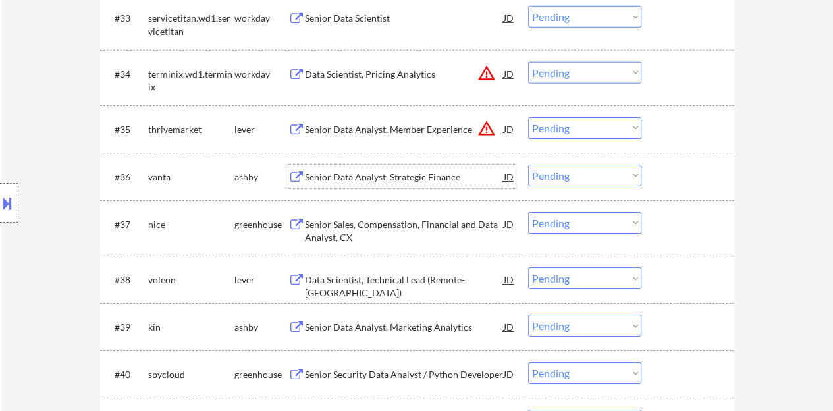
click at [679, 182] on div at bounding box center [689, 177] width 58 height 24
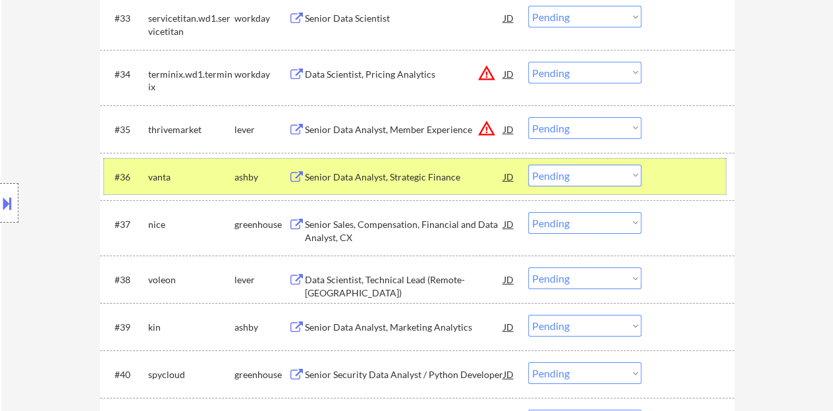
click at [568, 181] on select "Choose an option... Pending Applied Excluded (Questions) Excluded (Expired) Exc…" at bounding box center [584, 176] width 113 height 22
click at [528, 165] on select "Choose an option... Pending Applied Excluded (Questions) Excluded (Expired) Exc…" at bounding box center [584, 176] width 113 height 22
select select ""pending""
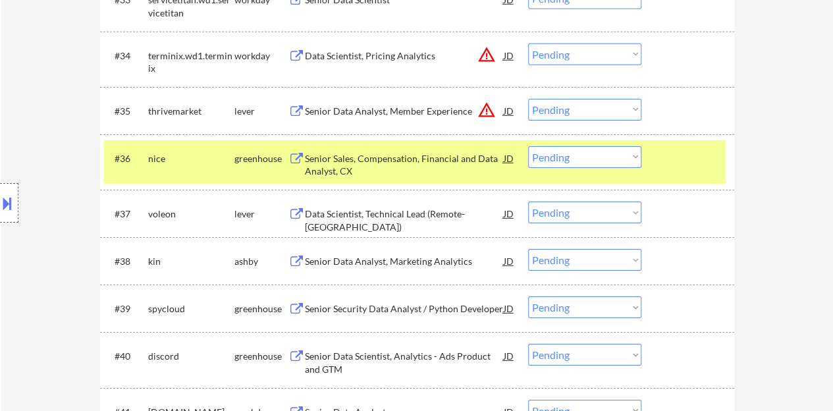
scroll to position [2148, 0]
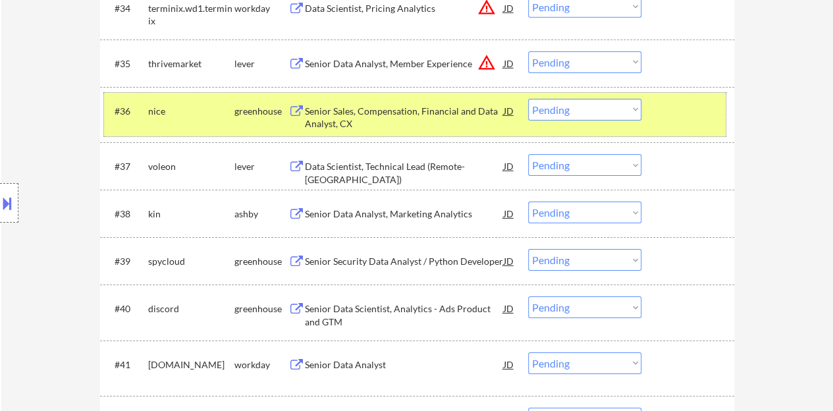
click at [686, 102] on div at bounding box center [689, 111] width 58 height 24
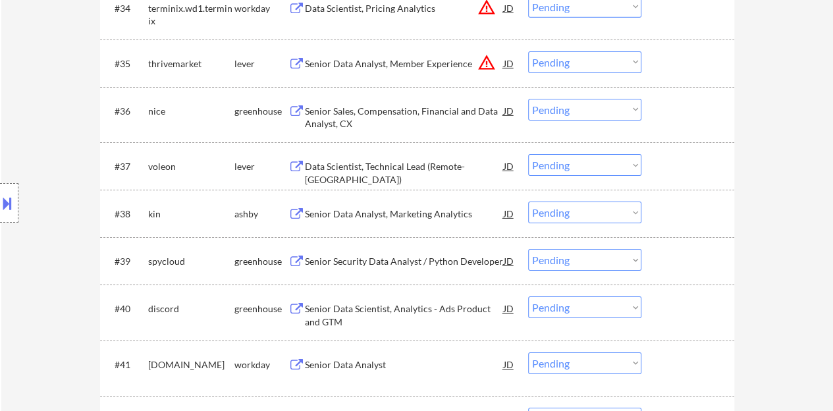
click at [415, 168] on div "Data Scientist, Technical Lead (Remote-USA)" at bounding box center [404, 173] width 199 height 26
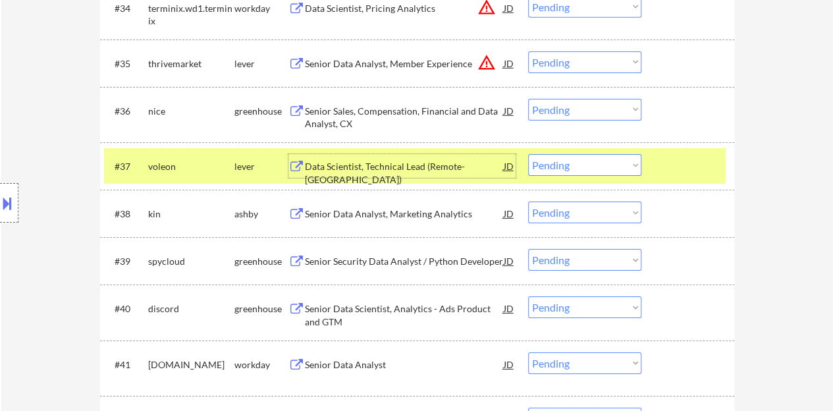
click at [587, 149] on div "#37 voleon lever Data Scientist, Technical Lead (Remote-USA) JD warning_amber C…" at bounding box center [414, 166] width 621 height 36
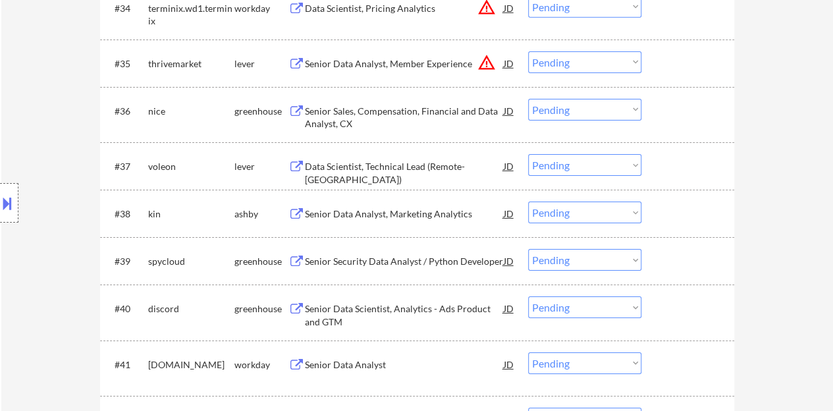
click at [597, 161] on select "Choose an option... Pending Applied Excluded (Questions) Excluded (Expired) Exc…" at bounding box center [584, 165] width 113 height 22
click at [528, 154] on select "Choose an option... Pending Applied Excluded (Questions) Excluded (Expired) Exc…" at bounding box center [584, 165] width 113 height 22
select select ""pending""
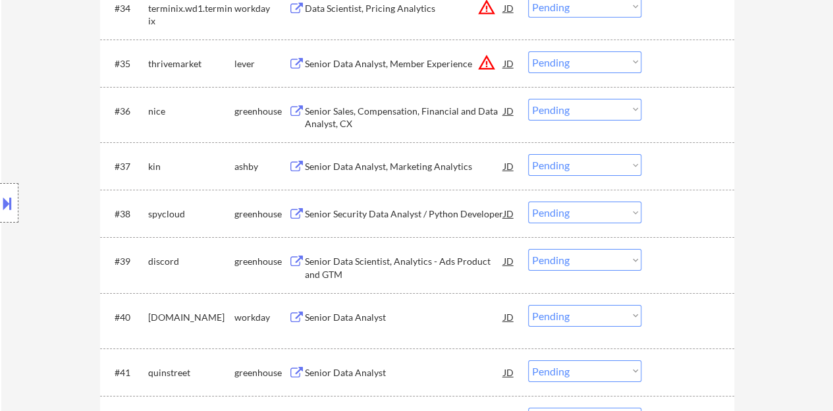
scroll to position [2082, 0]
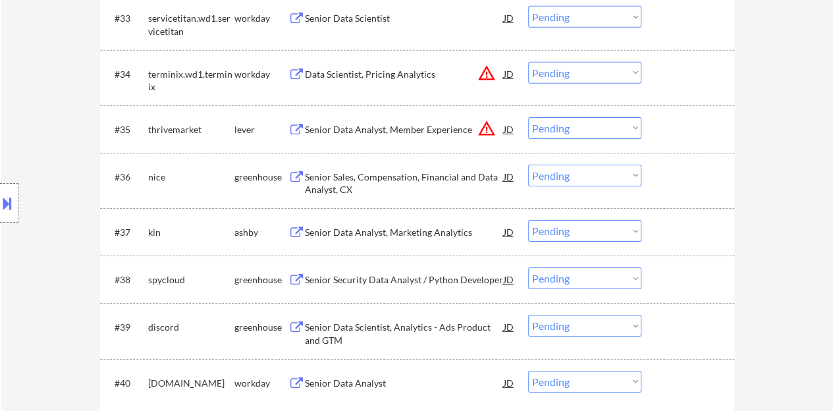
click at [391, 173] on div "Senior Sales, Compensation, Financial and Data Analyst, CX" at bounding box center [404, 184] width 199 height 26
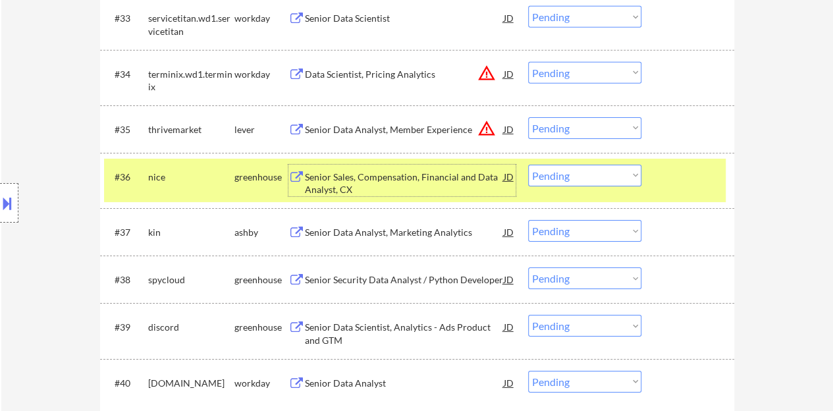
click at [590, 172] on select "Choose an option... Pending Applied Excluded (Questions) Excluded (Expired) Exc…" at bounding box center [584, 176] width 113 height 22
click at [528, 165] on select "Choose an option... Pending Applied Excluded (Questions) Excluded (Expired) Exc…" at bounding box center [584, 176] width 113 height 22
select select ""pending""
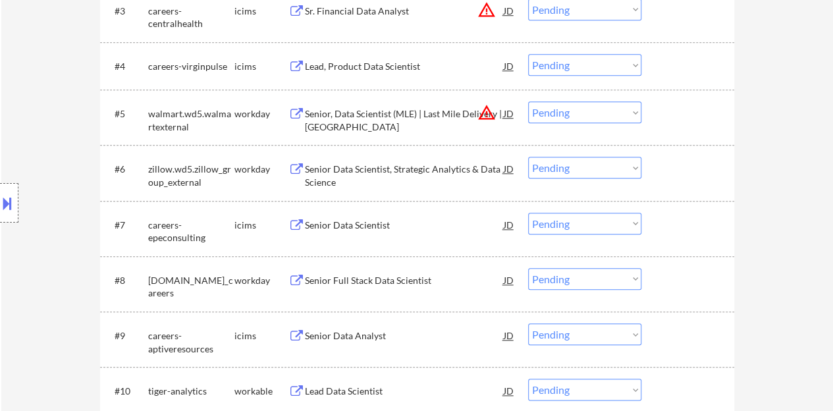
scroll to position [97, 0]
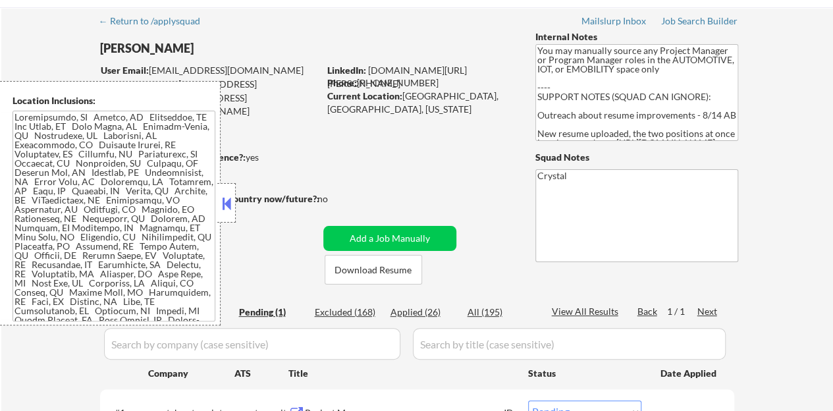
scroll to position [66, 0]
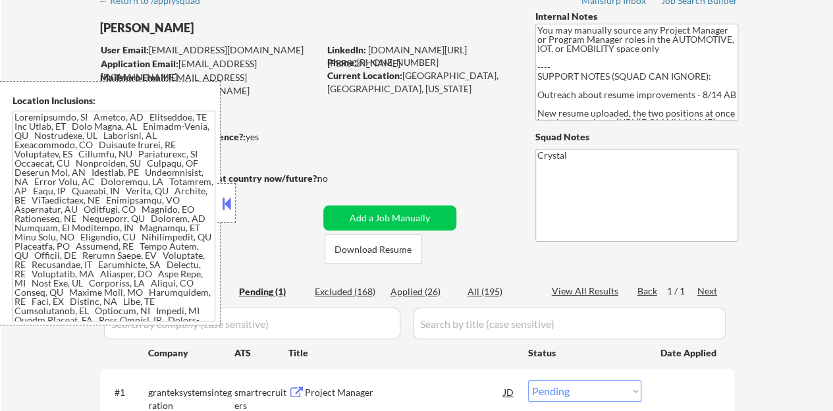
click at [220, 205] on button at bounding box center [226, 204] width 14 height 20
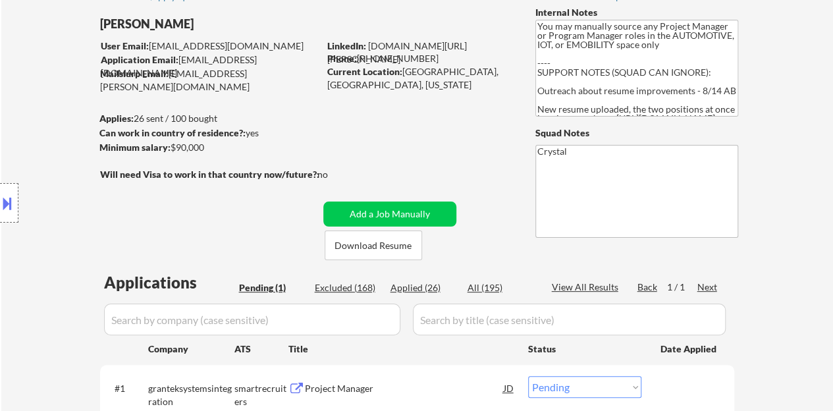
scroll to position [197, 0]
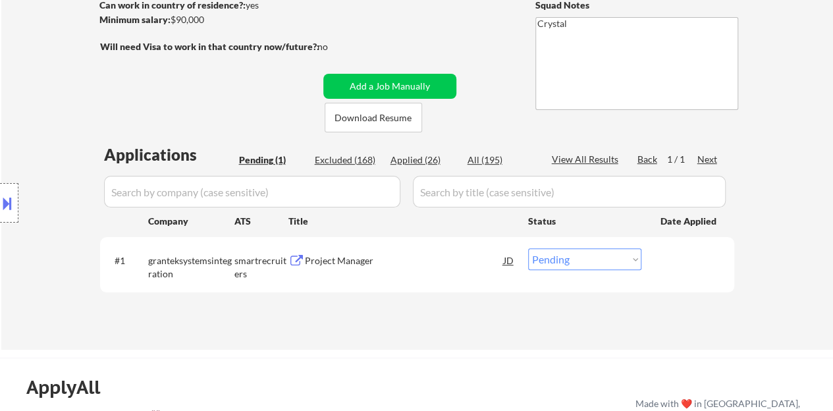
click at [319, 261] on div "Project Manager" at bounding box center [404, 260] width 199 height 13
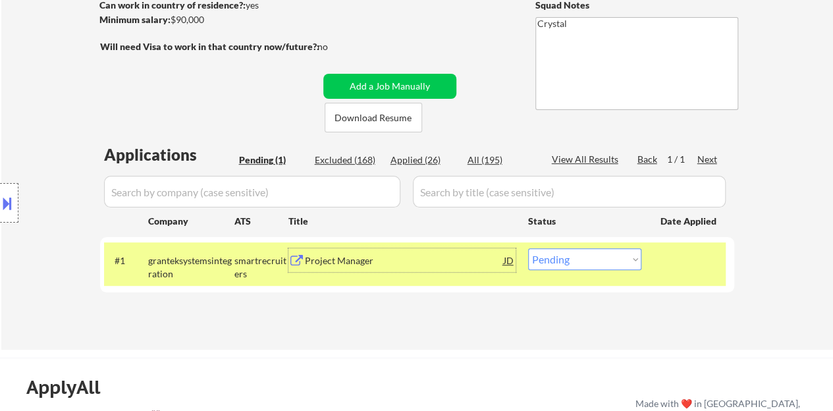
click at [606, 261] on select "Choose an option... Pending Applied Excluded (Questions) Excluded (Expired) Exc…" at bounding box center [584, 259] width 113 height 22
select select ""applied""
click at [528, 248] on select "Choose an option... Pending Applied Excluded (Questions) Excluded (Expired) Exc…" at bounding box center [584, 259] width 113 height 22
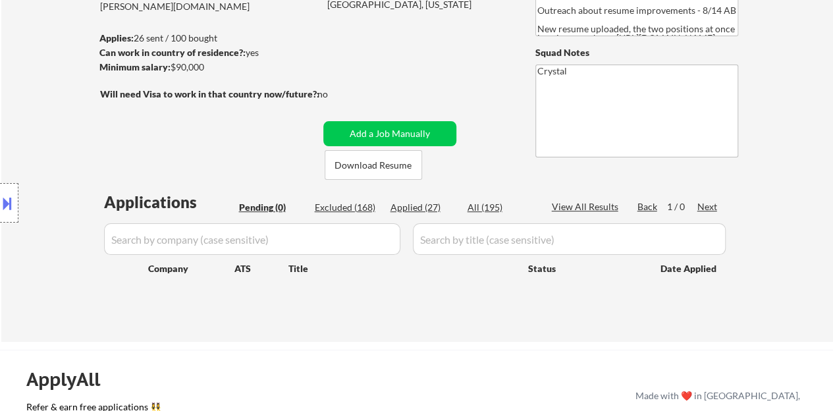
scroll to position [132, 0]
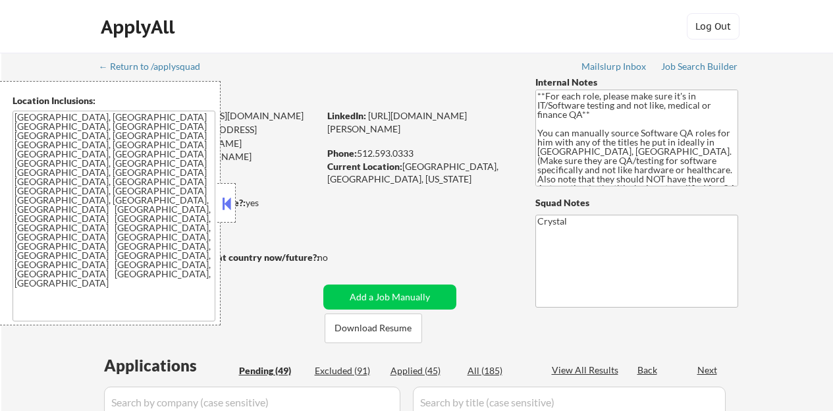
select select ""pending""
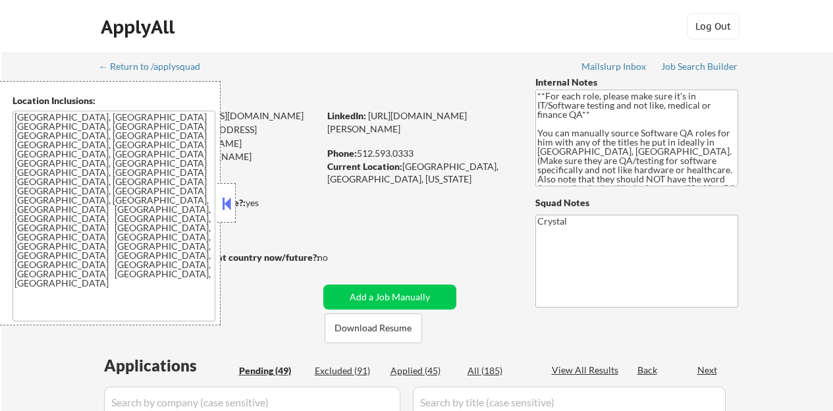
select select ""pending""
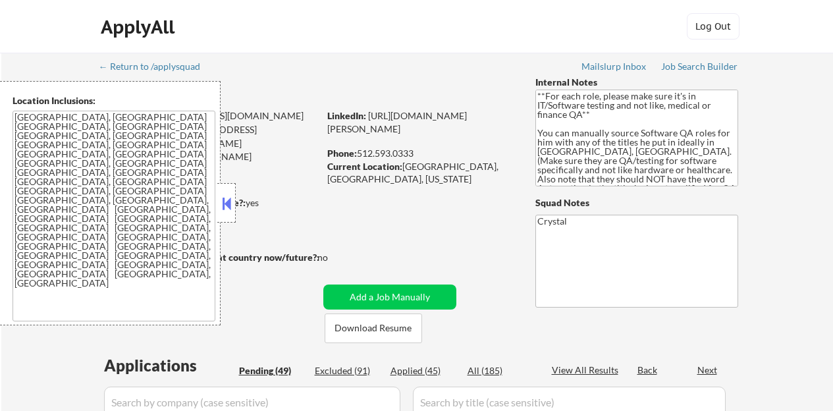
select select ""pending""
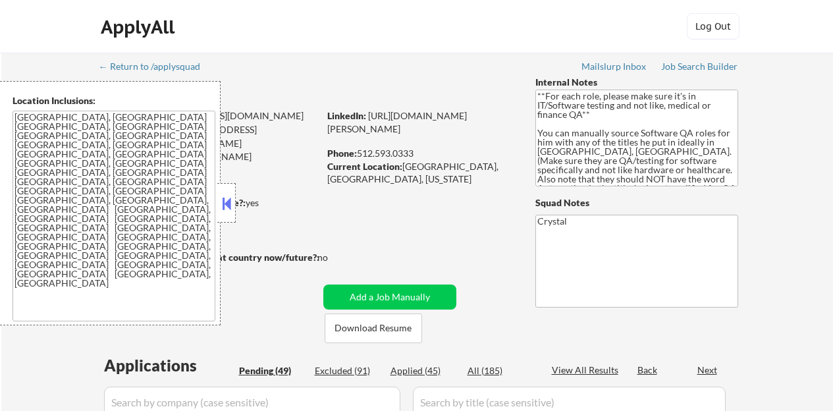
select select ""pending""
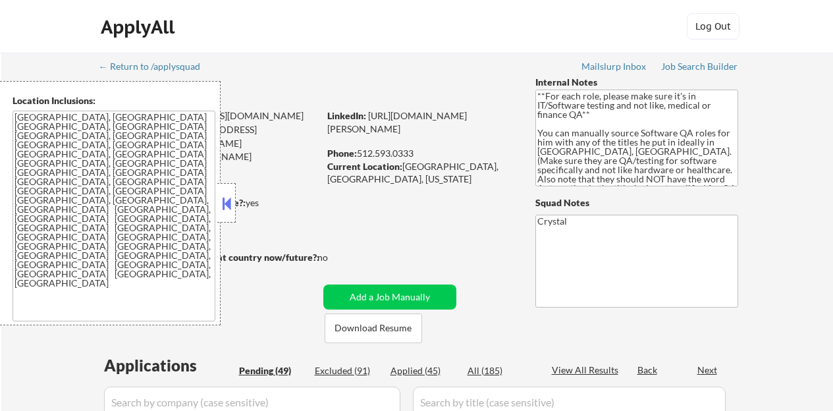
select select ""pending""
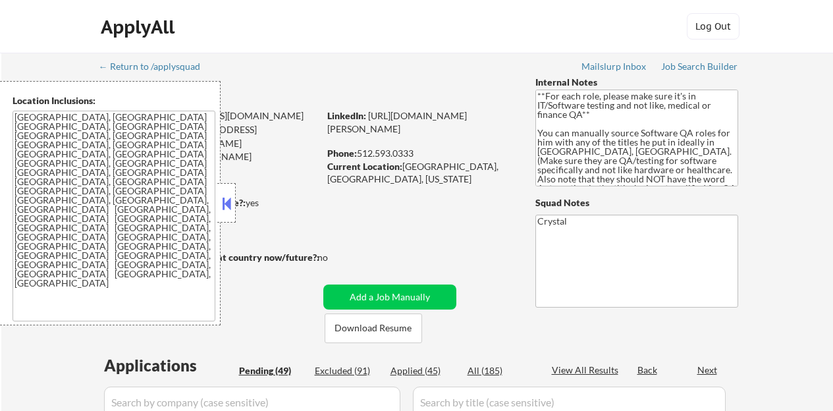
select select ""pending""
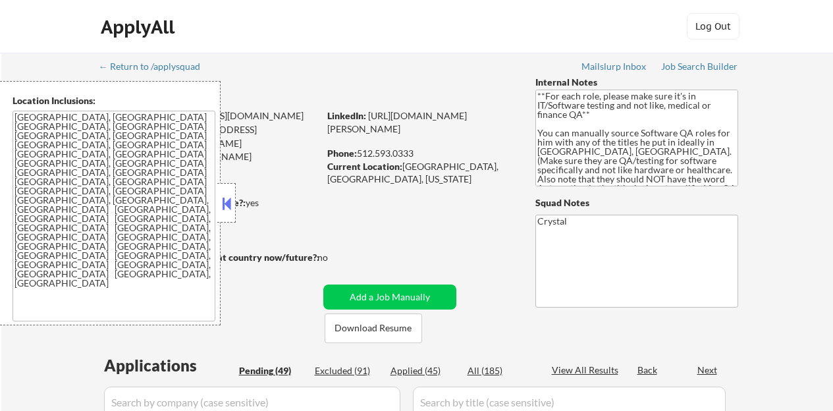
select select ""pending""
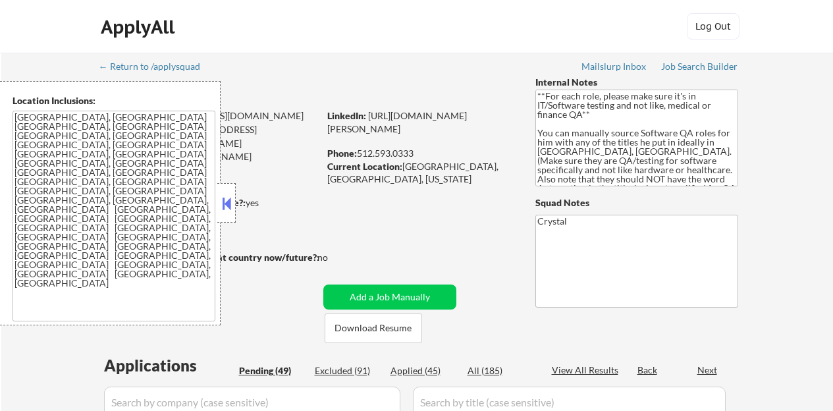
select select ""pending""
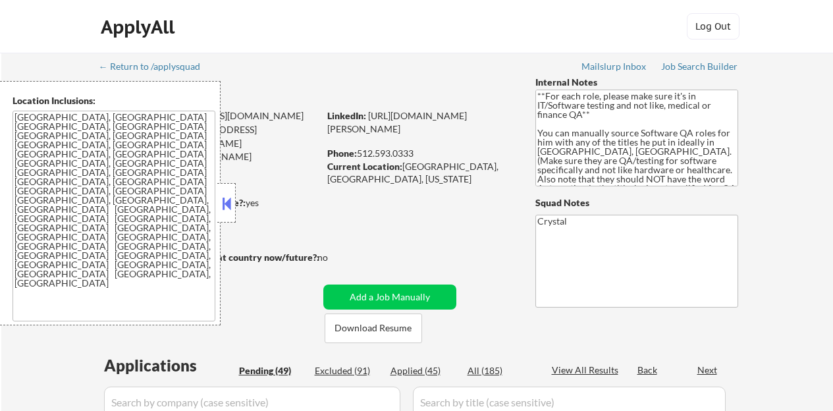
select select ""pending""
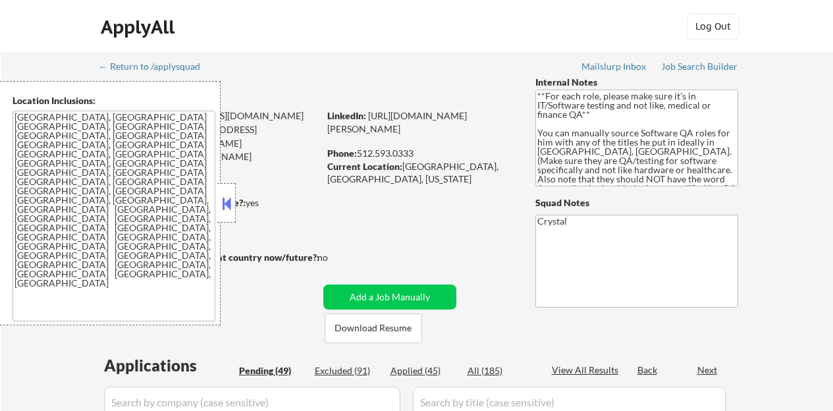
select select ""pending""
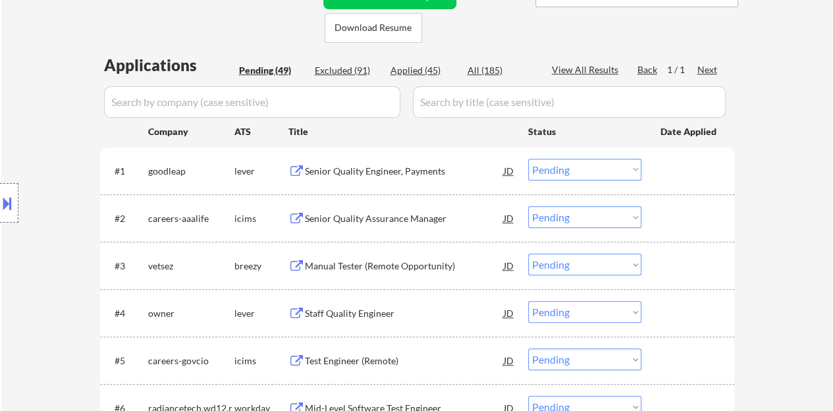
scroll to position [329, 0]
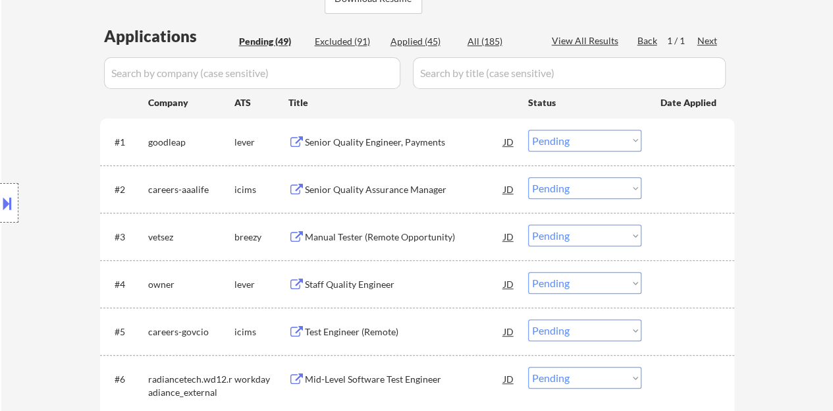
click at [389, 143] on div "Senior Quality Engineer, Payments" at bounding box center [404, 142] width 199 height 13
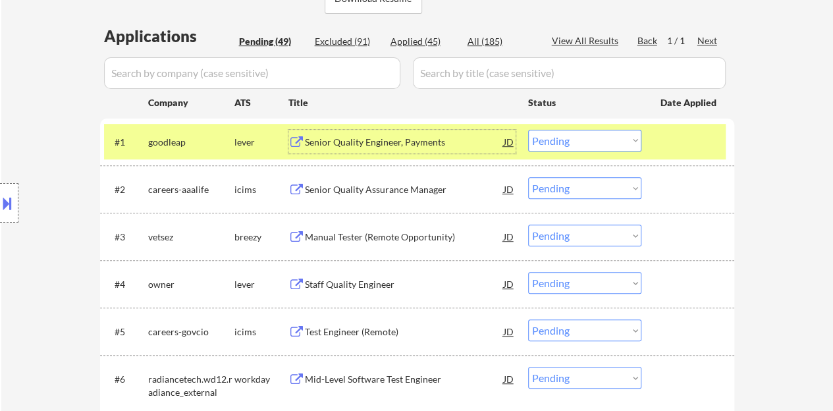
click at [574, 146] on select "Choose an option... Pending Applied Excluded (Questions) Excluded (Expired) Exc…" at bounding box center [584, 141] width 113 height 22
click at [528, 130] on select "Choose an option... Pending Applied Excluded (Questions) Excluded (Expired) Exc…" at bounding box center [584, 141] width 113 height 22
select select ""pending""
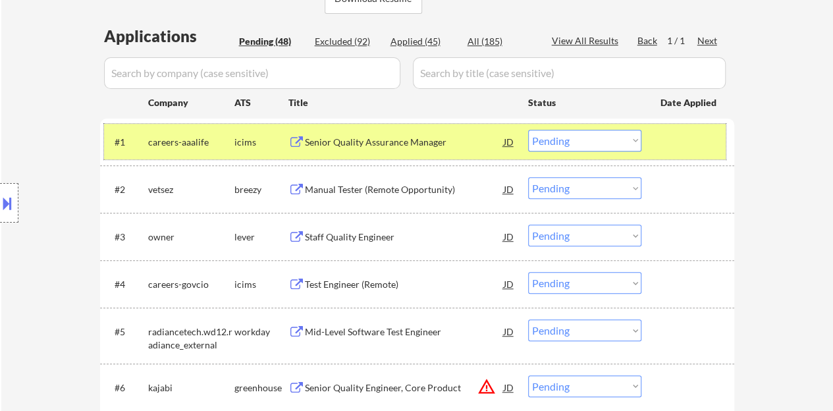
click at [673, 152] on div at bounding box center [689, 142] width 58 height 24
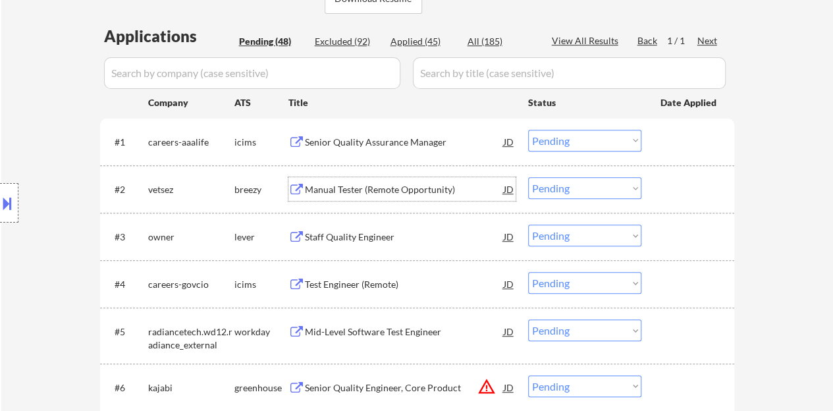
click at [375, 191] on div "Manual Tester (Remote Opportunity)" at bounding box center [404, 189] width 199 height 13
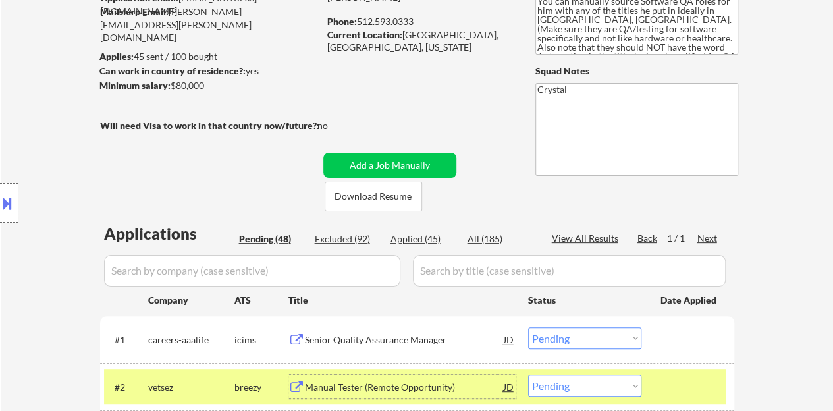
scroll to position [0, 0]
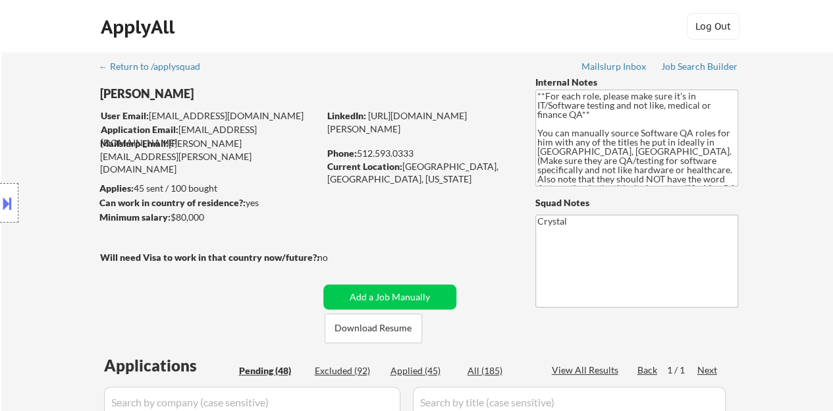
click at [491, 126] on div "LinkedIn: [URL][DOMAIN_NAME][PERSON_NAME]" at bounding box center [421, 122] width 188 height 26
drag, startPoint x: 429, startPoint y: 143, endPoint x: 327, endPoint y: 131, distance: 102.7
click at [327, 131] on div "LinkedIn: [URL][DOMAIN_NAME][PERSON_NAME]" at bounding box center [421, 122] width 188 height 26
copy link "[URL][DOMAIN_NAME][PERSON_NAME]"
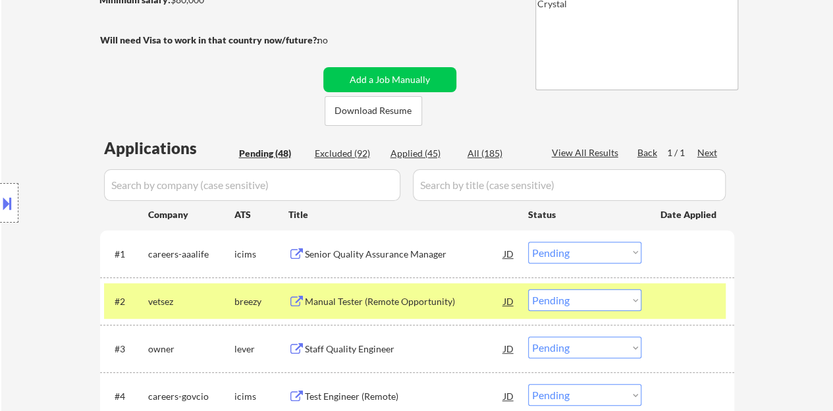
scroll to position [263, 0]
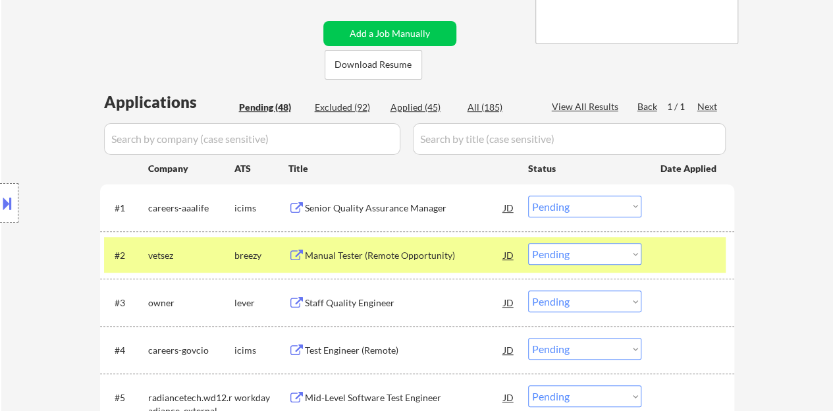
click at [589, 246] on select "Choose an option... Pending Applied Excluded (Questions) Excluded (Expired) Exc…" at bounding box center [584, 254] width 113 height 22
click at [528, 243] on select "Choose an option... Pending Applied Excluded (Questions) Excluded (Expired) Exc…" at bounding box center [584, 254] width 113 height 22
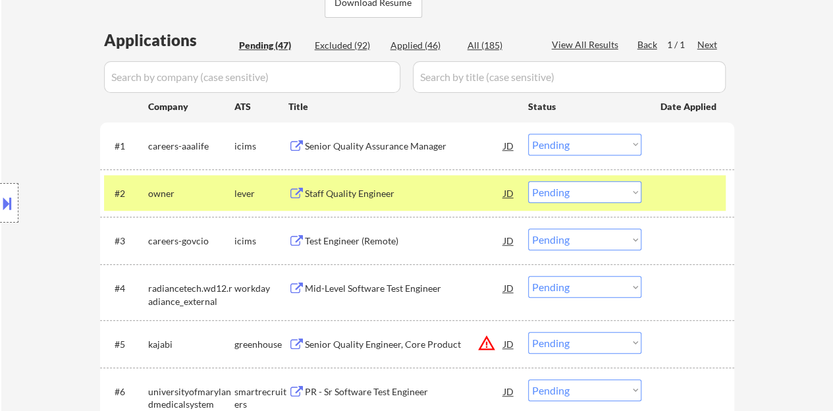
scroll to position [329, 0]
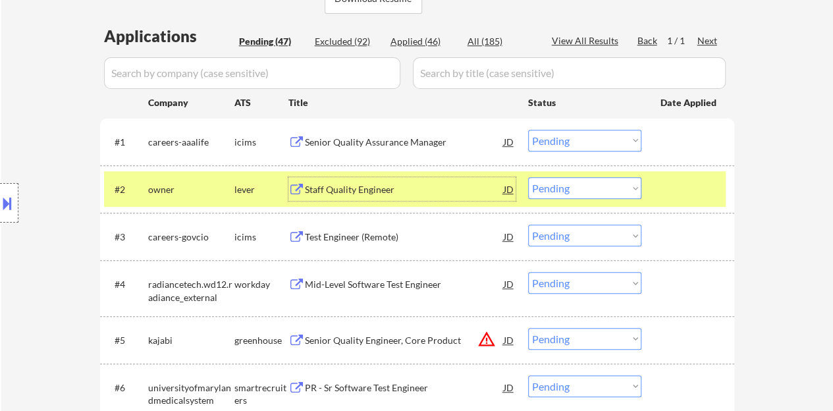
click at [353, 191] on div "Staff Quality Engineer" at bounding box center [404, 189] width 199 height 13
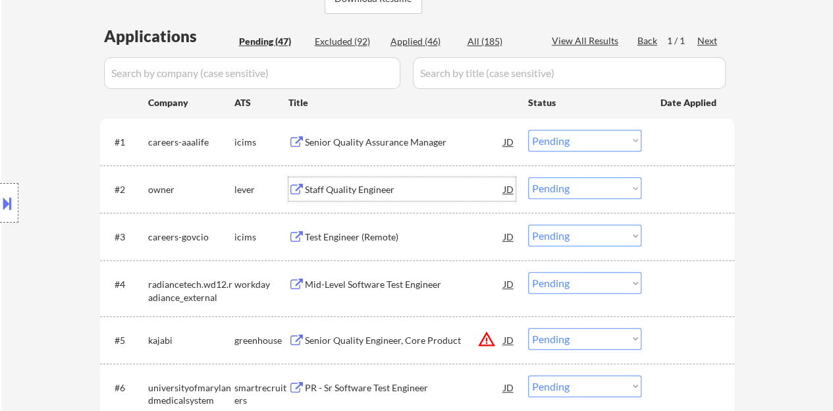
click at [678, 196] on div at bounding box center [689, 189] width 58 height 24
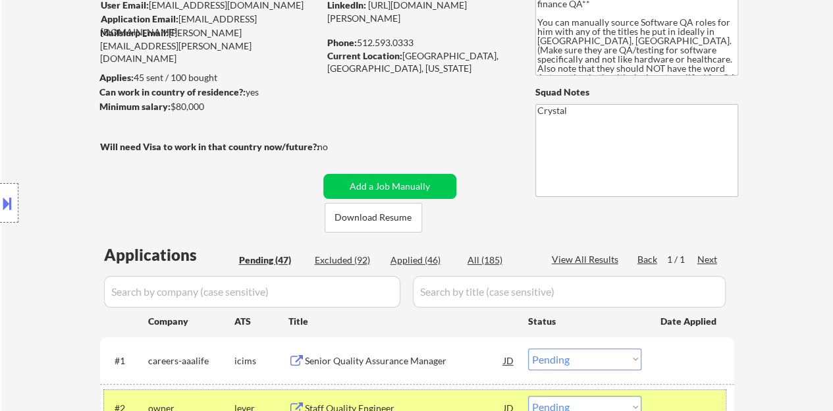
scroll to position [66, 0]
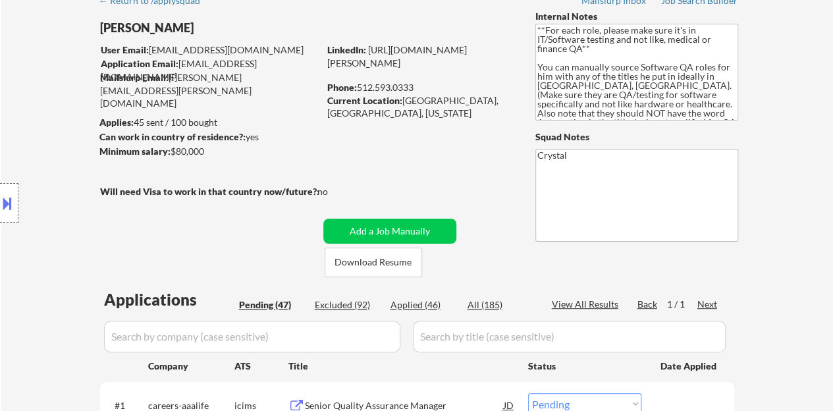
drag, startPoint x: 416, startPoint y: 70, endPoint x: 328, endPoint y: 65, distance: 88.4
click at [328, 65] on div "LinkedIn: [URL][DOMAIN_NAME][PERSON_NAME]" at bounding box center [421, 56] width 188 height 26
copy link "[URL][DOMAIN_NAME][PERSON_NAME]"
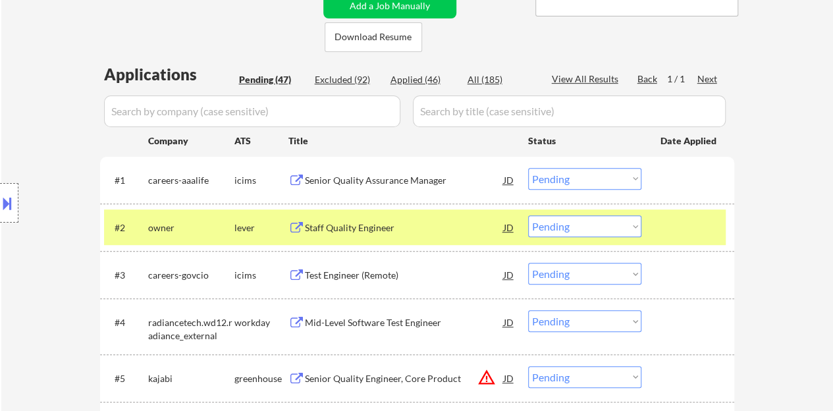
scroll to position [329, 0]
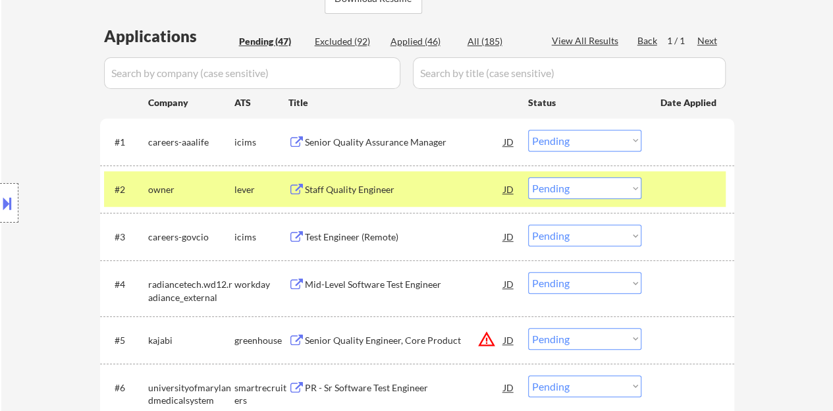
click at [541, 182] on select "Choose an option... Pending Applied Excluded (Questions) Excluded (Expired) Exc…" at bounding box center [584, 188] width 113 height 22
click at [560, 183] on select "Choose an option... Pending Applied Excluded (Questions) Excluded (Expired) Exc…" at bounding box center [584, 188] width 113 height 22
click at [528, 177] on select "Choose an option... Pending Applied Excluded (Questions) Excluded (Expired) Exc…" at bounding box center [584, 188] width 113 height 22
select select ""pending""
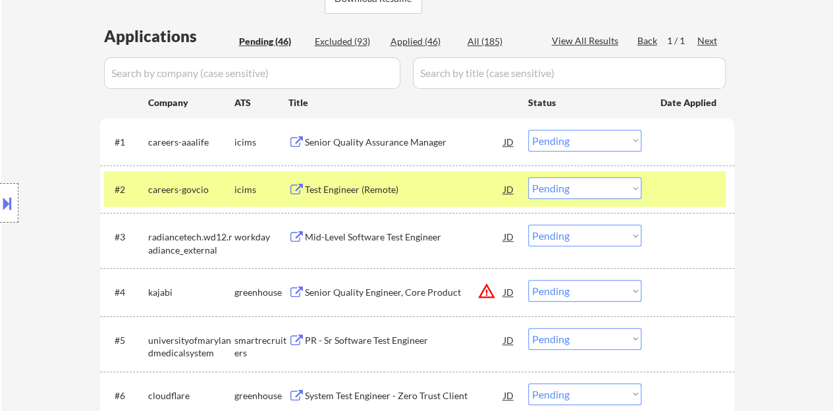
click at [682, 197] on div at bounding box center [689, 189] width 58 height 24
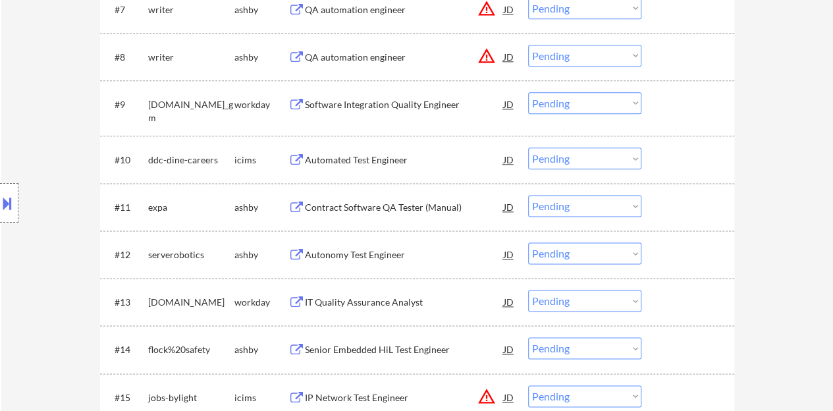
scroll to position [790, 0]
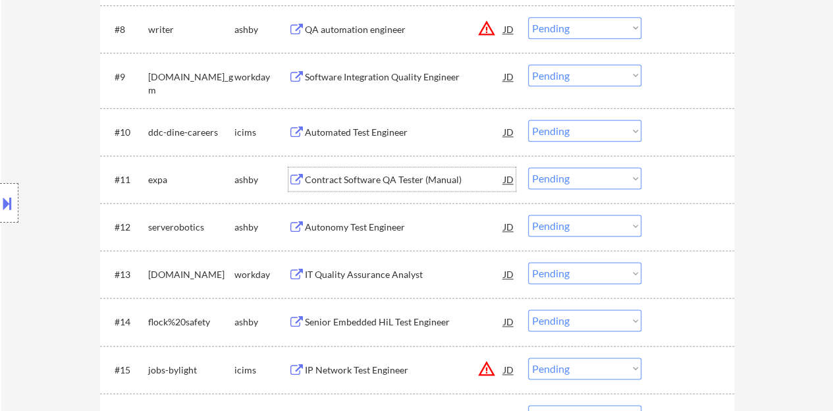
click at [332, 186] on div "Contract Software QA Tester (Manual)" at bounding box center [404, 179] width 199 height 24
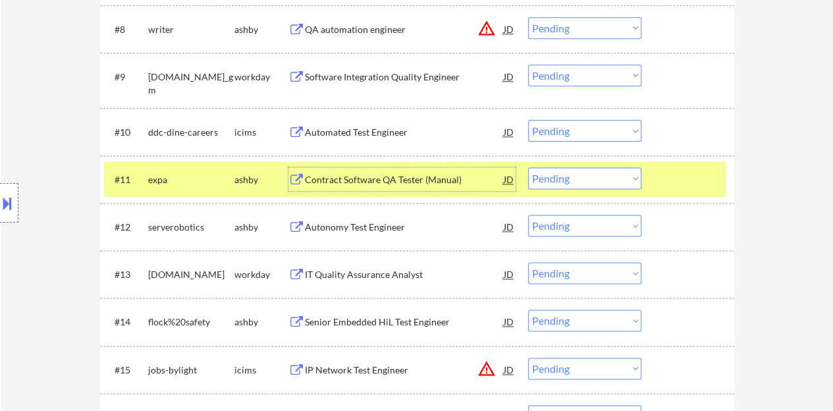
click at [598, 178] on select "Choose an option... Pending Applied Excluded (Questions) Excluded (Expired) Exc…" at bounding box center [584, 178] width 113 height 22
click at [528, 167] on select "Choose an option... Pending Applied Excluded (Questions) Excluded (Expired) Exc…" at bounding box center [584, 178] width 113 height 22
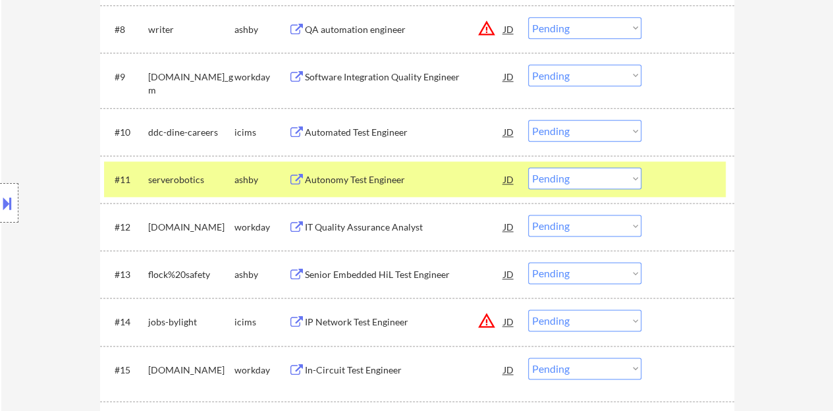
click at [321, 178] on div "Autonomy Test Engineer" at bounding box center [404, 179] width 199 height 13
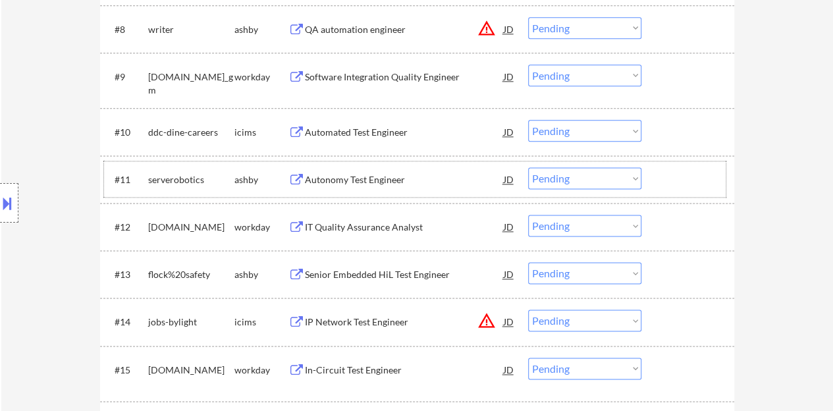
click at [658, 177] on div "#11 serverobotics [PERSON_NAME] Autonomy Test Engineer JD warning_amber Choose …" at bounding box center [414, 179] width 621 height 36
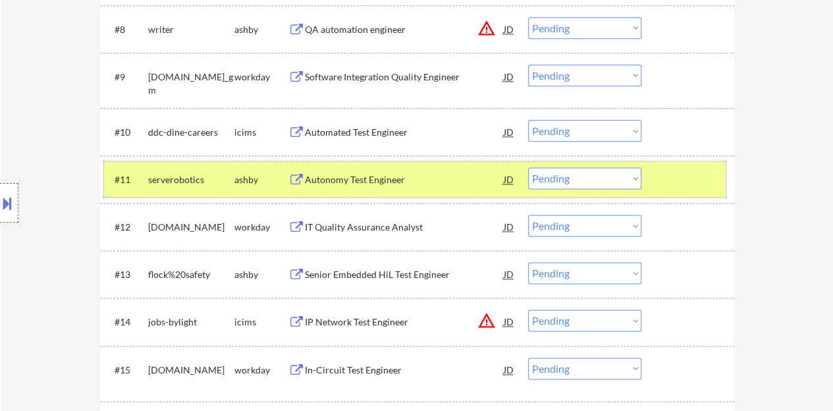
click at [618, 178] on select "Choose an option... Pending Applied Excluded (Questions) Excluded (Expired) Exc…" at bounding box center [584, 178] width 113 height 22
click at [528, 167] on select "Choose an option... Pending Applied Excluded (Questions) Excluded (Expired) Exc…" at bounding box center [584, 178] width 113 height 22
select select ""pending""
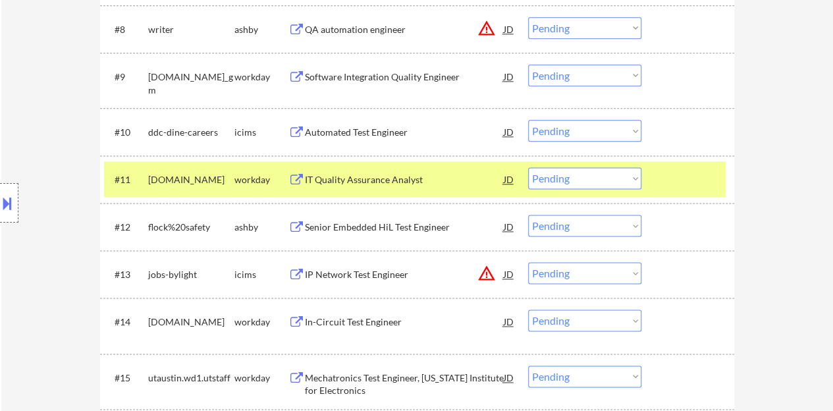
click at [703, 182] on div at bounding box center [689, 179] width 58 height 24
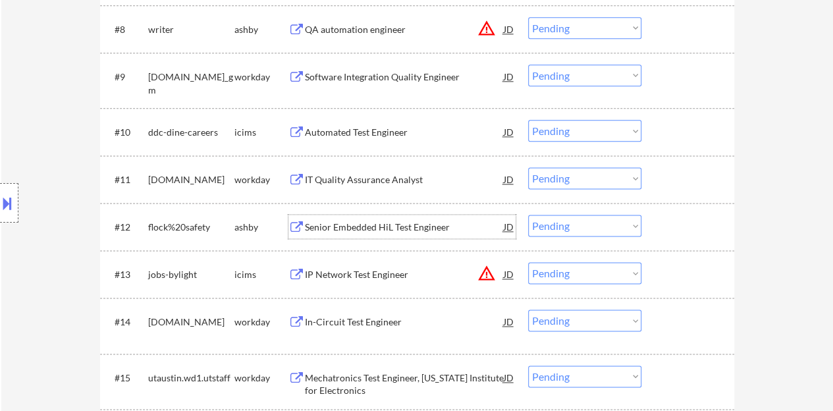
click at [382, 228] on div "Senior Embedded HiL Test Engineer" at bounding box center [404, 227] width 199 height 13
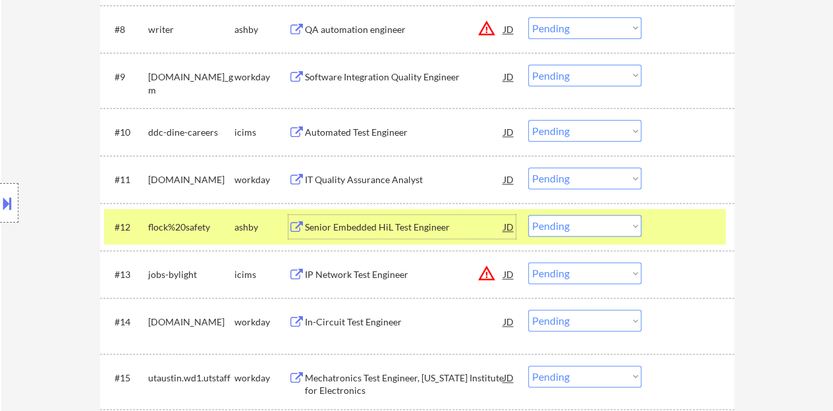
click at [600, 228] on select "Choose an option... Pending Applied Excluded (Questions) Excluded (Expired) Exc…" at bounding box center [584, 226] width 113 height 22
click at [528, 215] on select "Choose an option... Pending Applied Excluded (Questions) Excluded (Expired) Exc…" at bounding box center [584, 226] width 113 height 22
select select ""pending""
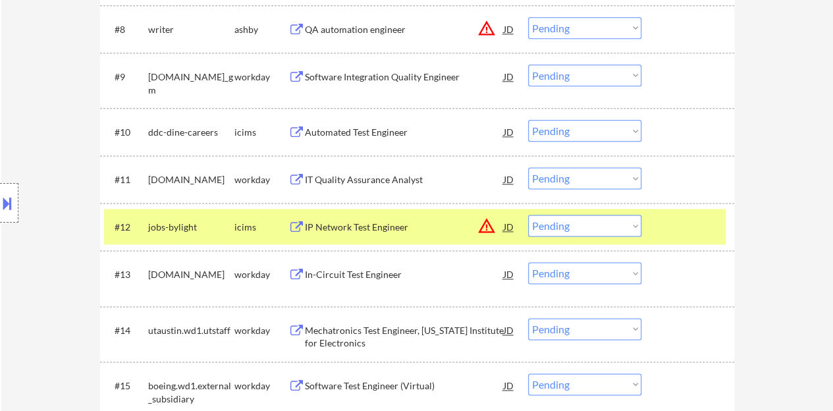
click at [675, 224] on div at bounding box center [689, 227] width 58 height 24
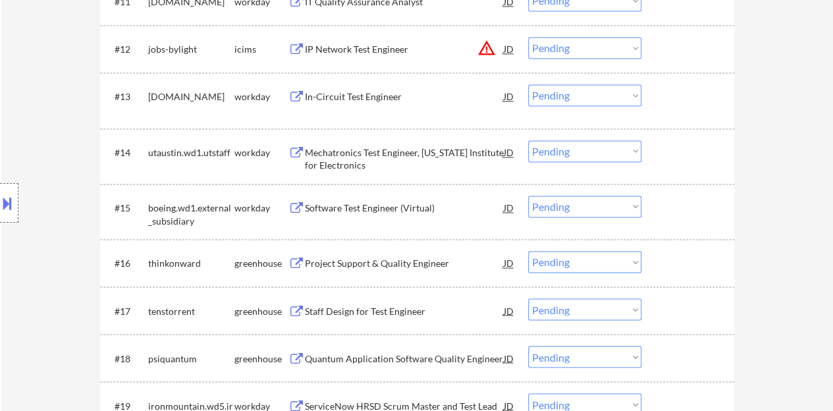
scroll to position [987, 0]
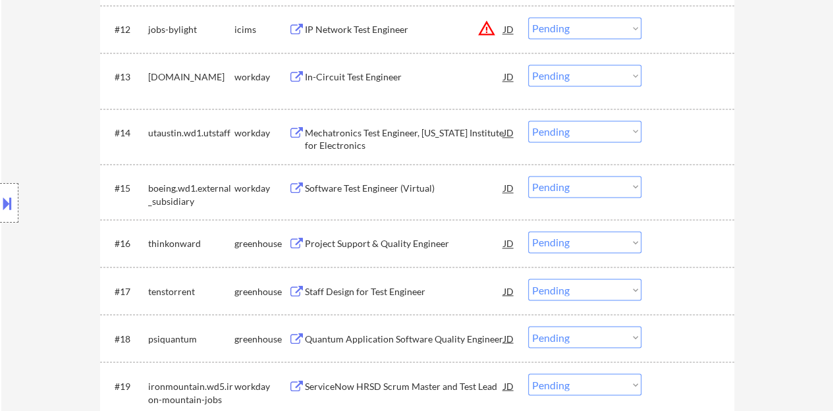
click at [388, 242] on div "Project Support & Quality Engineer" at bounding box center [404, 243] width 199 height 13
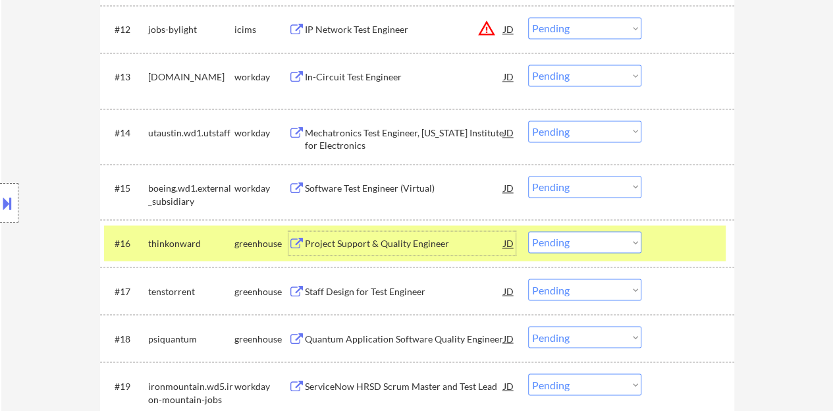
click at [573, 238] on select "Choose an option... Pending Applied Excluded (Questions) Excluded (Expired) Exc…" at bounding box center [584, 242] width 113 height 22
click at [528, 231] on select "Choose an option... Pending Applied Excluded (Questions) Excluded (Expired) Exc…" at bounding box center [584, 242] width 113 height 22
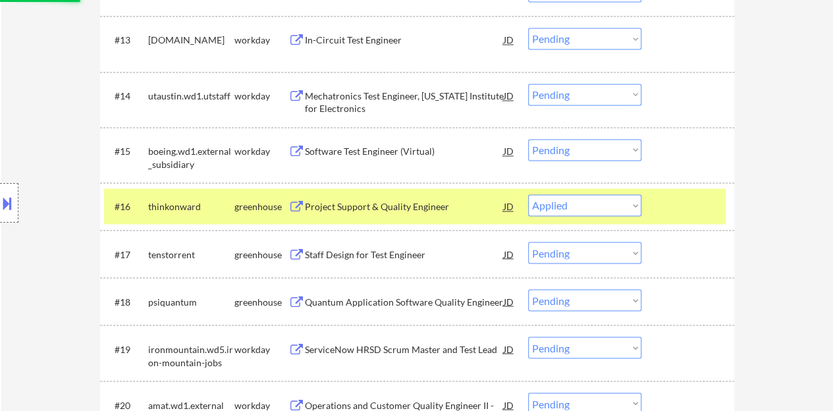
scroll to position [1053, 0]
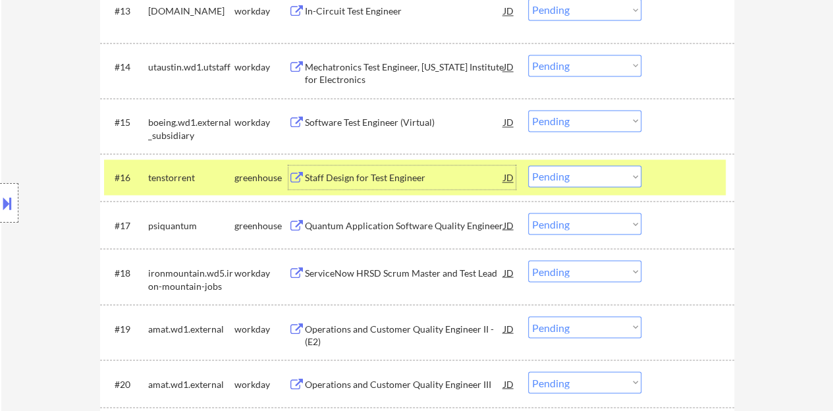
click at [382, 180] on div "Staff Design for Test Engineer" at bounding box center [404, 177] width 199 height 13
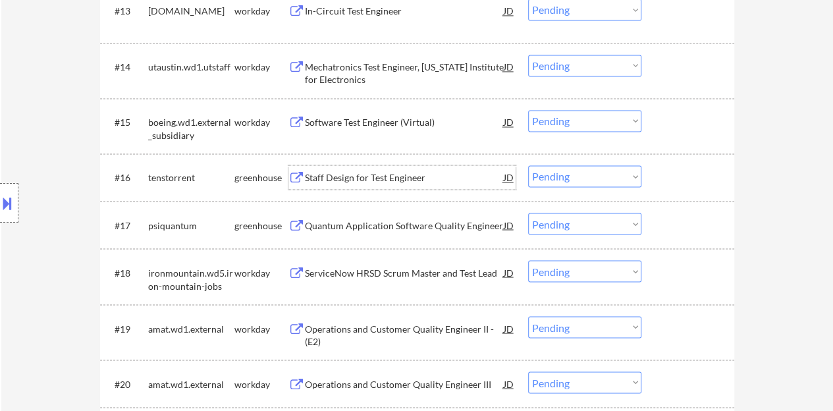
click at [662, 171] on div at bounding box center [689, 177] width 58 height 24
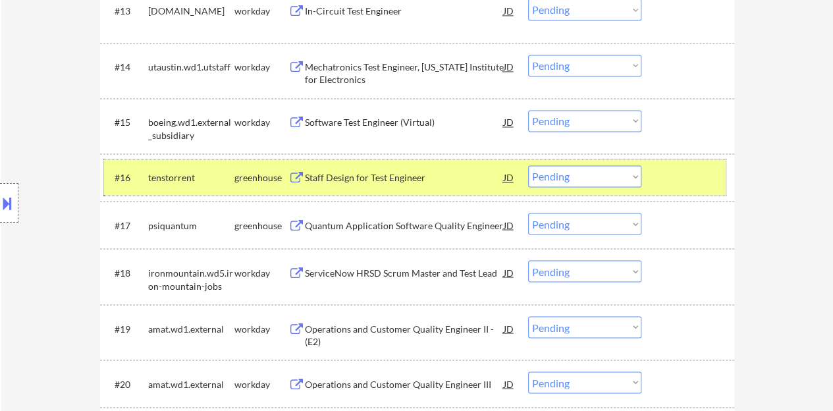
click at [564, 174] on select "Choose an option... Pending Applied Excluded (Questions) Excluded (Expired) Exc…" at bounding box center [584, 176] width 113 height 22
click at [528, 165] on select "Choose an option... Pending Applied Excluded (Questions) Excluded (Expired) Exc…" at bounding box center [584, 176] width 113 height 22
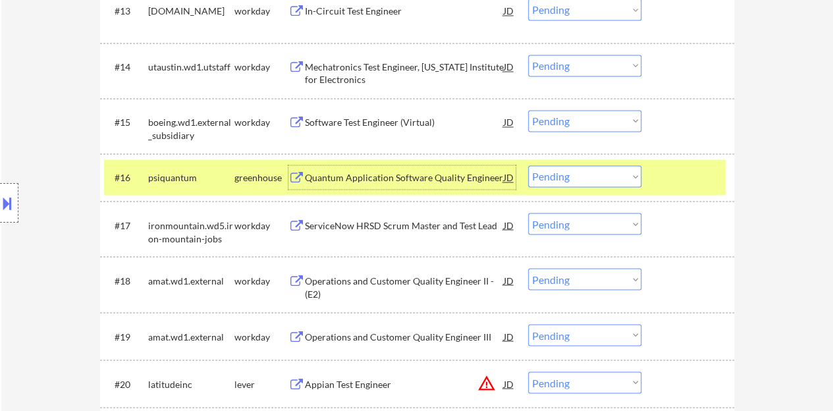
click at [429, 174] on div "Quantum Application Software Quality Engineer" at bounding box center [404, 177] width 199 height 13
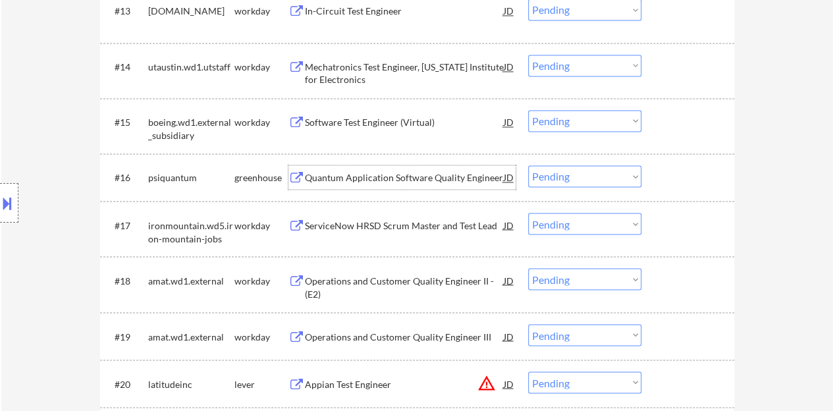
click at [676, 173] on div at bounding box center [689, 177] width 58 height 24
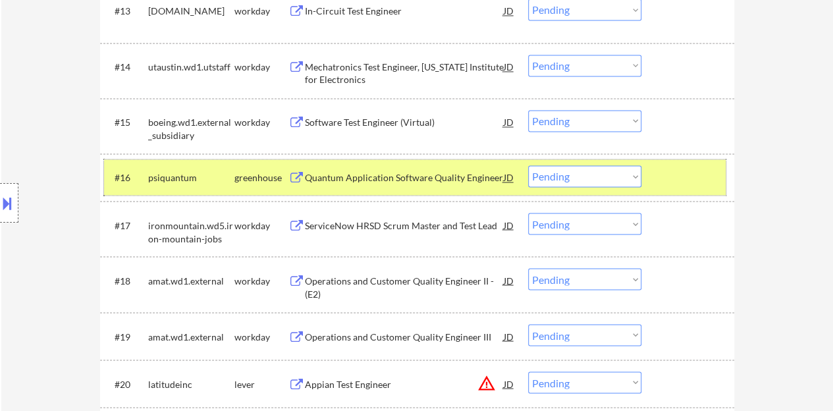
click at [600, 172] on select "Choose an option... Pending Applied Excluded (Questions) Excluded (Expired) Exc…" at bounding box center [584, 176] width 113 height 22
click at [528, 165] on select "Choose an option... Pending Applied Excluded (Questions) Excluded (Expired) Exc…" at bounding box center [584, 176] width 113 height 22
select select ""pending""
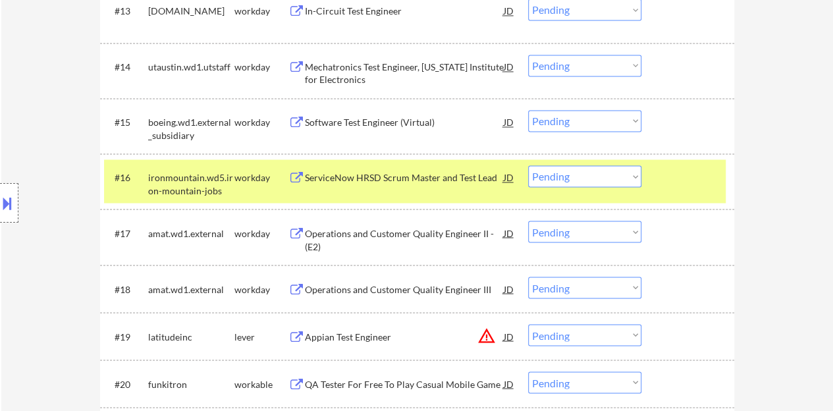
click at [683, 183] on div at bounding box center [689, 177] width 58 height 24
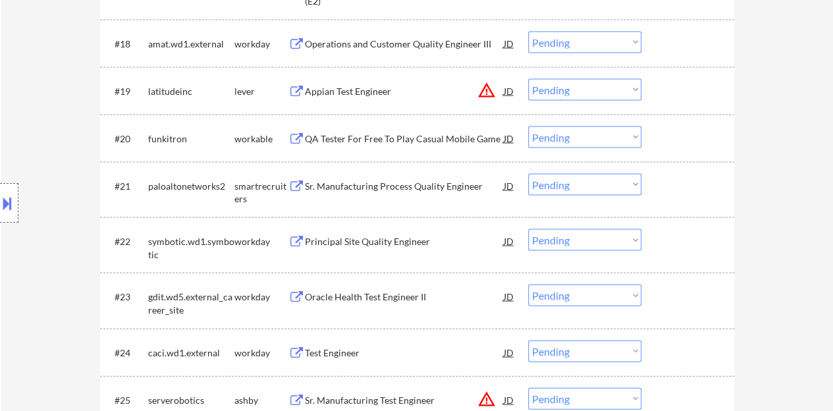
scroll to position [1317, 0]
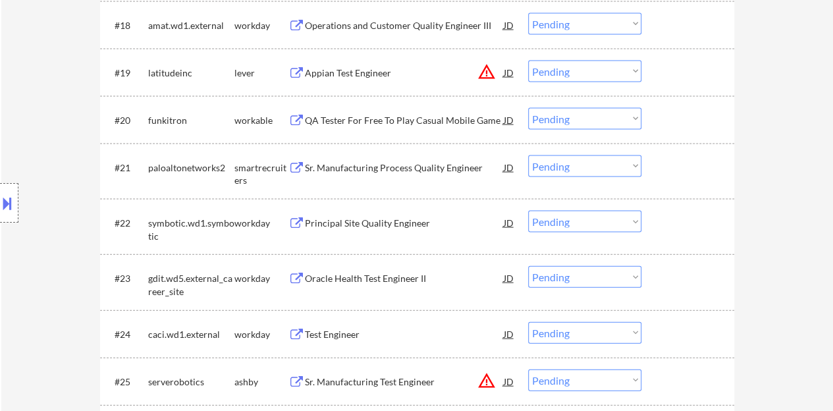
click at [396, 163] on div "Sr. Manufacturing Process Quality Engineer" at bounding box center [404, 167] width 199 height 13
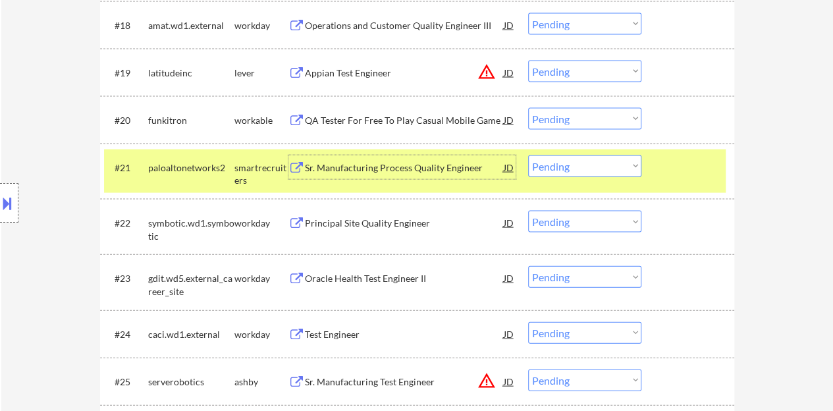
click at [600, 169] on select "Choose an option... Pending Applied Excluded (Questions) Excluded (Expired) Exc…" at bounding box center [584, 166] width 113 height 22
click at [528, 155] on select "Choose an option... Pending Applied Excluded (Questions) Excluded (Expired) Exc…" at bounding box center [584, 166] width 113 height 22
select select ""pending""
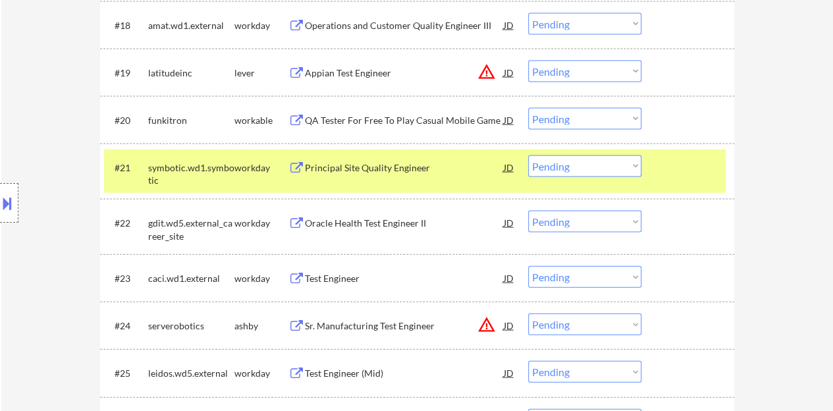
click at [644, 161] on div "#21 symbotic.wd1.symbotic workday Principal Site Quality Engineer JD warning_am…" at bounding box center [414, 170] width 621 height 43
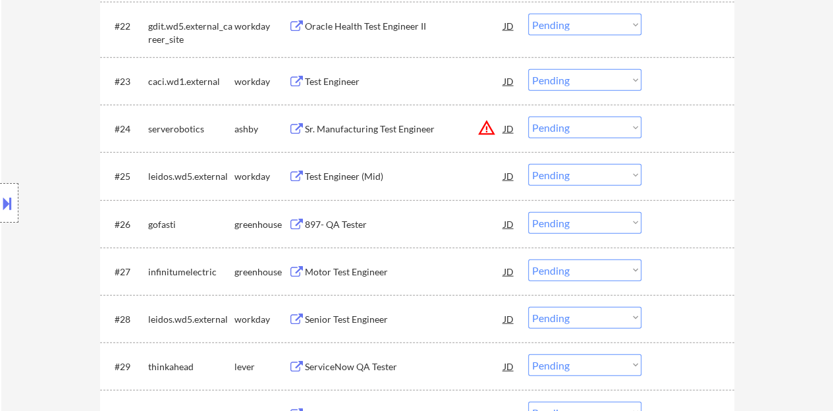
scroll to position [1514, 0]
click at [353, 221] on div "897- QA Tester" at bounding box center [404, 223] width 199 height 13
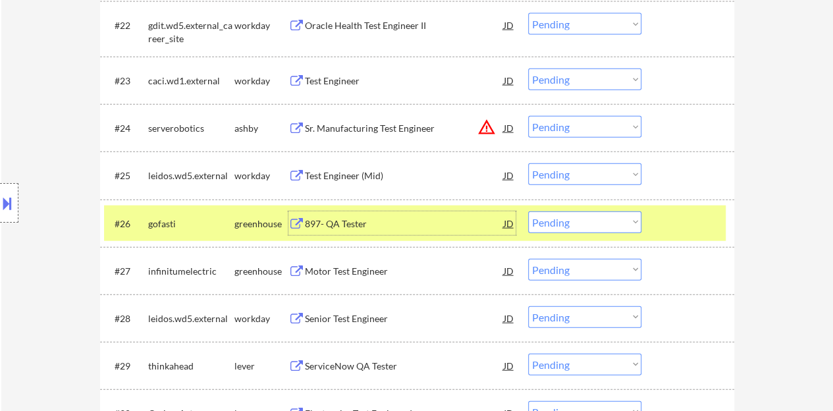
click at [627, 215] on select "Choose an option... Pending Applied Excluded (Questions) Excluded (Expired) Exc…" at bounding box center [584, 222] width 113 height 22
click at [528, 211] on select "Choose an option... Pending Applied Excluded (Questions) Excluded (Expired) Exc…" at bounding box center [584, 222] width 113 height 22
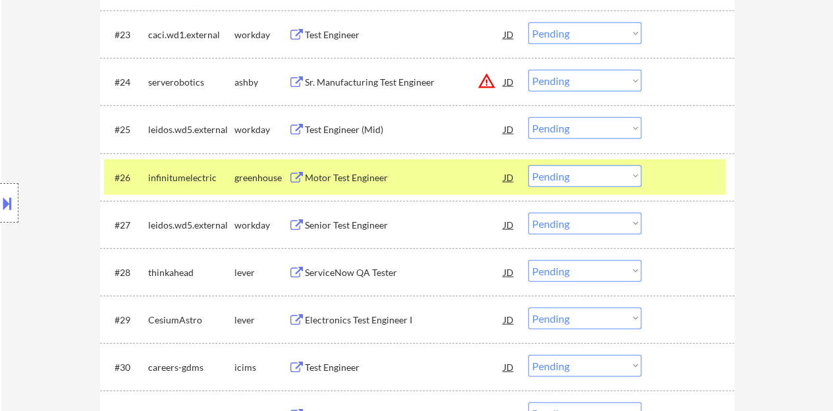
scroll to position [1580, 0]
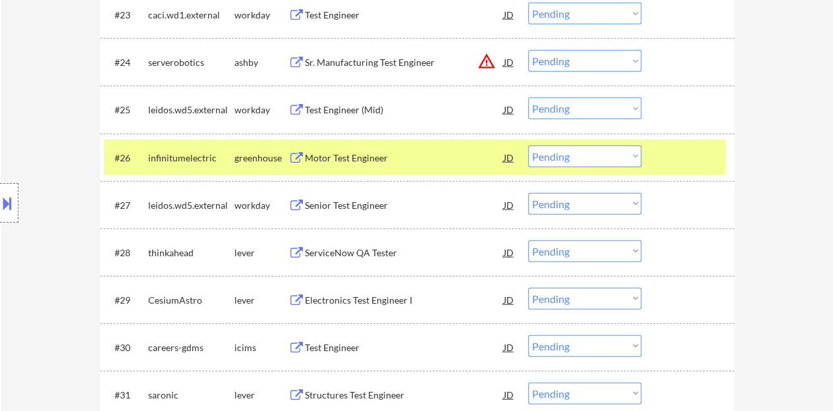
click at [362, 157] on div "Motor Test Engineer" at bounding box center [404, 157] width 199 height 13
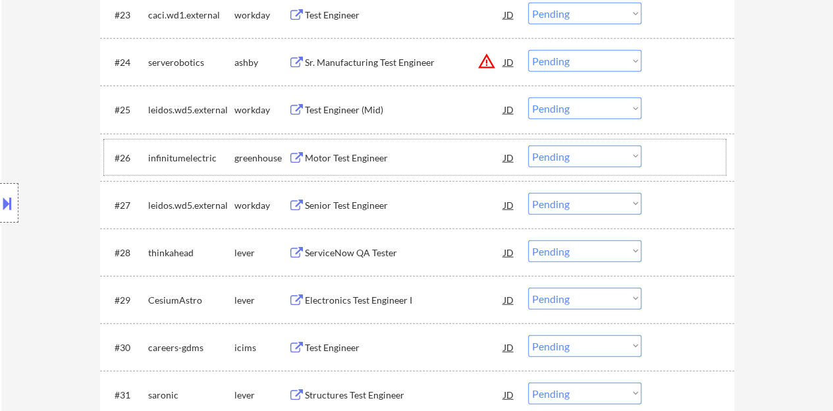
click at [661, 141] on div "#26 infinitumelectric greenhouse Motor Test Engineer JD warning_amber Choose an…" at bounding box center [414, 158] width 621 height 36
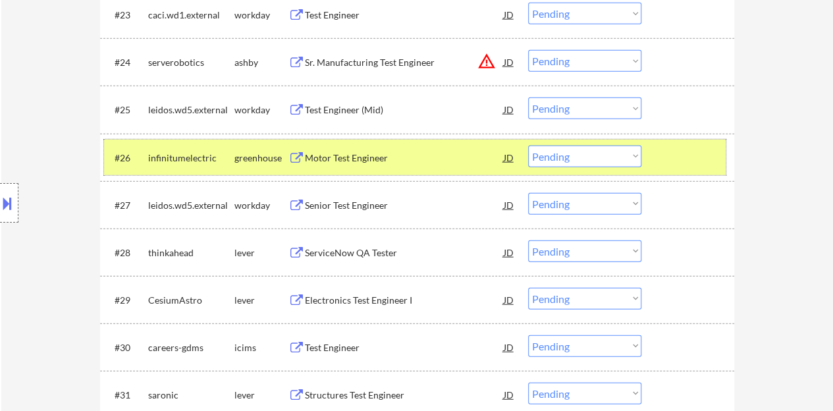
click at [550, 161] on select "Choose an option... Pending Applied Excluded (Questions) Excluded (Expired) Exc…" at bounding box center [584, 156] width 113 height 22
click at [528, 145] on select "Choose an option... Pending Applied Excluded (Questions) Excluded (Expired) Exc…" at bounding box center [584, 156] width 113 height 22
select select ""pending""
click at [693, 156] on div at bounding box center [689, 157] width 58 height 24
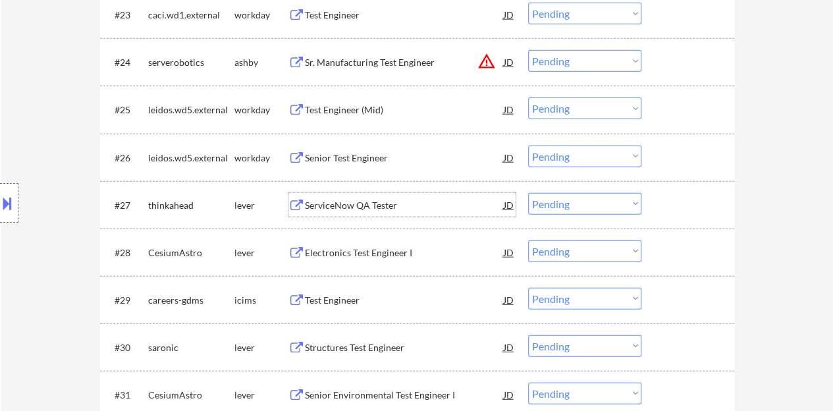
click at [362, 206] on div "ServiceNow QA Tester" at bounding box center [404, 205] width 199 height 13
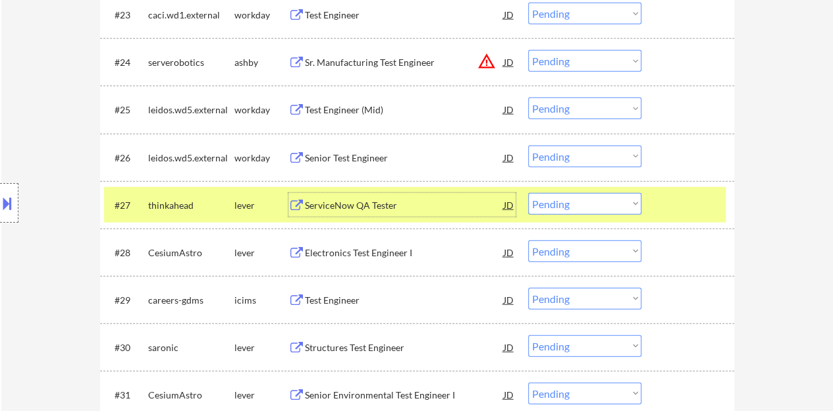
click at [586, 199] on select "Choose an option... Pending Applied Excluded (Questions) Excluded (Expired) Exc…" at bounding box center [584, 204] width 113 height 22
click at [528, 193] on select "Choose an option... Pending Applied Excluded (Questions) Excluded (Expired) Exc…" at bounding box center [584, 204] width 113 height 22
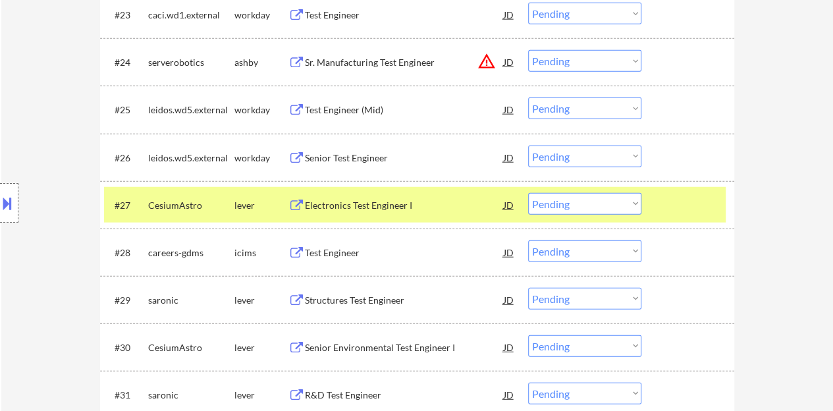
click at [371, 203] on div "Electronics Test Engineer I" at bounding box center [404, 205] width 199 height 13
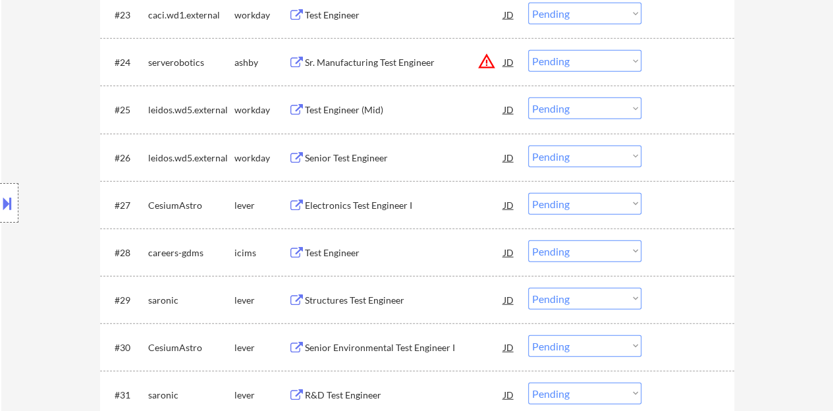
click at [726, 198] on div "#27 CesiumAstro lever Electronics Test Engineer I JD warning_amber Choose an op…" at bounding box center [417, 204] width 634 height 47
click at [700, 195] on div at bounding box center [689, 205] width 58 height 24
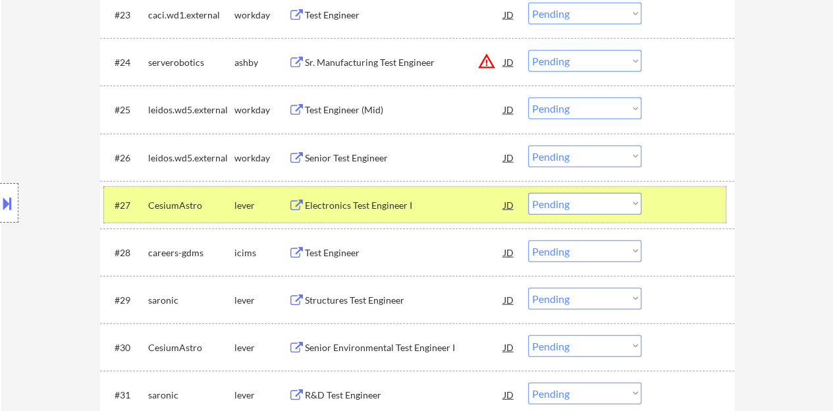
click at [601, 201] on select "Choose an option... Pending Applied Excluded (Questions) Excluded (Expired) Exc…" at bounding box center [584, 204] width 113 height 22
click at [528, 193] on select "Choose an option... Pending Applied Excluded (Questions) Excluded (Expired) Exc…" at bounding box center [584, 204] width 113 height 22
select select ""pending""
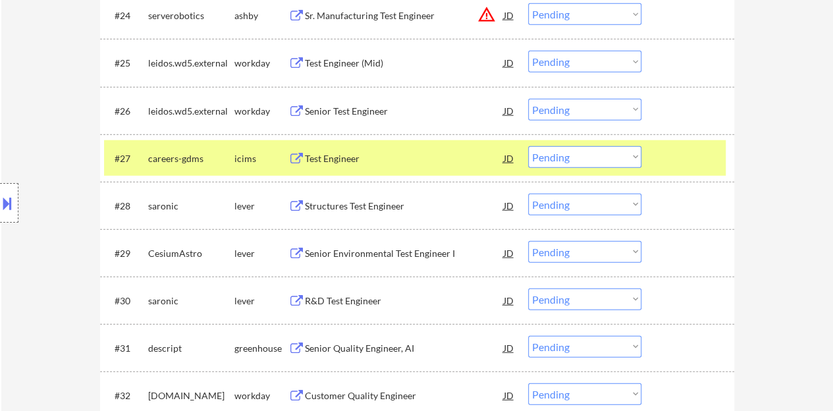
scroll to position [1646, 0]
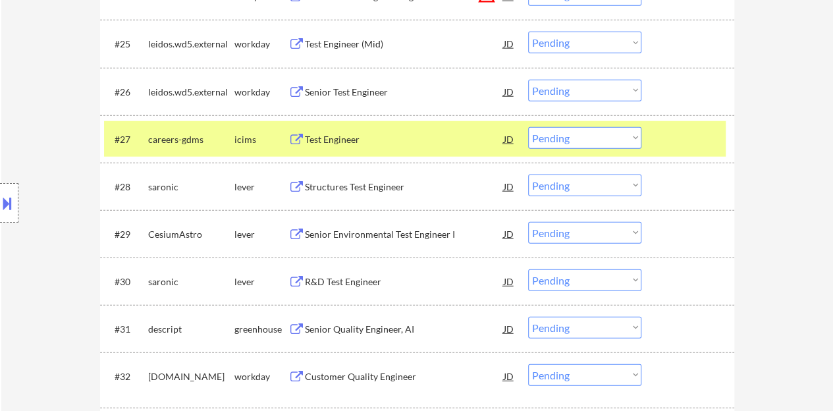
click at [670, 136] on div at bounding box center [689, 139] width 58 height 24
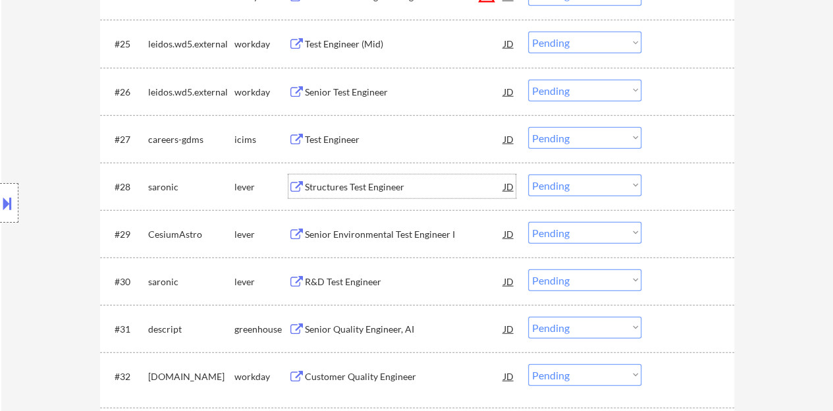
click at [396, 186] on div "Structures Test Engineer" at bounding box center [404, 186] width 199 height 13
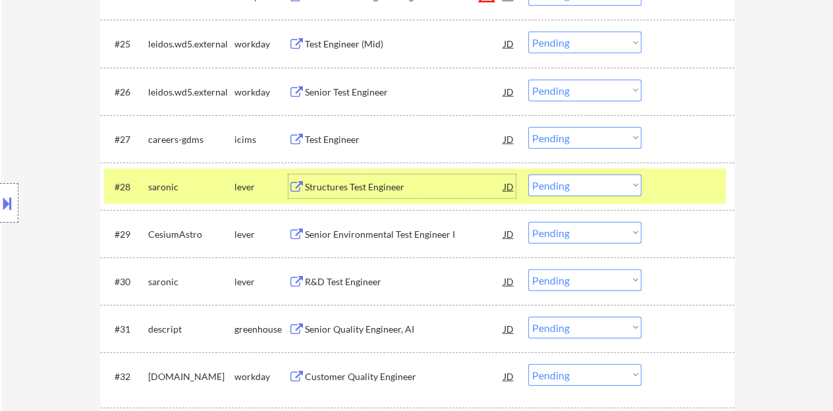
click at [545, 182] on select "Choose an option... Pending Applied Excluded (Questions) Excluded (Expired) Exc…" at bounding box center [584, 185] width 113 height 22
click at [528, 174] on select "Choose an option... Pending Applied Excluded (Questions) Excluded (Expired) Exc…" at bounding box center [584, 185] width 113 height 22
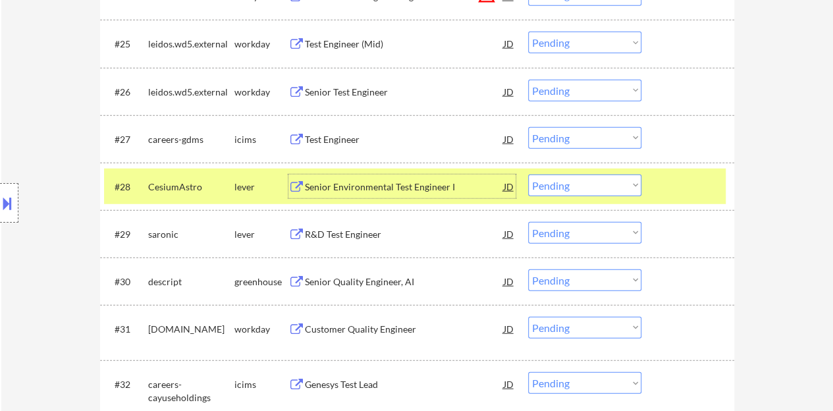
click at [413, 184] on div "Senior Environmental Test Engineer I" at bounding box center [404, 186] width 199 height 13
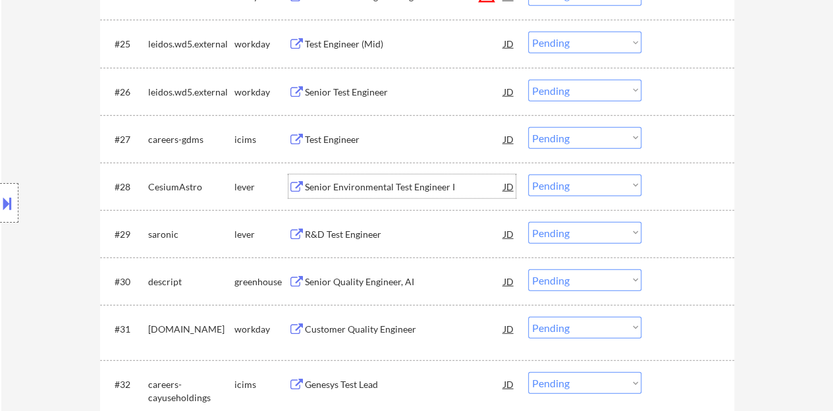
click at [673, 201] on div "#28 CesiumAstro lever Senior Environmental Test Engineer I JD warning_amber Cho…" at bounding box center [414, 187] width 621 height 36
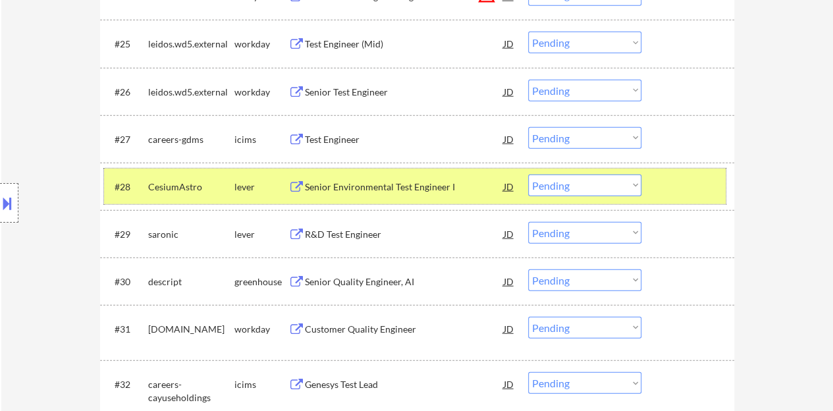
click at [610, 176] on select "Choose an option... Pending Applied Excluded (Questions) Excluded (Expired) Exc…" at bounding box center [584, 185] width 113 height 22
click at [528, 174] on select "Choose an option... Pending Applied Excluded (Questions) Excluded (Expired) Exc…" at bounding box center [584, 185] width 113 height 22
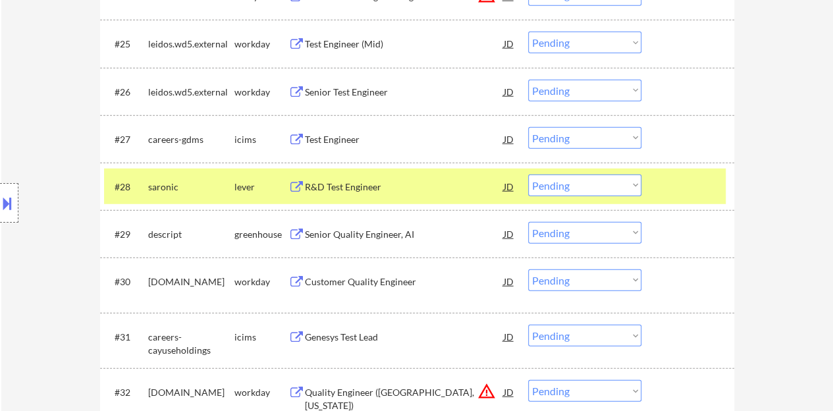
click at [351, 188] on div "R&D Test Engineer" at bounding box center [404, 186] width 199 height 13
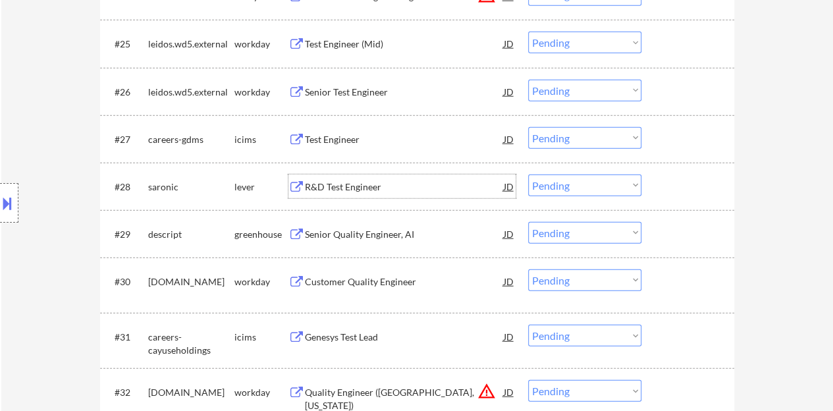
click at [673, 185] on div at bounding box center [689, 186] width 58 height 24
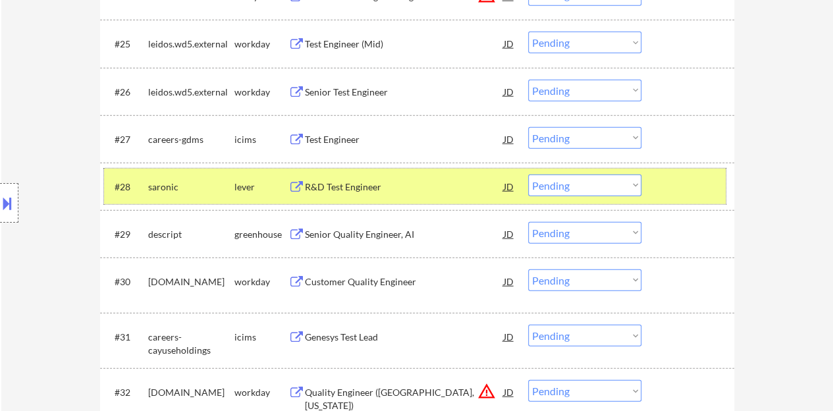
click at [592, 184] on select "Choose an option... Pending Applied Excluded (Questions) Excluded (Expired) Exc…" at bounding box center [584, 185] width 113 height 22
click at [528, 174] on select "Choose an option... Pending Applied Excluded (Questions) Excluded (Expired) Exc…" at bounding box center [584, 185] width 113 height 22
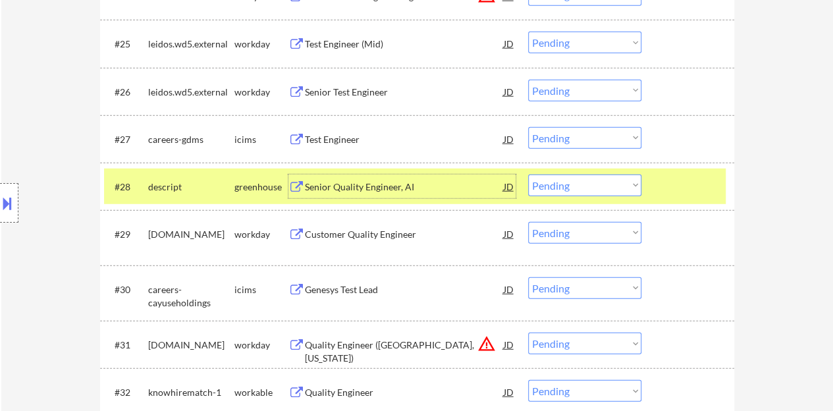
click at [359, 182] on div "Senior Quality Engineer, AI" at bounding box center [404, 186] width 199 height 13
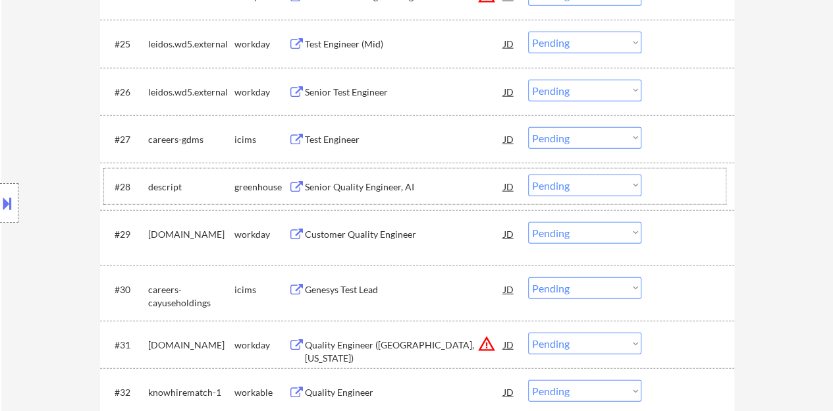
click at [671, 185] on div at bounding box center [689, 186] width 58 height 24
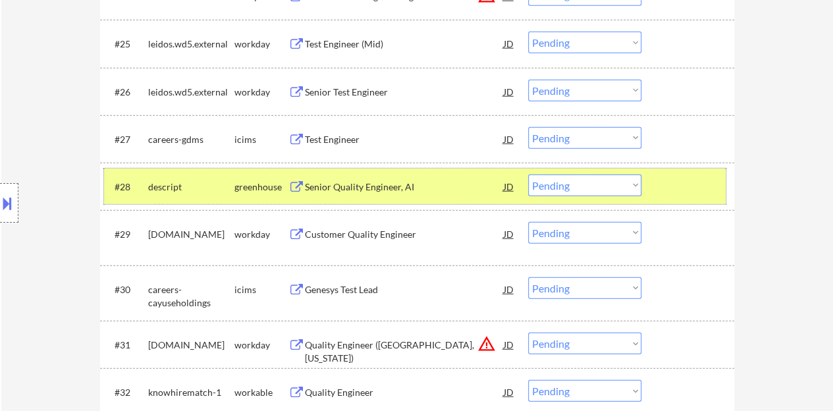
click at [586, 180] on select "Choose an option... Pending Applied Excluded (Questions) Excluded (Expired) Exc…" at bounding box center [584, 185] width 113 height 22
click at [528, 174] on select "Choose an option... Pending Applied Excluded (Questions) Excluded (Expired) Exc…" at bounding box center [584, 185] width 113 height 22
select select ""pending""
